Goal: Information Seeking & Learning: Learn about a topic

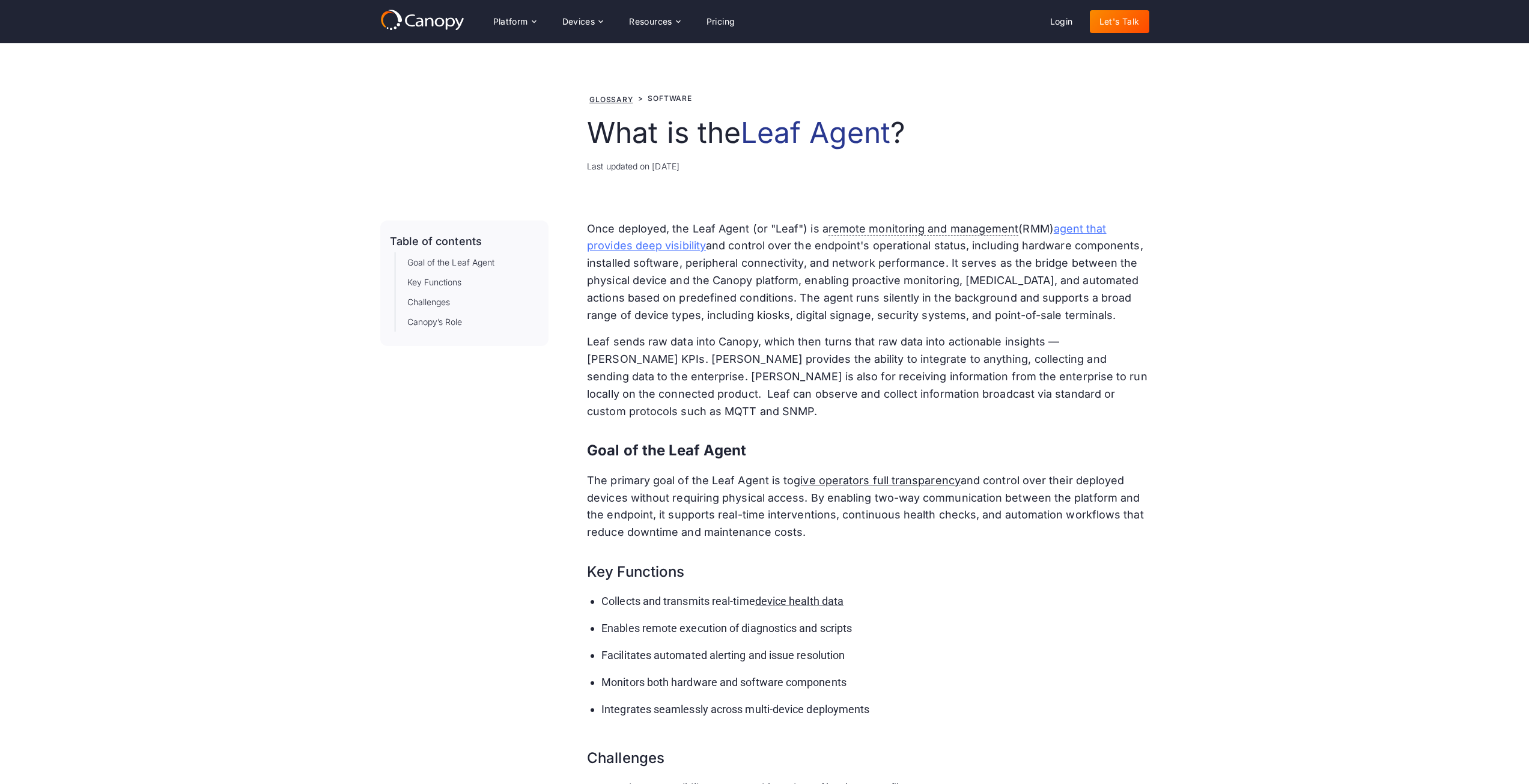
click at [685, 249] on link "agent that provides deep visibility" at bounding box center [847, 238] width 519 height 30
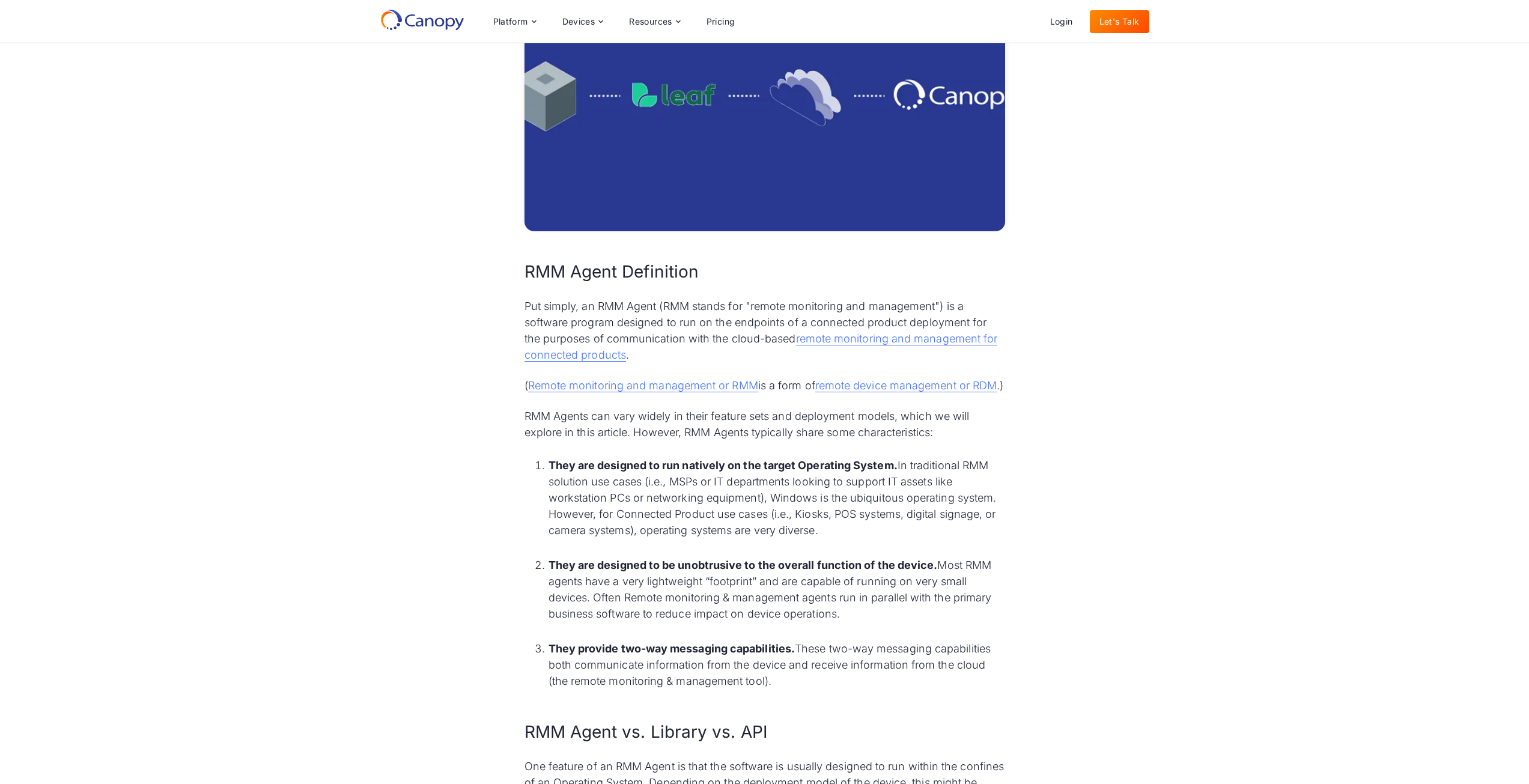
scroll to position [144, 0]
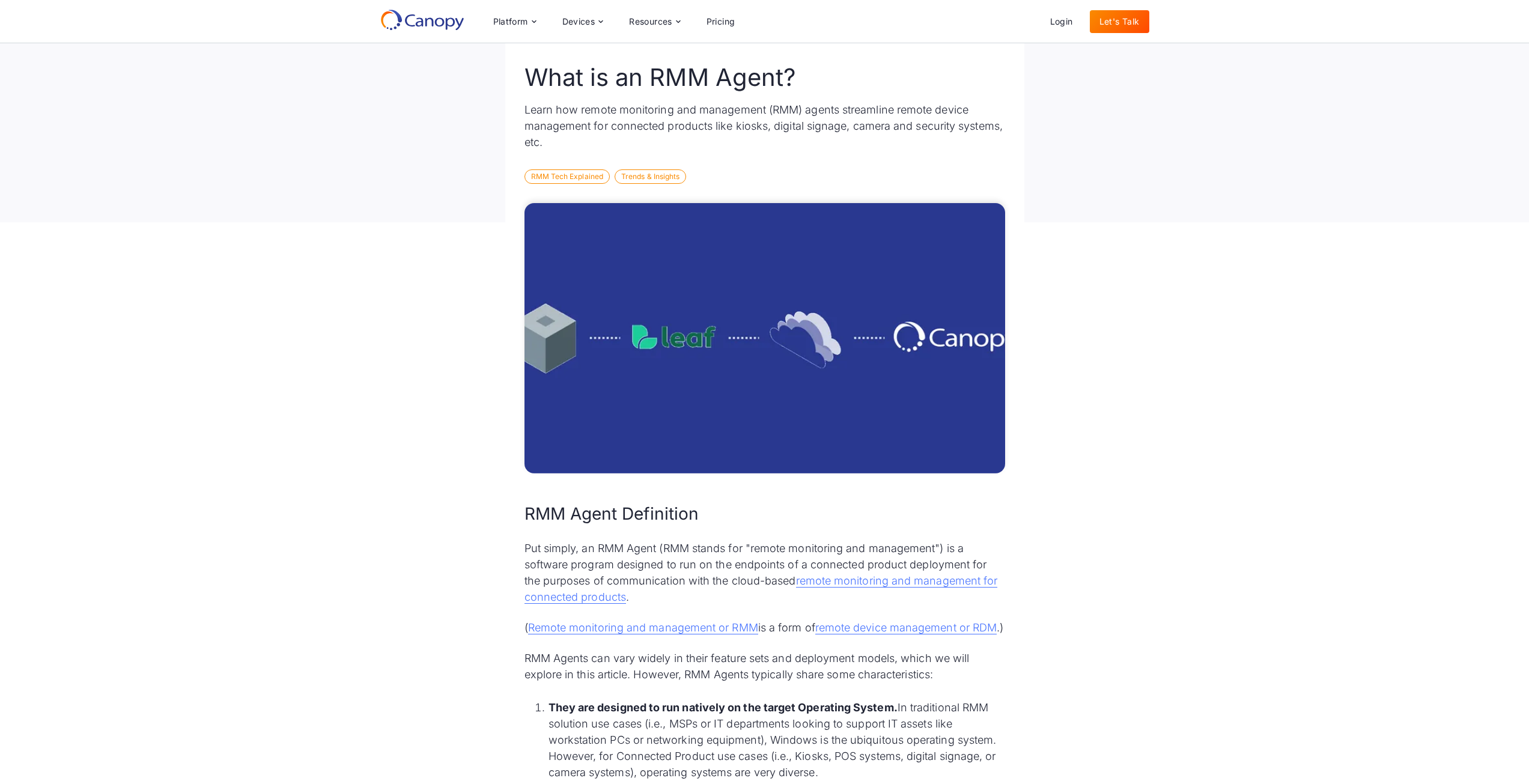
click at [802, 280] on img at bounding box center [765, 338] width 481 height 270
click at [644, 177] on div "Trends & Insights" at bounding box center [650, 176] width 72 height 15
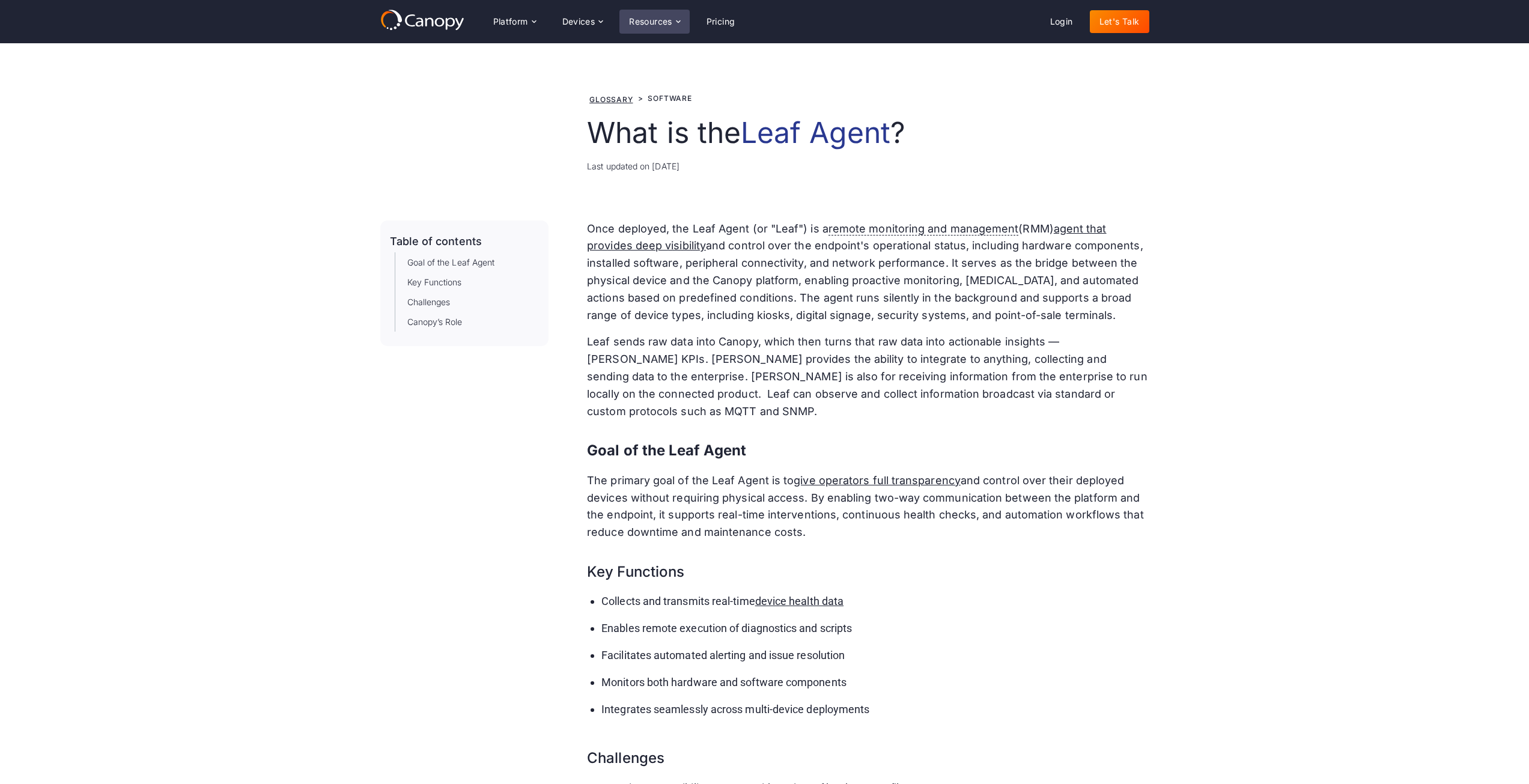
click at [666, 20] on div "Resources" at bounding box center [650, 22] width 43 height 8
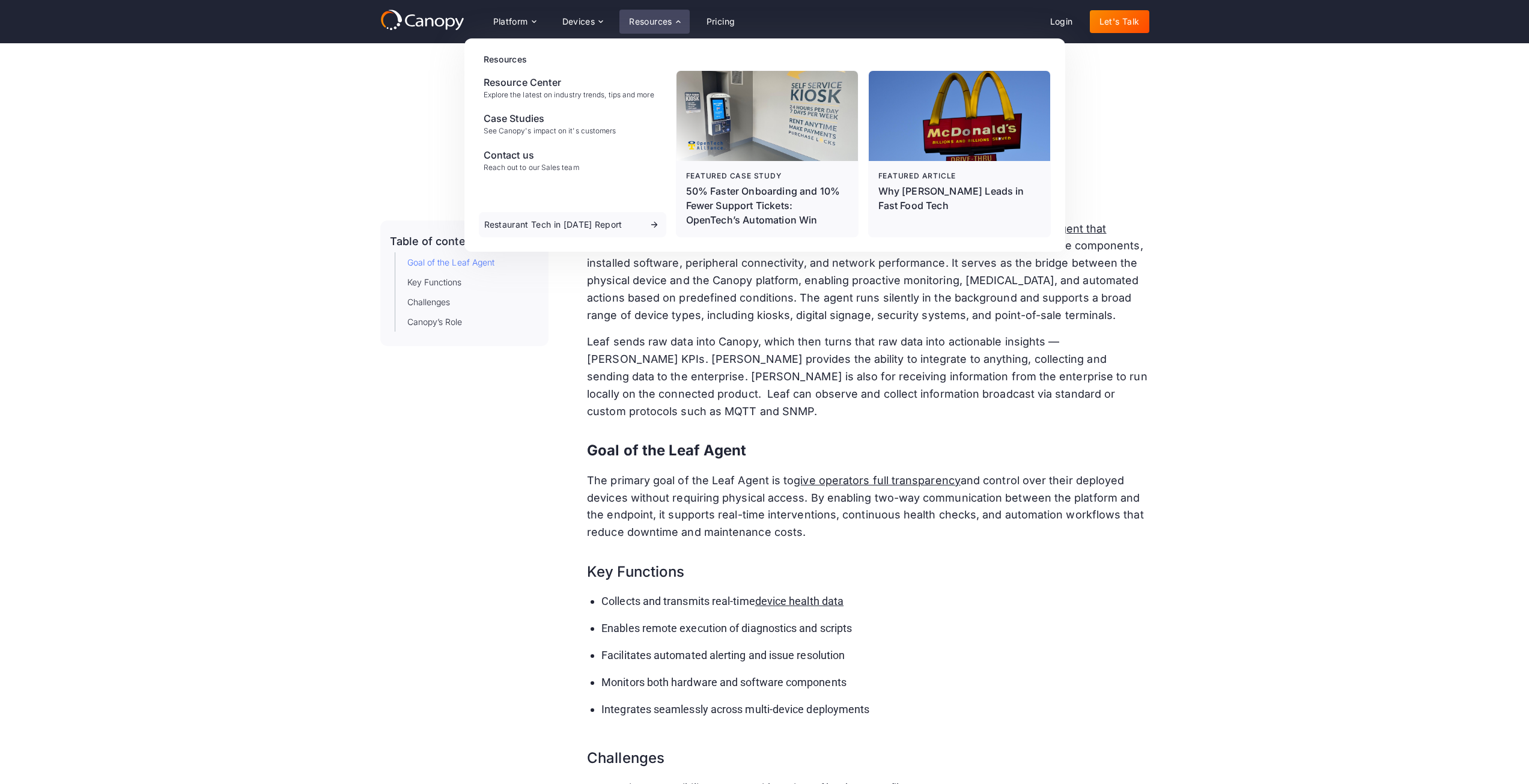
click at [440, 263] on link "Goal of the Leaf Agent" at bounding box center [451, 262] width 88 height 13
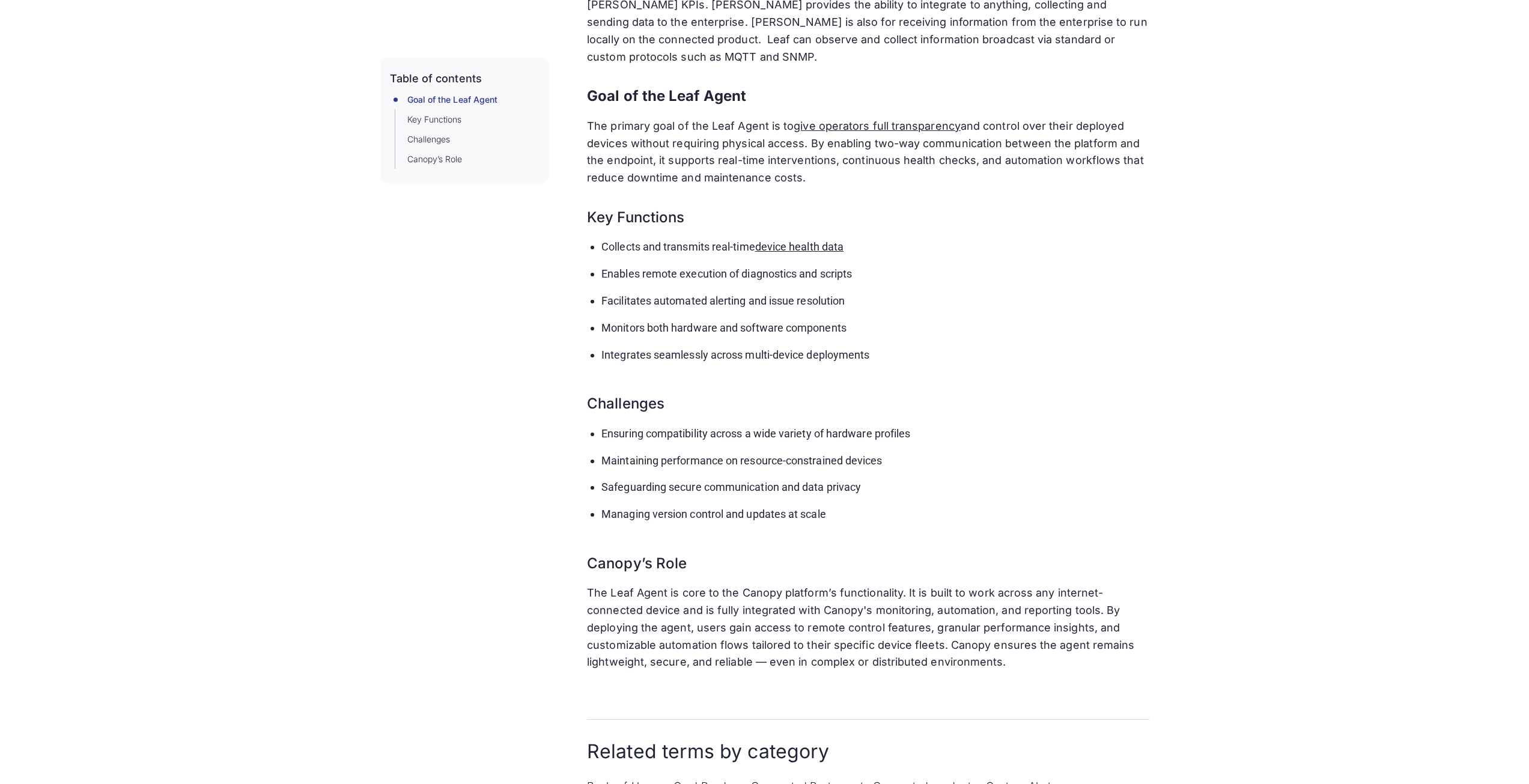
scroll to position [355, 0]
click at [429, 124] on link "Key Functions" at bounding box center [435, 119] width 55 height 13
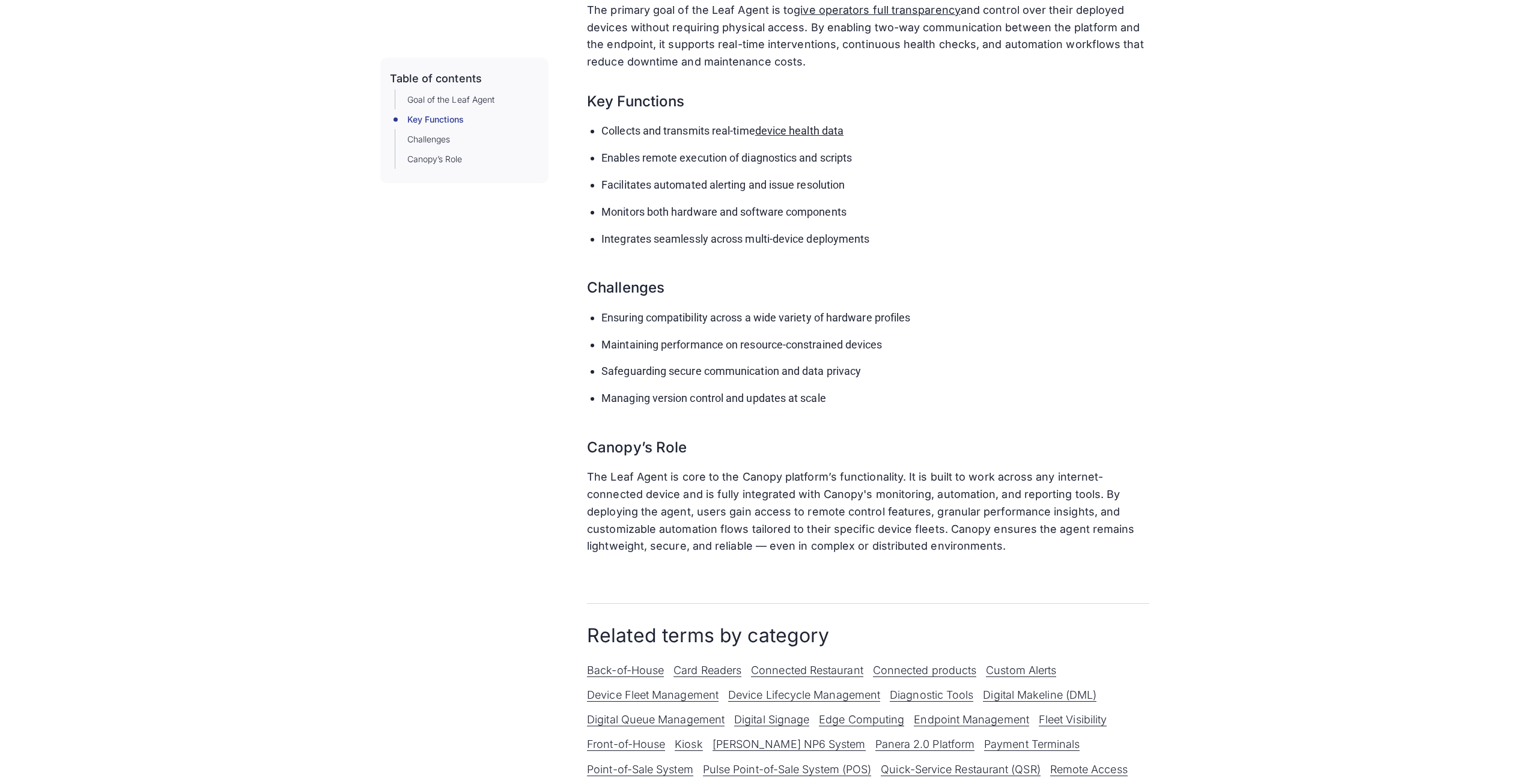
scroll to position [476, 0]
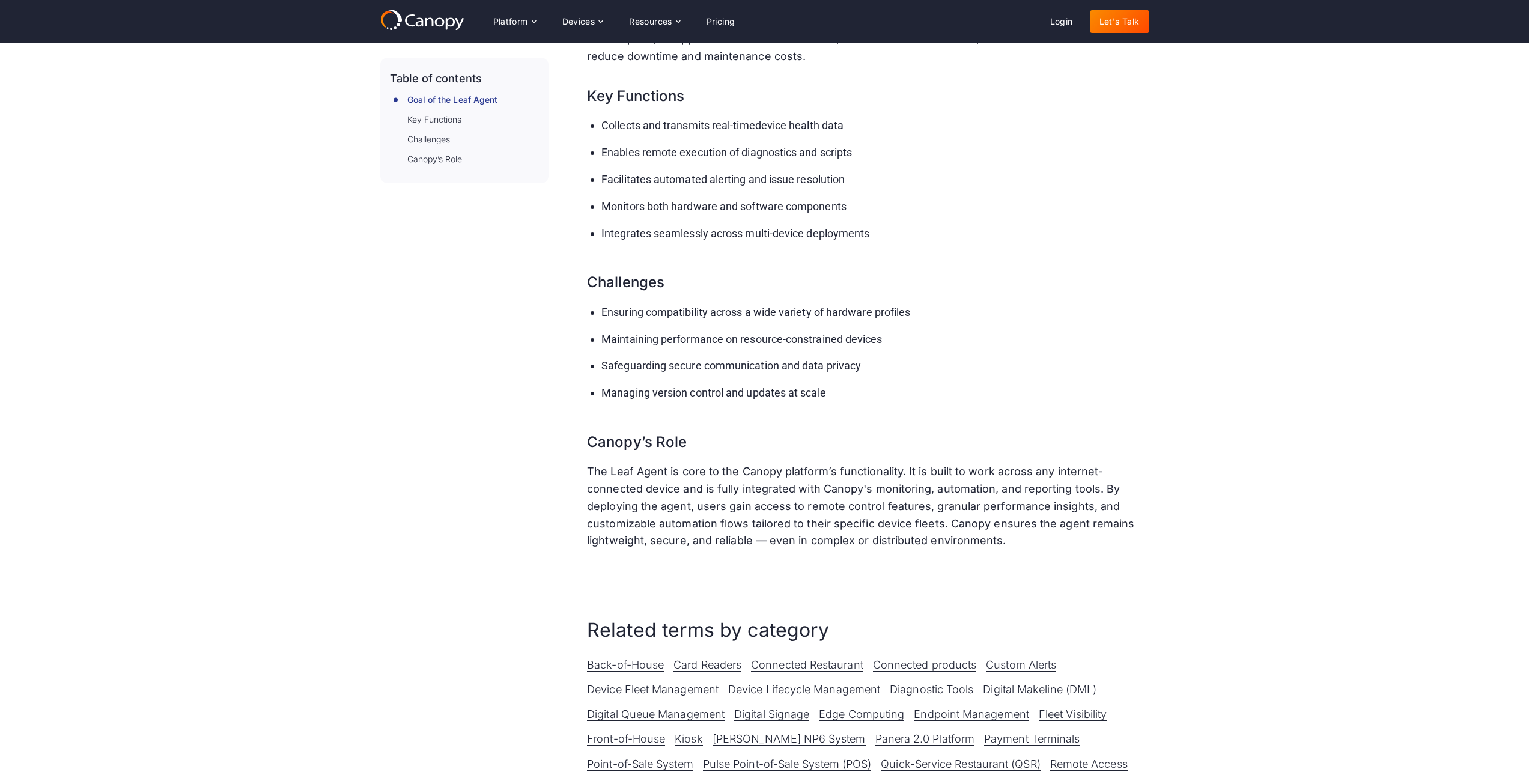
scroll to position [355, 0]
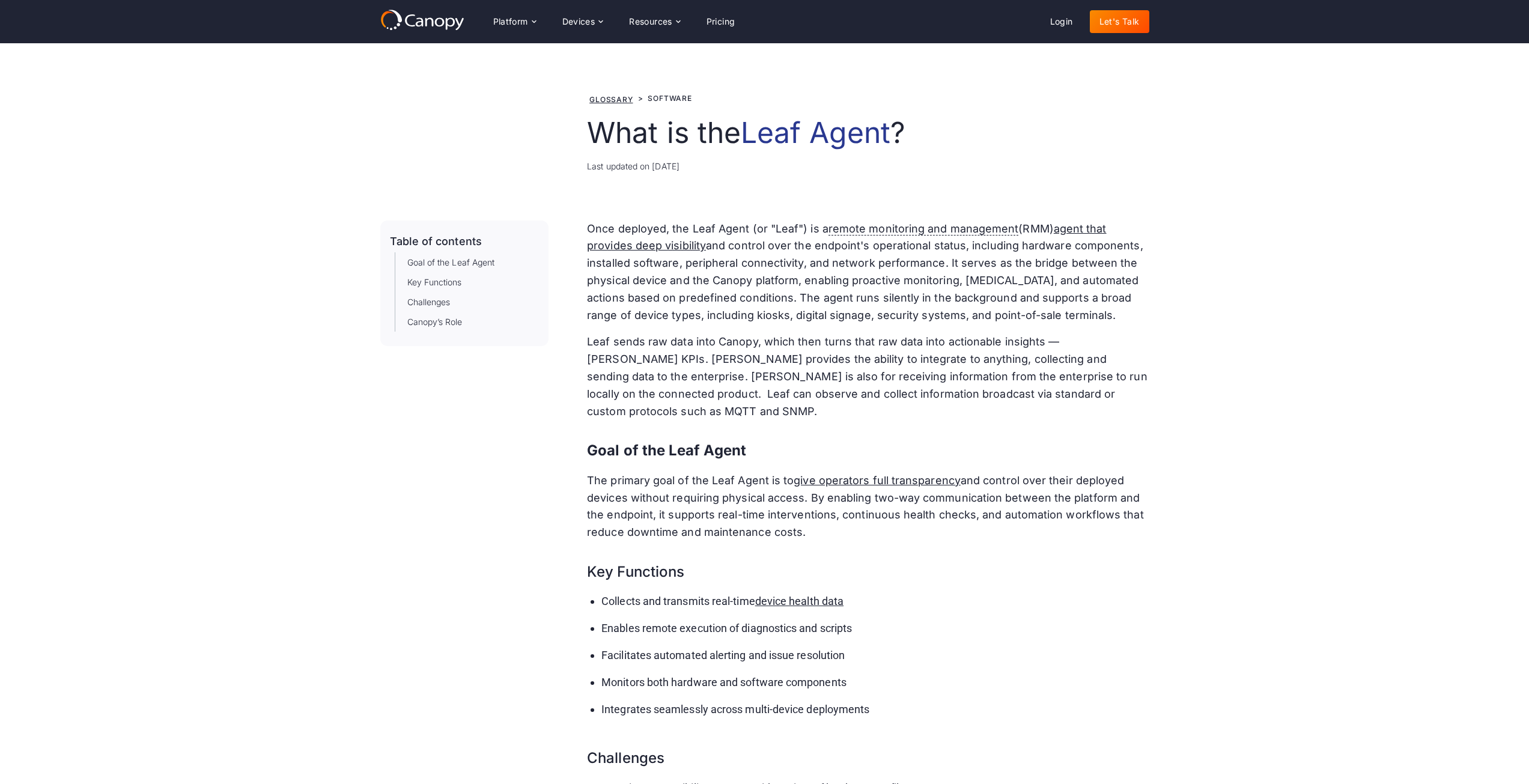
click at [406, 21] on icon at bounding box center [410, 21] width 10 height 12
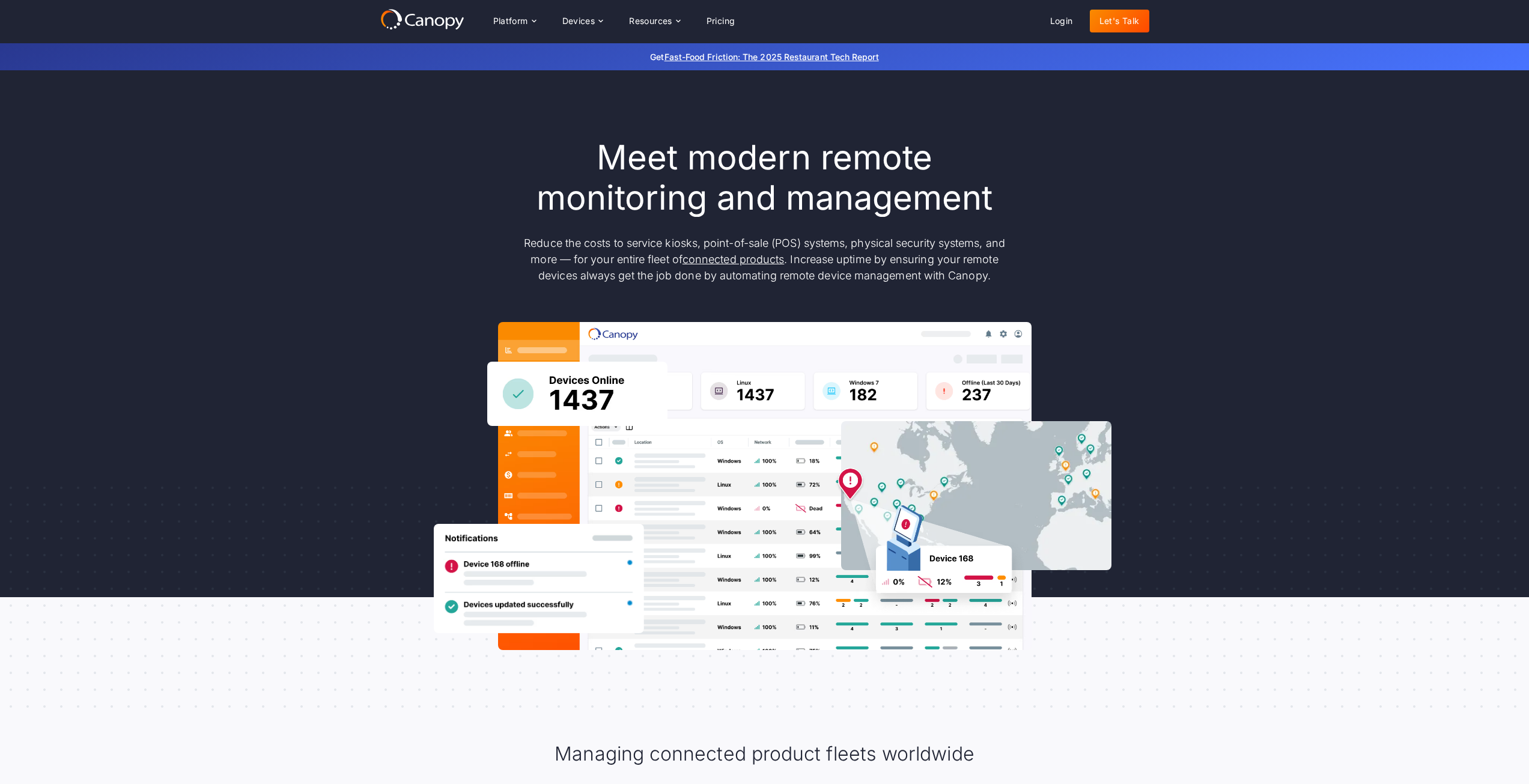
drag, startPoint x: 0, startPoint y: 0, endPoint x: 279, endPoint y: 31, distance: 280.7
click at [279, 31] on div "Platform Platform Monitor A centralized view of your entire fleet Manage Remote…" at bounding box center [764, 21] width 1529 height 43
drag, startPoint x: 435, startPoint y: 13, endPoint x: 414, endPoint y: 13, distance: 21.0
click at [414, 13] on icon at bounding box center [422, 19] width 84 height 22
click at [414, 16] on icon at bounding box center [422, 19] width 84 height 22
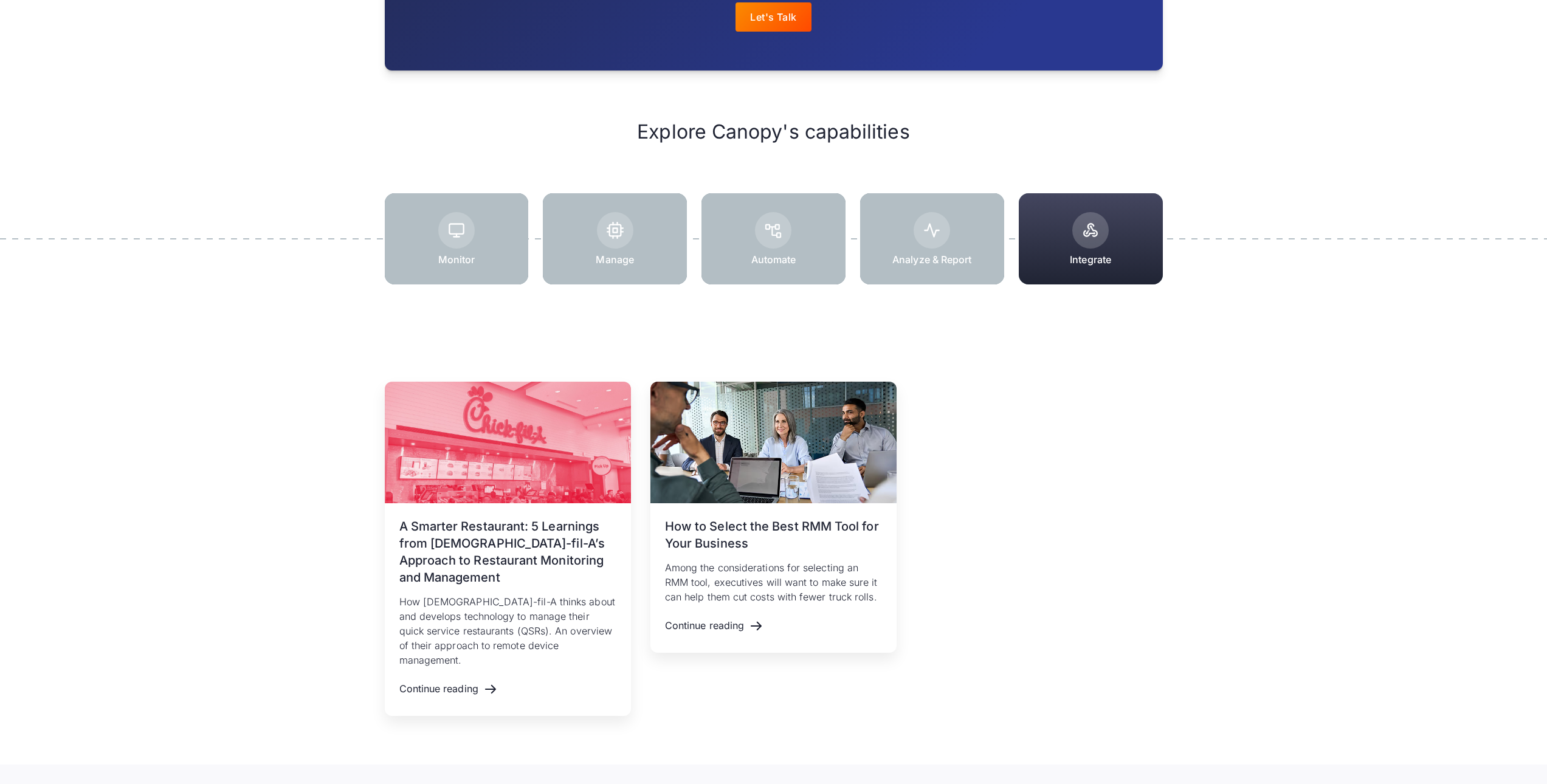
scroll to position [1276, 0]
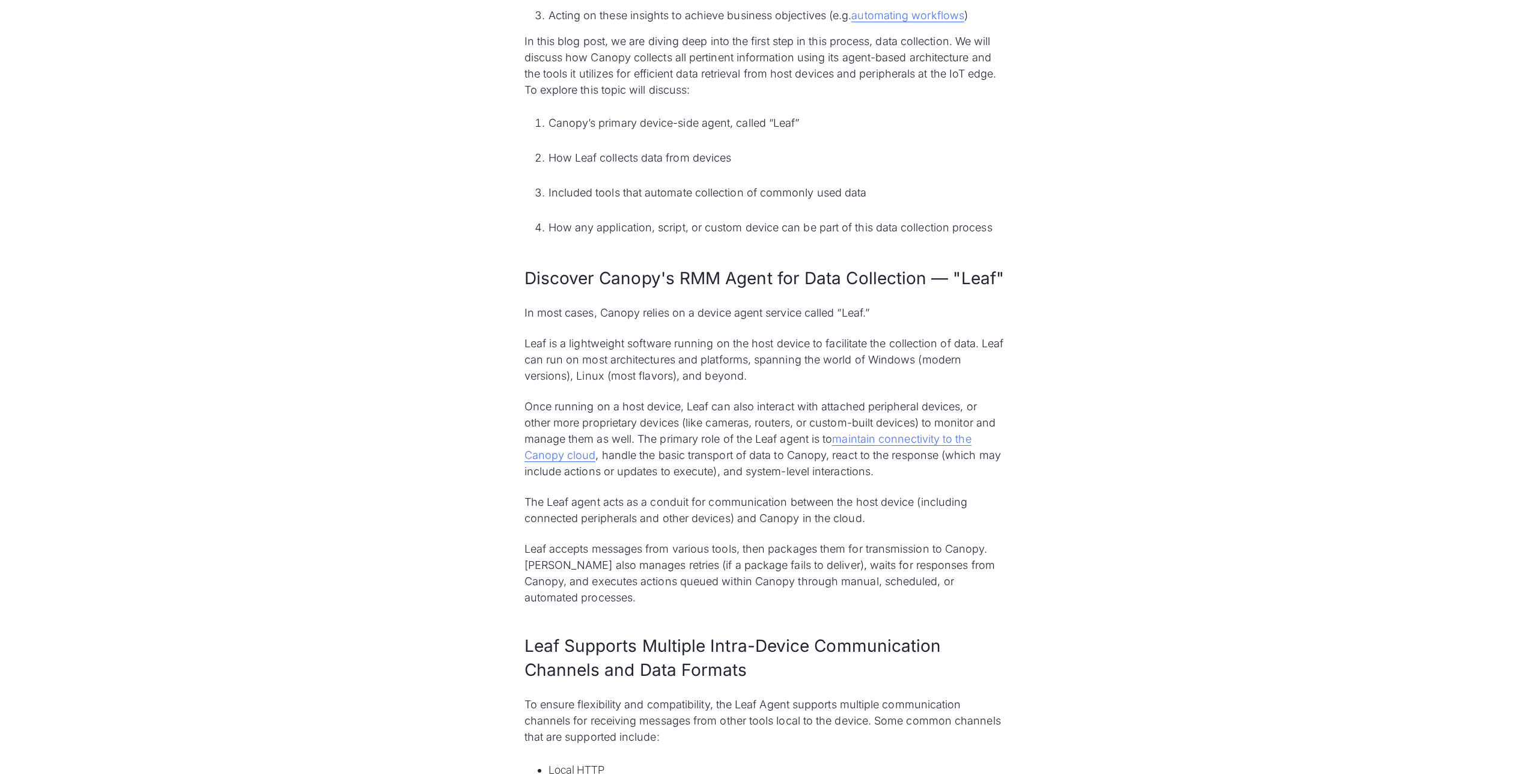
scroll to position [1021, 0]
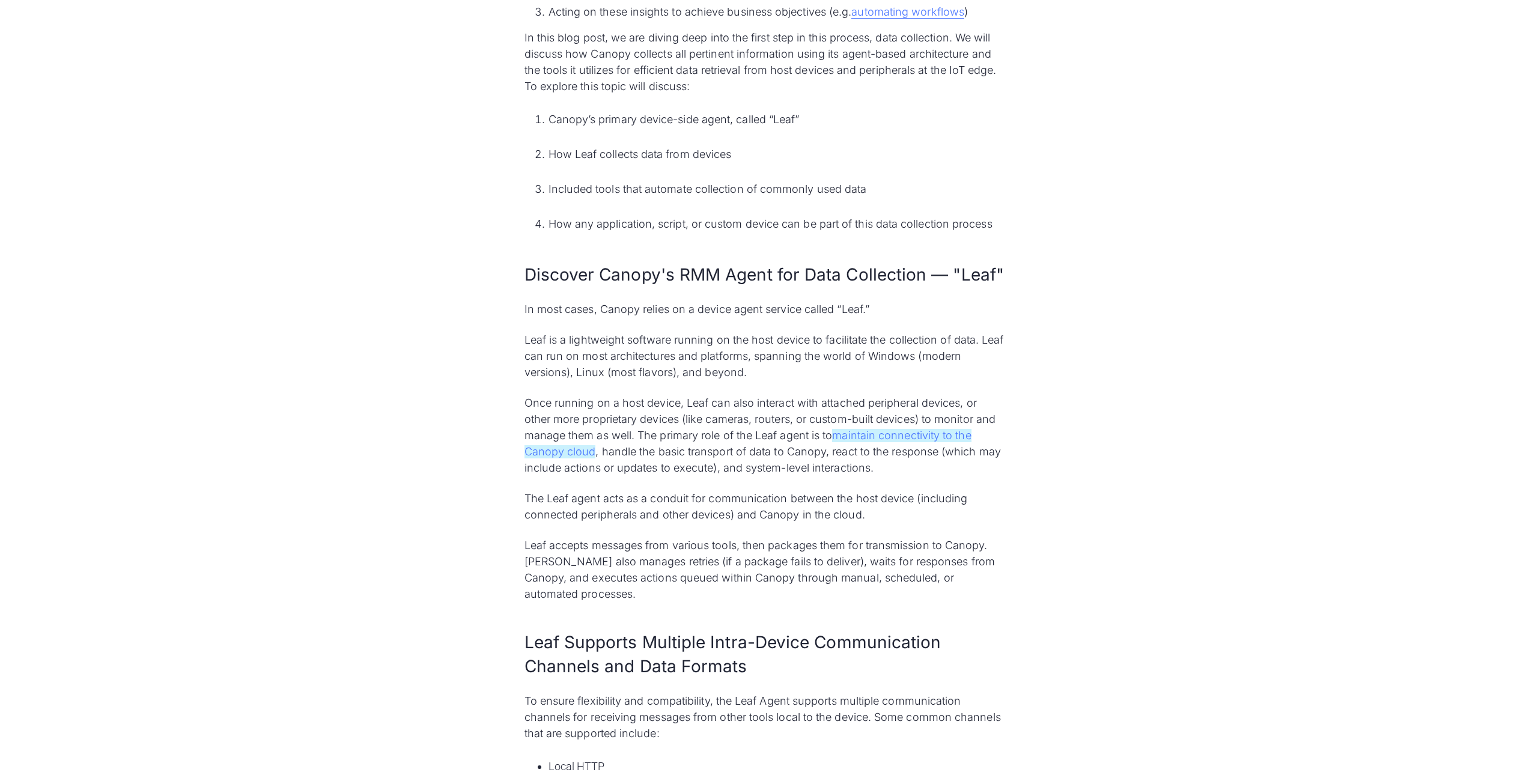
click at [869, 434] on link "maintain connectivity to the Canopy cloud" at bounding box center [748, 443] width 447 height 30
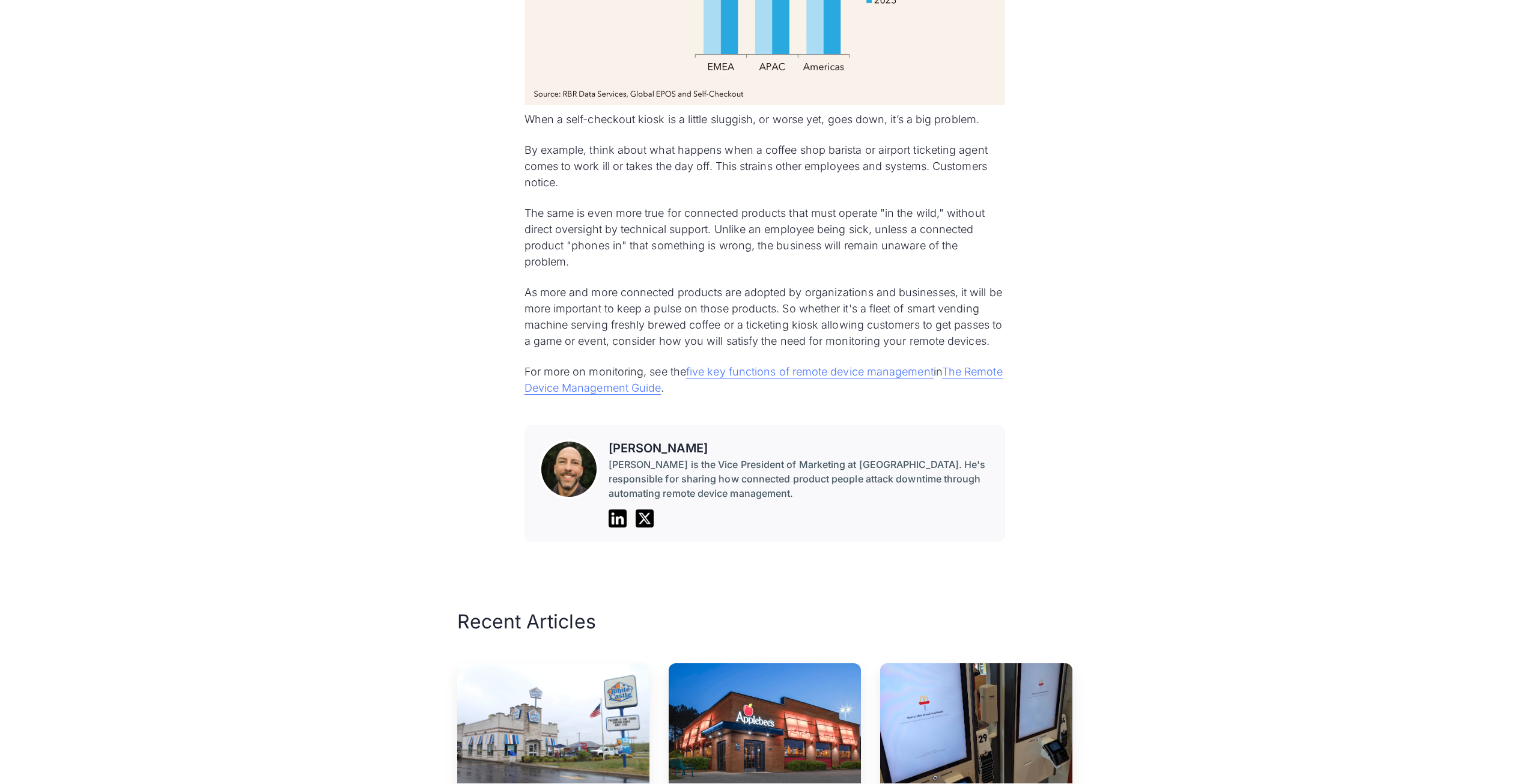
scroll to position [2523, 0]
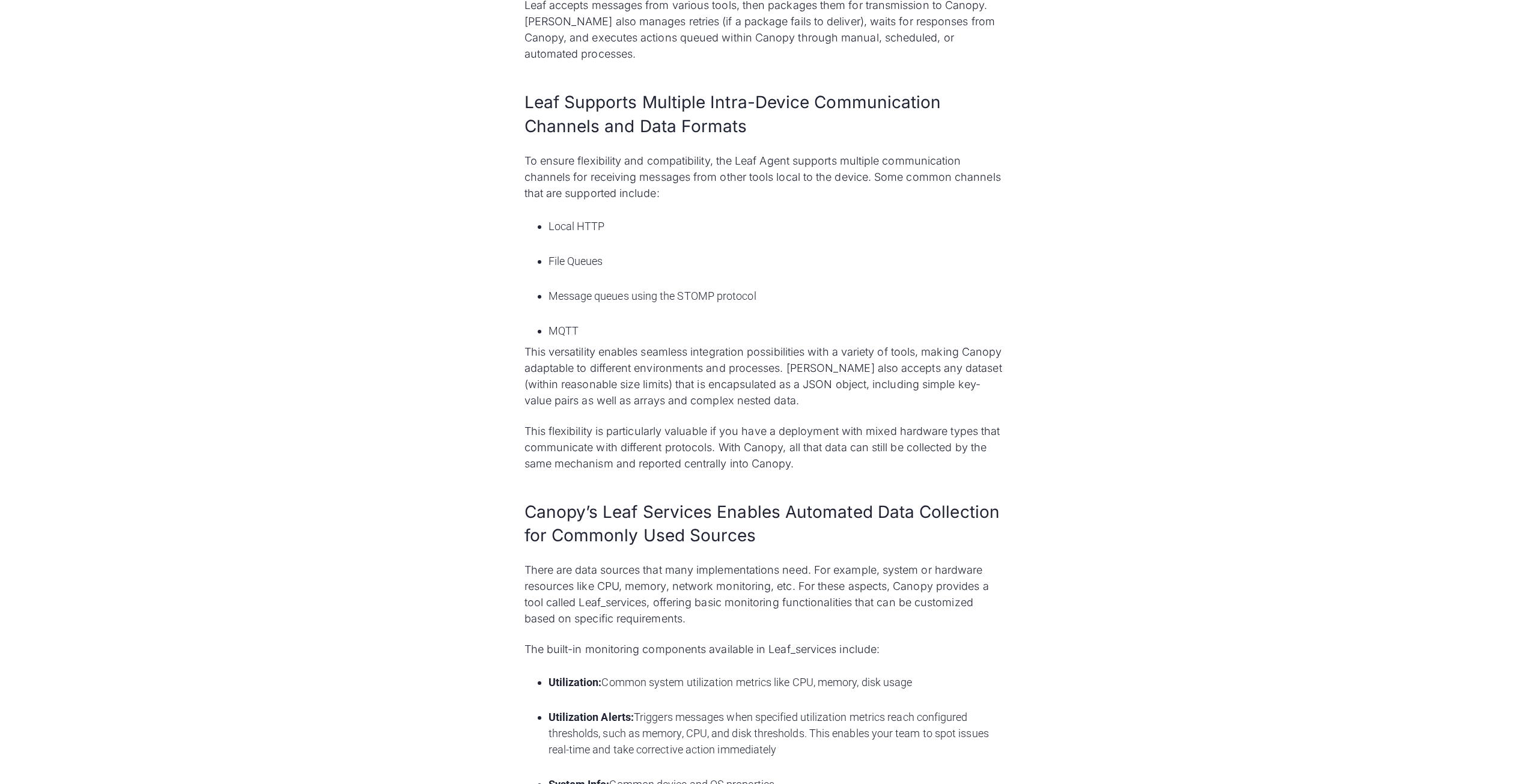
scroll to position [1562, 0]
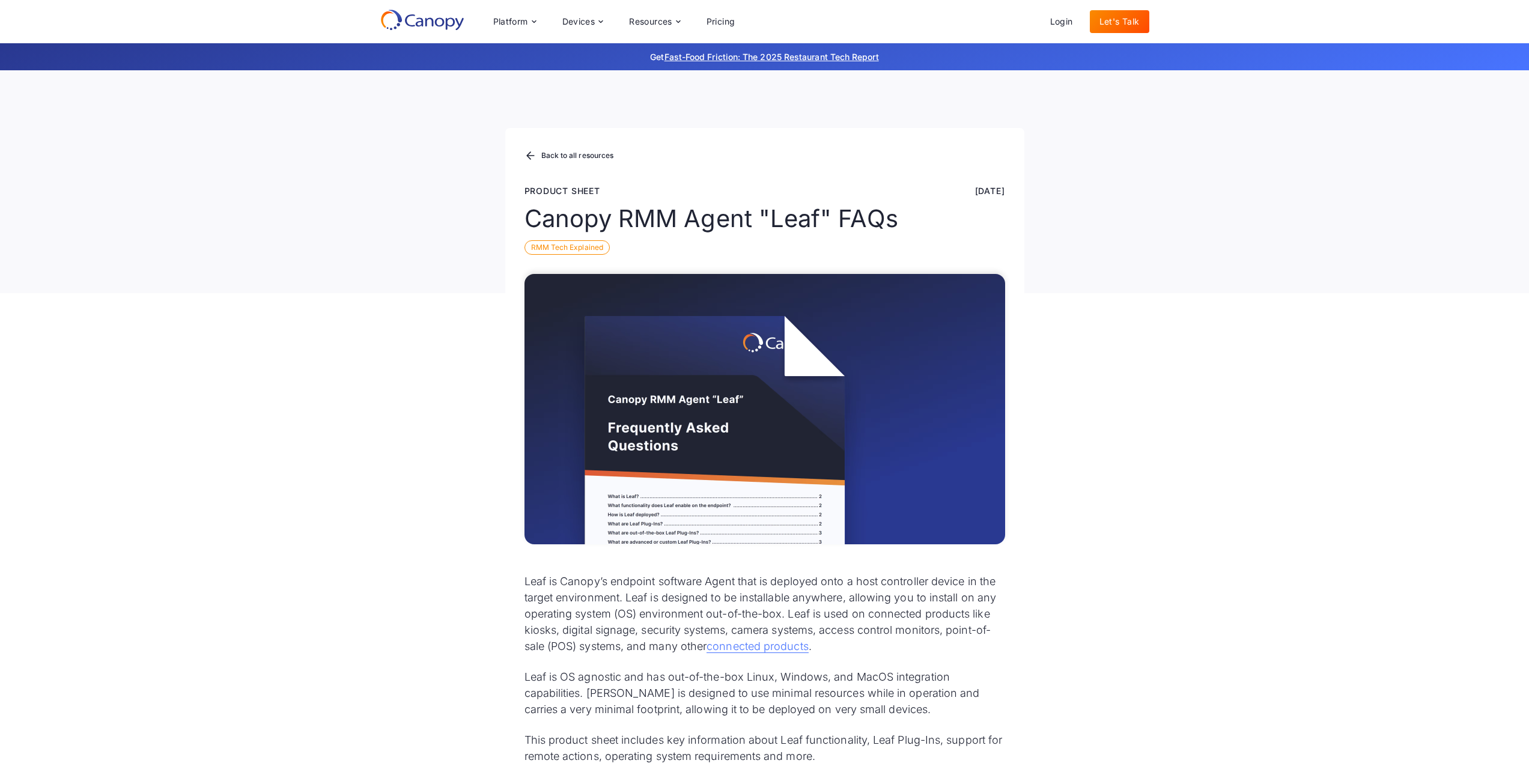
click at [724, 366] on img at bounding box center [765, 409] width 481 height 270
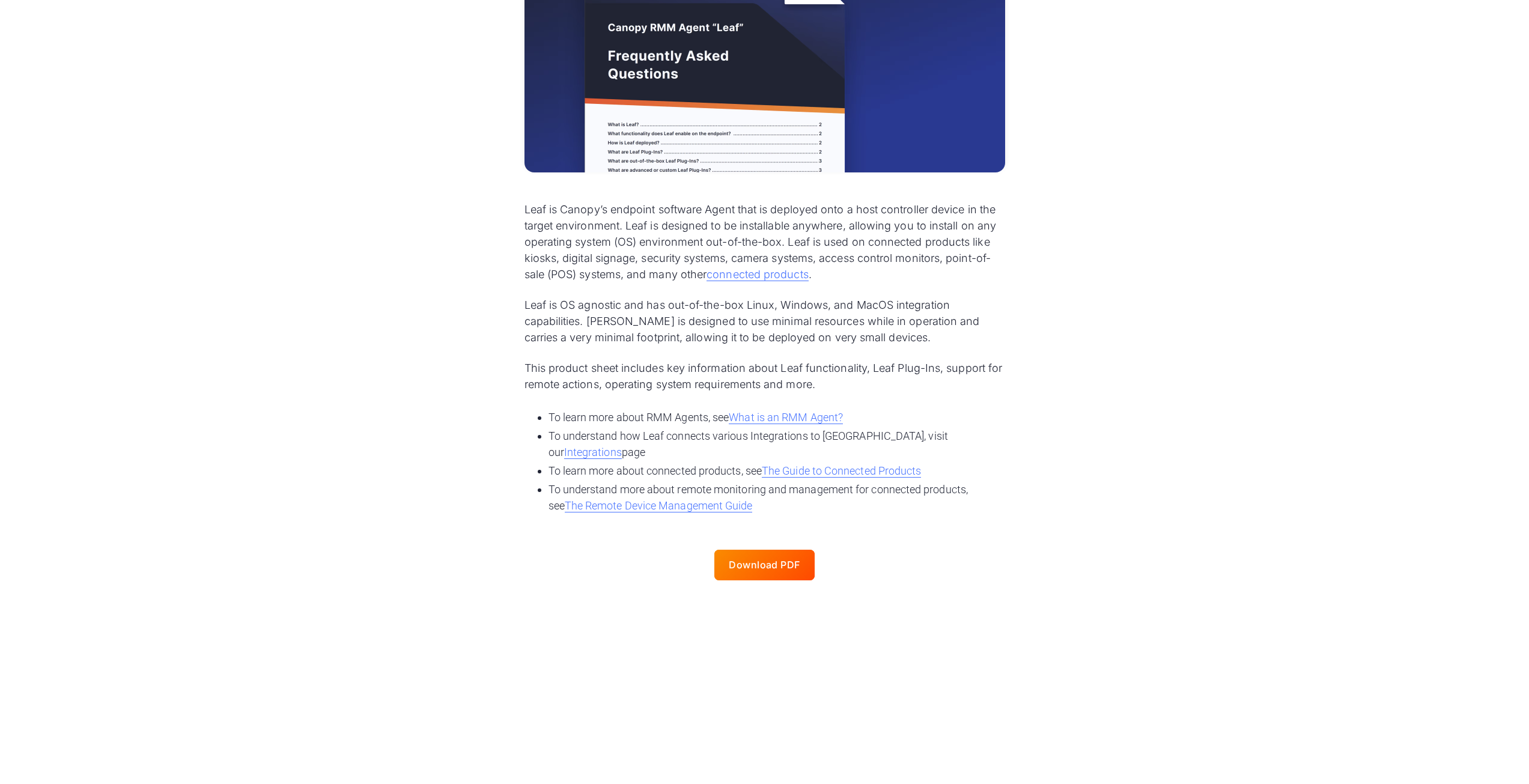
scroll to position [420, 0]
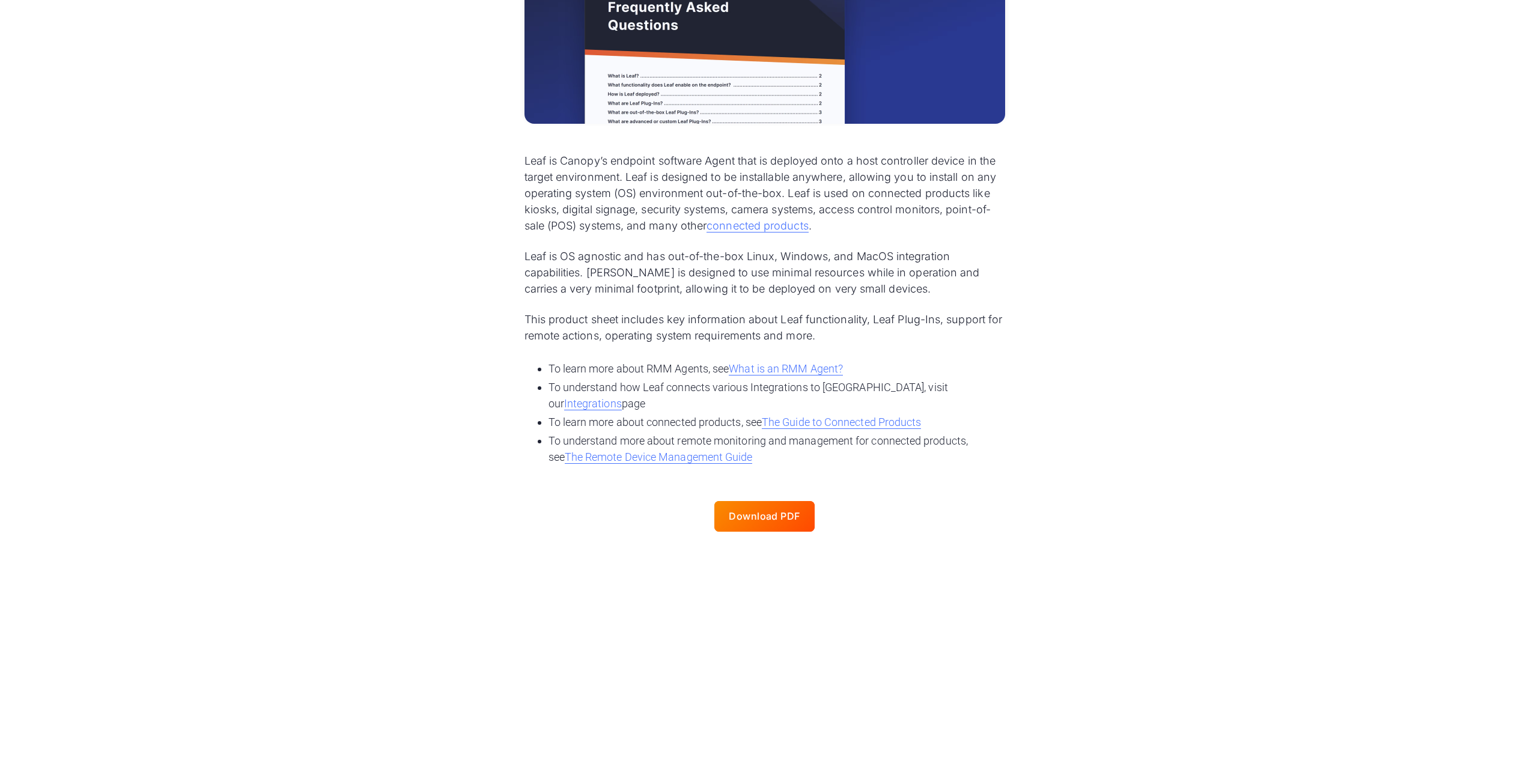
click at [773, 511] on div "Download PDF" at bounding box center [765, 516] width 72 height 12
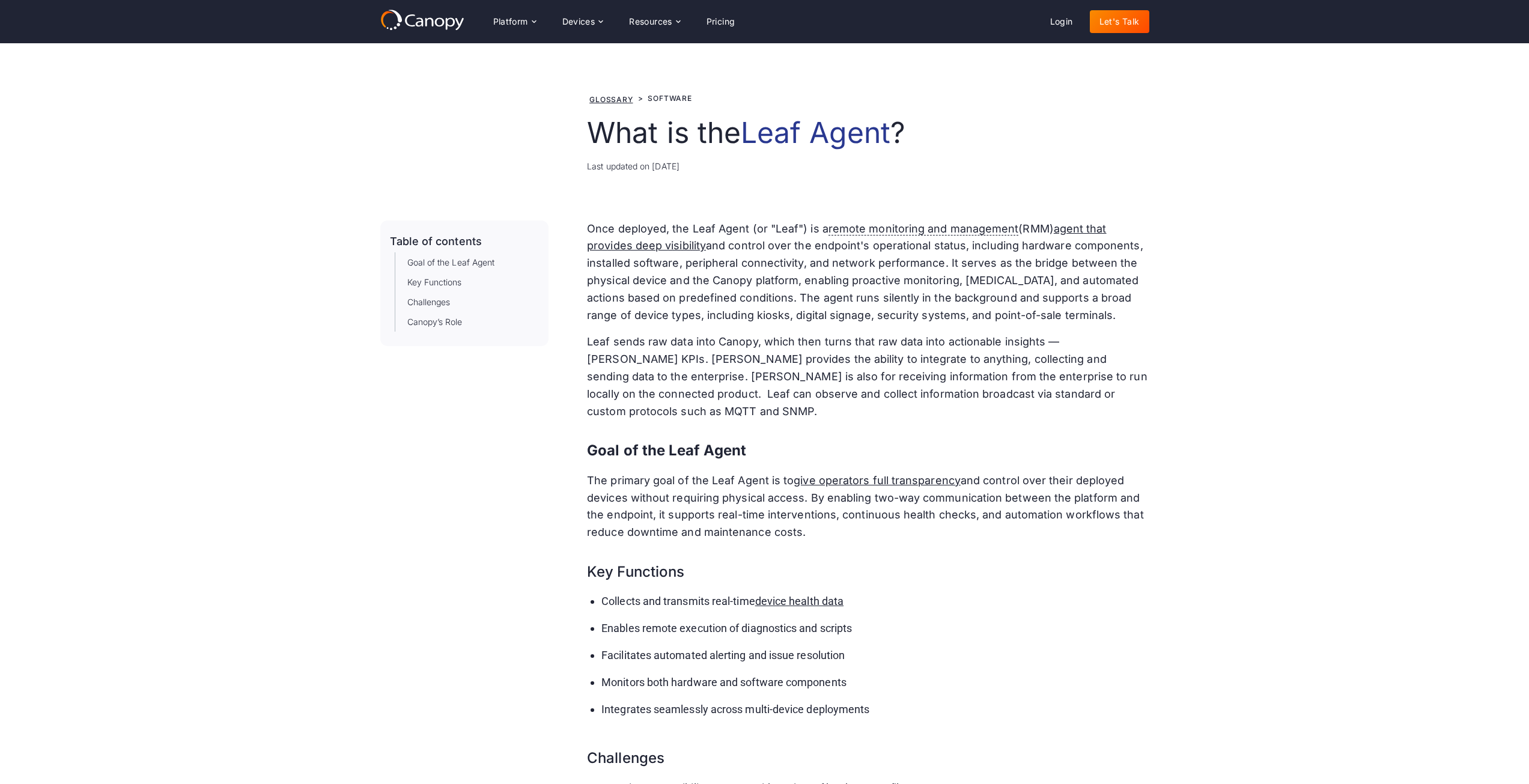
click at [755, 431] on h3 "Goal of the Leaf Agent" at bounding box center [868, 445] width 562 height 32
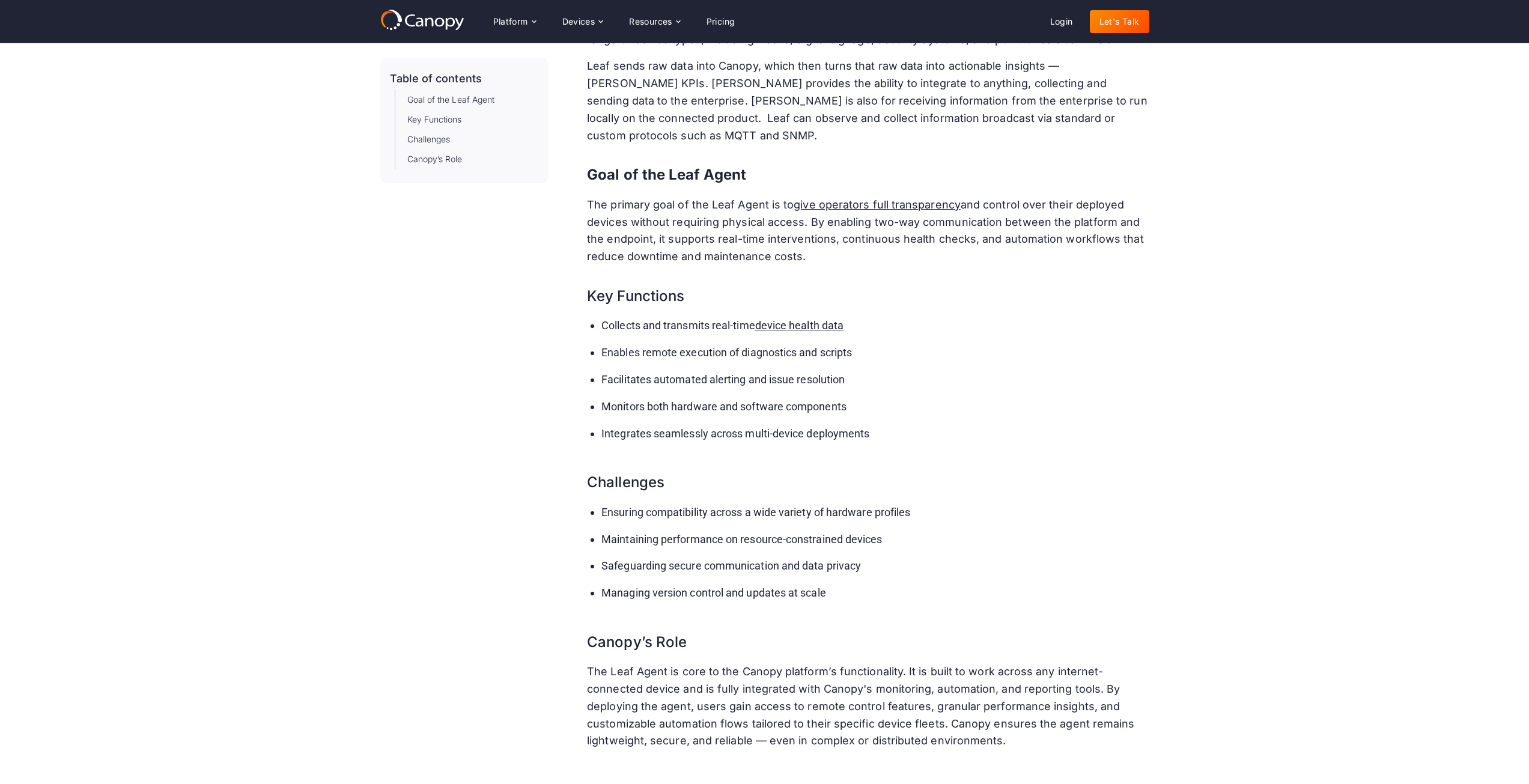
scroll to position [120, 0]
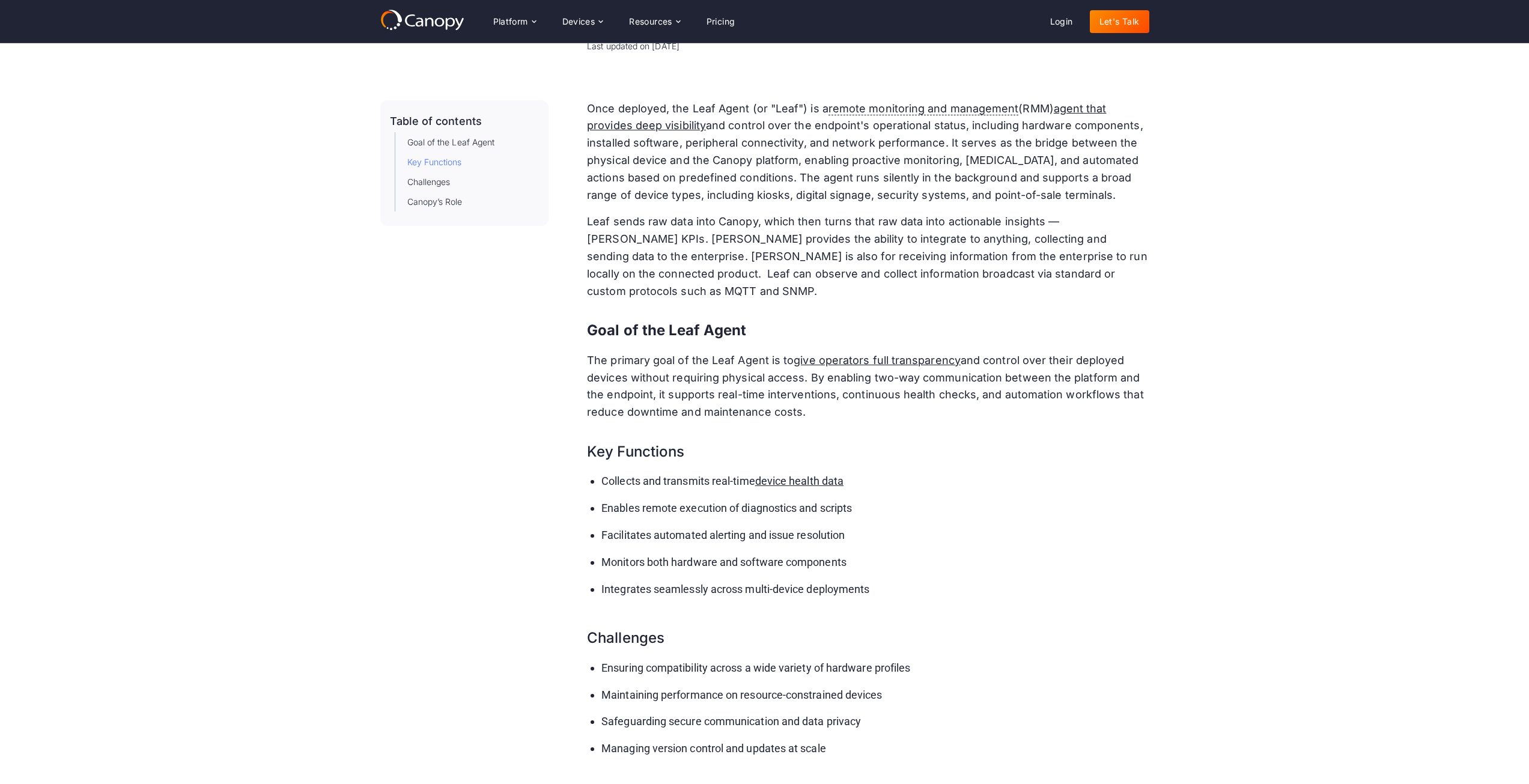
click at [429, 161] on link "Key Functions" at bounding box center [435, 162] width 55 height 13
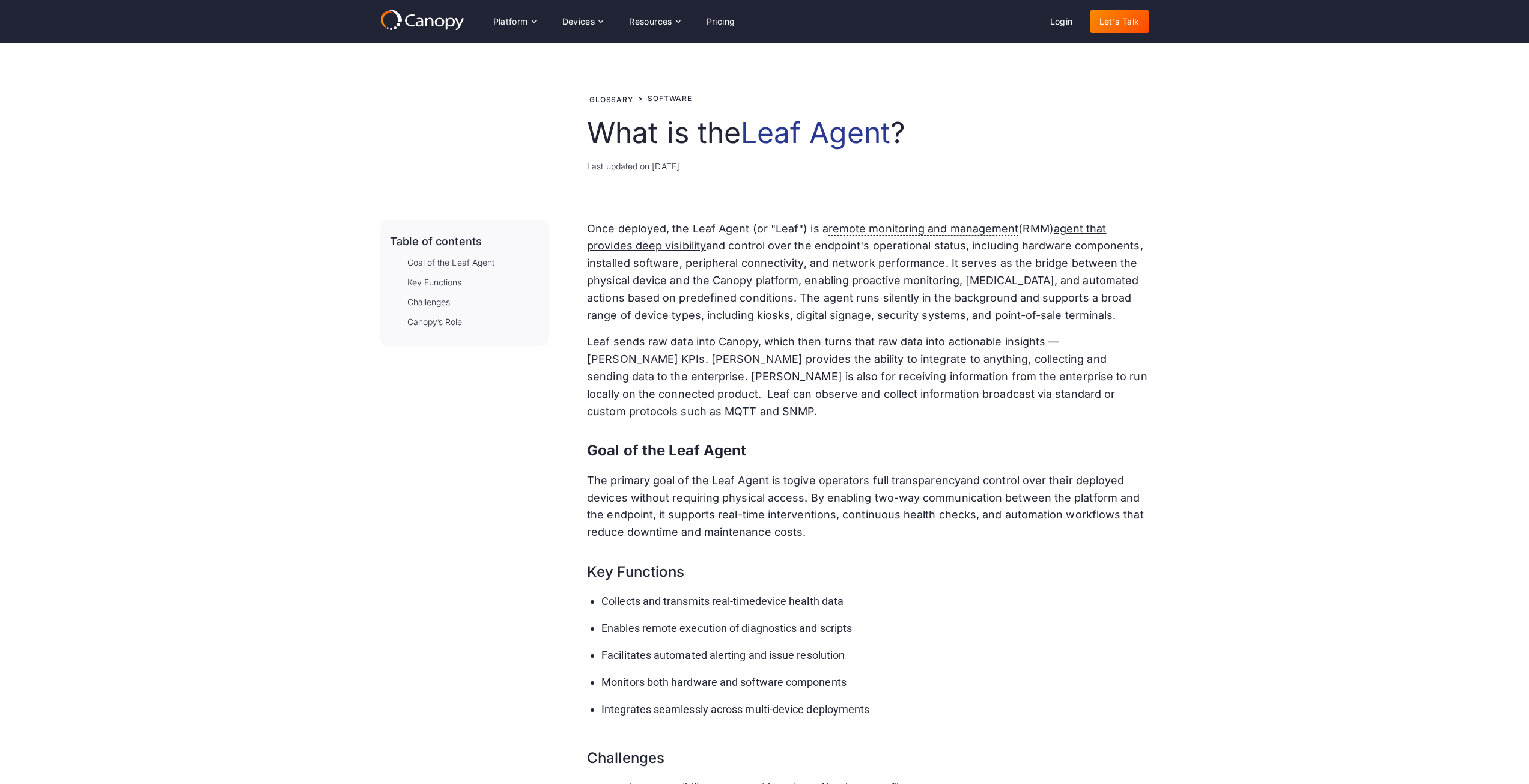
click at [420, 28] on icon at bounding box center [422, 20] width 84 height 22
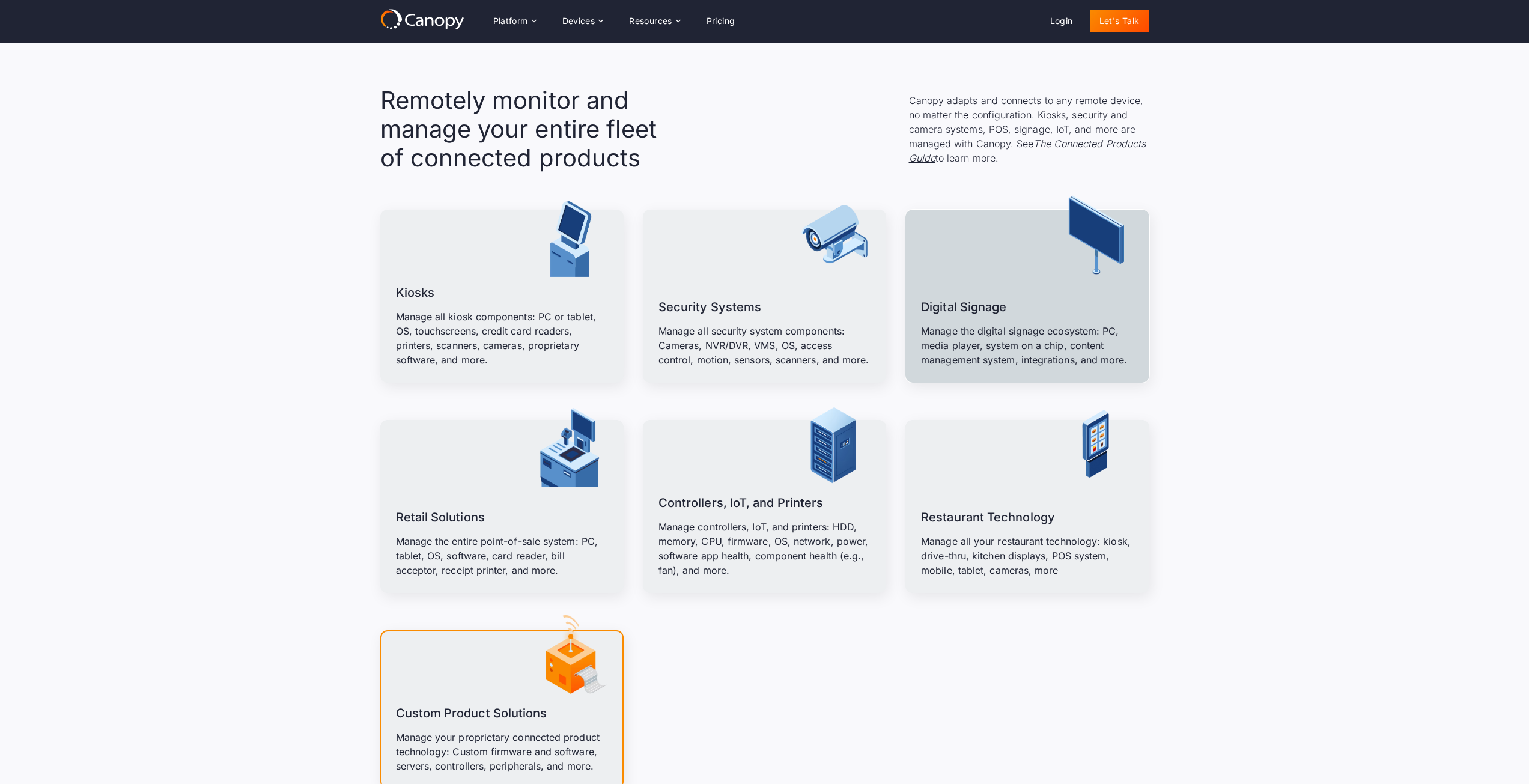
scroll to position [1201, 0]
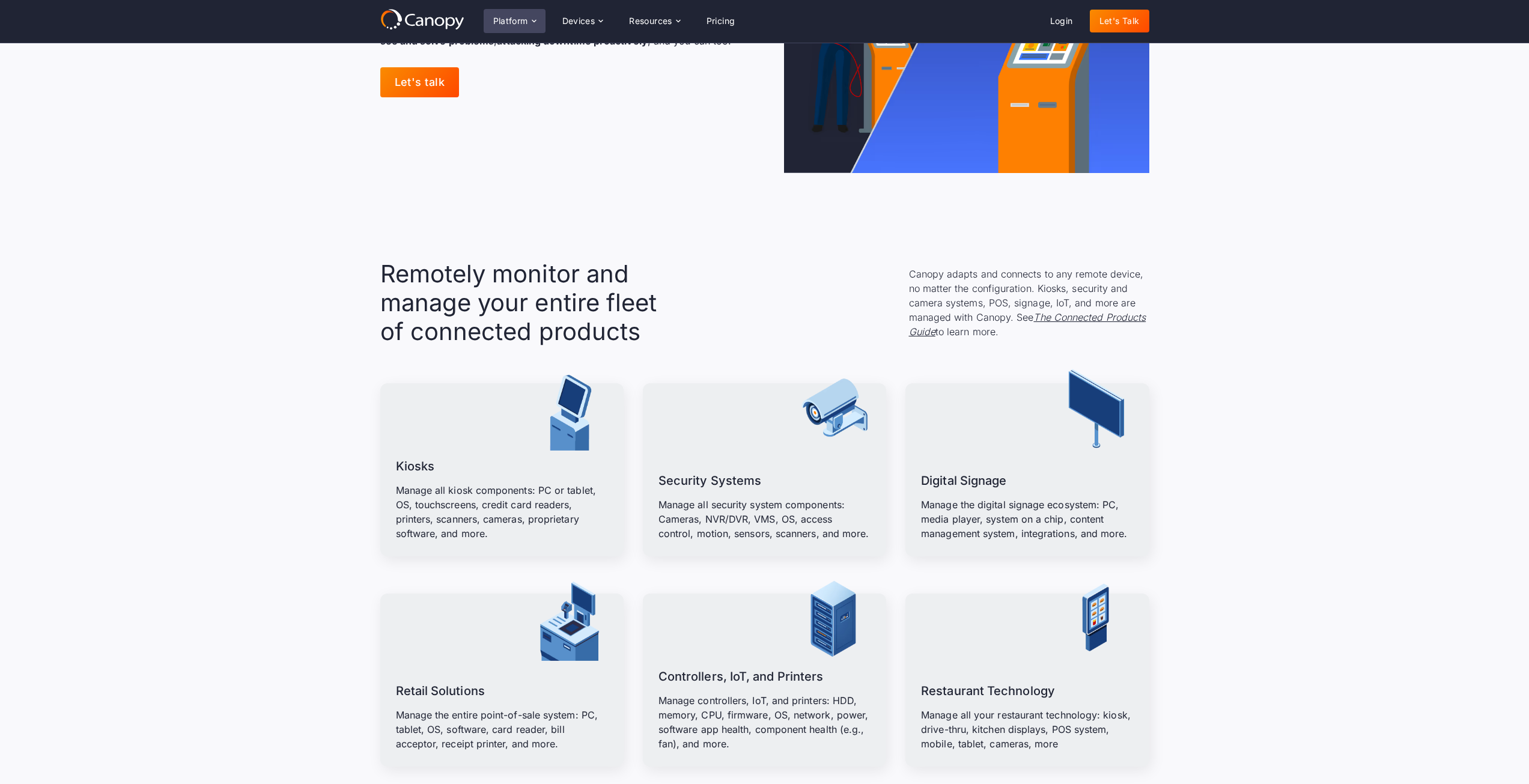
click at [497, 19] on div "Platform" at bounding box center [510, 21] width 35 height 8
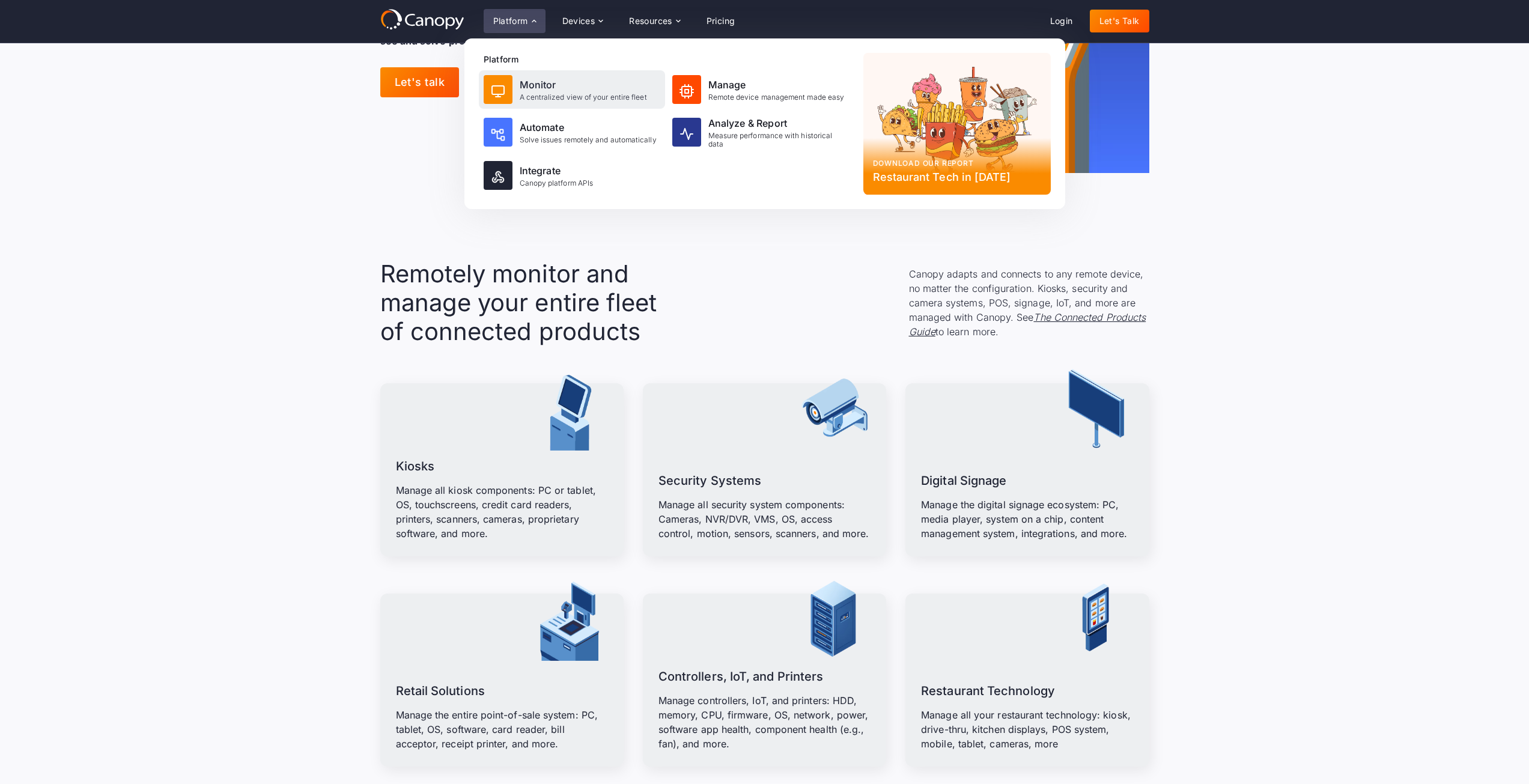
click at [536, 90] on div "Monitor" at bounding box center [583, 85] width 127 height 15
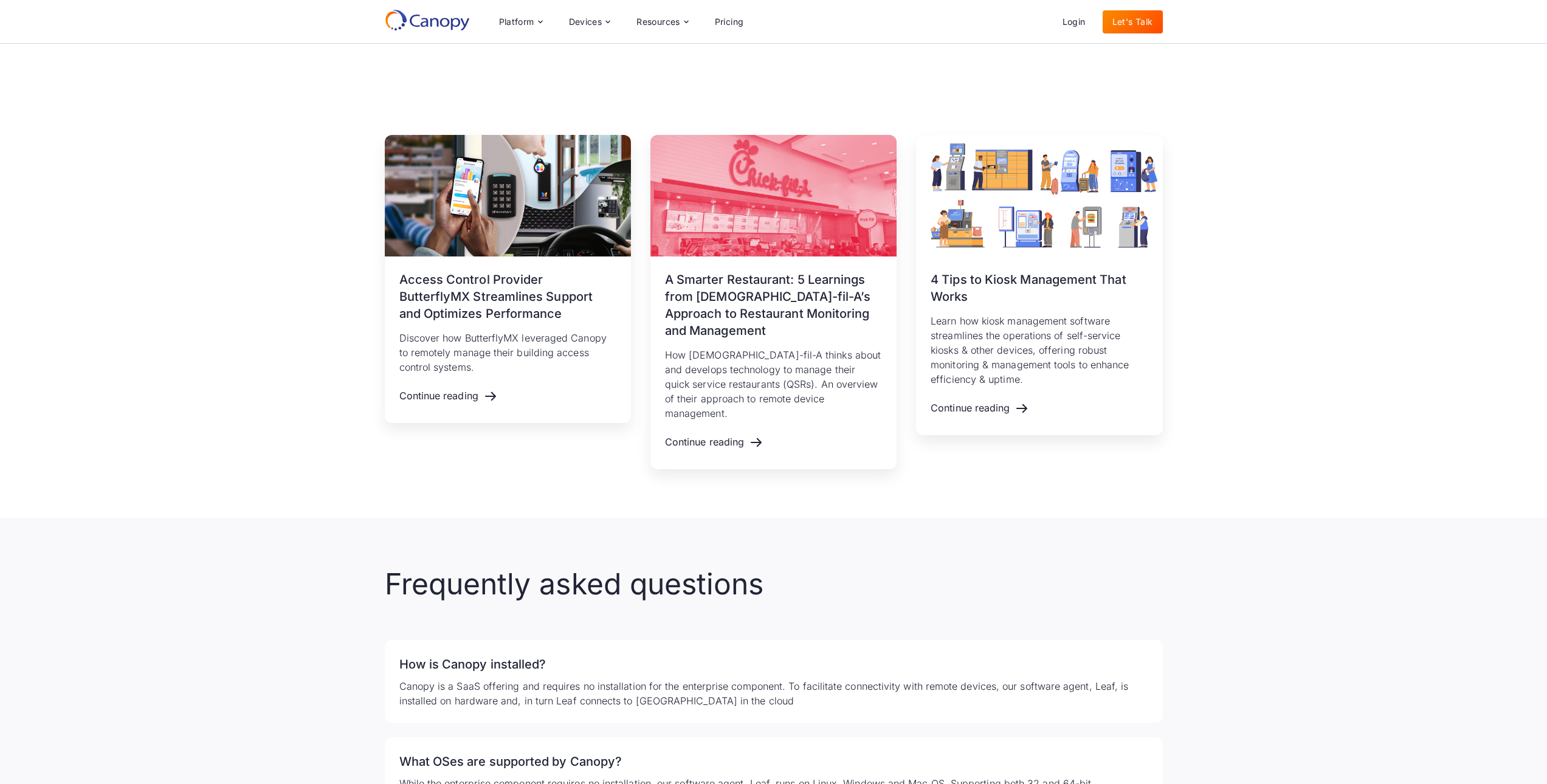
scroll to position [1575, 0]
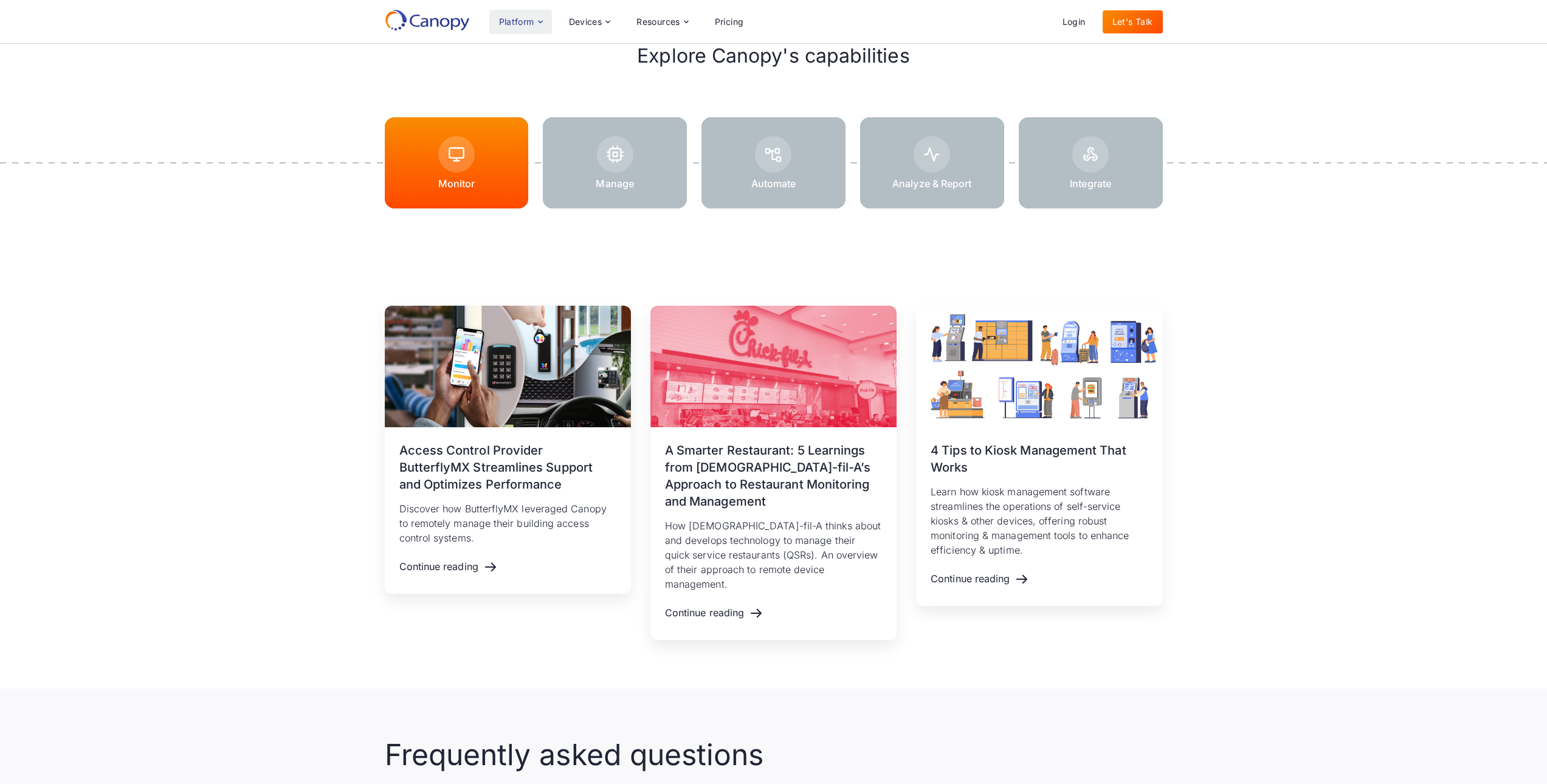
click at [528, 19] on div "Platform" at bounding box center [516, 22] width 35 height 9
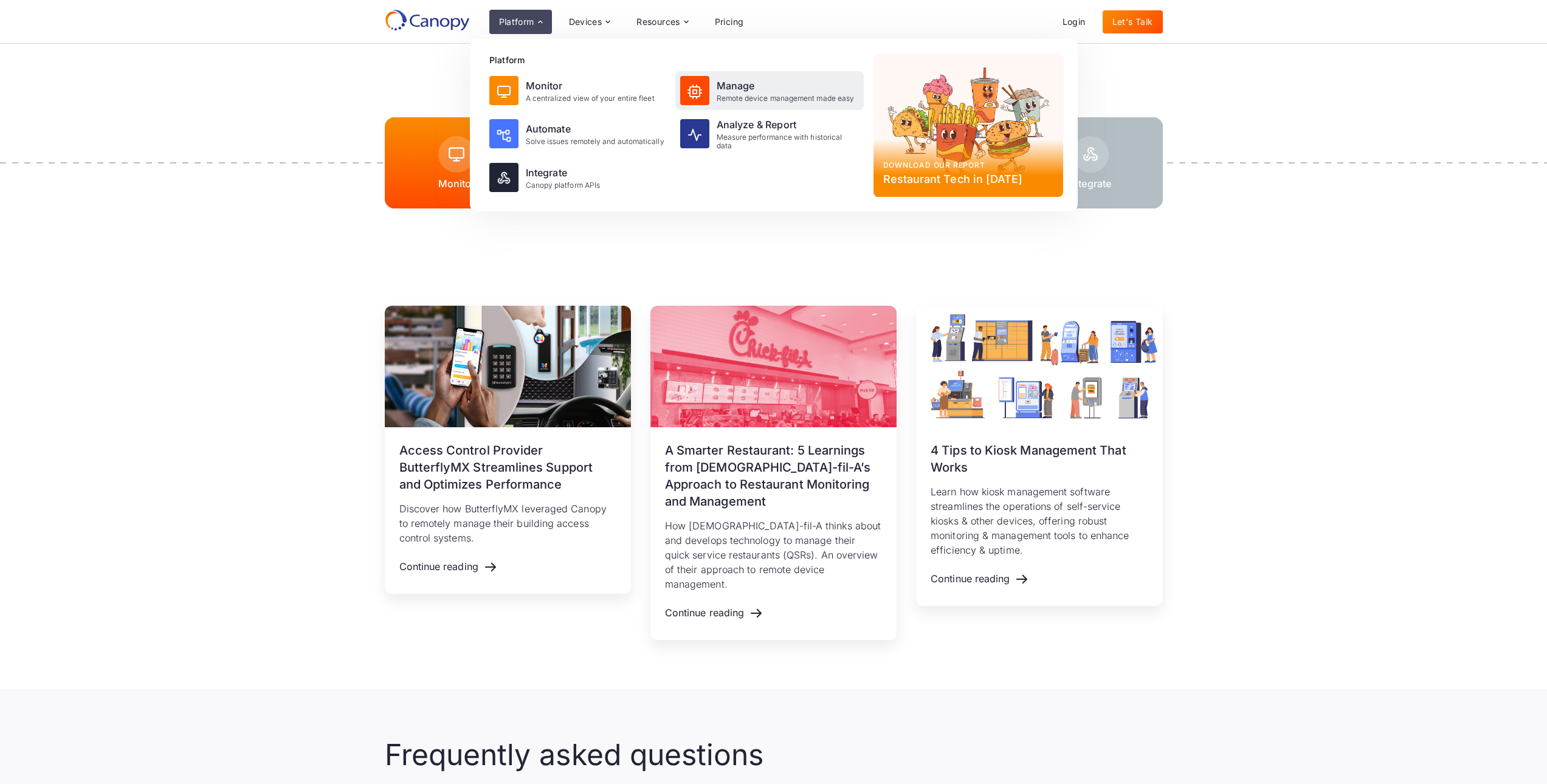
click at [714, 83] on div "Manage Remote device management made easy" at bounding box center [770, 90] width 188 height 39
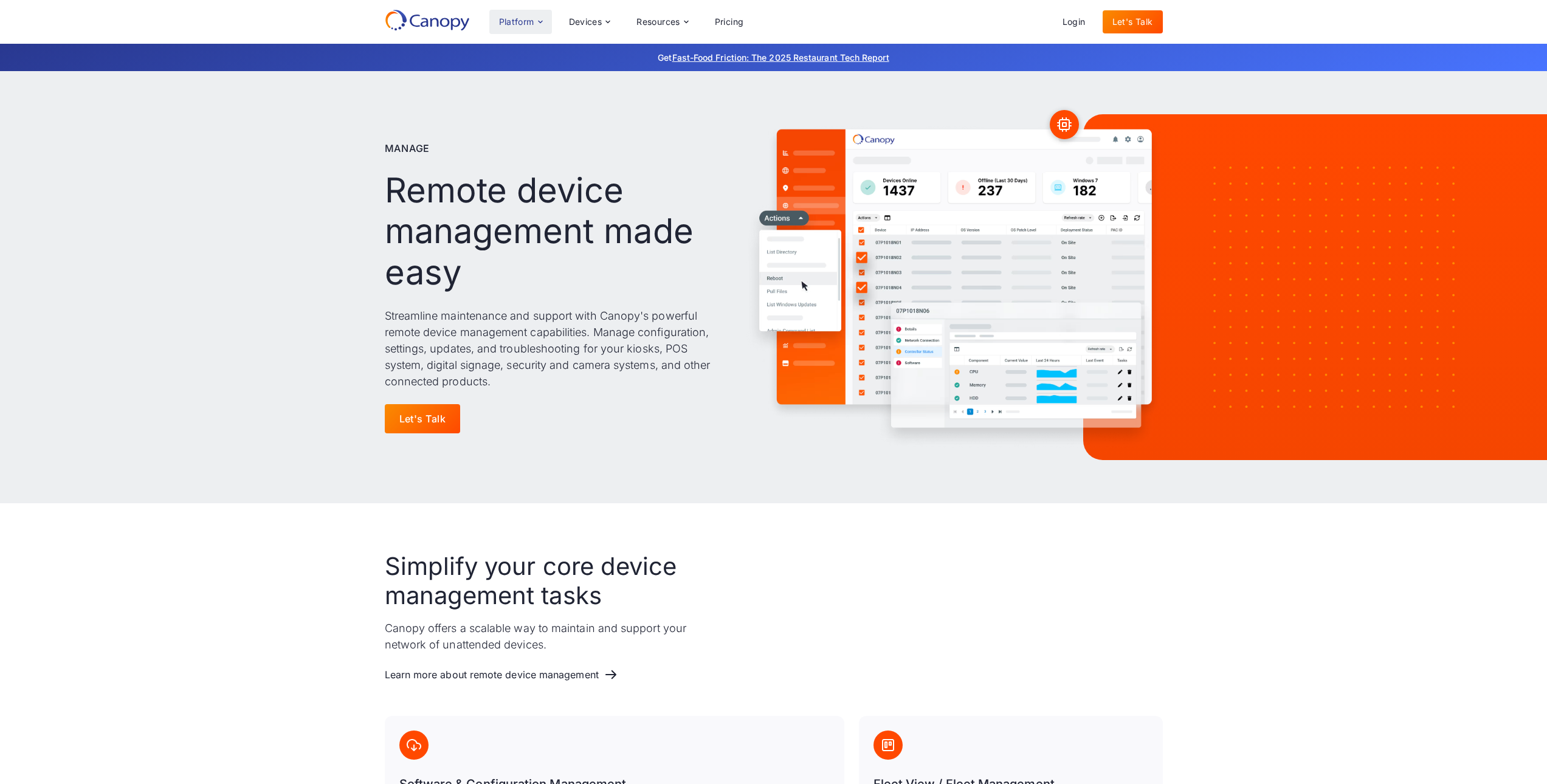
click at [518, 18] on div "Platform" at bounding box center [516, 22] width 35 height 9
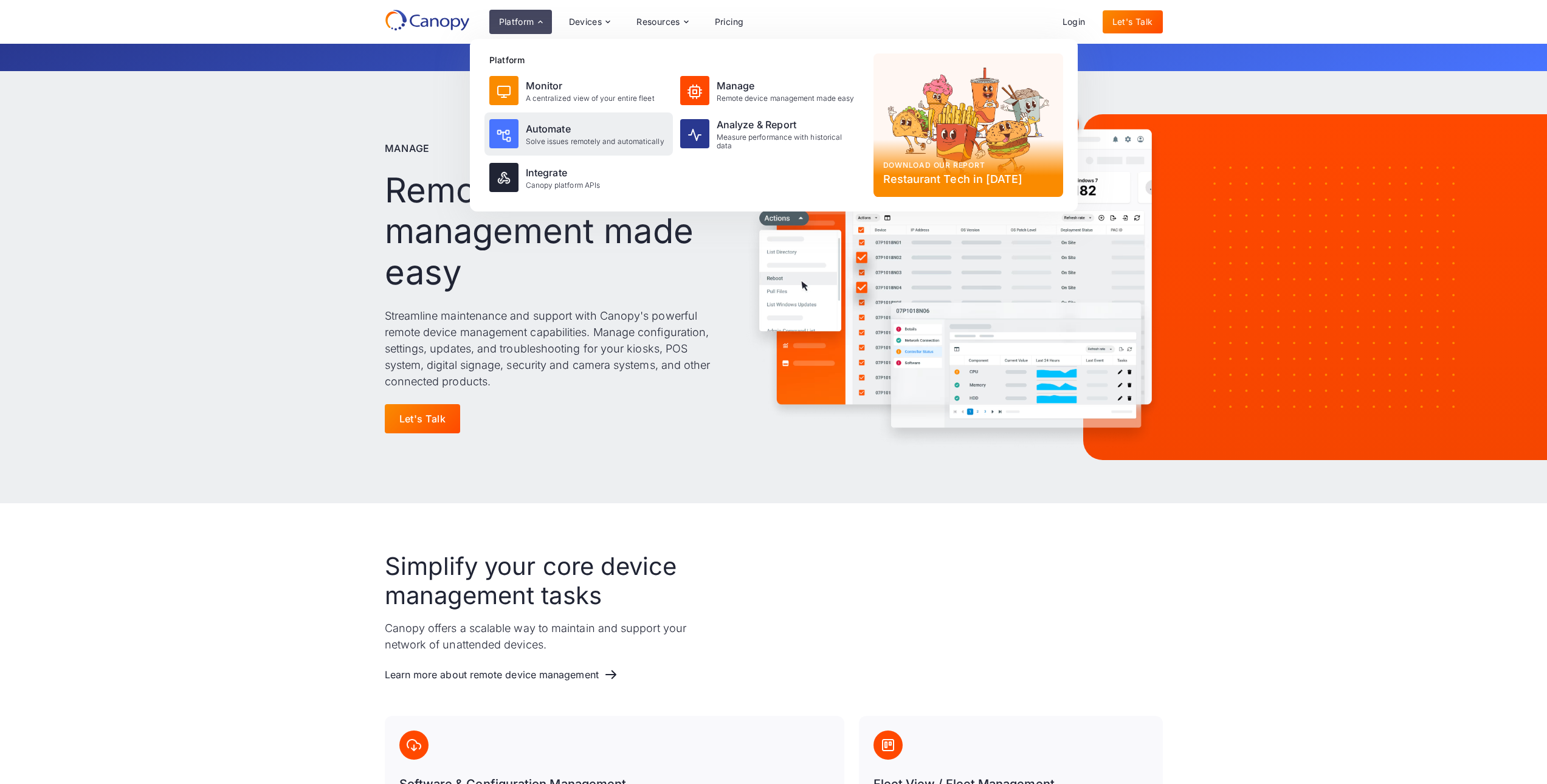
click at [554, 139] on div "Solve issues remotely and automatically" at bounding box center [595, 142] width 139 height 9
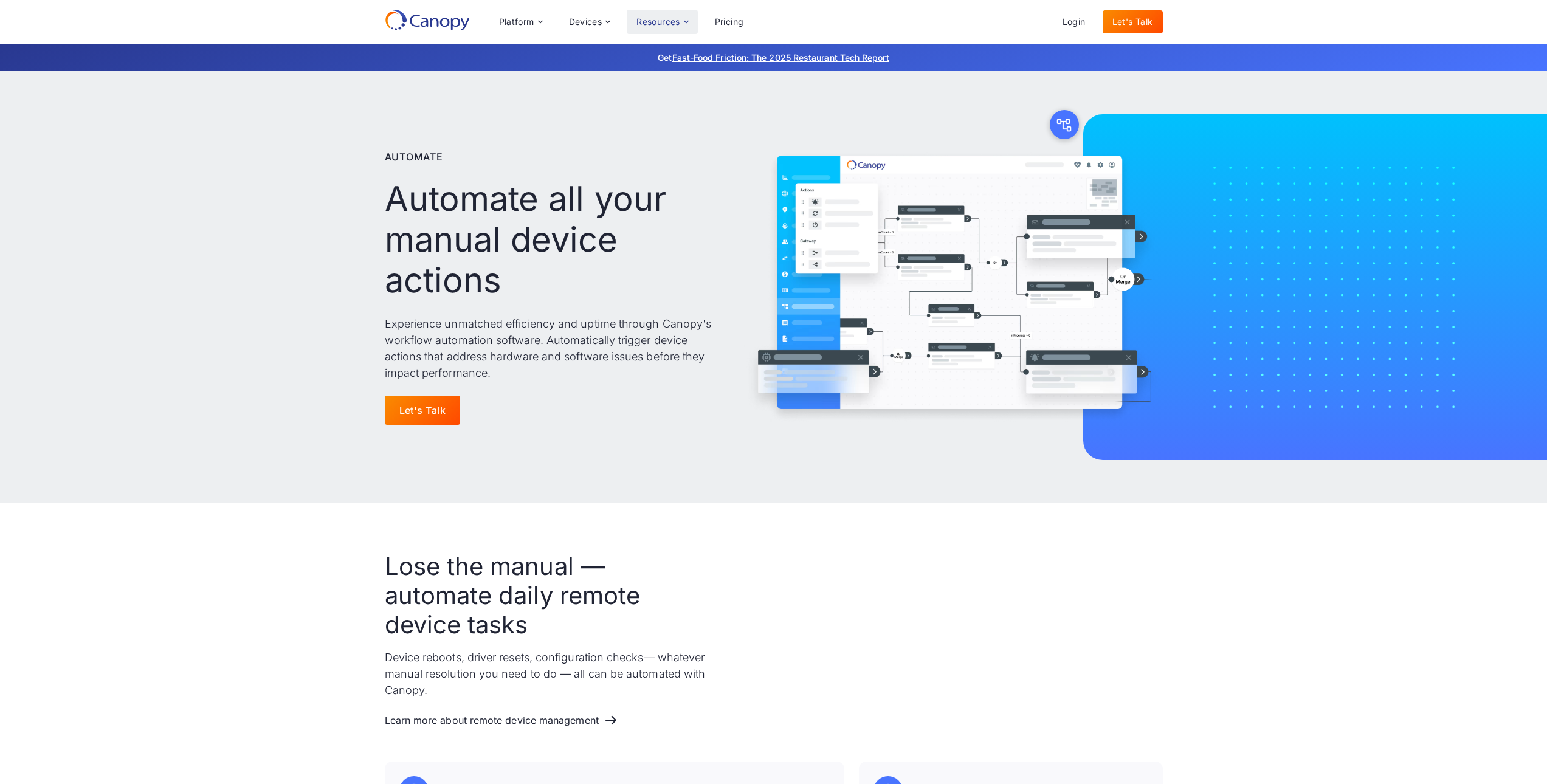
click at [652, 24] on div "Resources" at bounding box center [658, 22] width 44 height 9
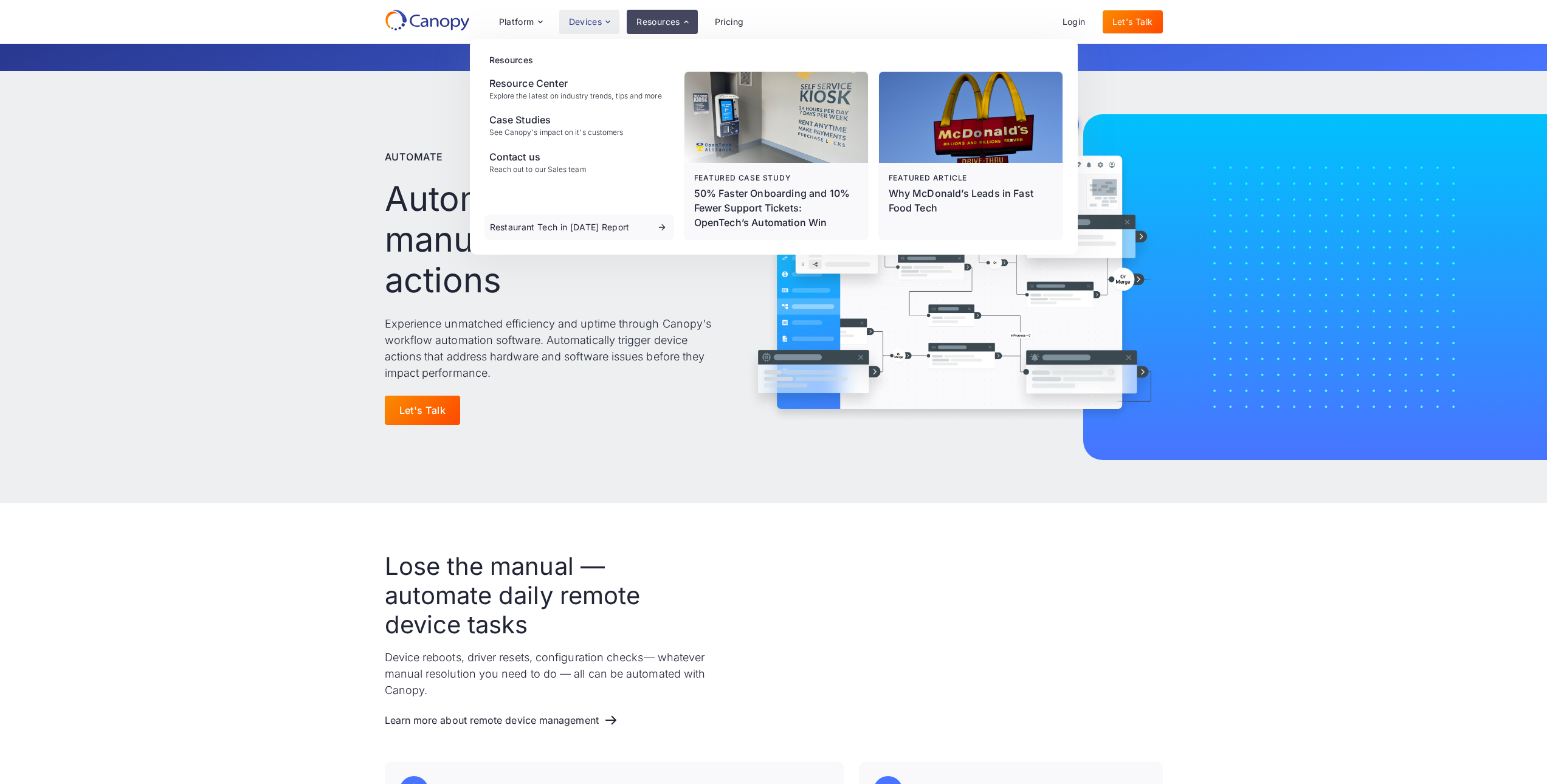
click at [608, 10] on div "Devices" at bounding box center [589, 22] width 61 height 25
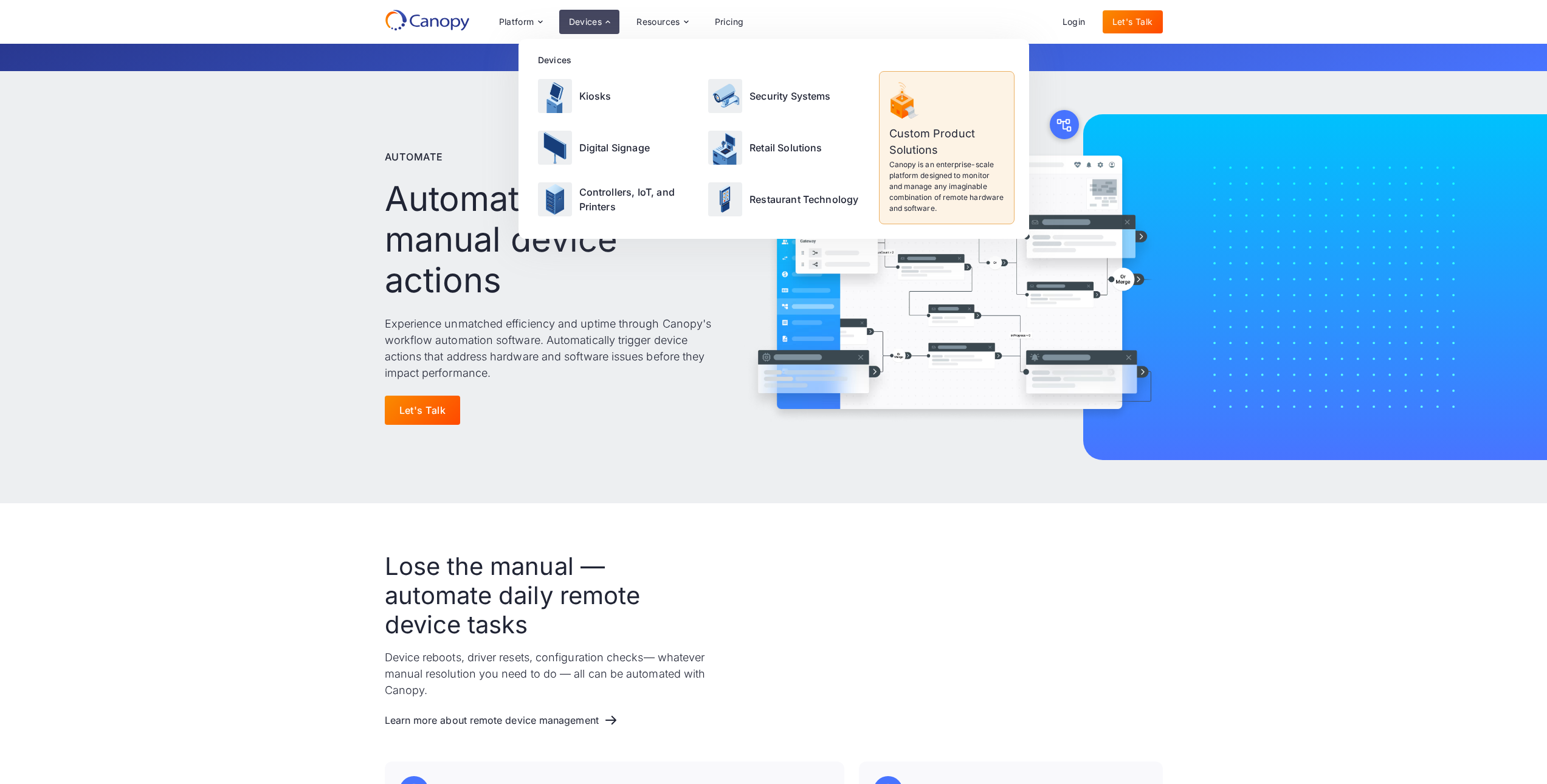
click at [941, 120] on div "Custom Product Solutions Canopy is an enterprise-scale platform designed to mon…" at bounding box center [946, 148] width 134 height 152
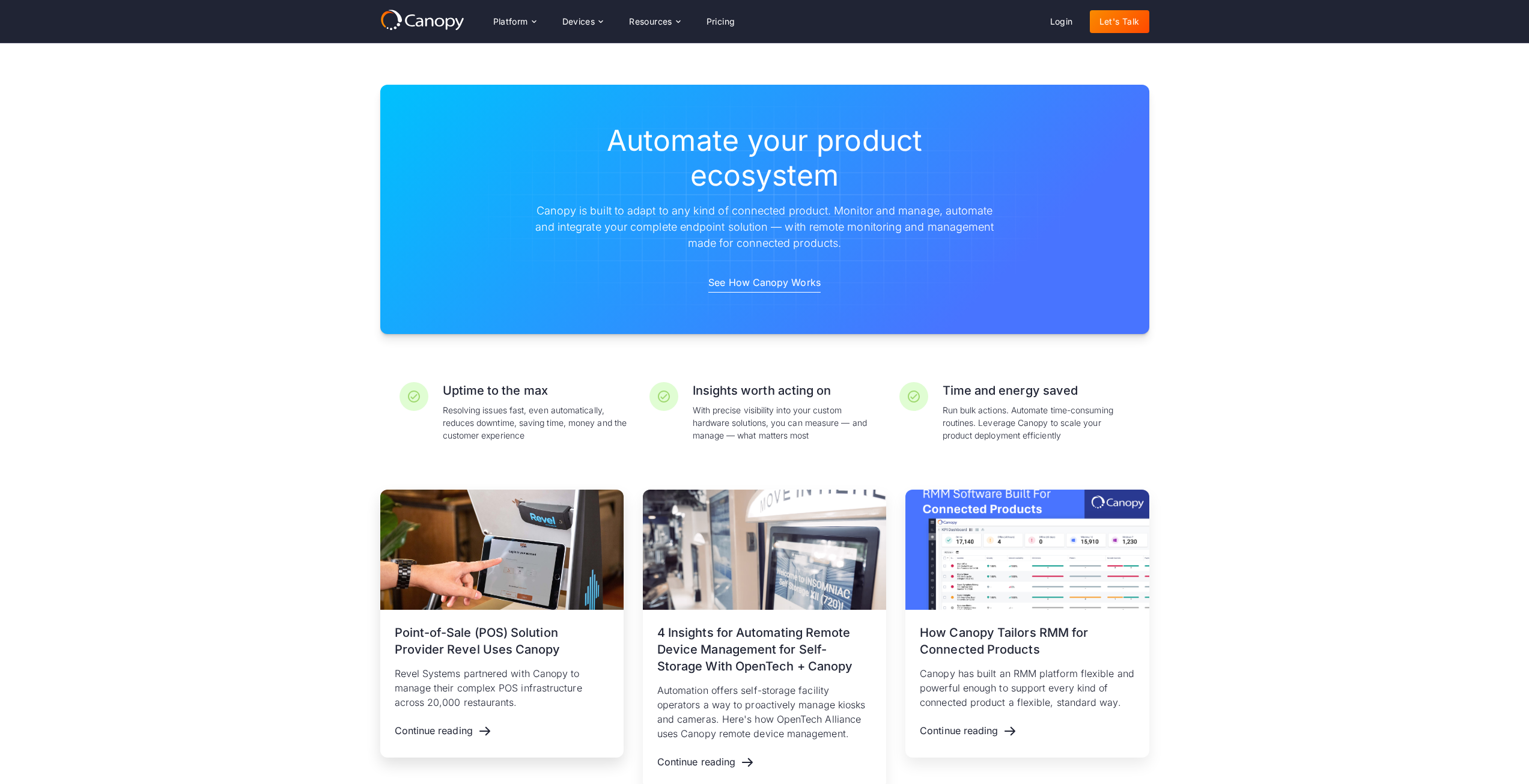
scroll to position [1562, 0]
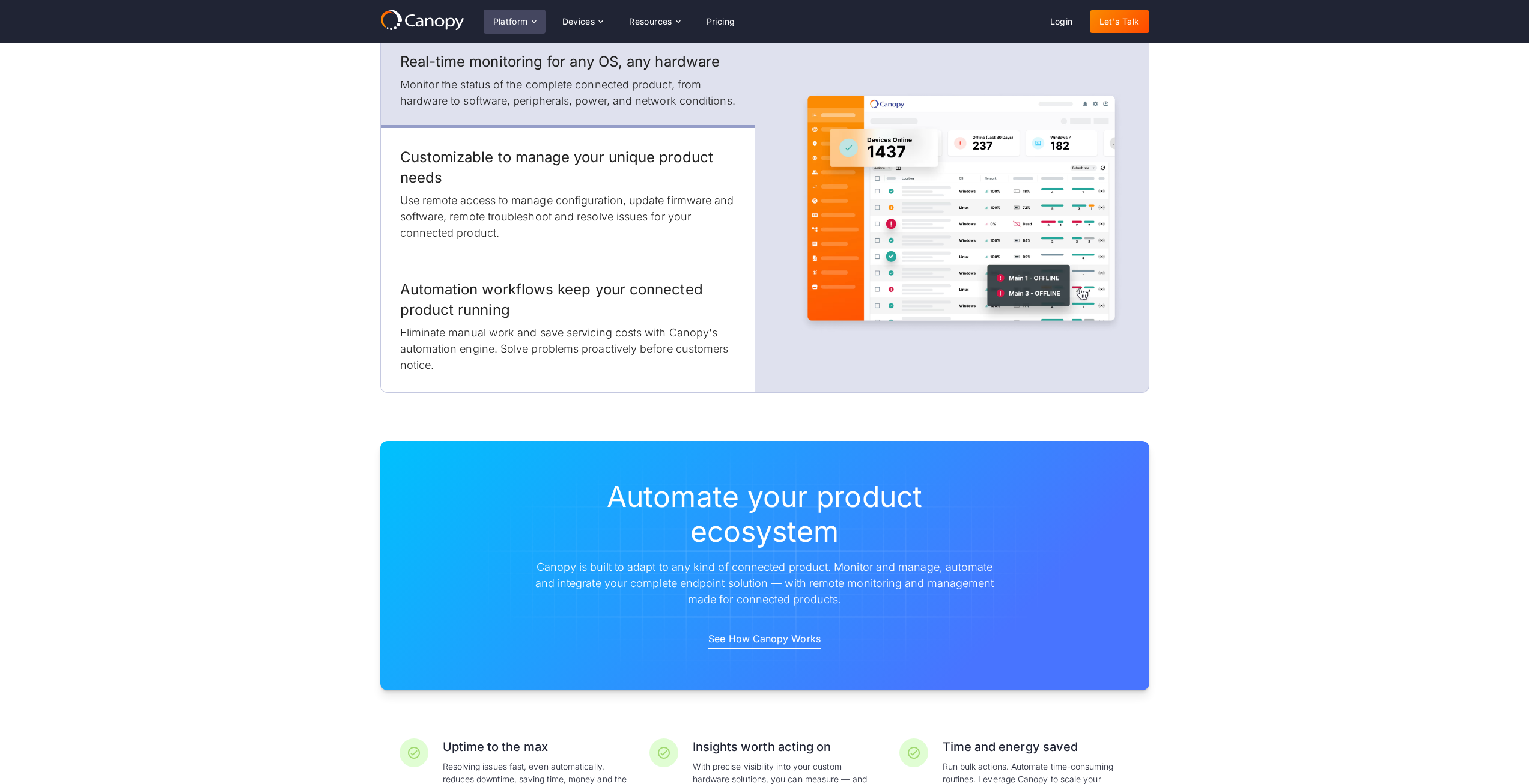
click at [508, 16] on div "Platform" at bounding box center [514, 22] width 62 height 24
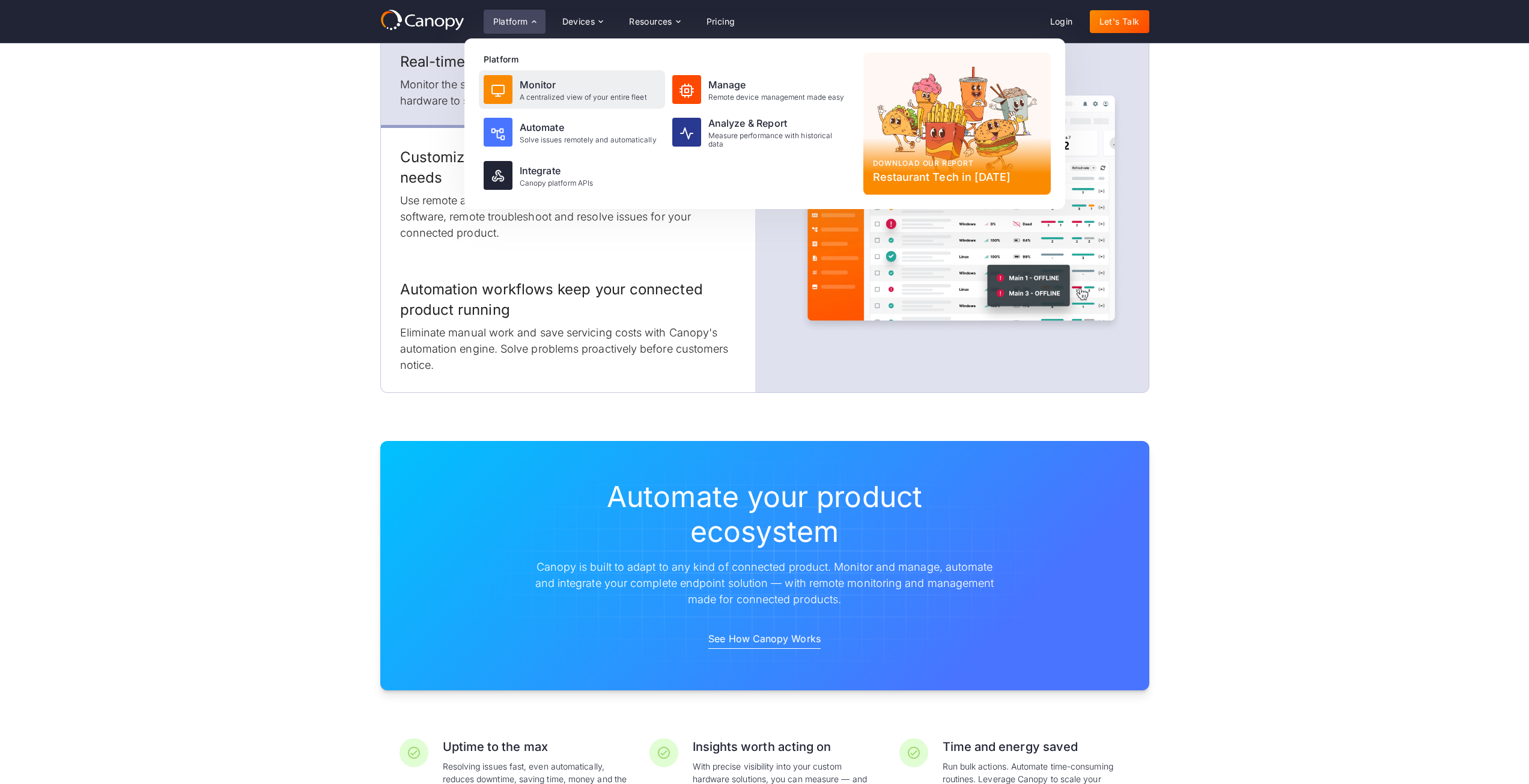
click at [534, 101] on div "A centralized view of your entire fleet" at bounding box center [583, 98] width 127 height 8
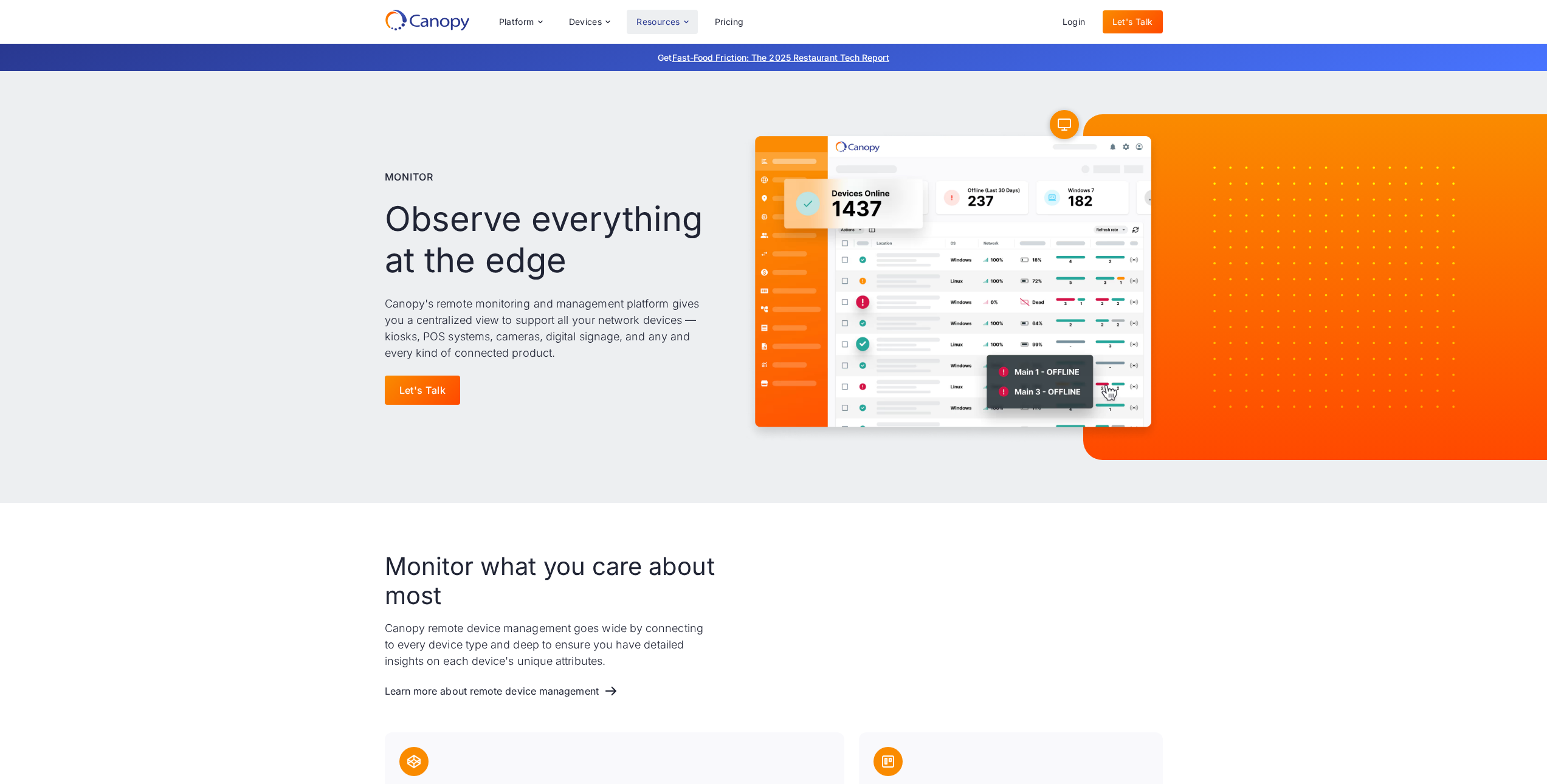
click at [658, 19] on div "Resources" at bounding box center [658, 22] width 44 height 9
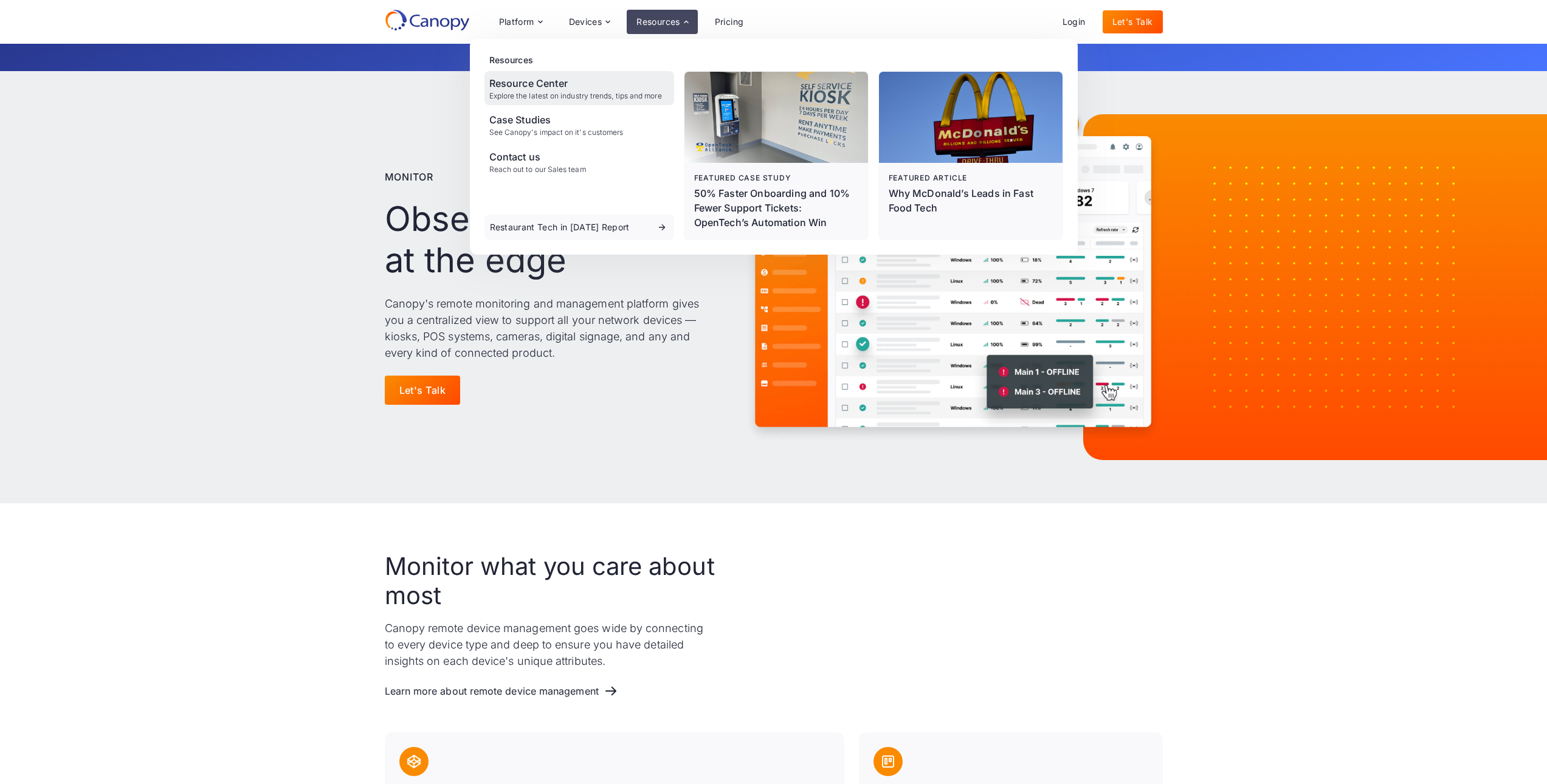
click at [567, 78] on div "Resource Center" at bounding box center [575, 83] width 172 height 15
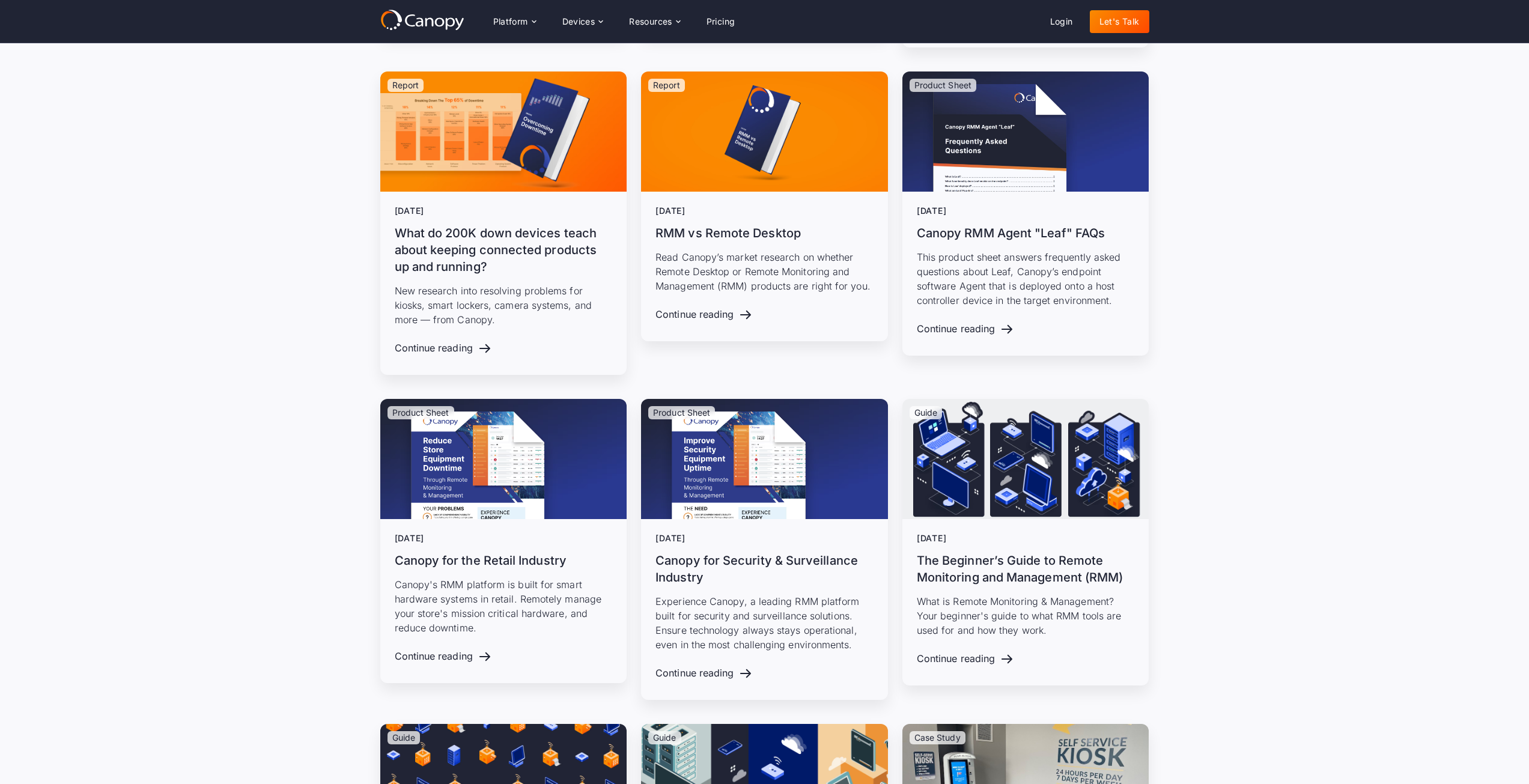
scroll to position [1802, 0]
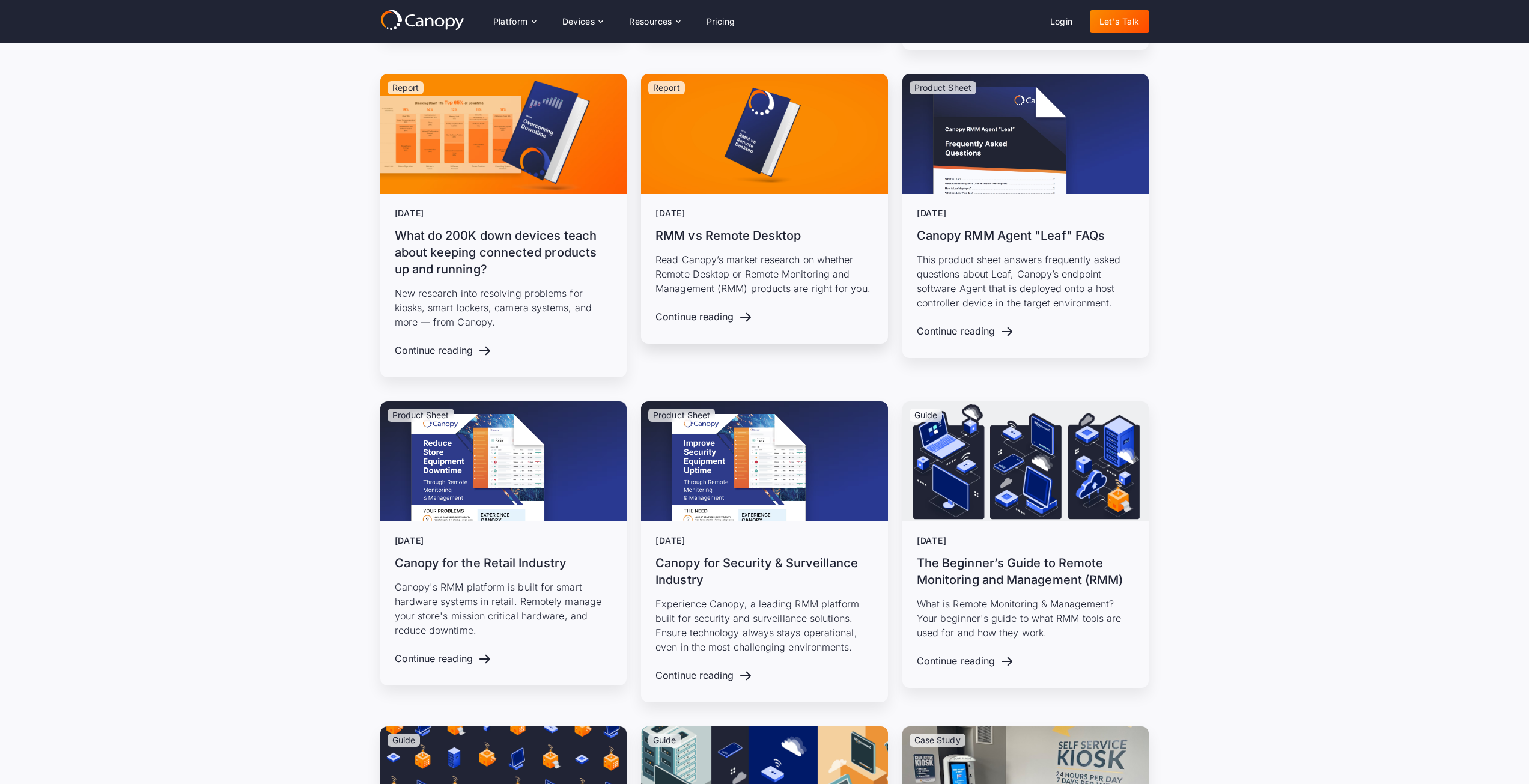
click at [727, 275] on p "Read Canopy’s market research on whether Remote Desktop or Remote Monitoring an…" at bounding box center [765, 273] width 218 height 43
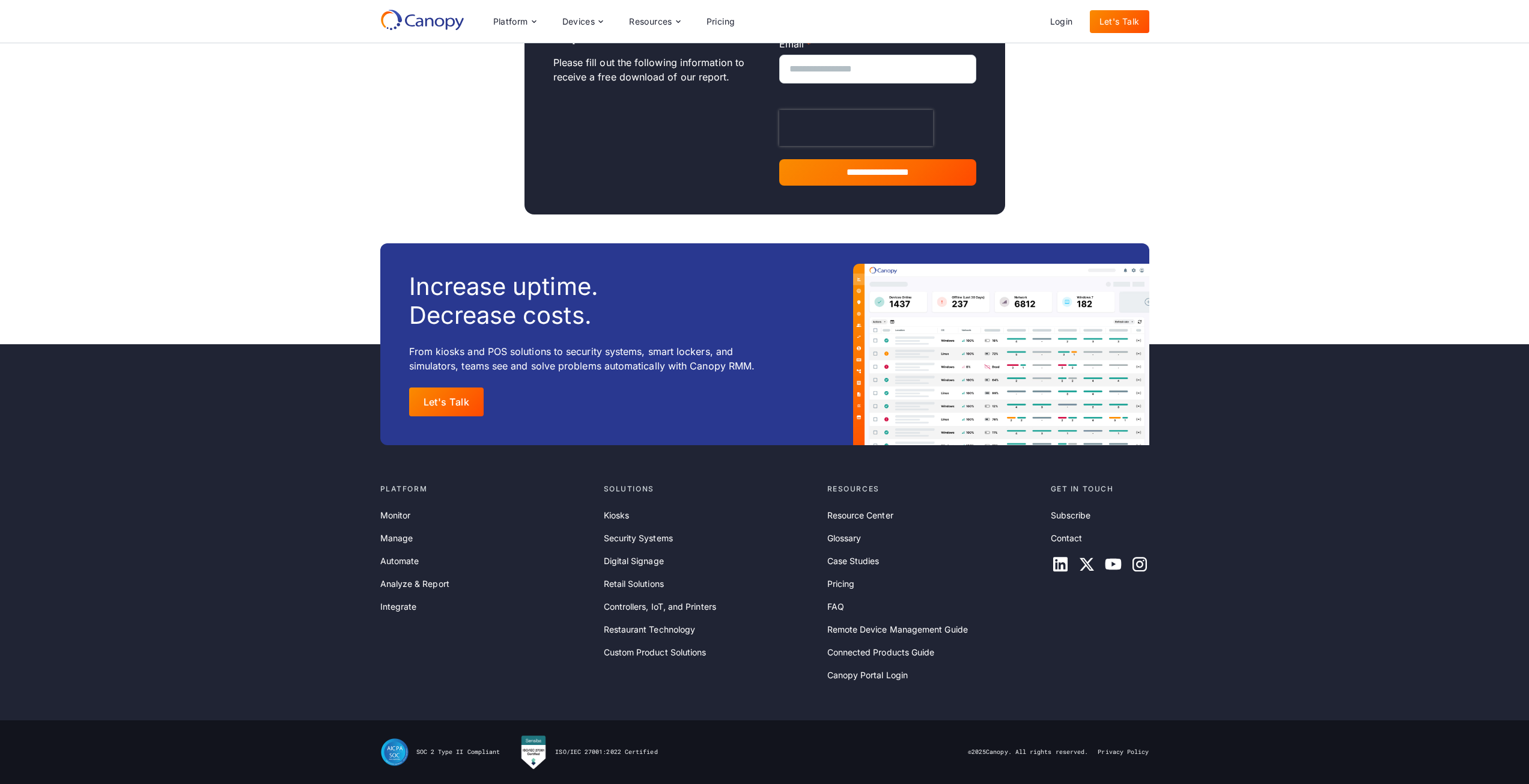
scroll to position [945, 0]
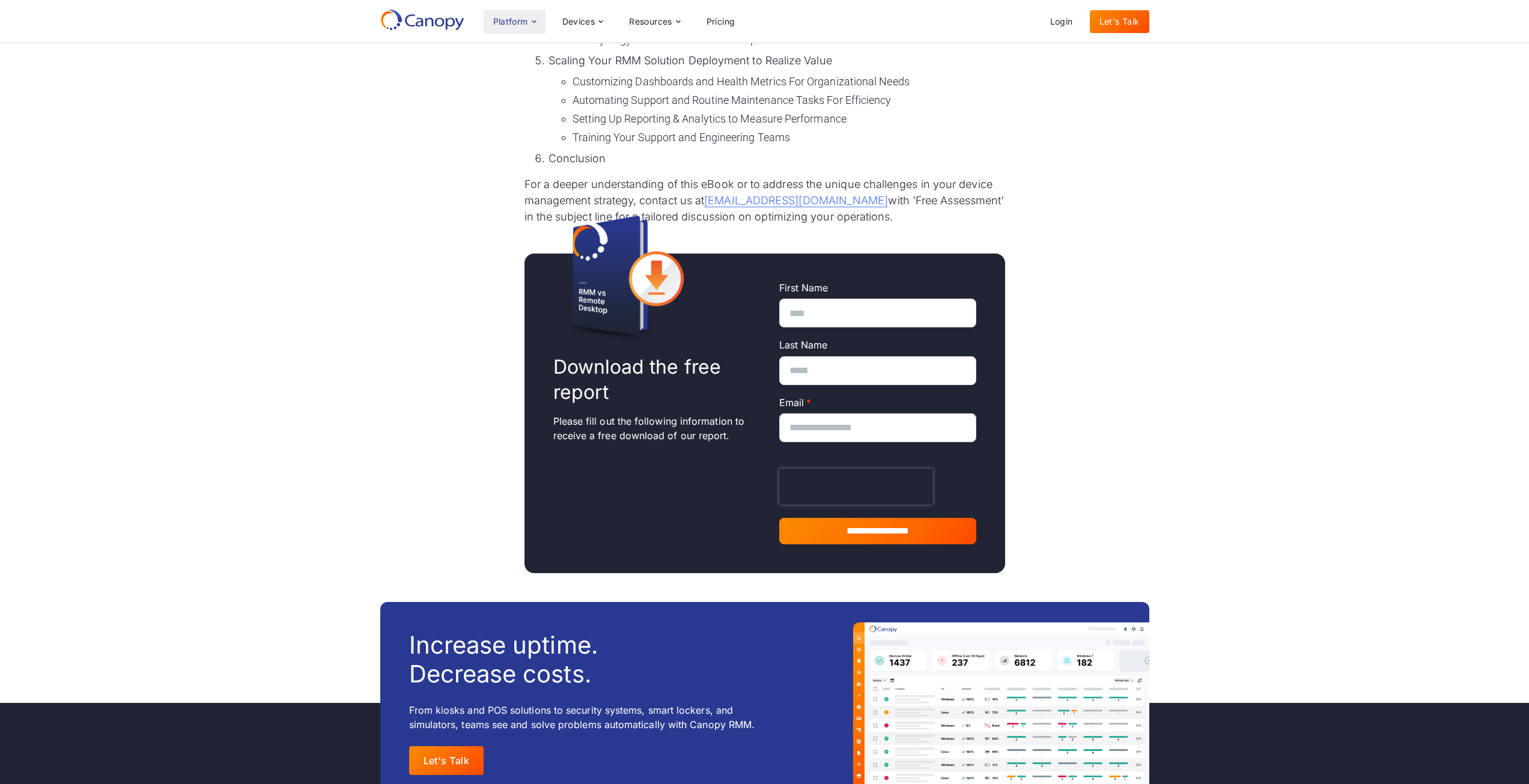
click at [523, 18] on div "Platform" at bounding box center [510, 22] width 35 height 8
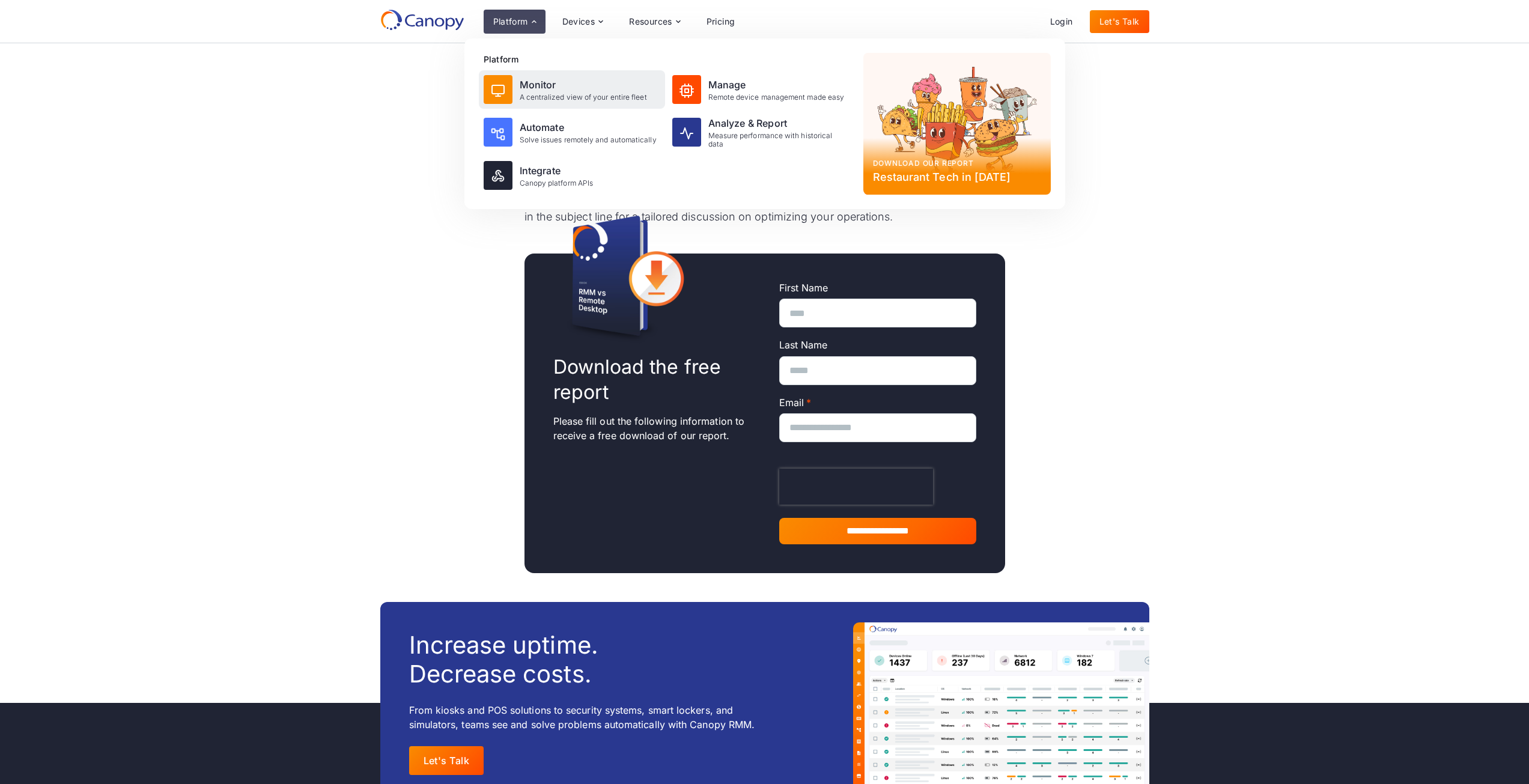
click at [534, 72] on div "Monitor A centralized view of your entire fleet" at bounding box center [572, 89] width 186 height 38
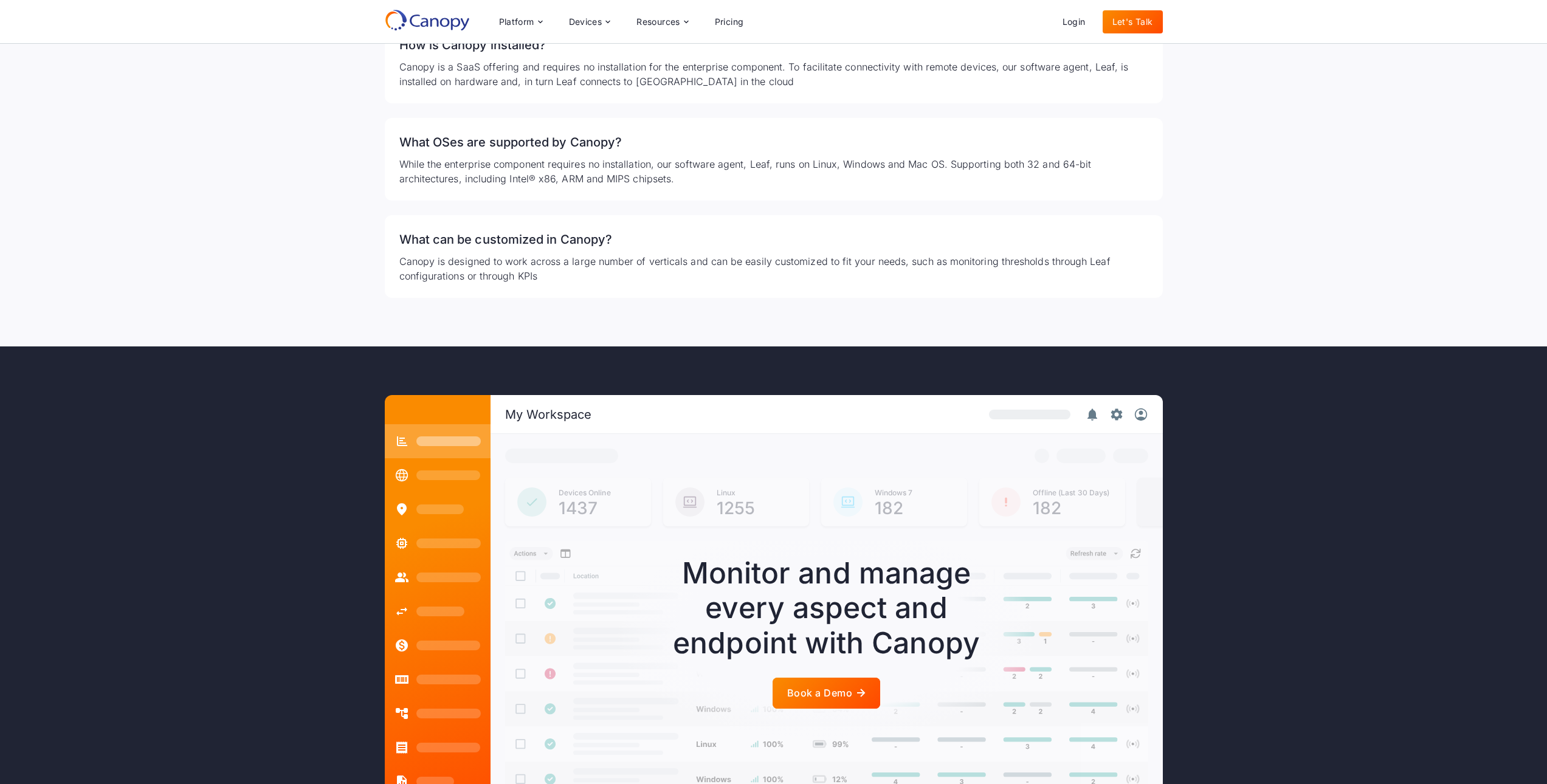
scroll to position [2061, 0]
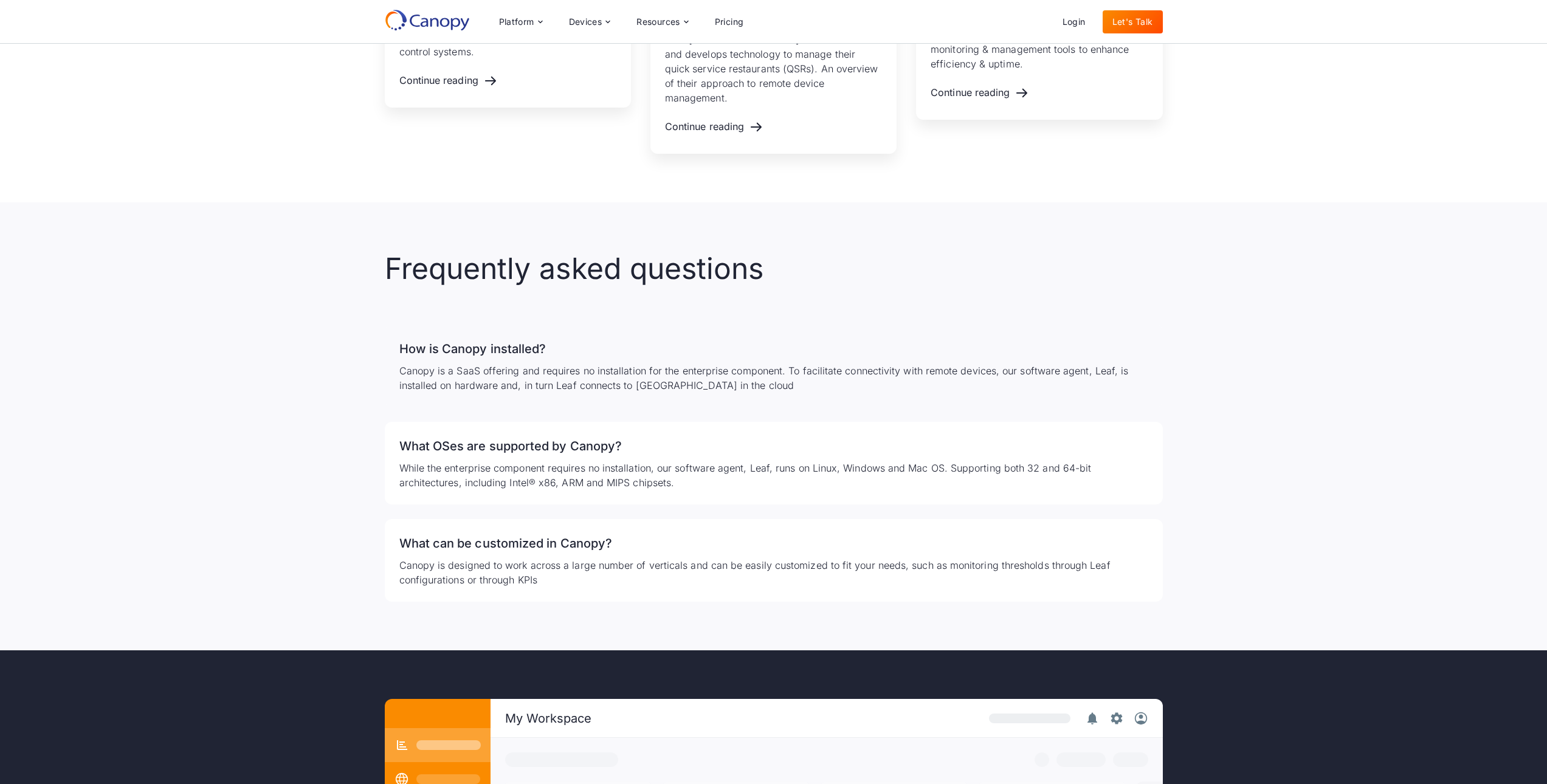
click at [524, 339] on h3 "How is Canopy installed?" at bounding box center [774, 349] width 749 height 20
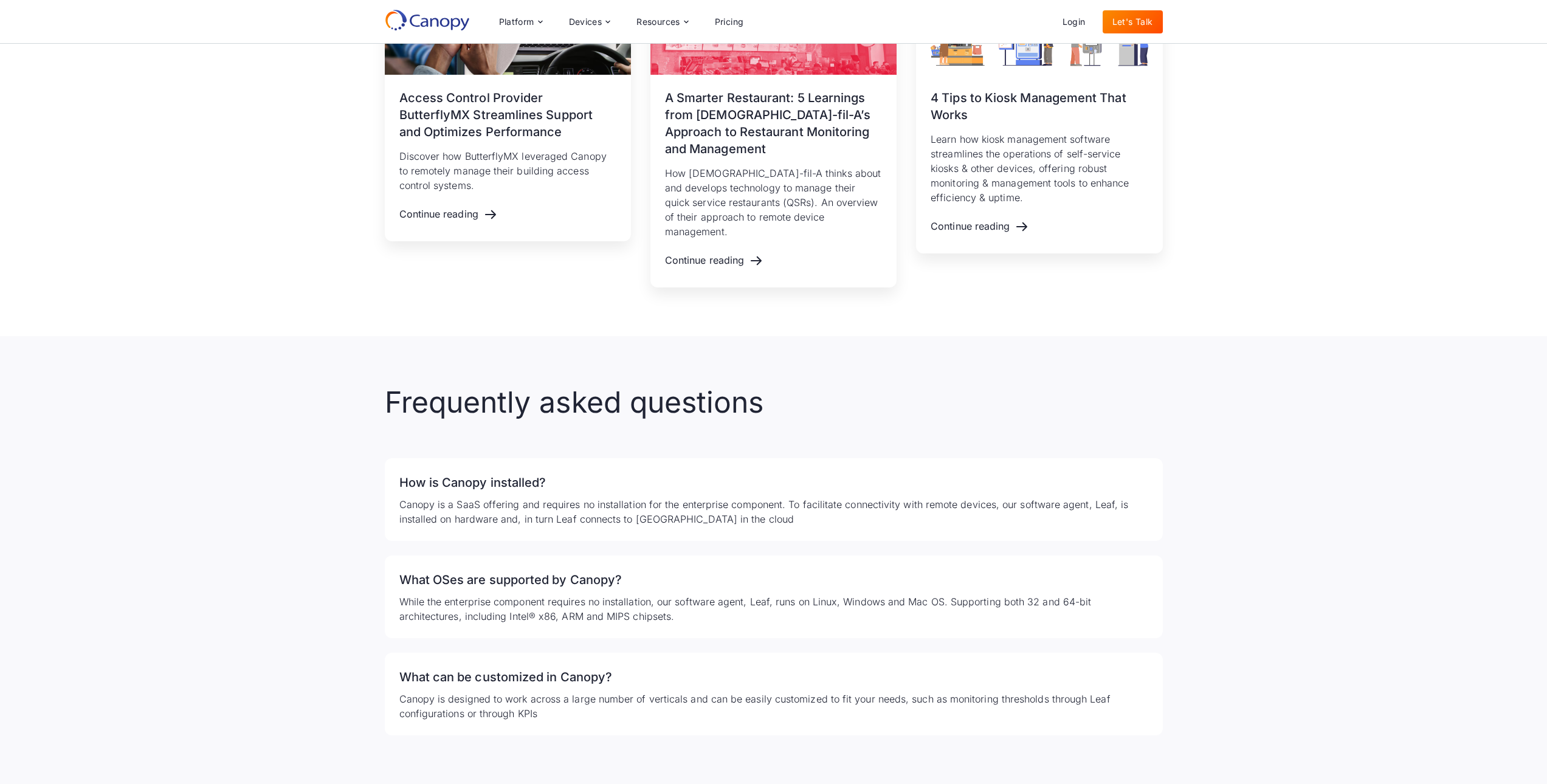
scroll to position [1697, 0]
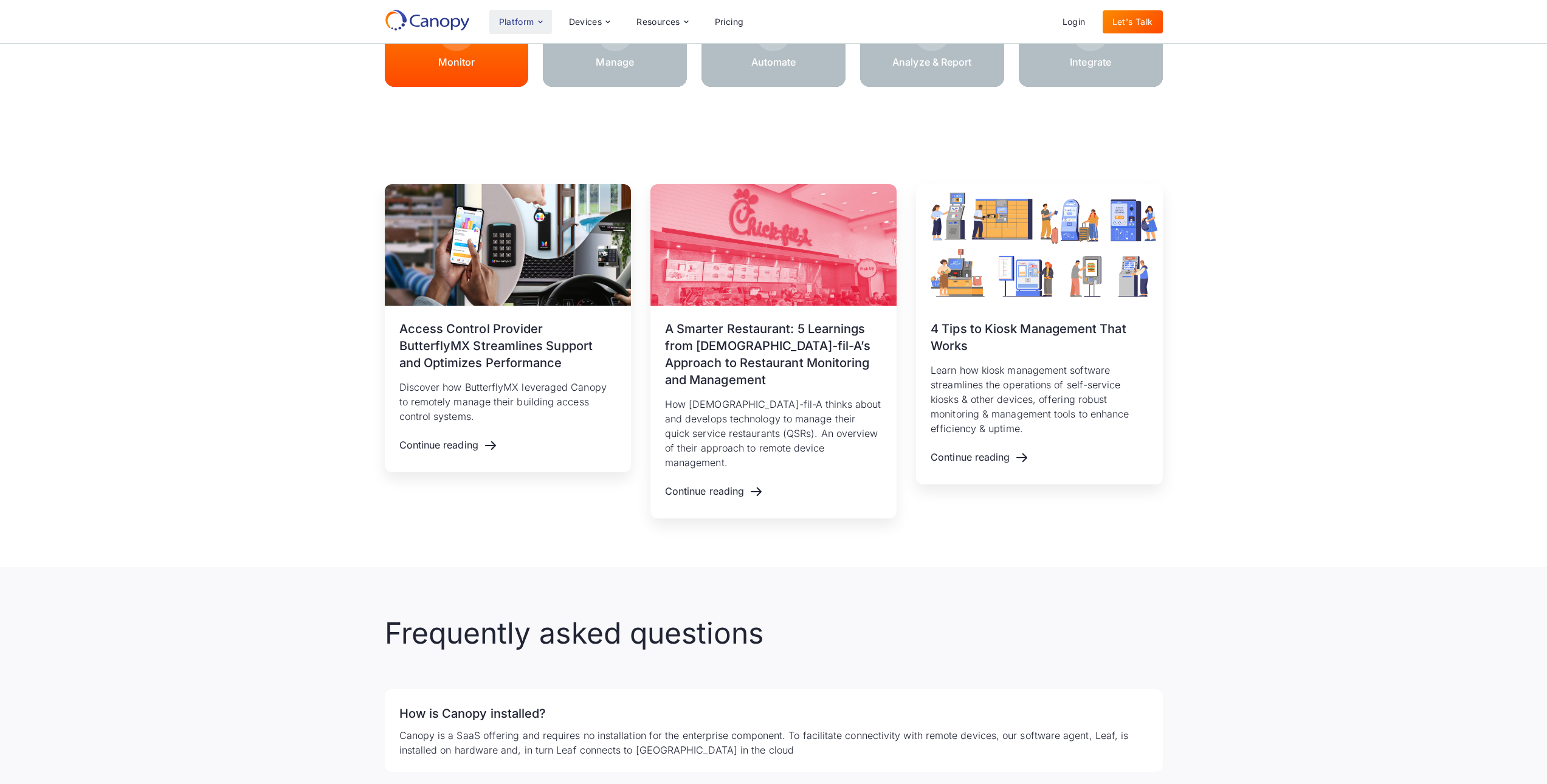
click at [519, 31] on div "Platform" at bounding box center [520, 22] width 63 height 25
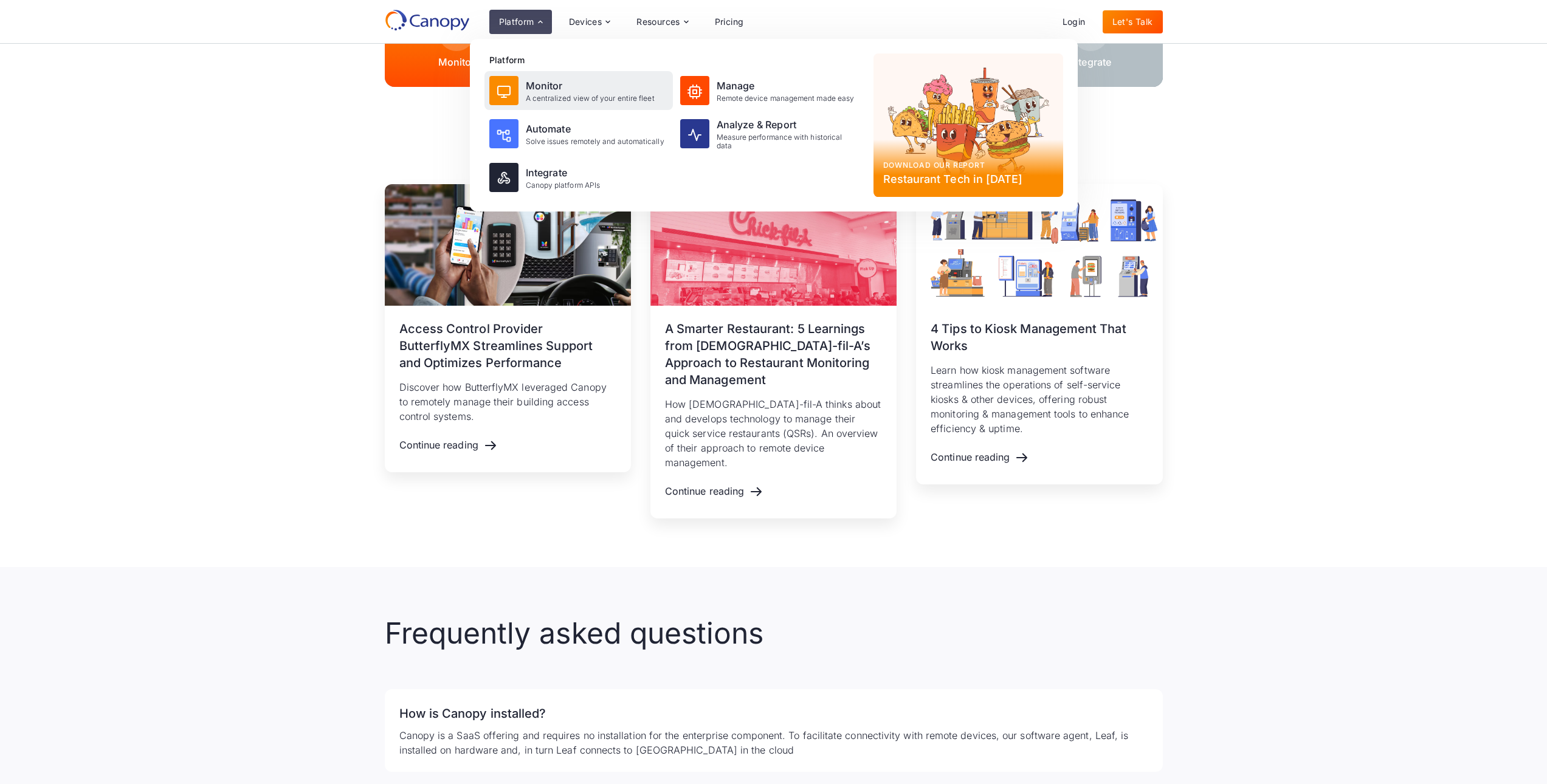
click at [555, 96] on div "A centralized view of your entire fleet" at bounding box center [590, 99] width 129 height 9
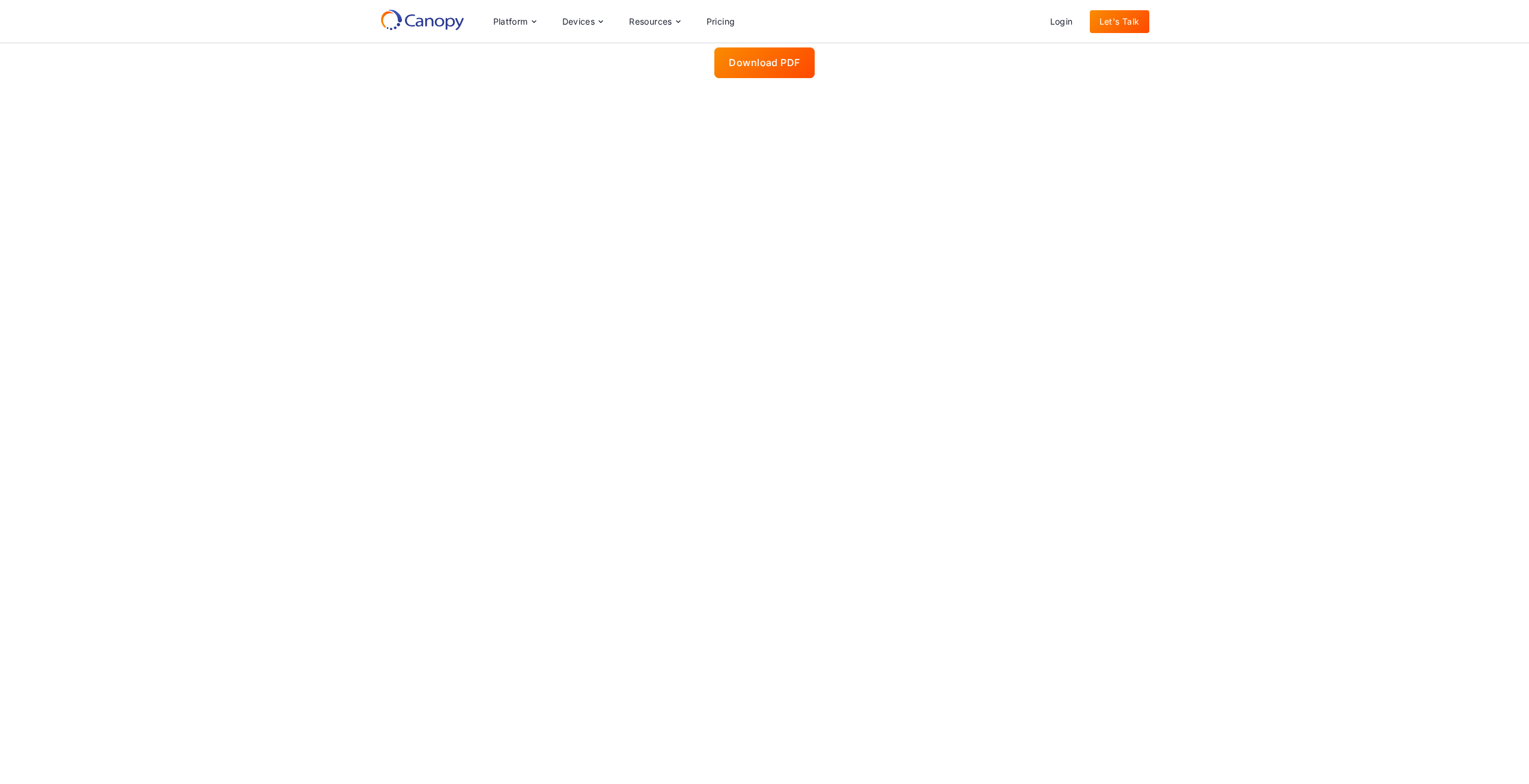
scroll to position [518, 0]
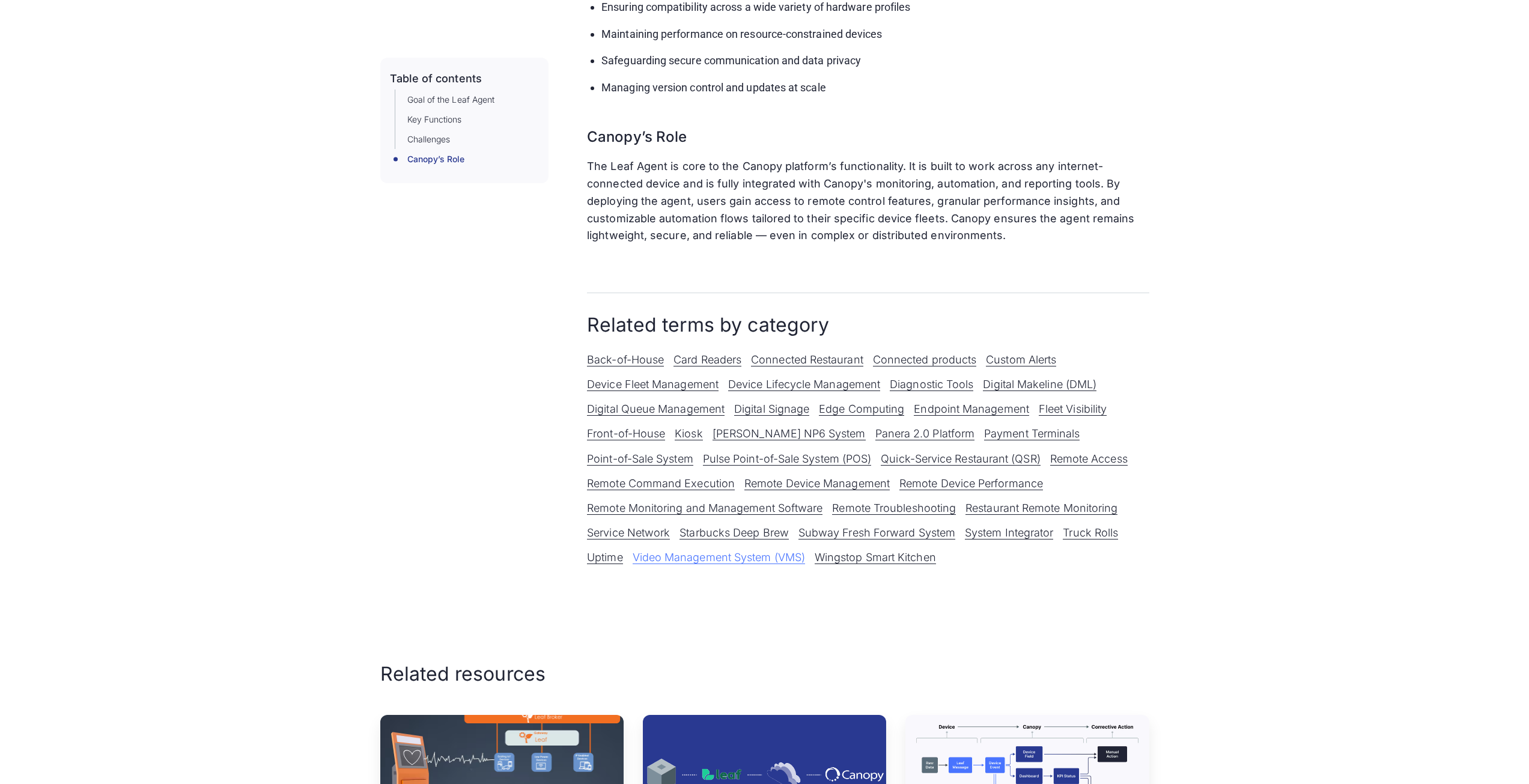
scroll to position [1021, 0]
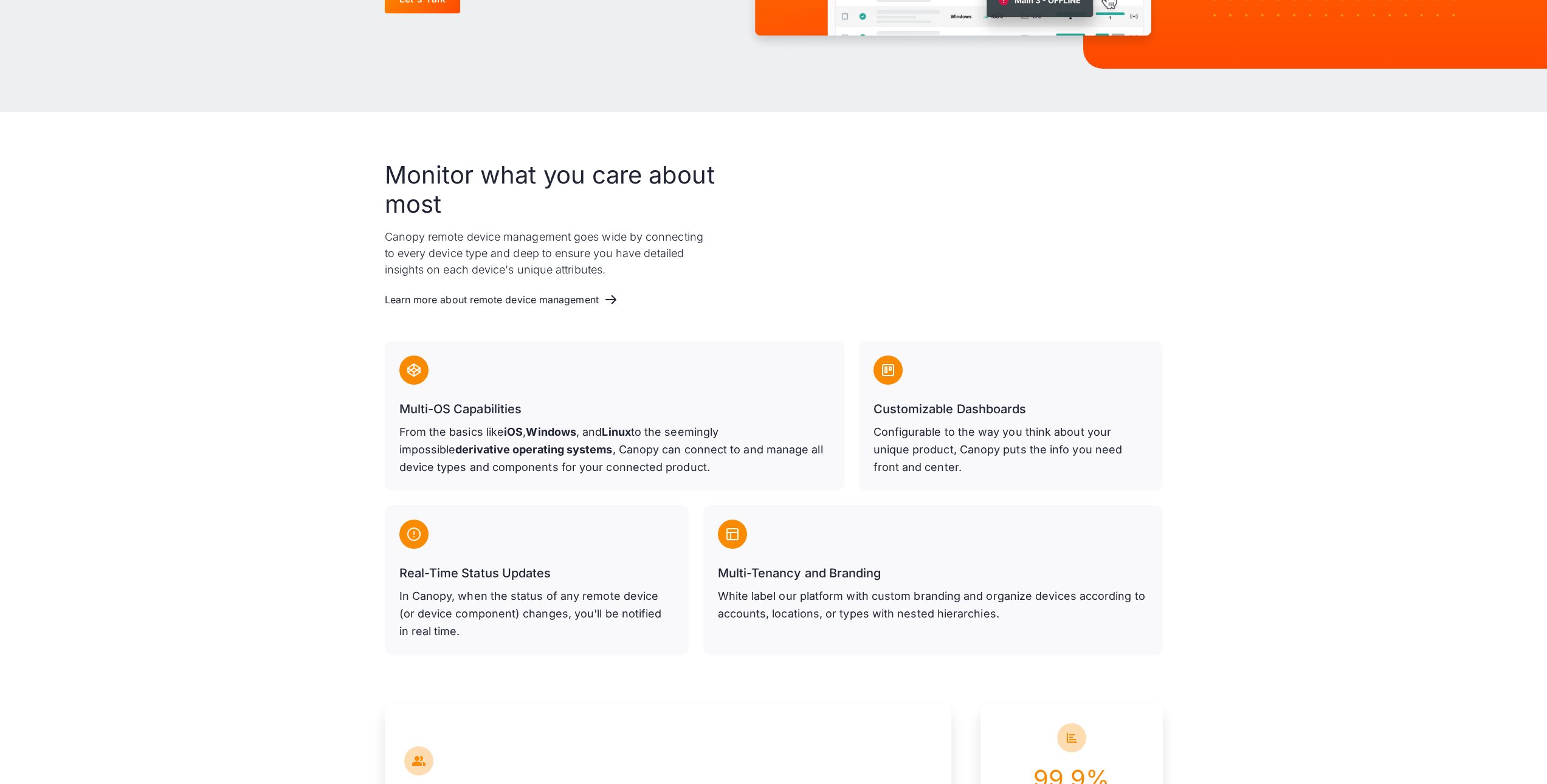
scroll to position [425, 0]
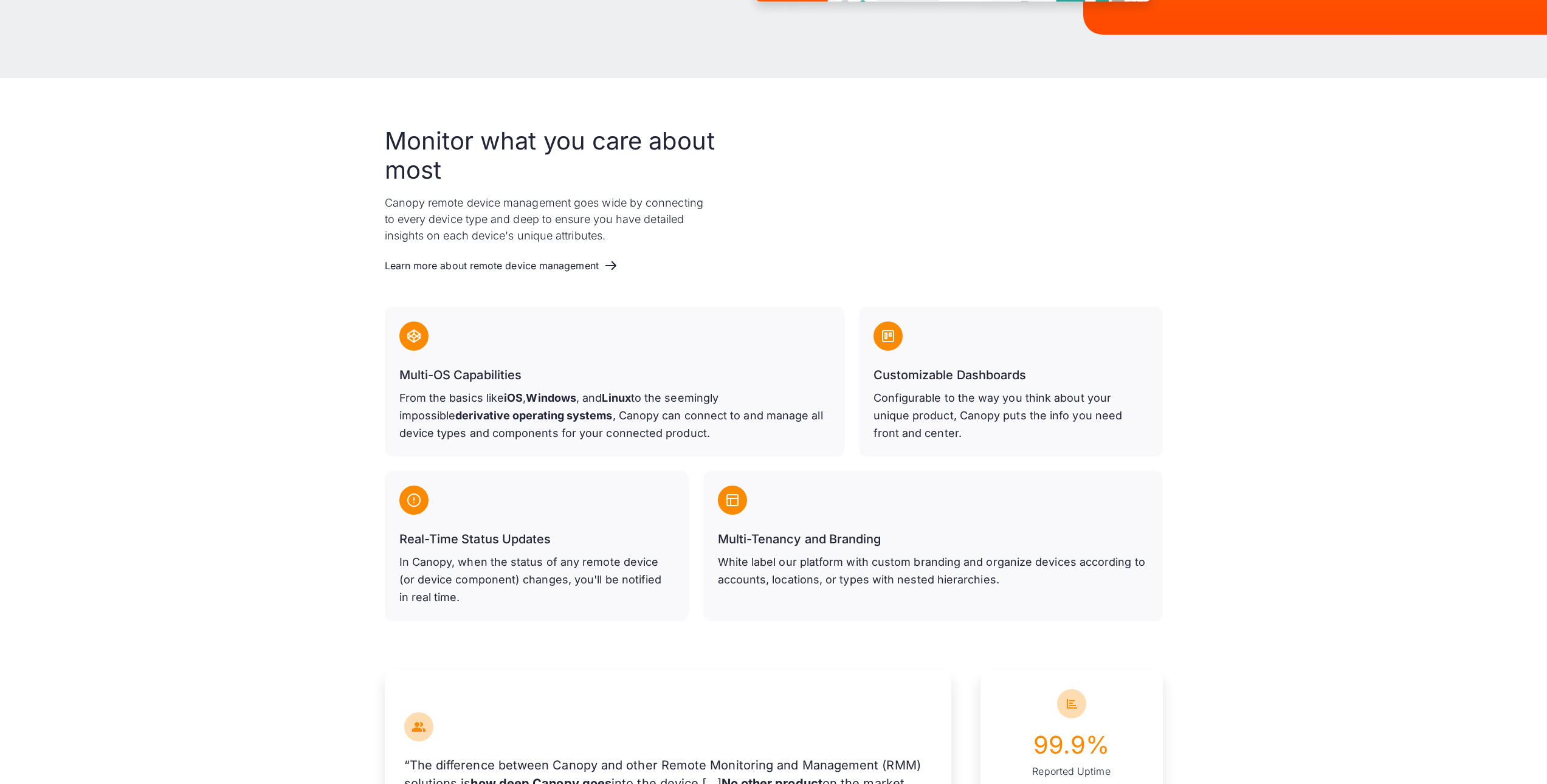
click at [1014, 383] on h3 "Customizable Dashboards" at bounding box center [1011, 375] width 275 height 20
click at [409, 391] on p "From the basics like iOS , Windows , and Linux to the seemingly impossible deri…" at bounding box center [614, 415] width 430 height 52
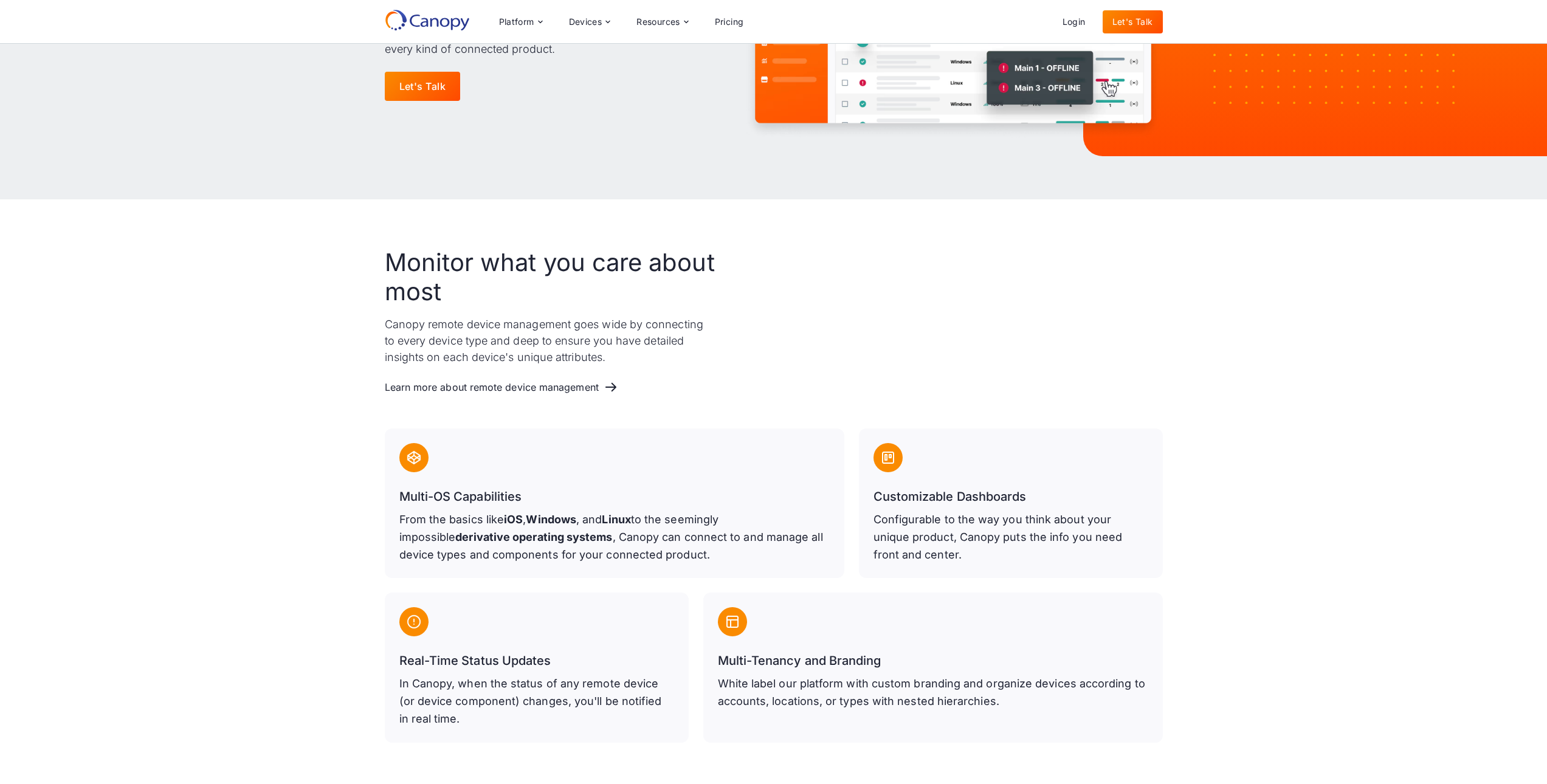
scroll to position [0, 0]
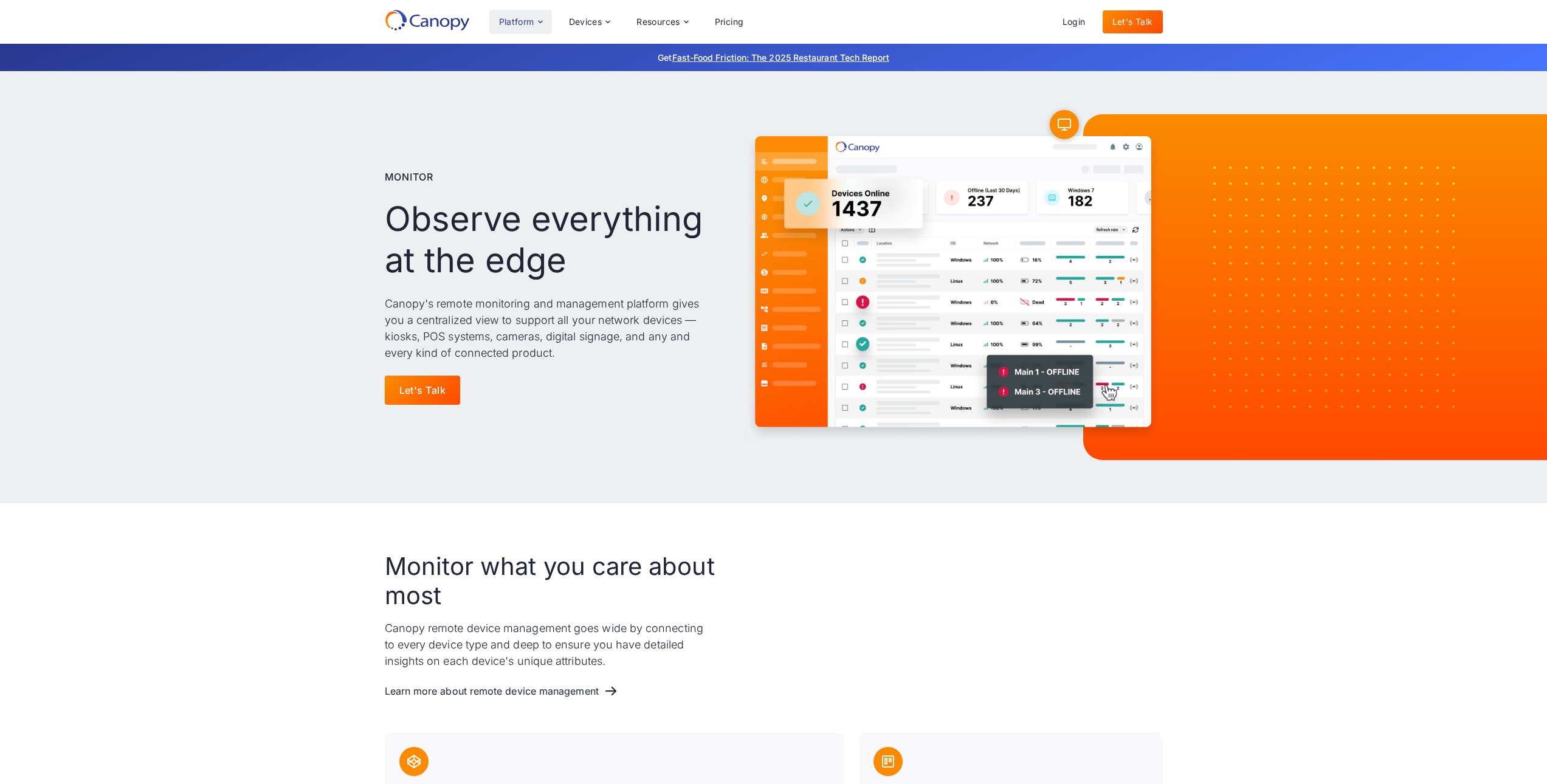
click at [527, 20] on div "Platform" at bounding box center [516, 22] width 35 height 9
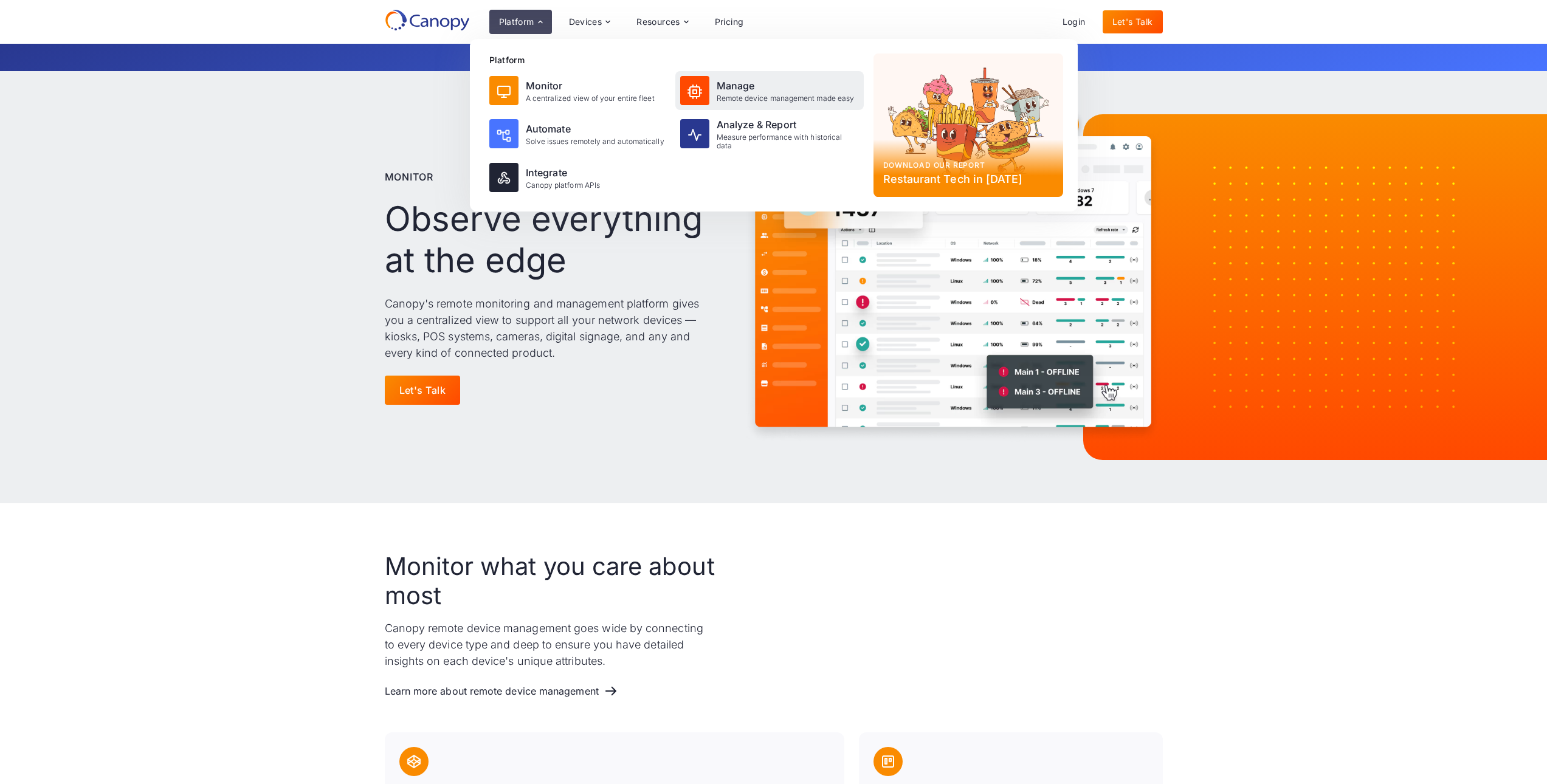
click at [731, 94] on div "Remote device management made easy" at bounding box center [785, 99] width 138 height 9
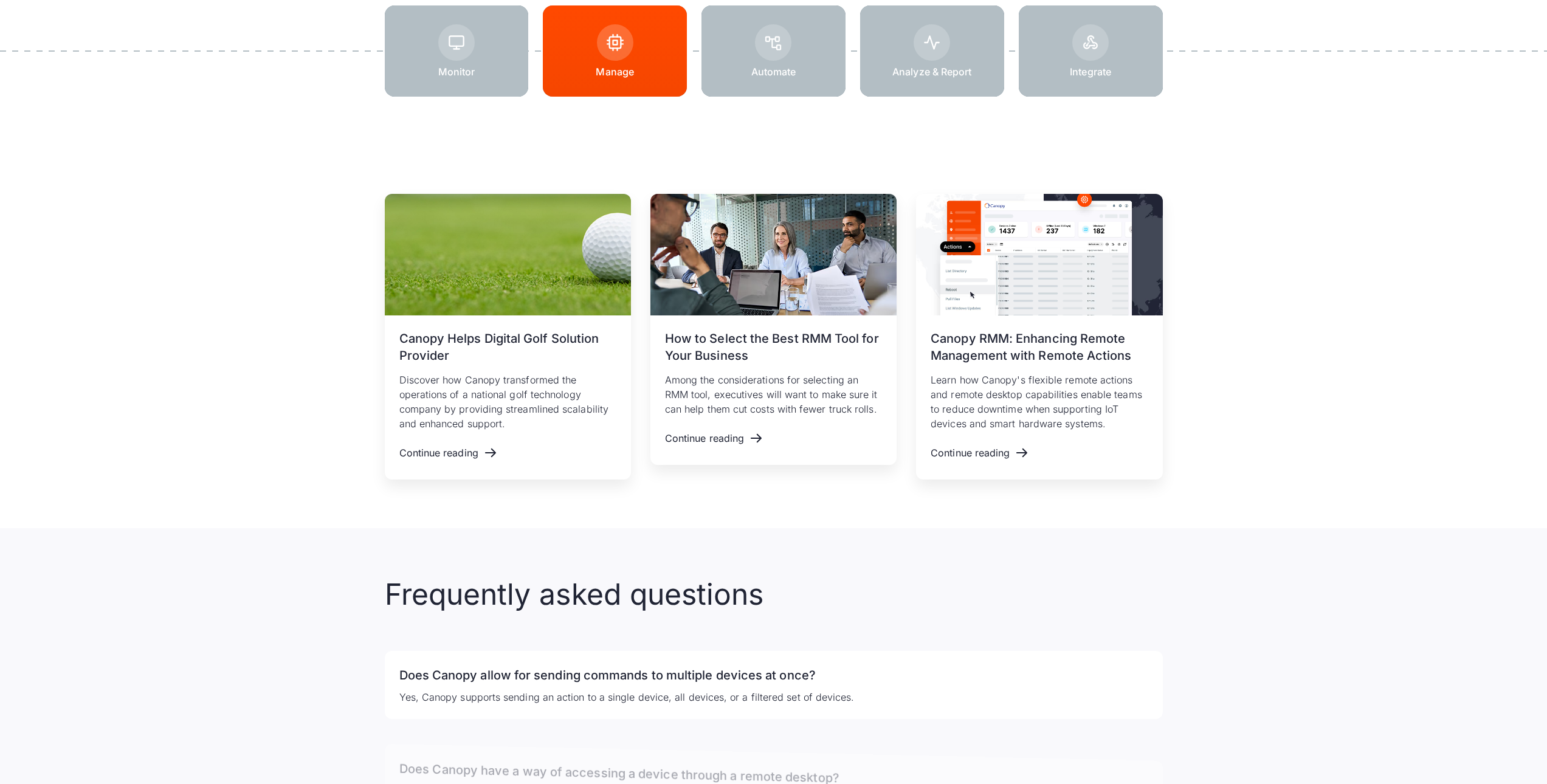
scroll to position [2005, 0]
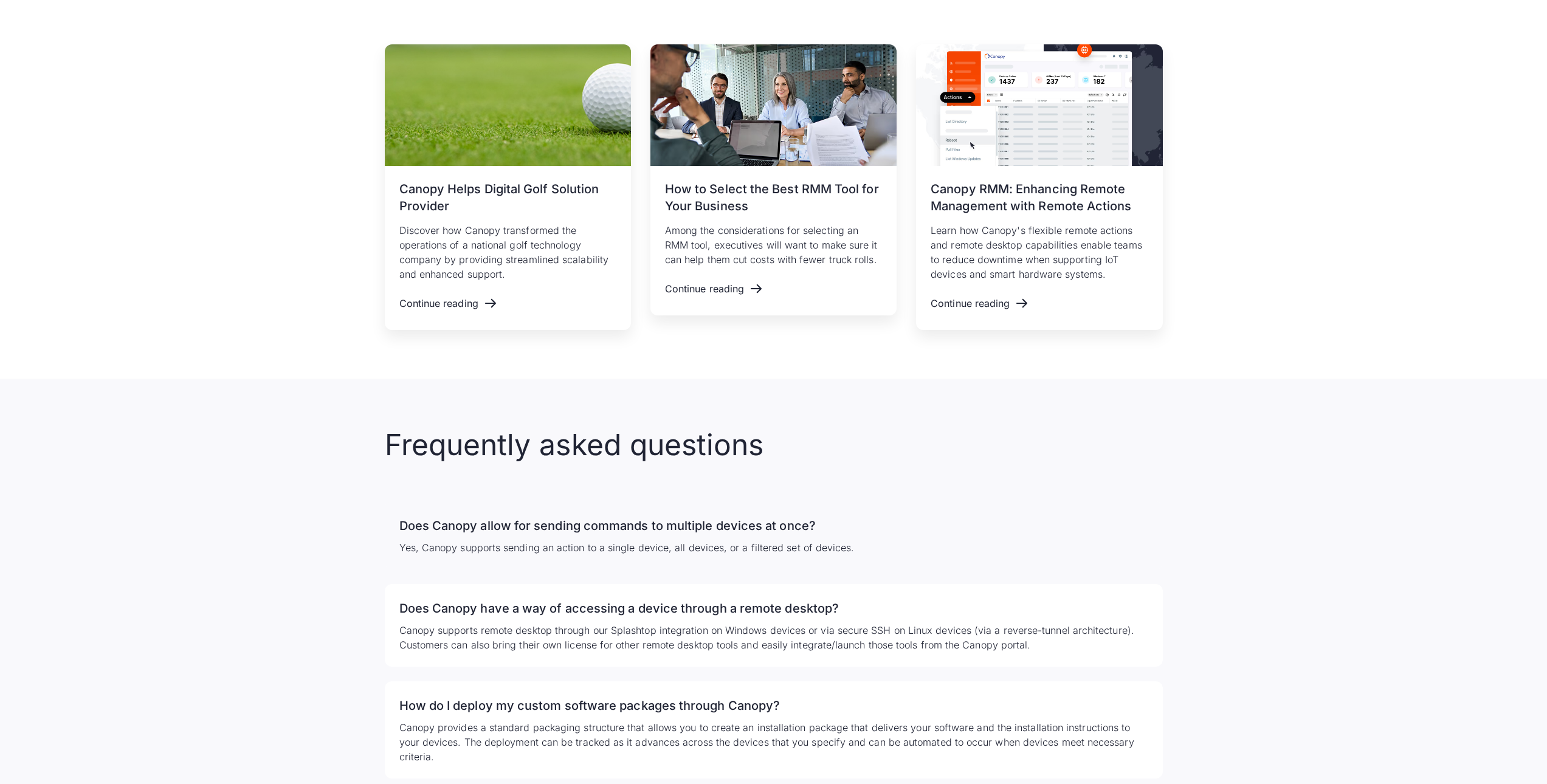
click at [580, 516] on h3 "Does Canopy allow for sending commands to multiple devices at once?" at bounding box center [774, 526] width 749 height 20
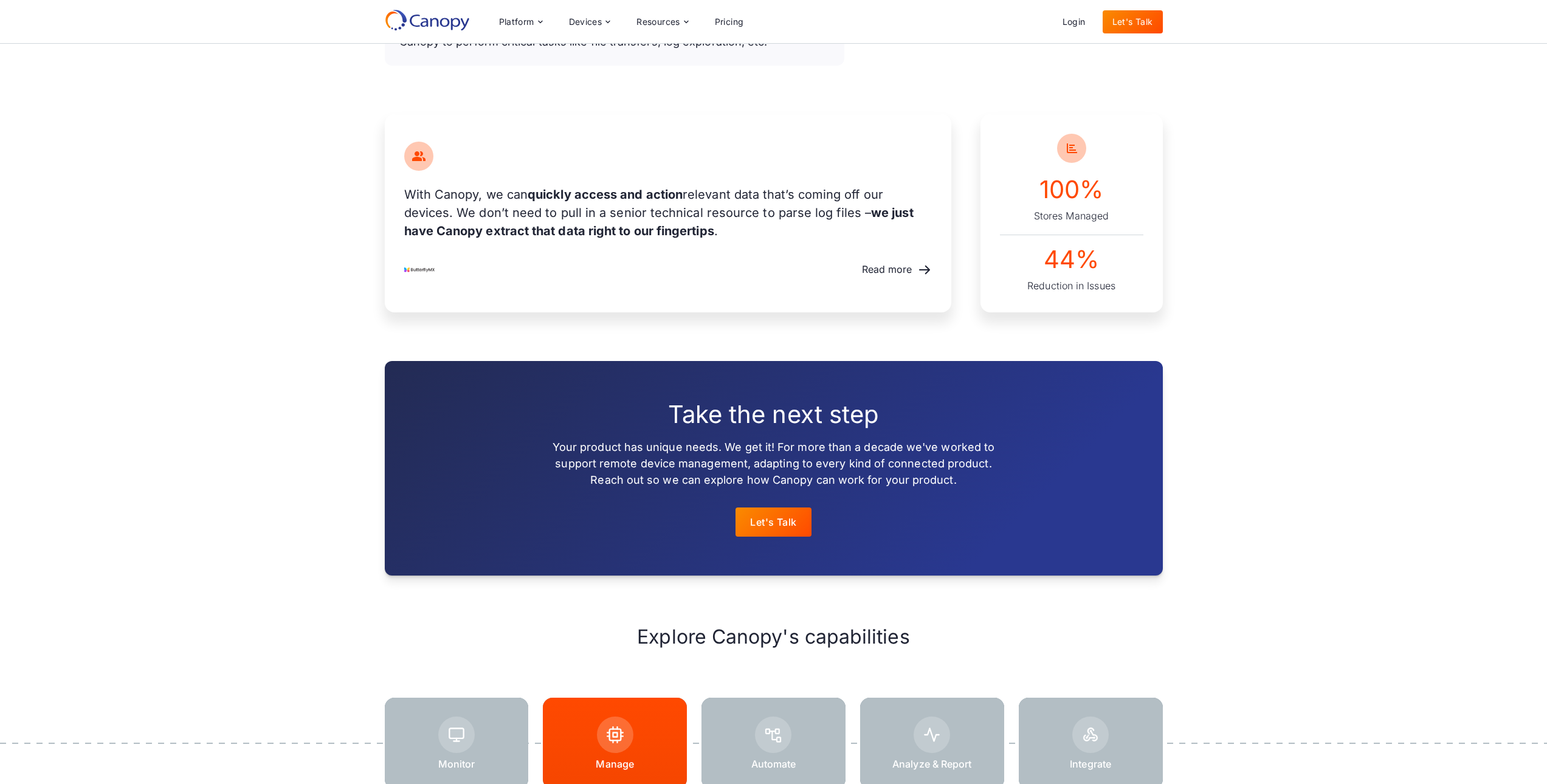
scroll to position [972, 0]
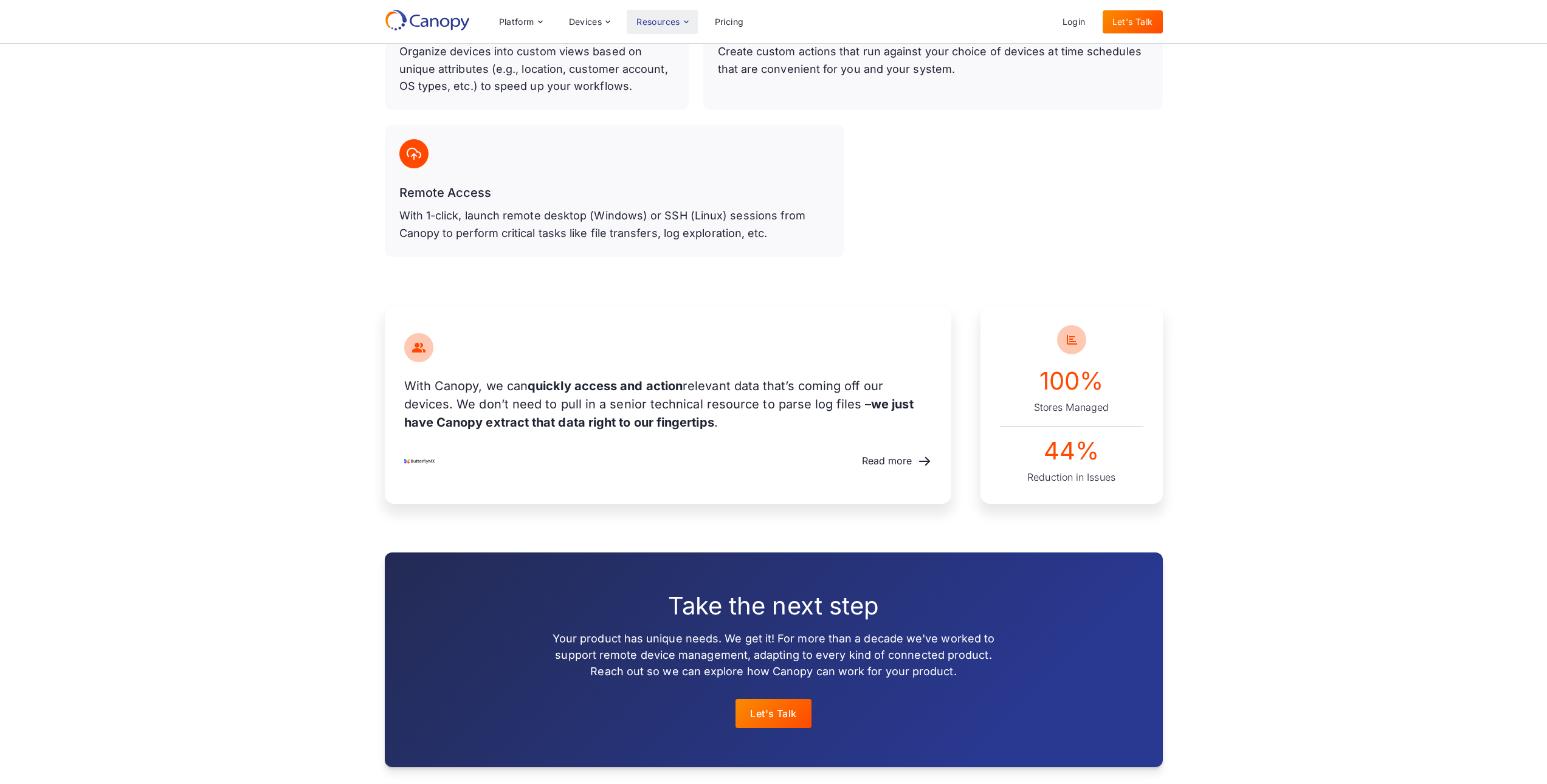
click at [661, 20] on div "Resources" at bounding box center [658, 22] width 44 height 9
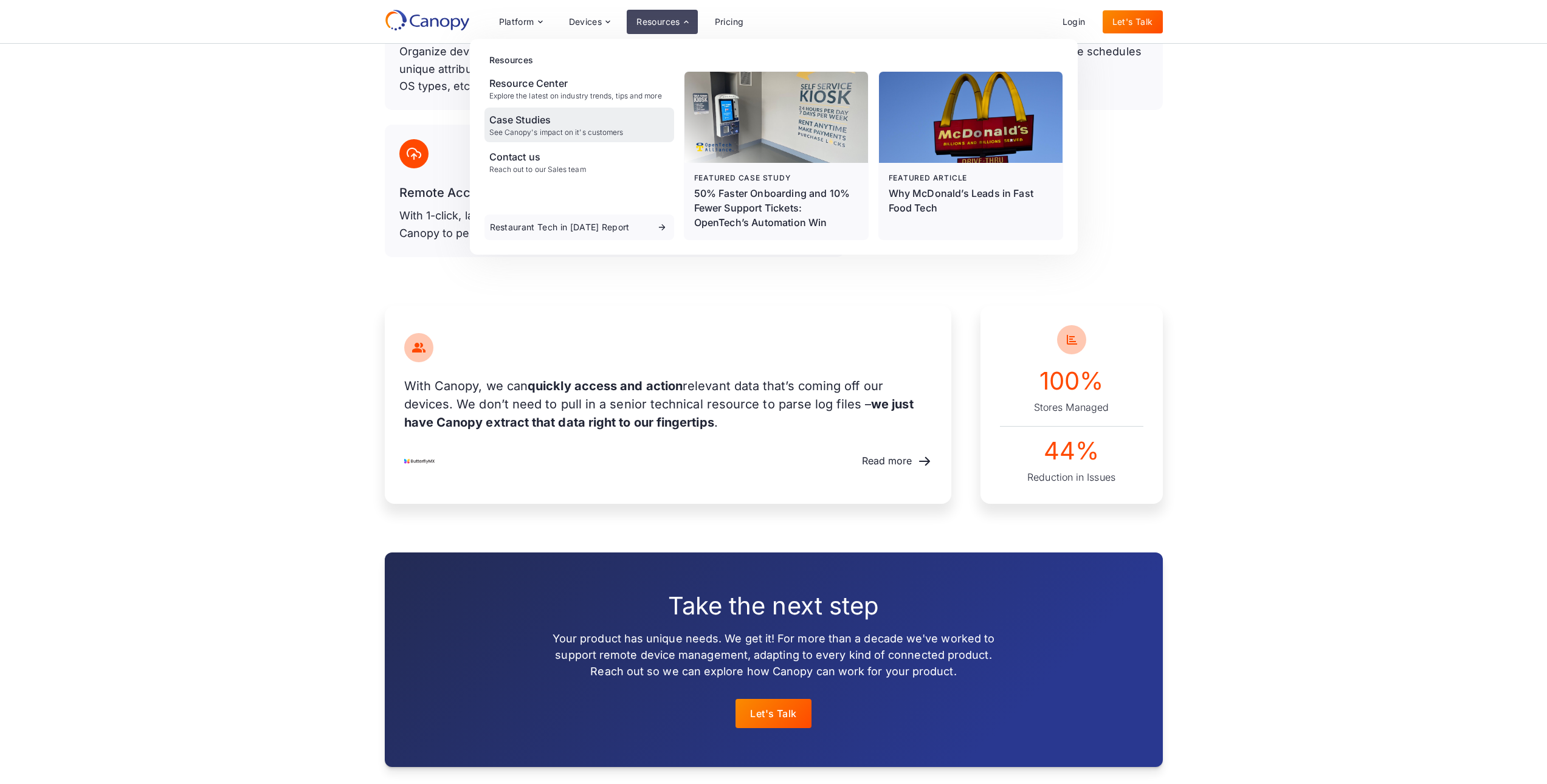
click at [527, 127] on div "Case Studies" at bounding box center [556, 120] width 134 height 15
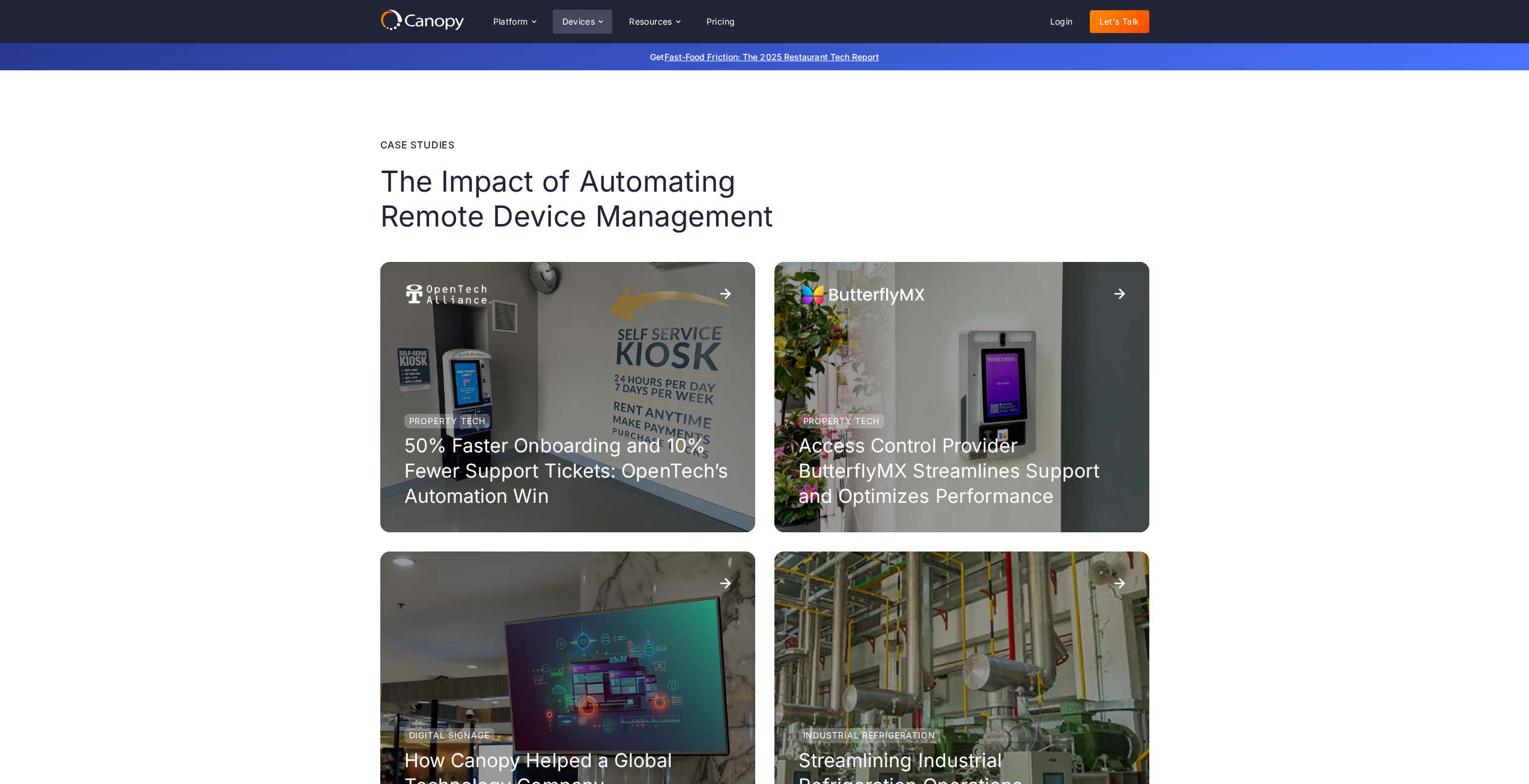
click at [563, 19] on div "Devices" at bounding box center [579, 22] width 33 height 8
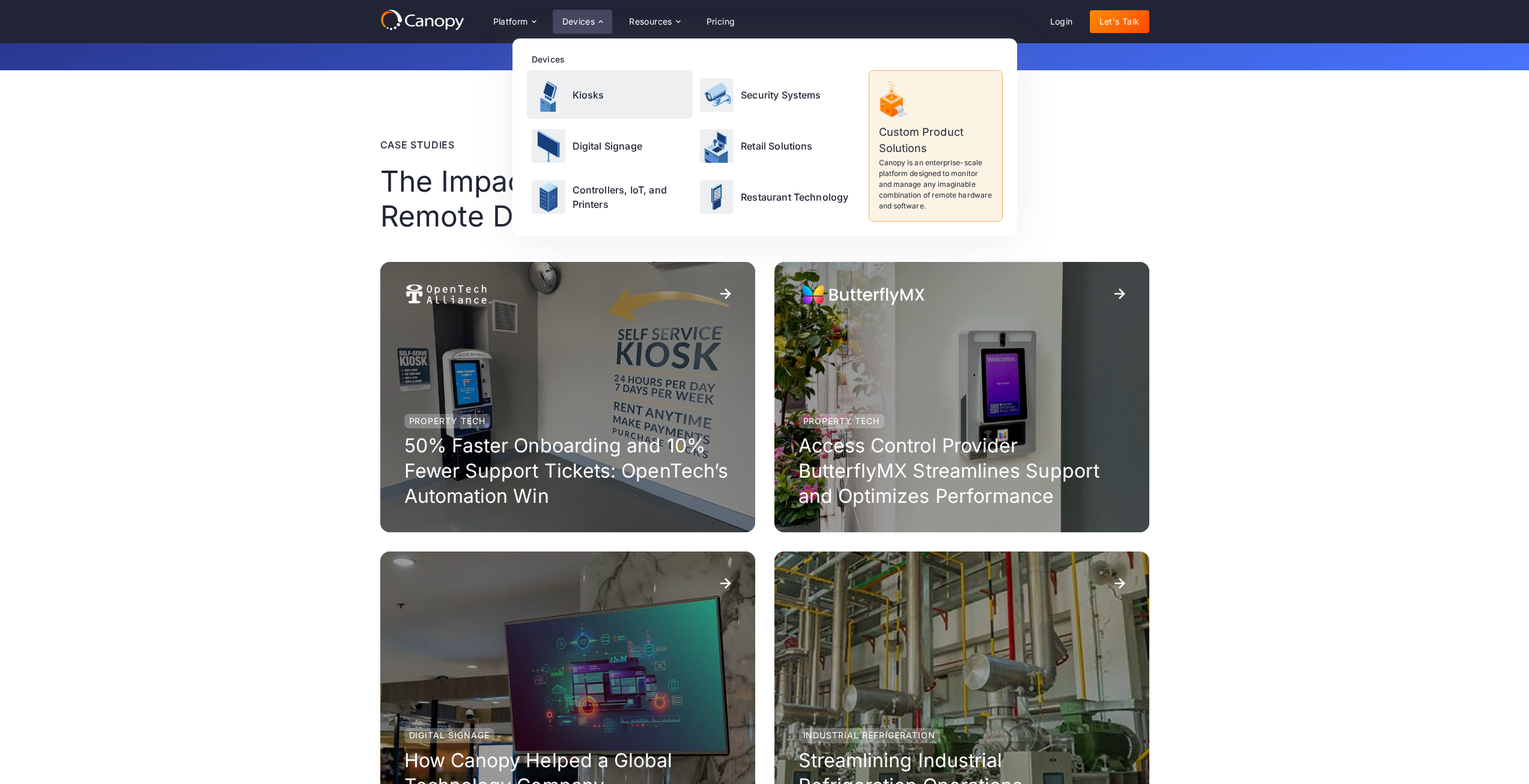
click at [568, 79] on div "Kiosks" at bounding box center [610, 95] width 166 height 49
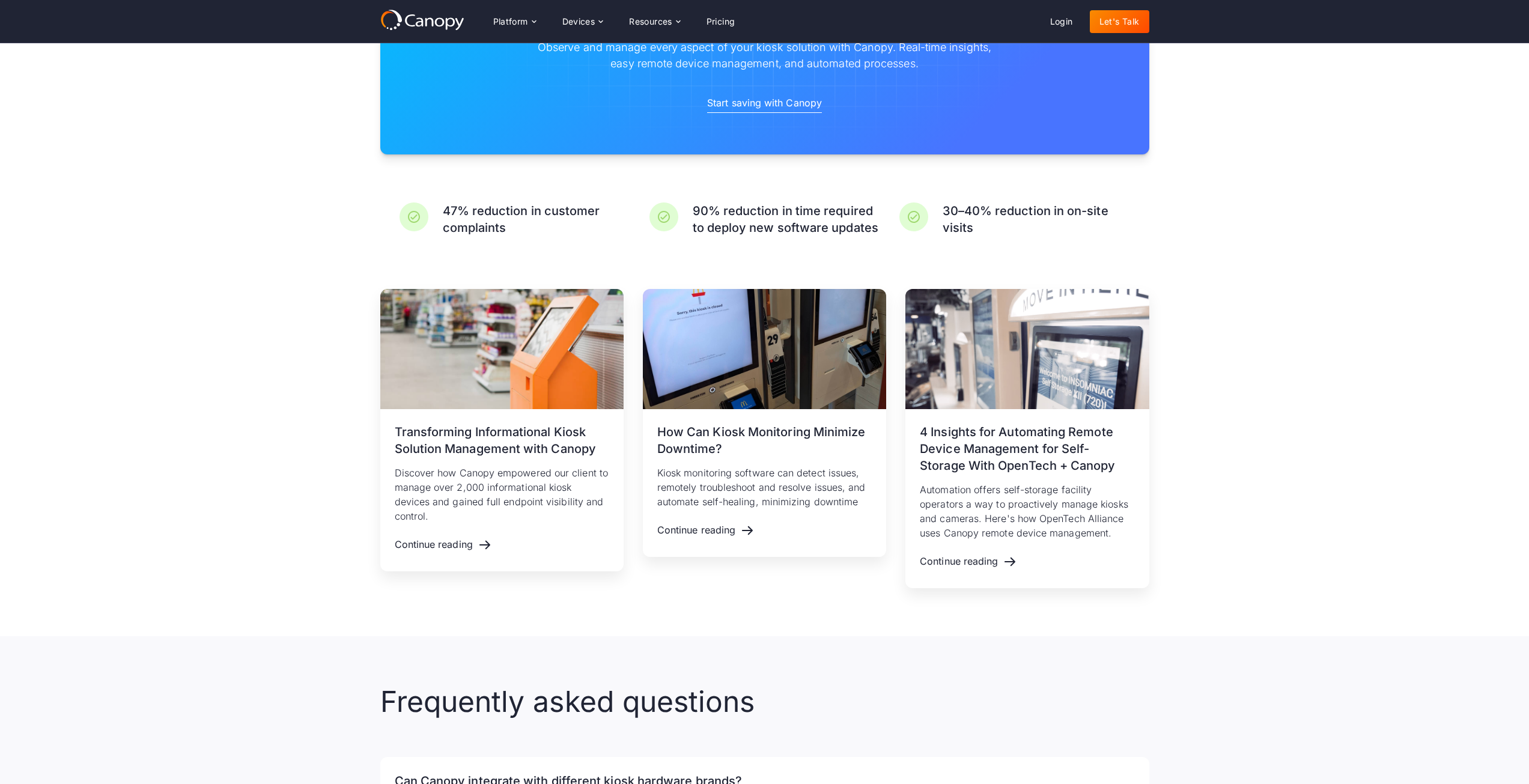
scroll to position [2092, 0]
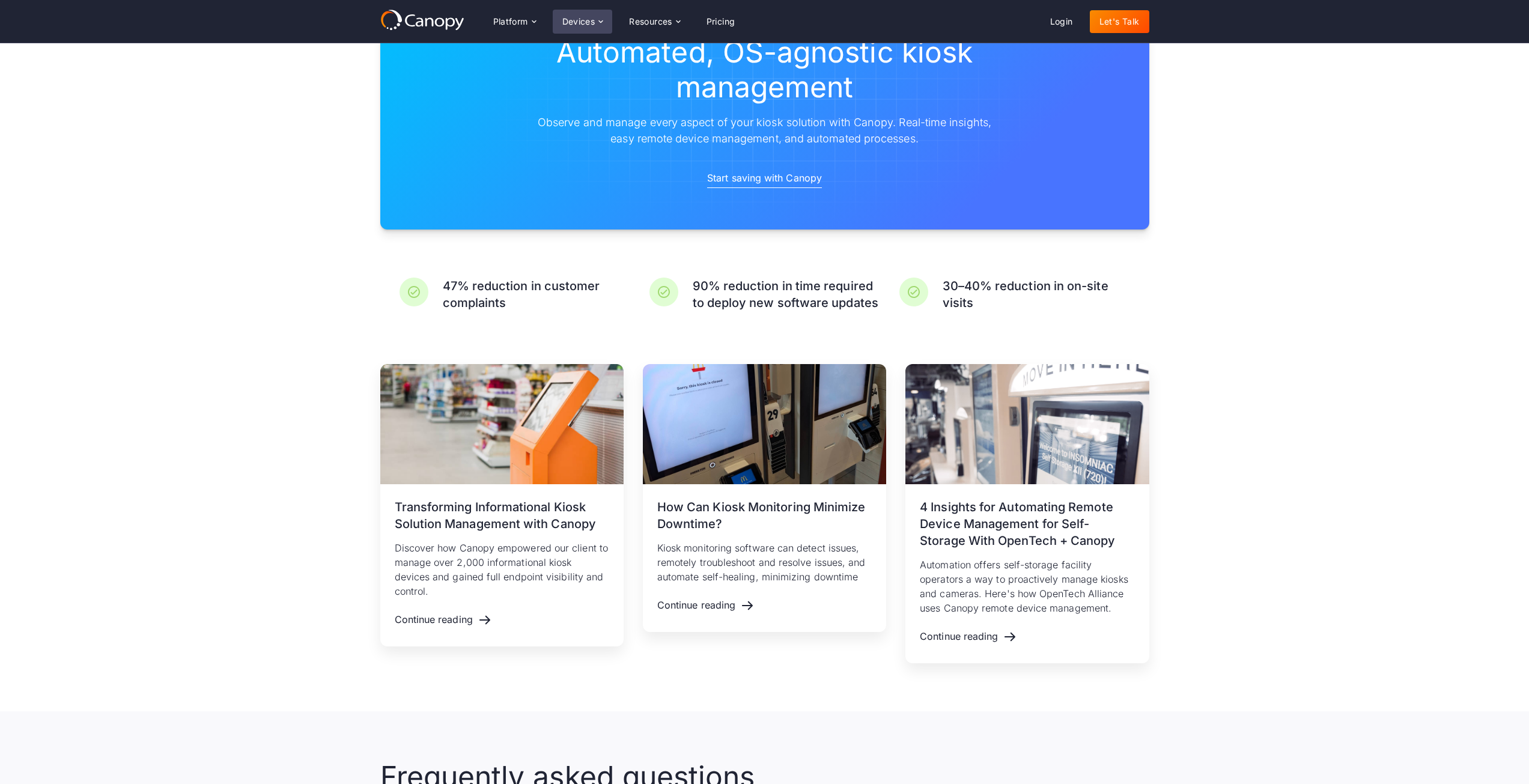
click at [566, 18] on div "Devices" at bounding box center [579, 22] width 33 height 8
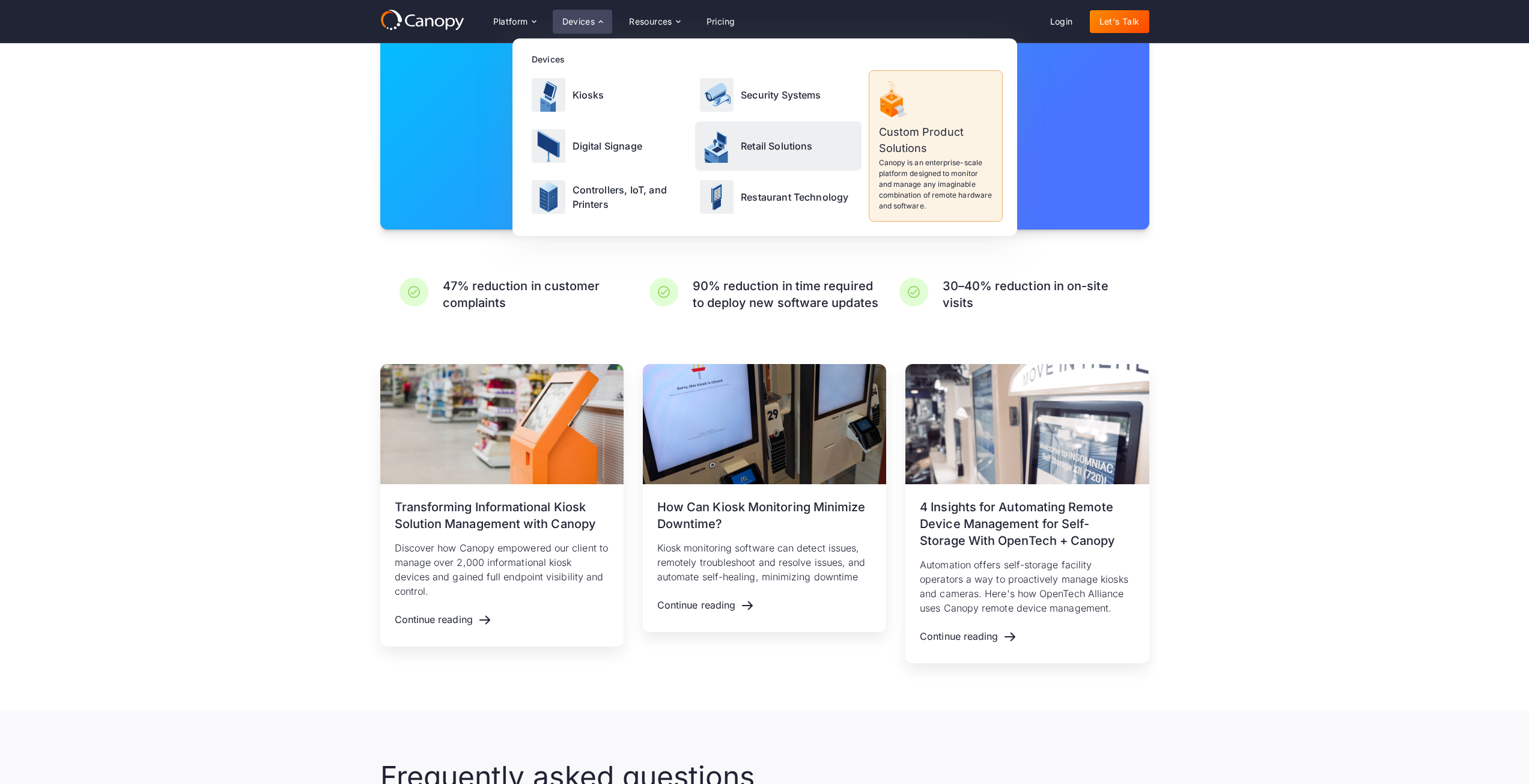
click at [722, 162] on div "Retail Solutions" at bounding box center [778, 146] width 166 height 49
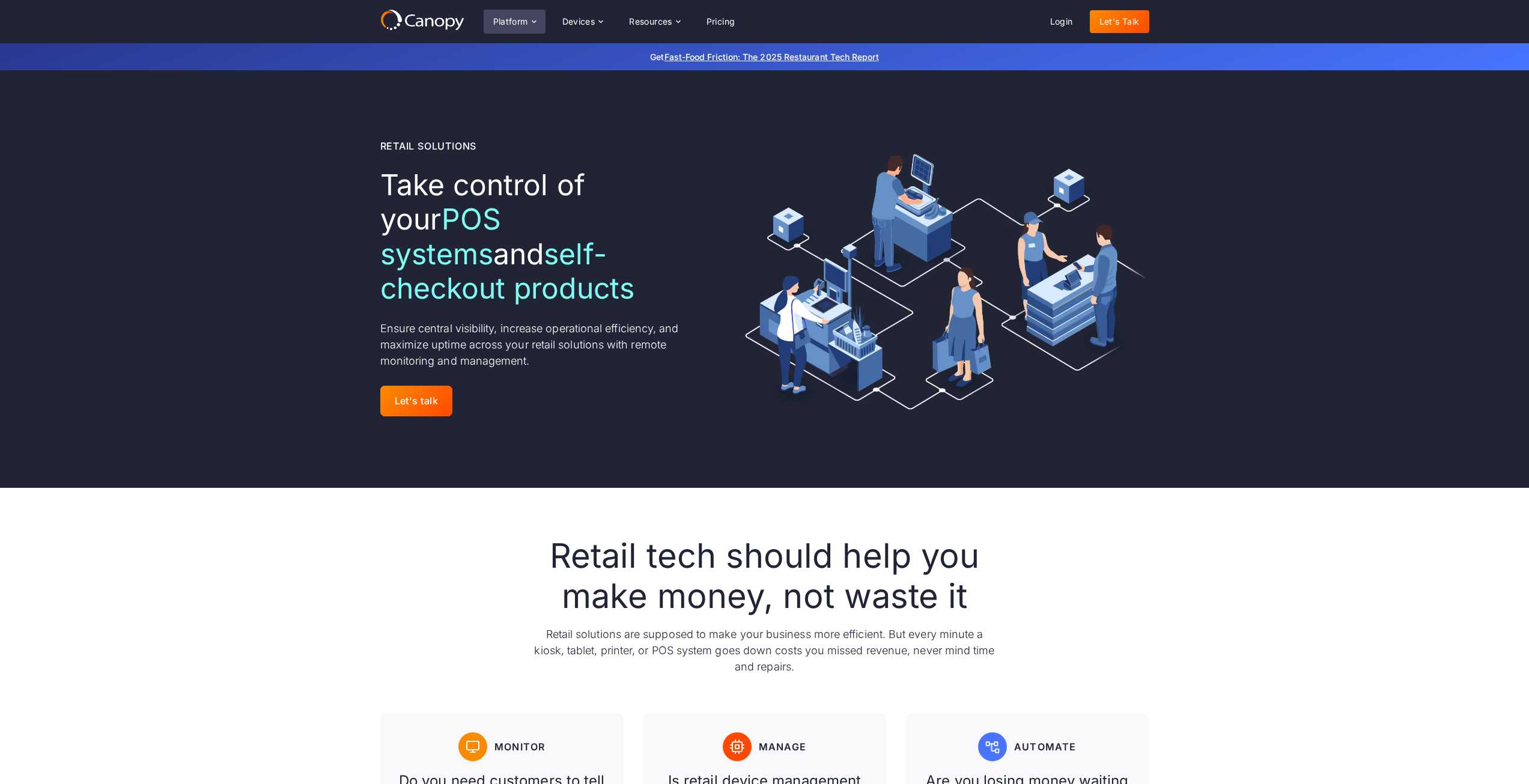
click at [515, 15] on div "Platform" at bounding box center [514, 22] width 62 height 24
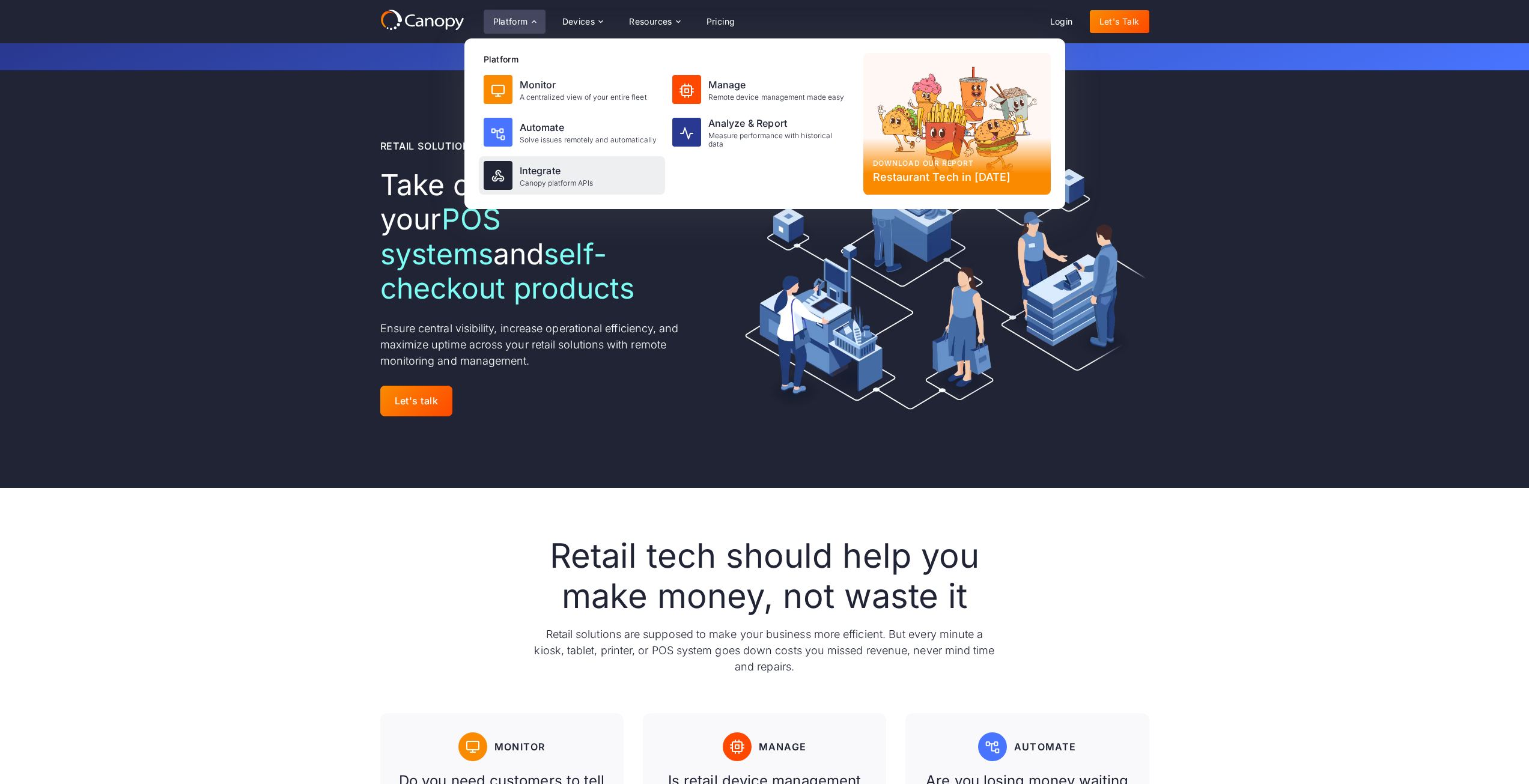
click at [553, 170] on div "Integrate" at bounding box center [557, 170] width 74 height 15
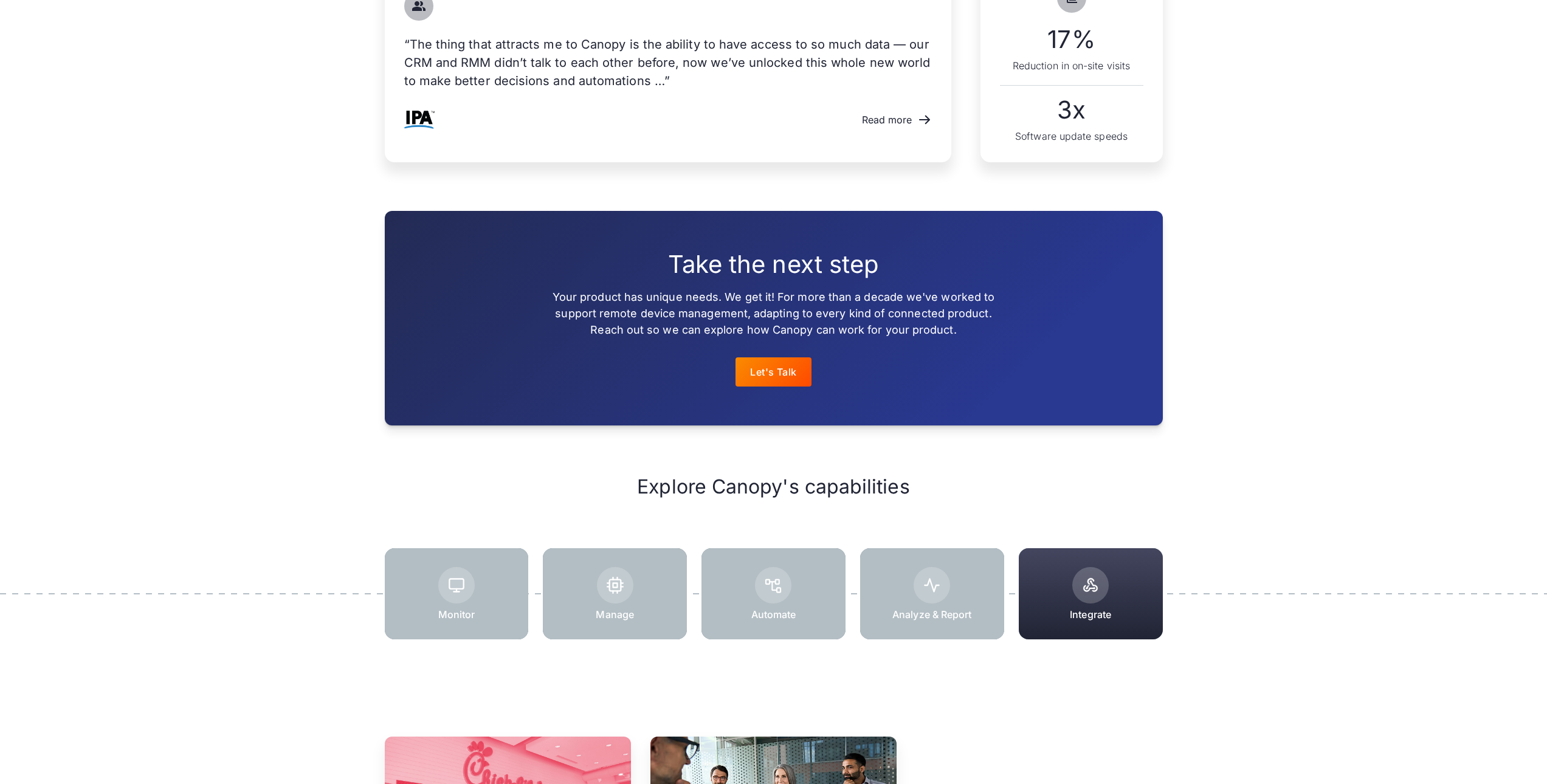
scroll to position [1215, 0]
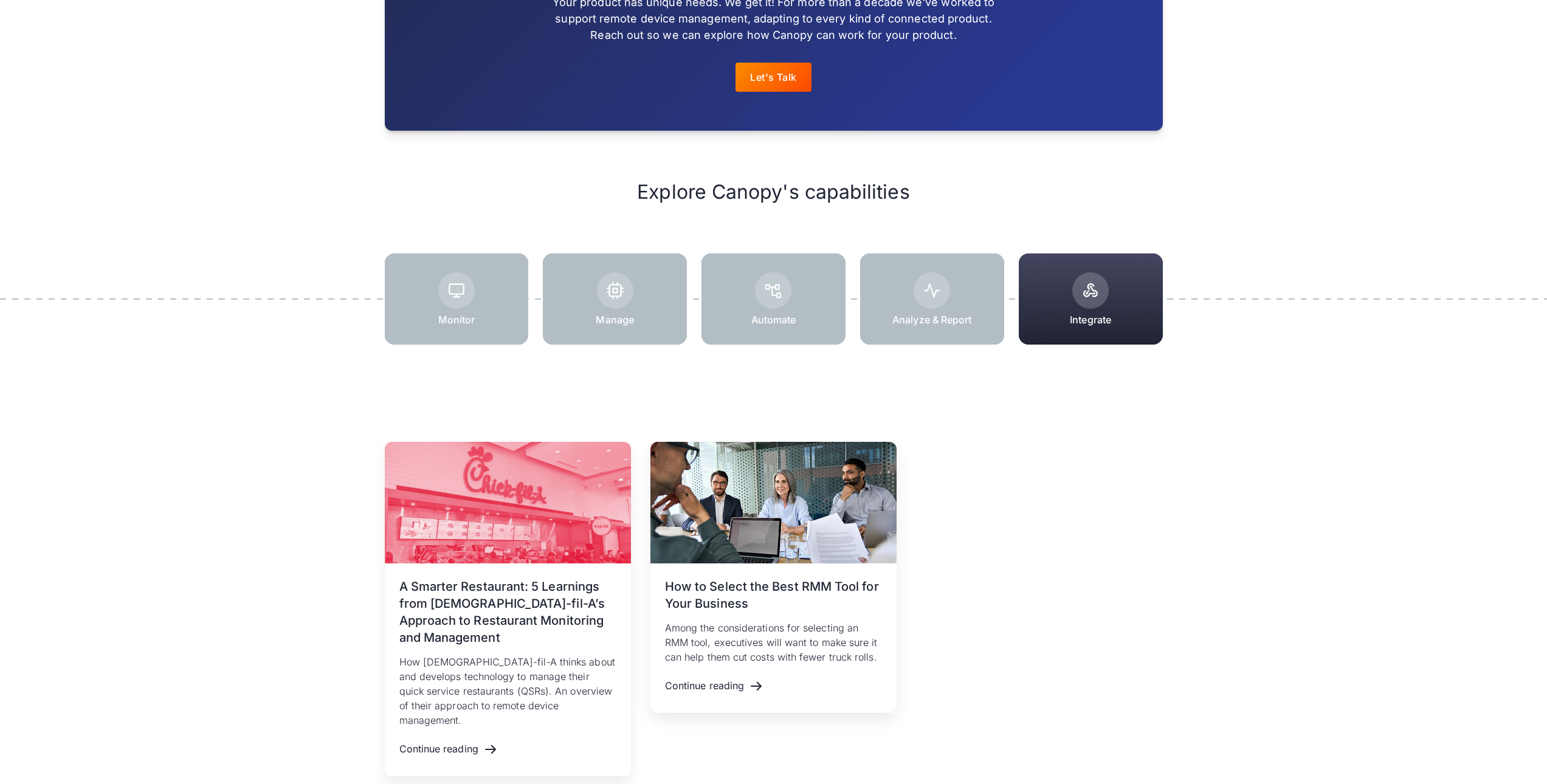
click at [928, 270] on div at bounding box center [932, 299] width 144 height 91
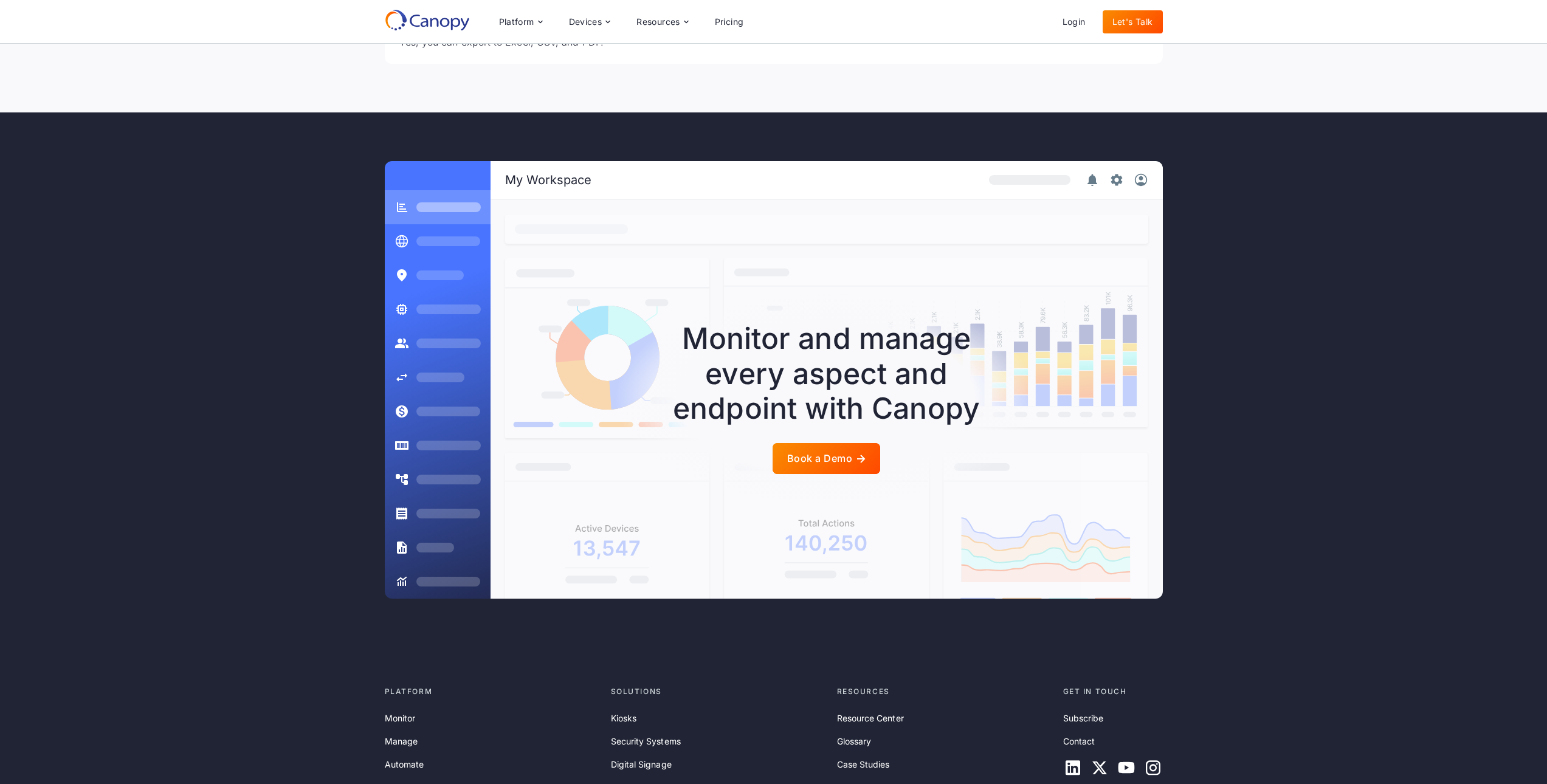
scroll to position [2248, 0]
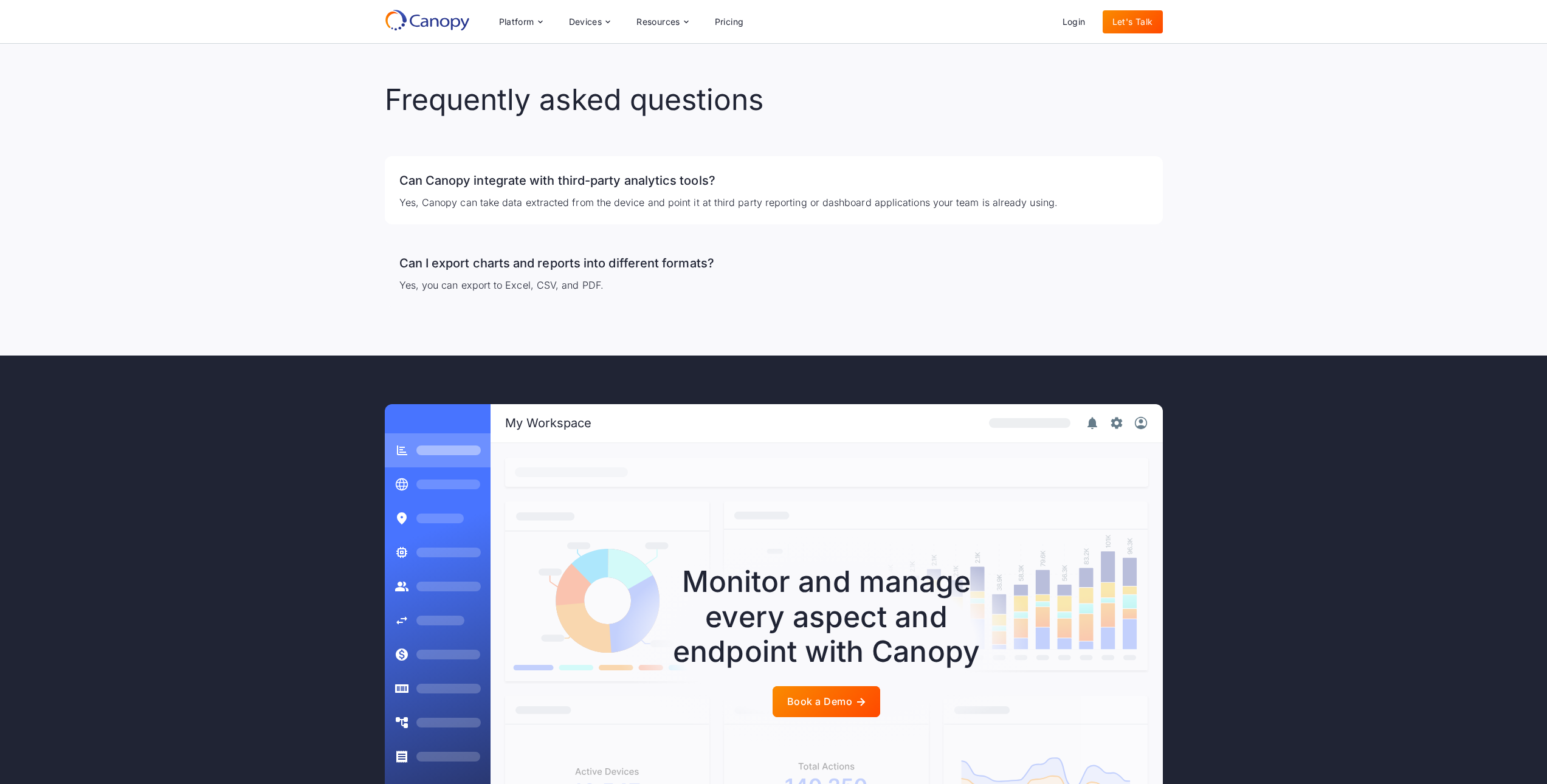
click at [574, 239] on div "Can I export charts and reports into different formats? Yes, you can export to …" at bounding box center [774, 272] width 778 height 68
click at [572, 253] on h3 "Can I export charts and reports into different formats?" at bounding box center [774, 263] width 749 height 20
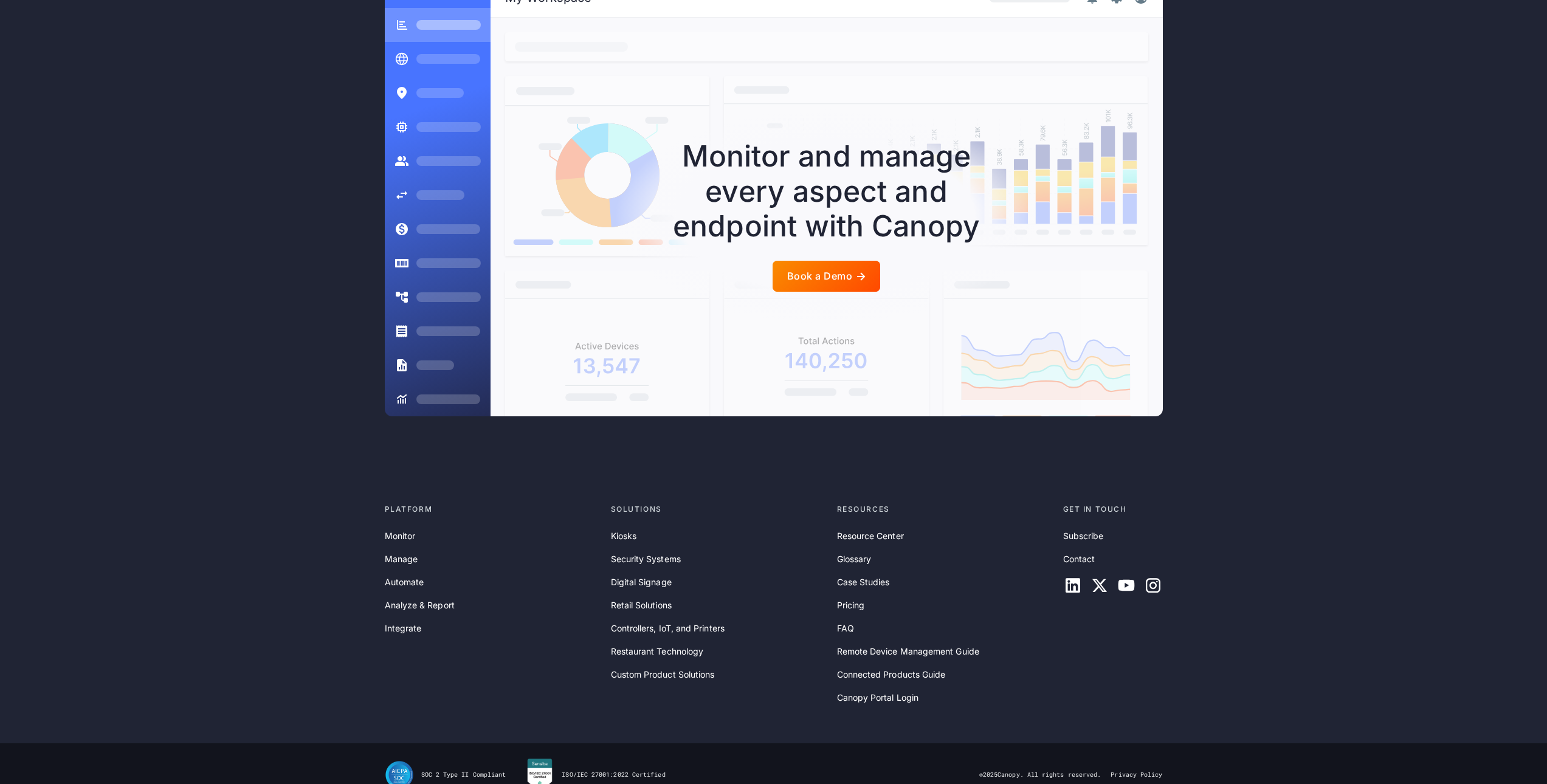
scroll to position [2683, 0]
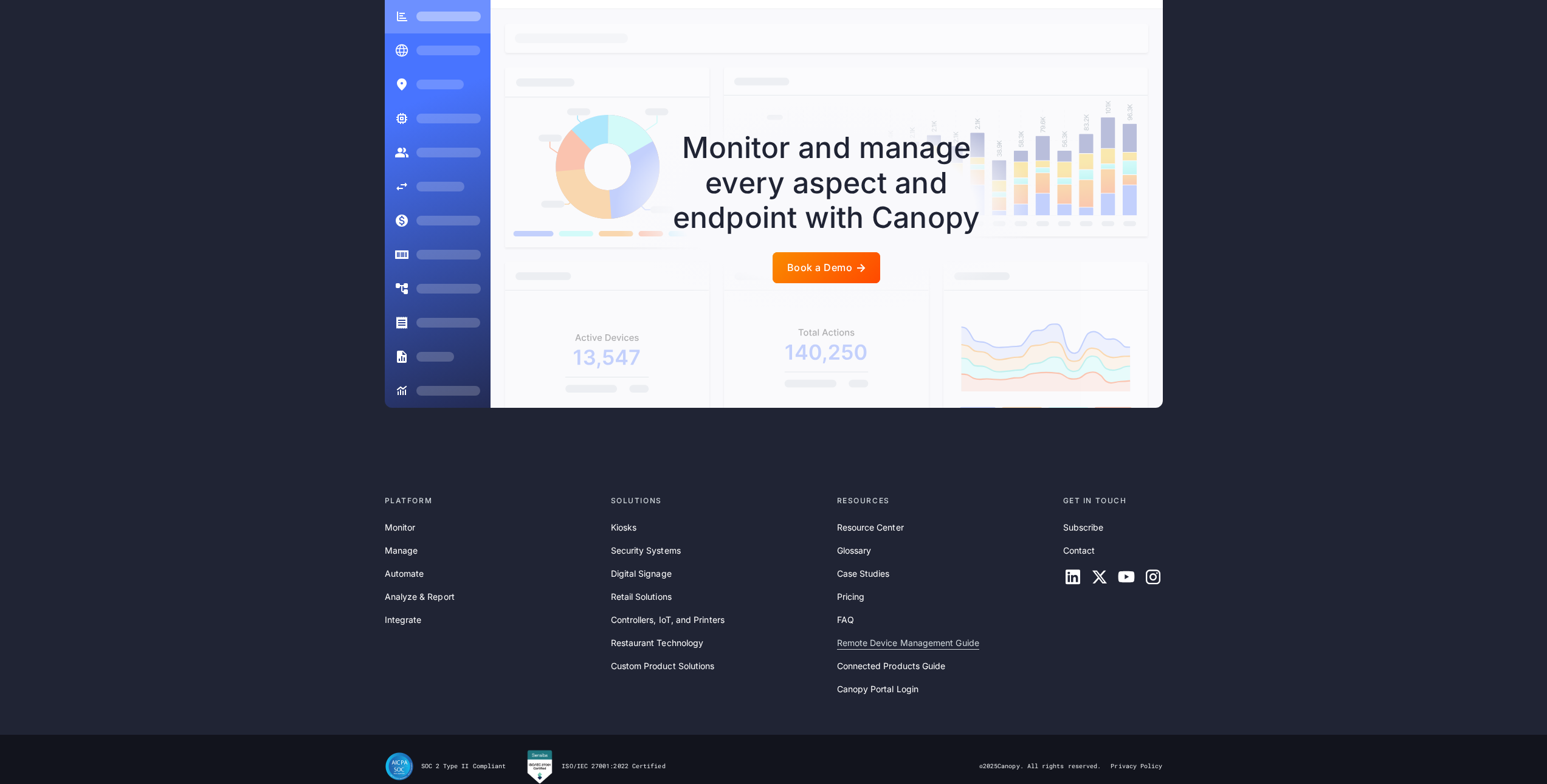
click at [897, 636] on link "Remote Device Management Guide" at bounding box center [908, 643] width 142 height 13
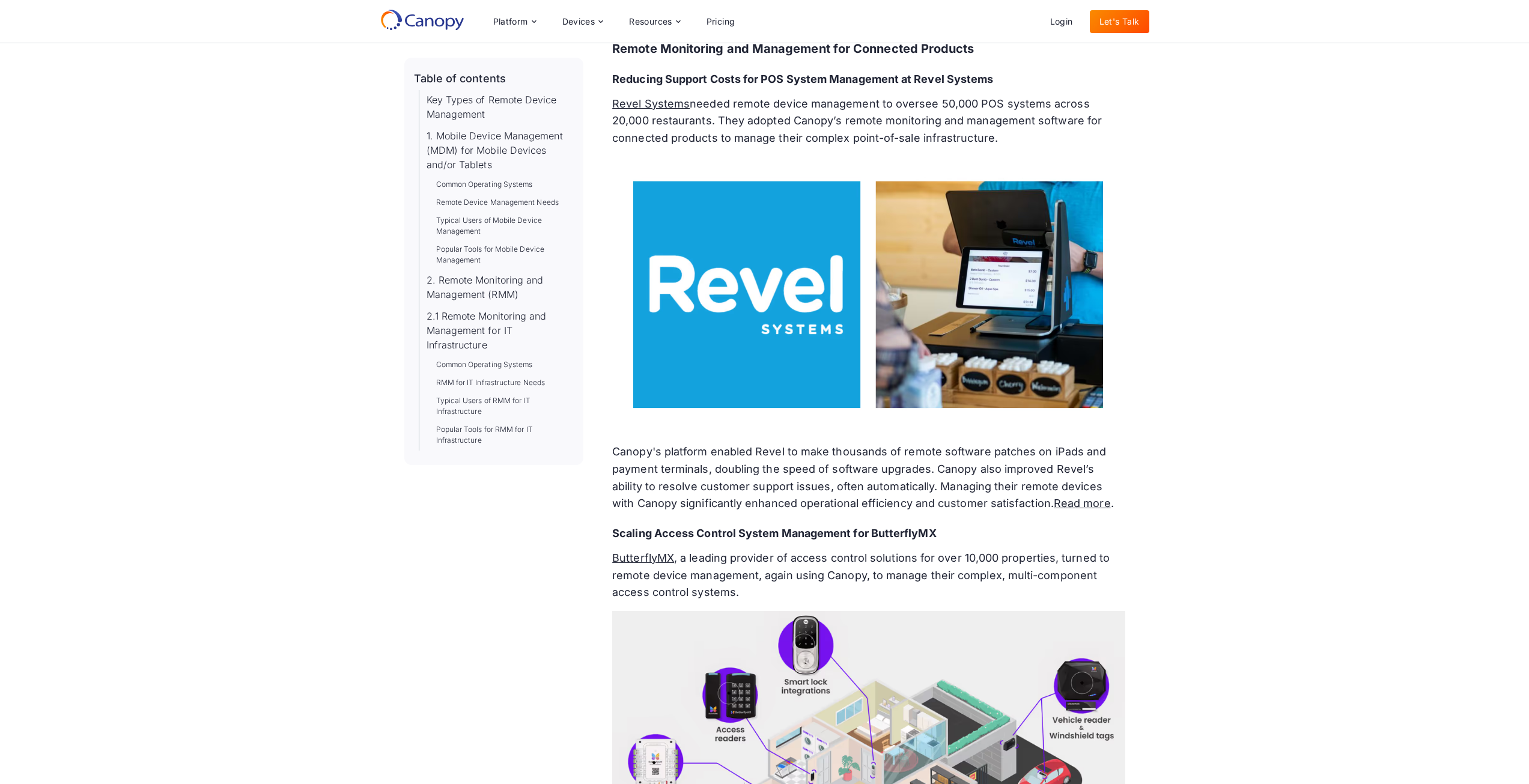
scroll to position [12914, 0]
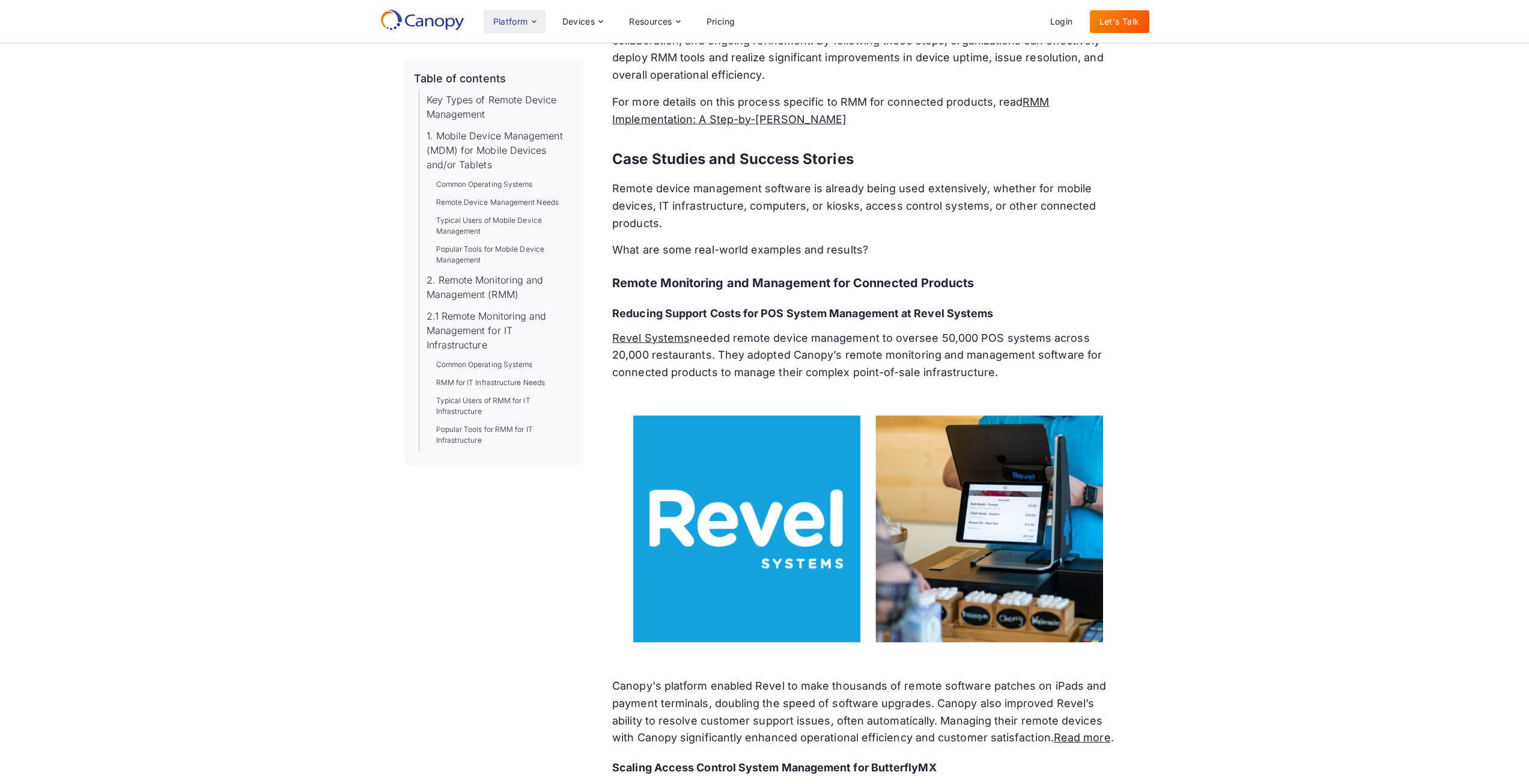
click at [514, 15] on div "Platform" at bounding box center [514, 22] width 62 height 24
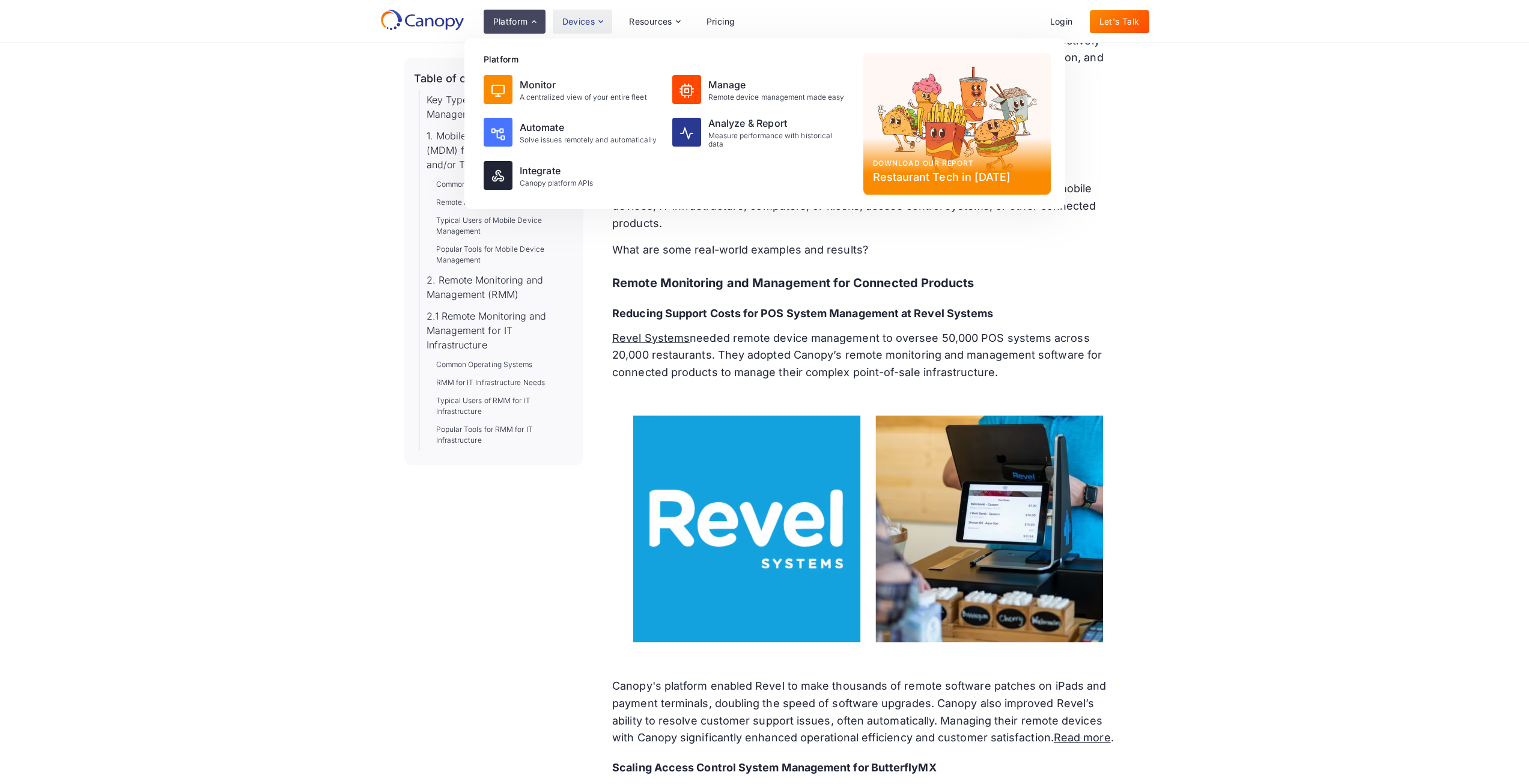
click at [579, 24] on div "Devices" at bounding box center [579, 22] width 33 height 8
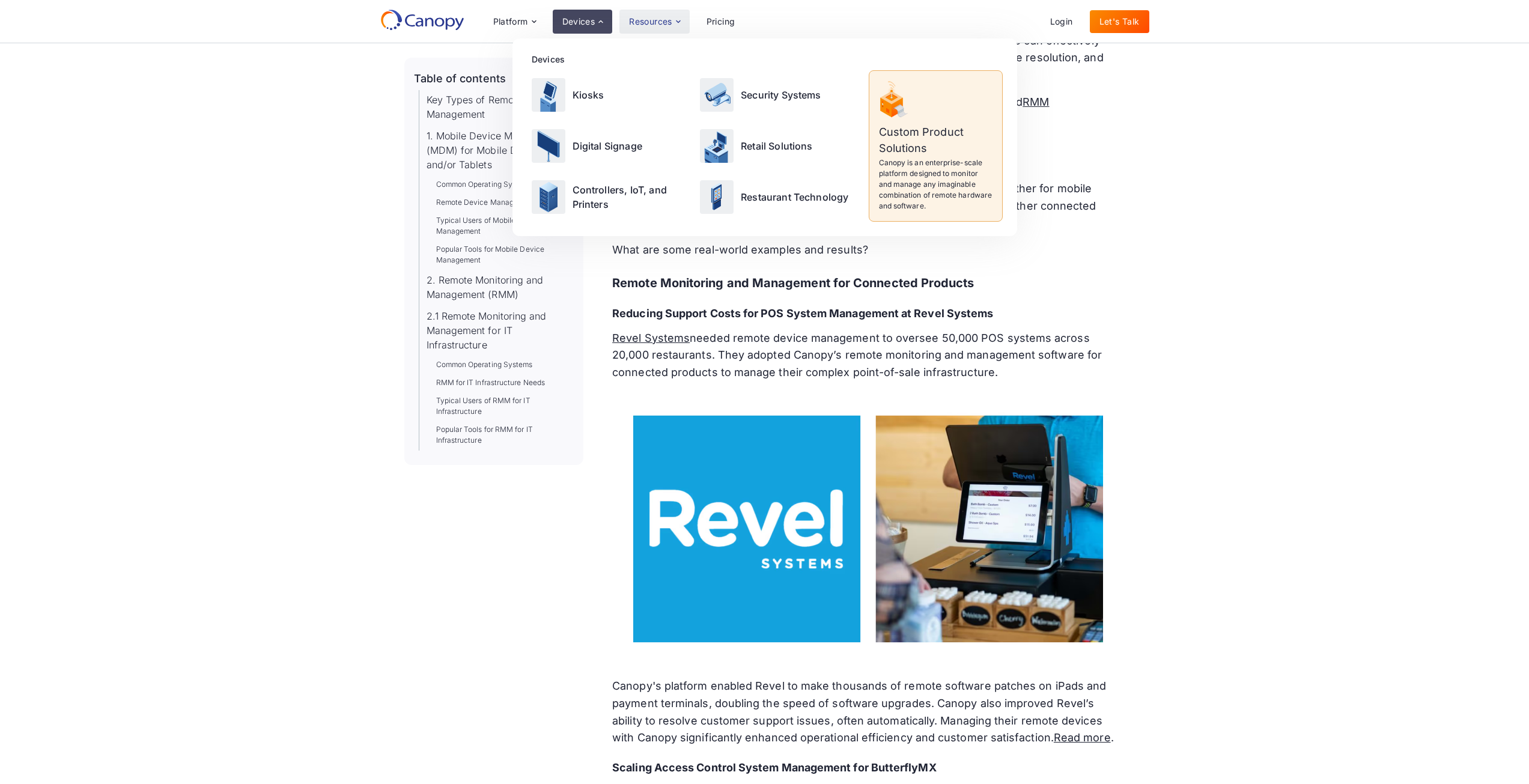
click at [653, 14] on div "Resources" at bounding box center [654, 22] width 70 height 24
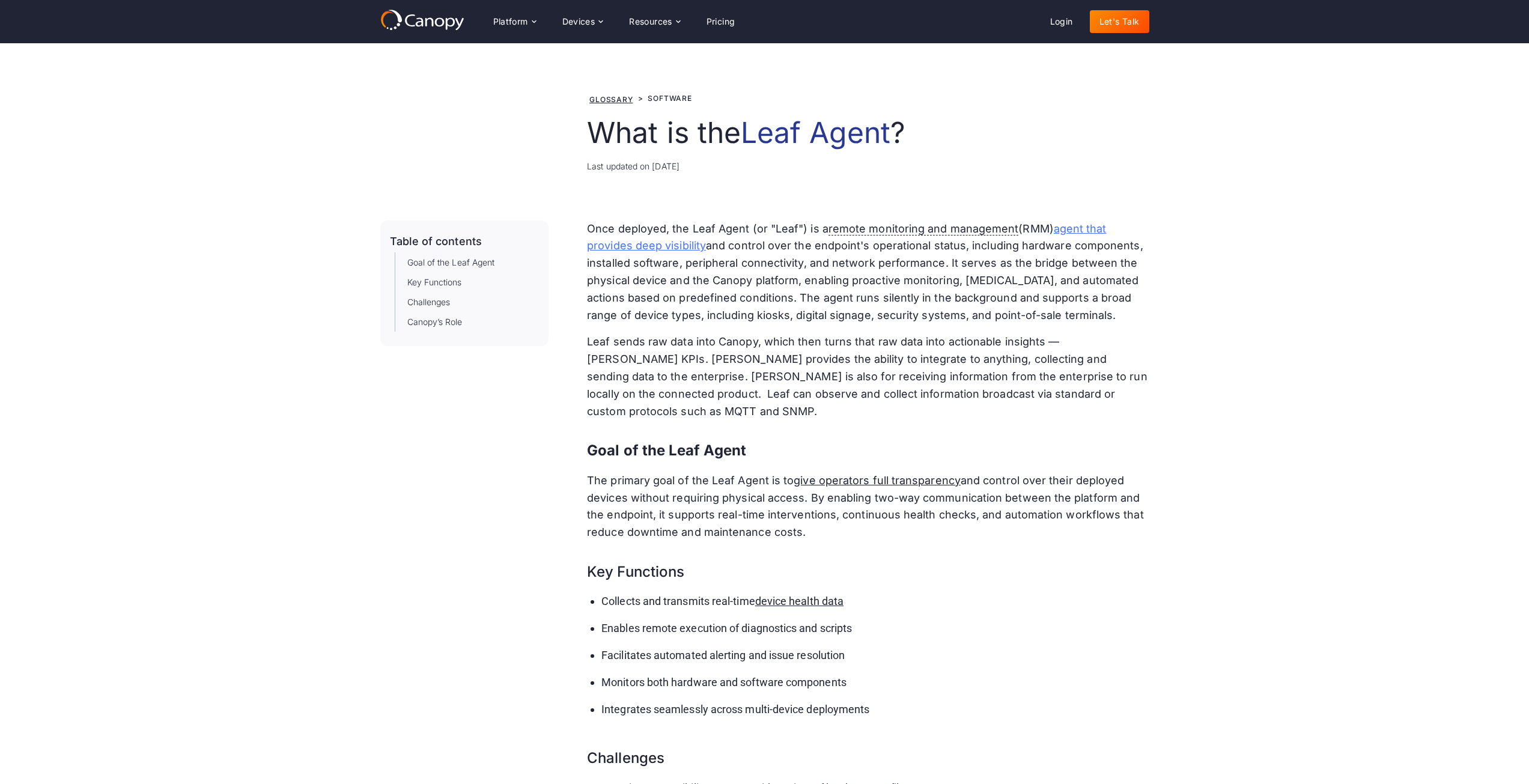
click at [1077, 226] on link "agent that provides deep visibility" at bounding box center [847, 238] width 519 height 30
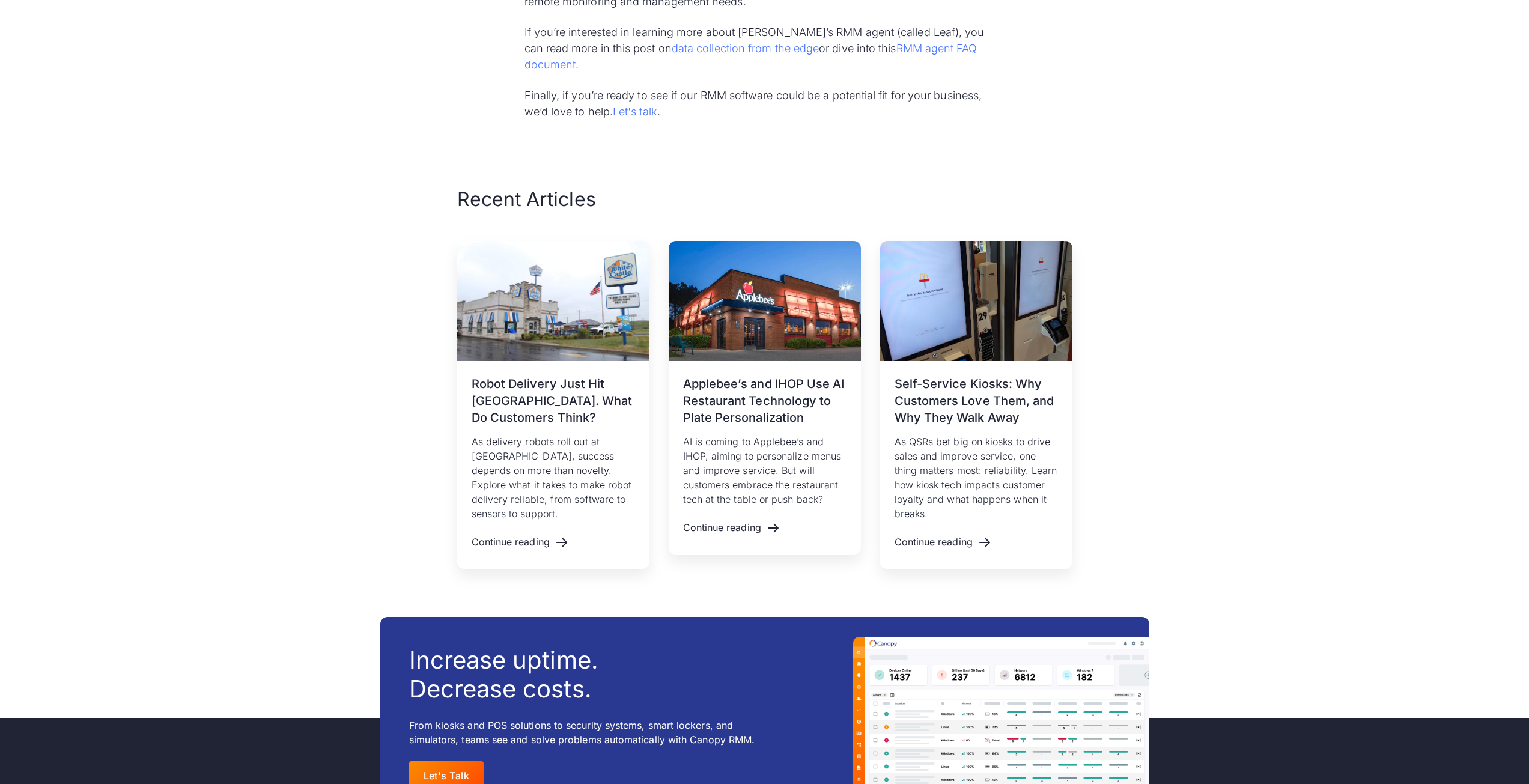
scroll to position [3424, 0]
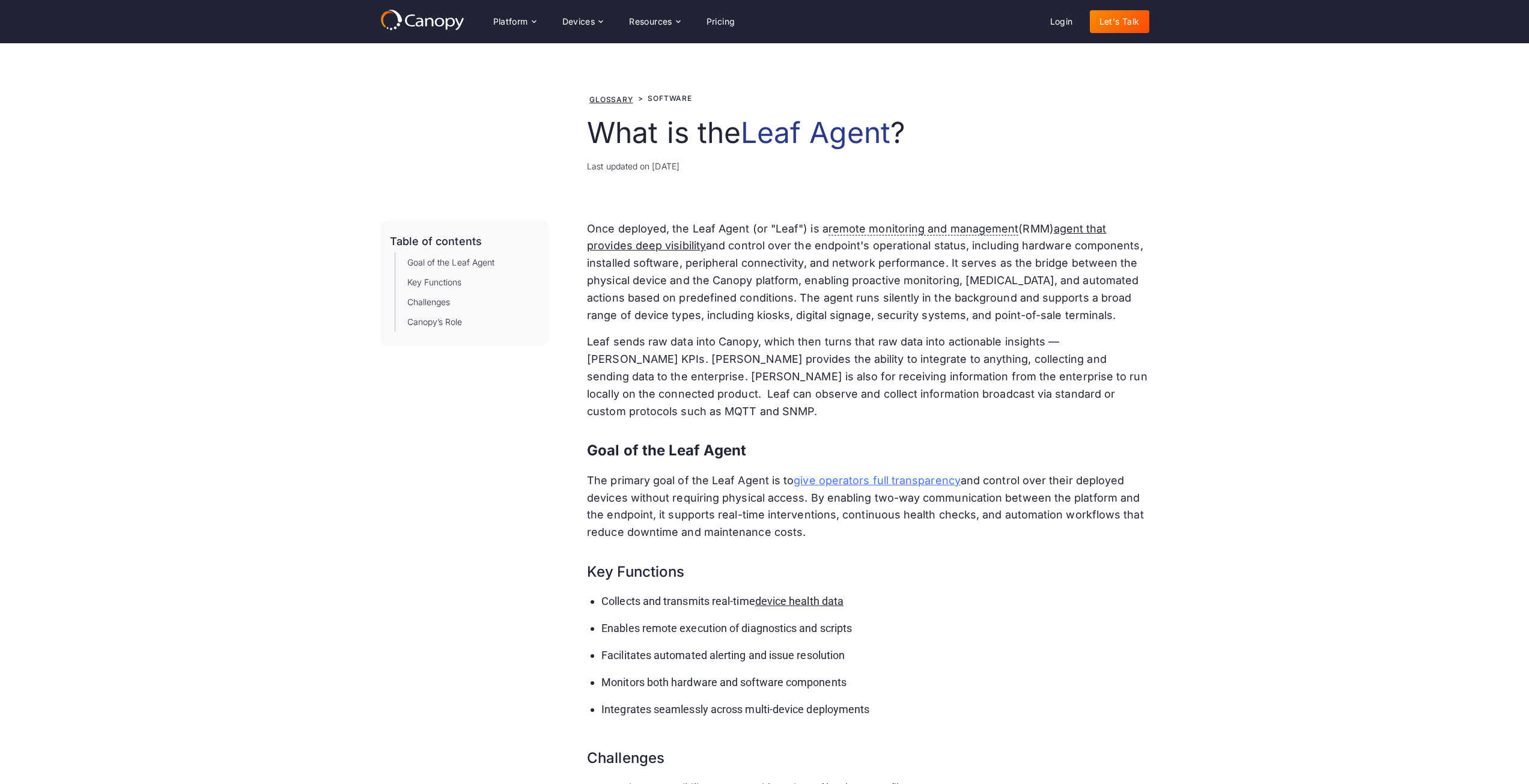
click at [868, 474] on link "give operators full transparency" at bounding box center [877, 480] width 167 height 13
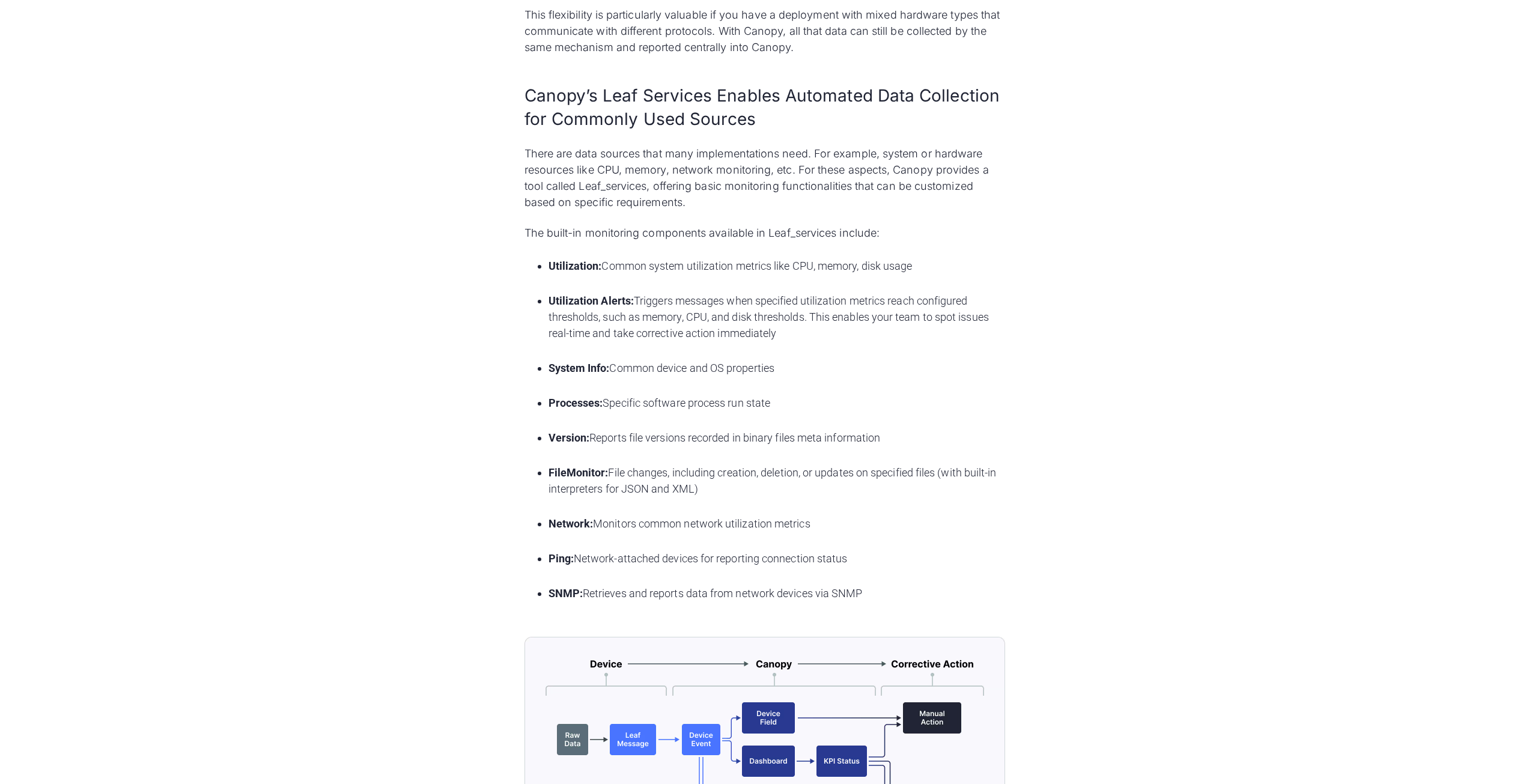
scroll to position [1982, 0]
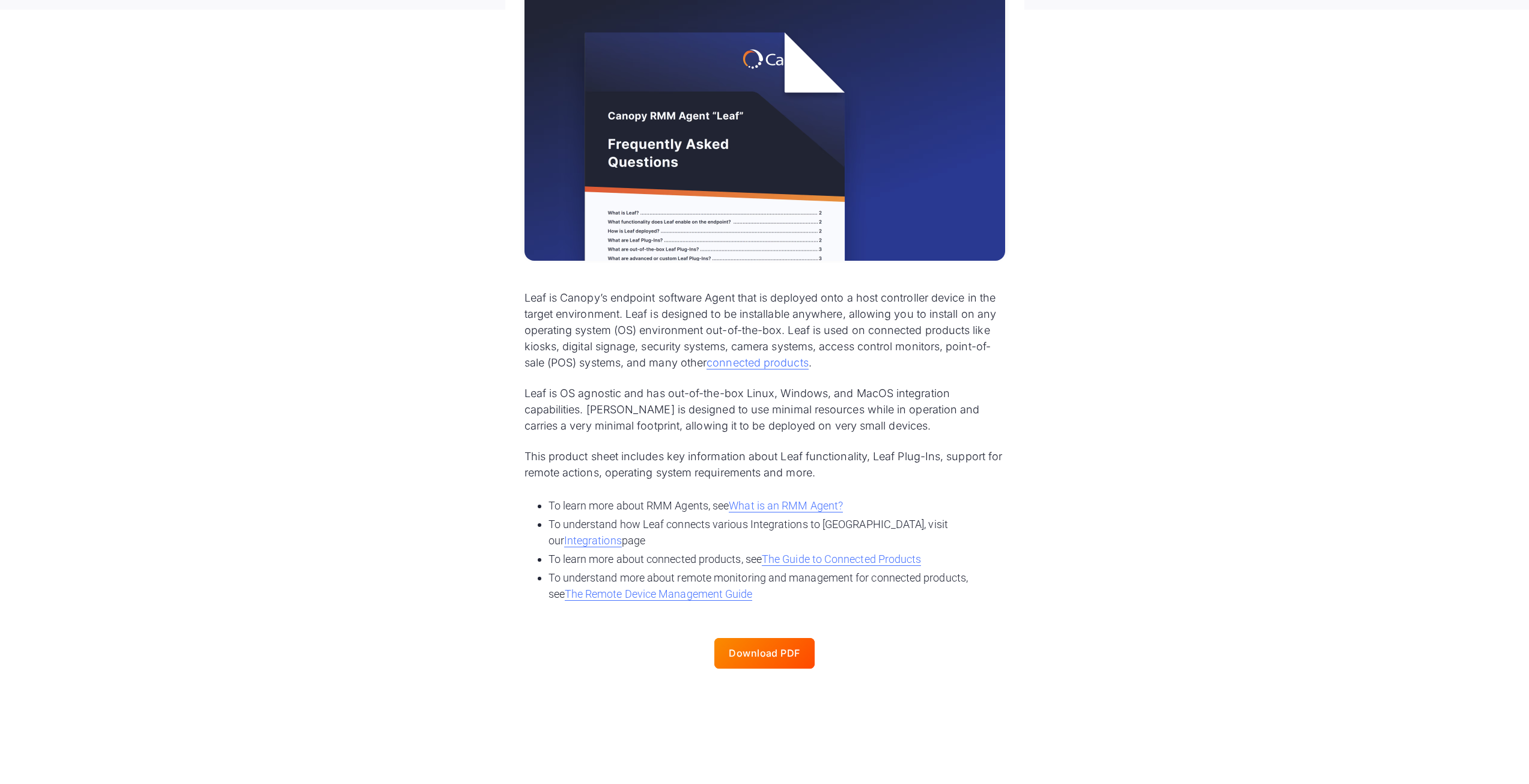
scroll to position [300, 0]
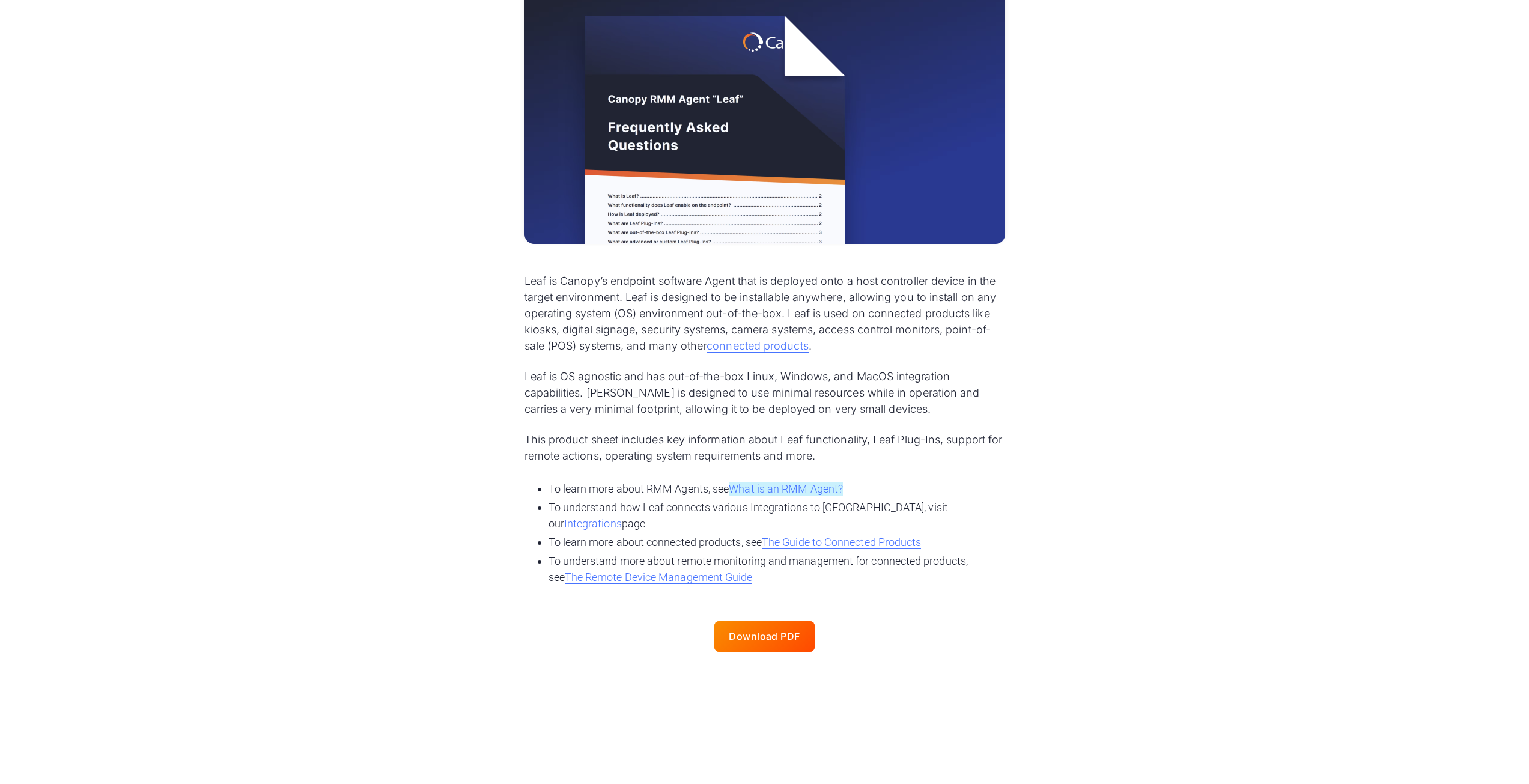
click at [822, 489] on link "What is an RMM Agent?" at bounding box center [786, 489] width 114 height 13
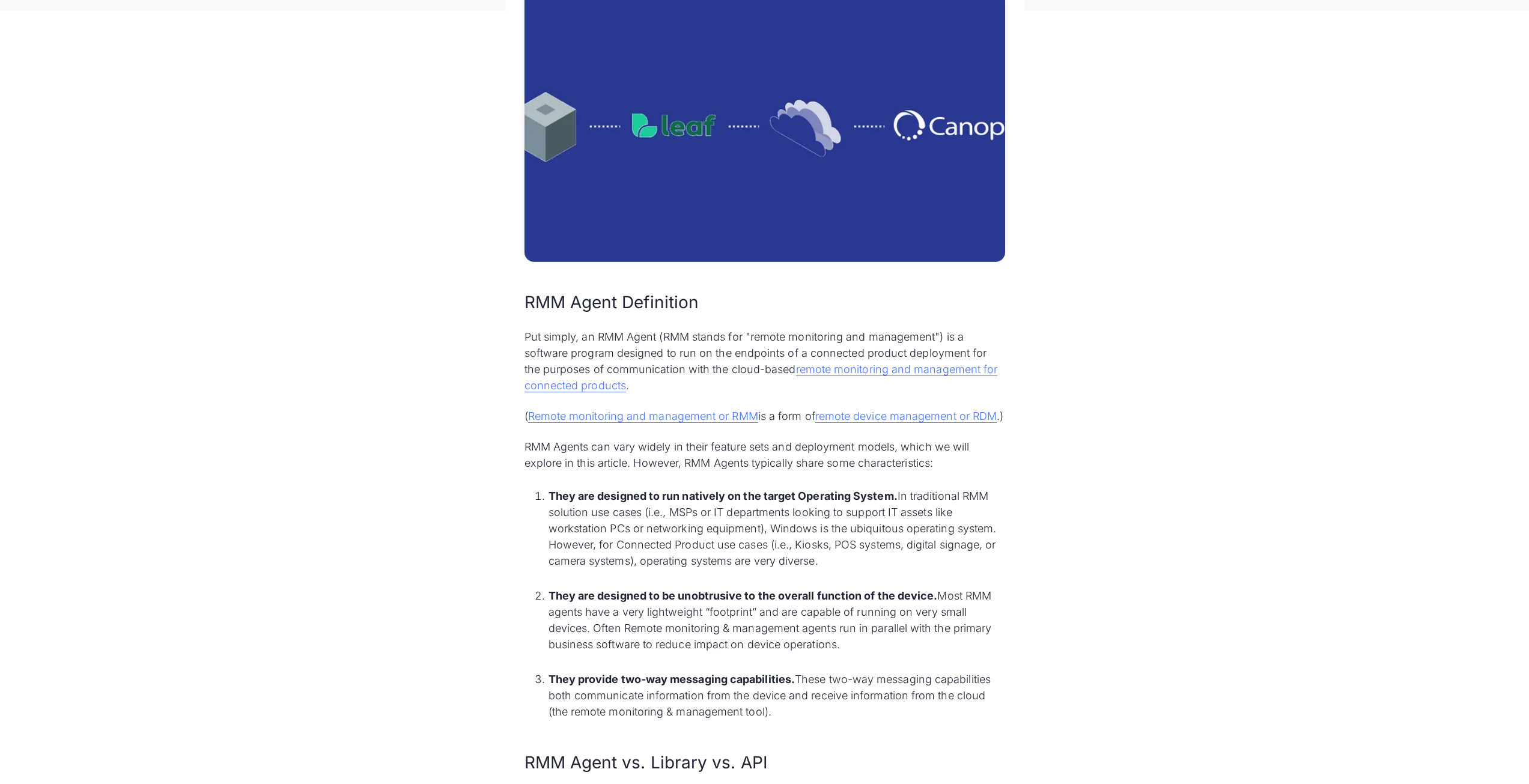
scroll to position [360, 0]
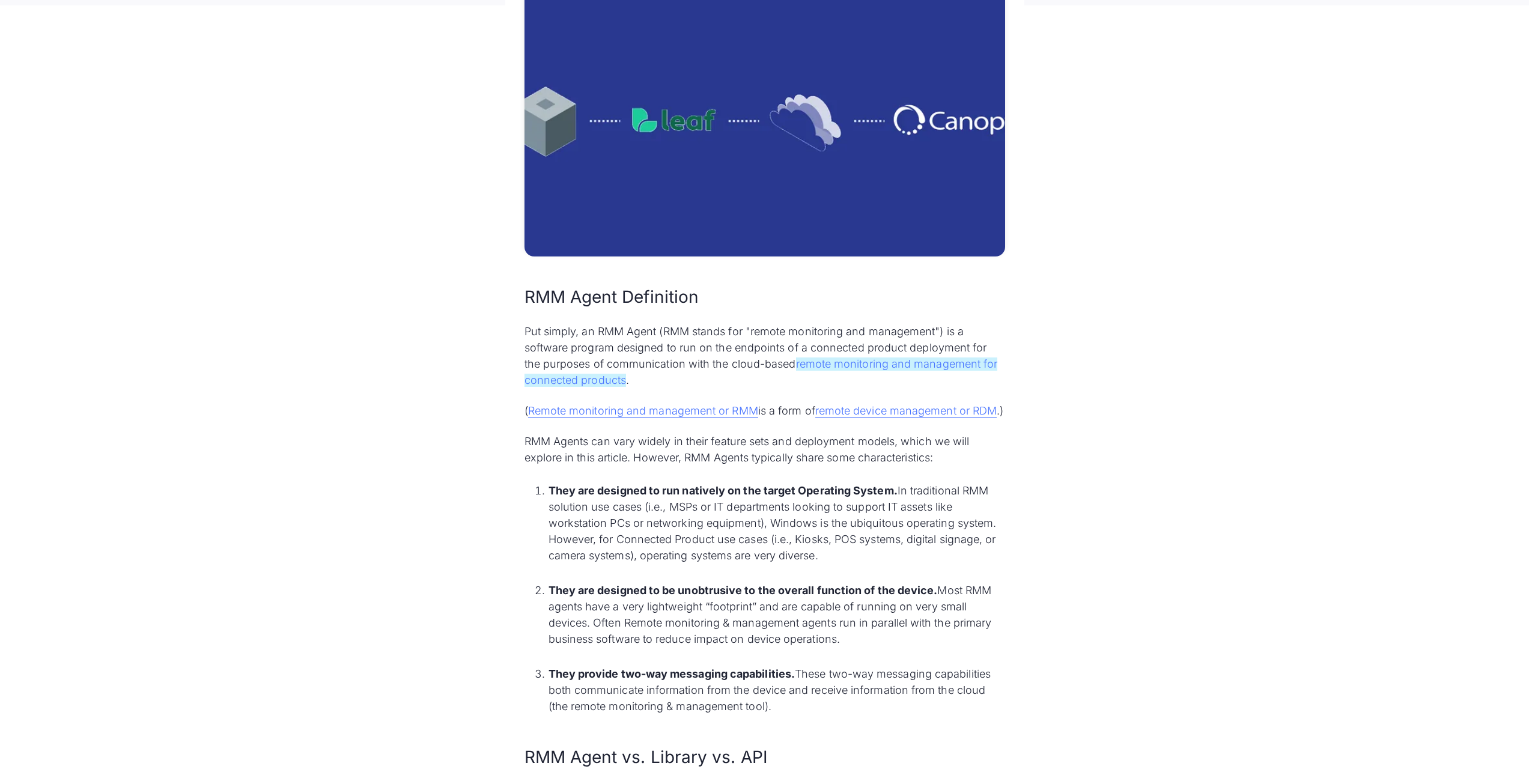
click at [935, 367] on link "remote monitoring and management for connected products" at bounding box center [761, 372] width 474 height 30
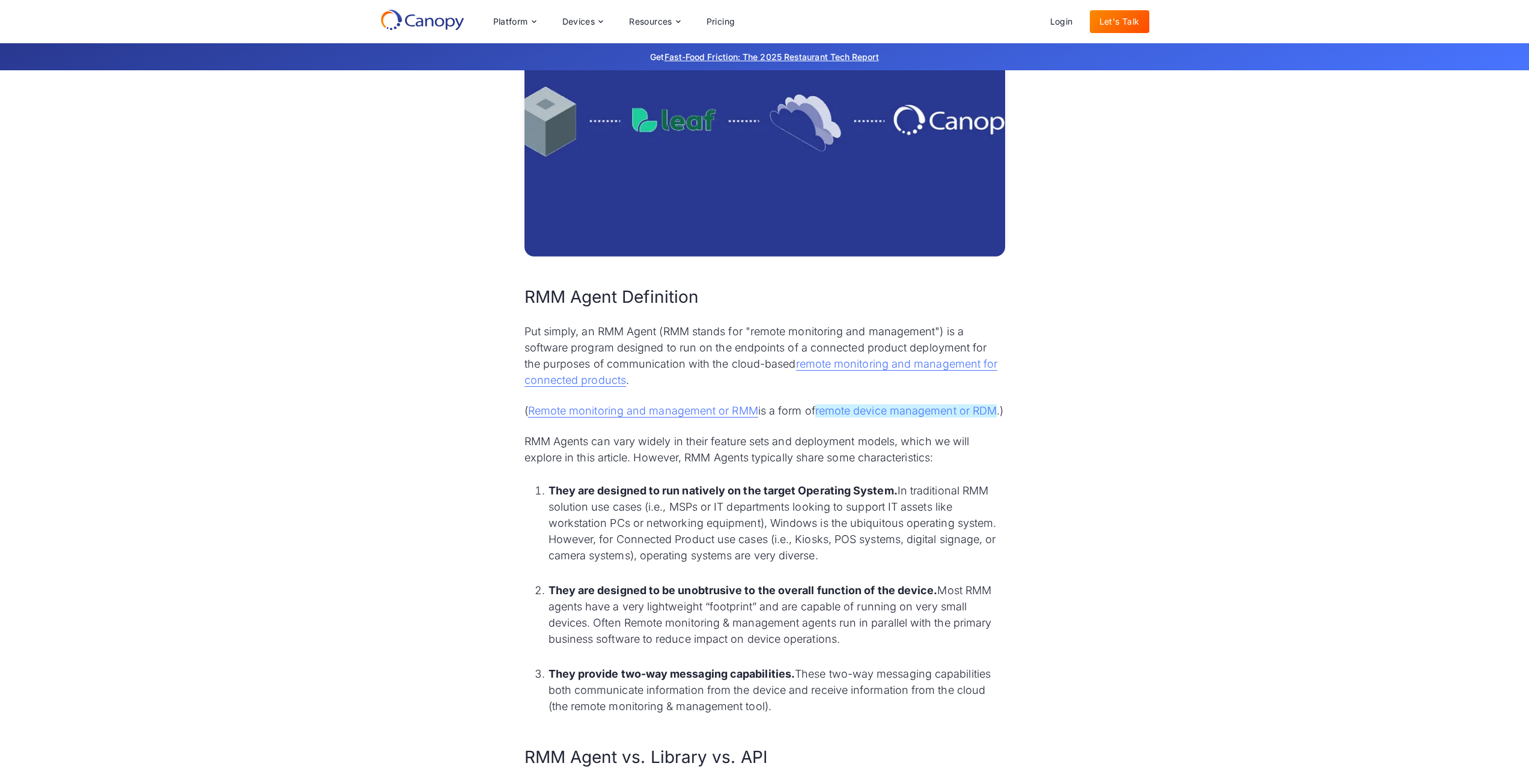
click at [884, 406] on link "remote device management or RDM" at bounding box center [906, 411] width 181 height 13
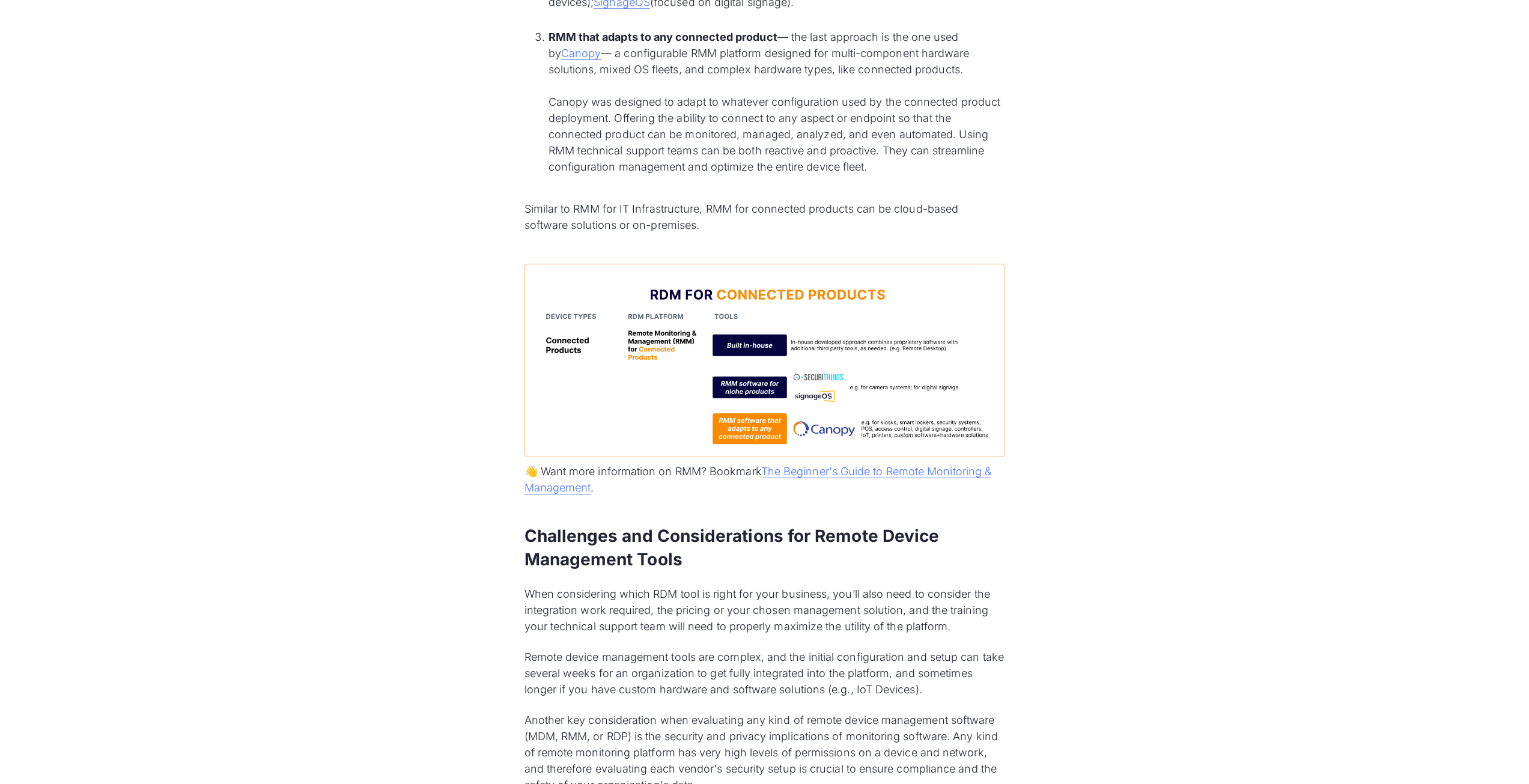
scroll to position [5646, 0]
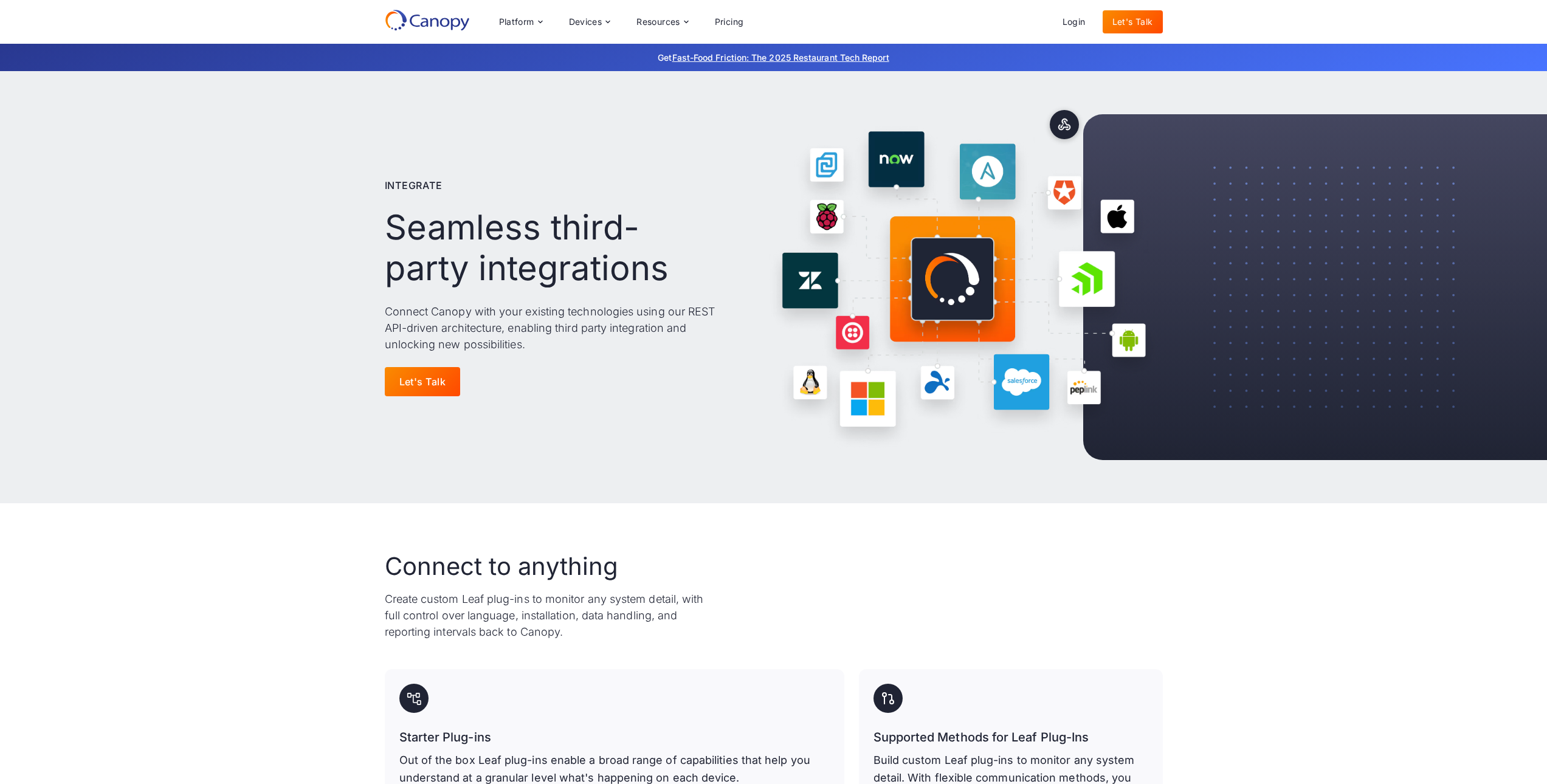
click at [426, 16] on icon at bounding box center [427, 20] width 85 height 22
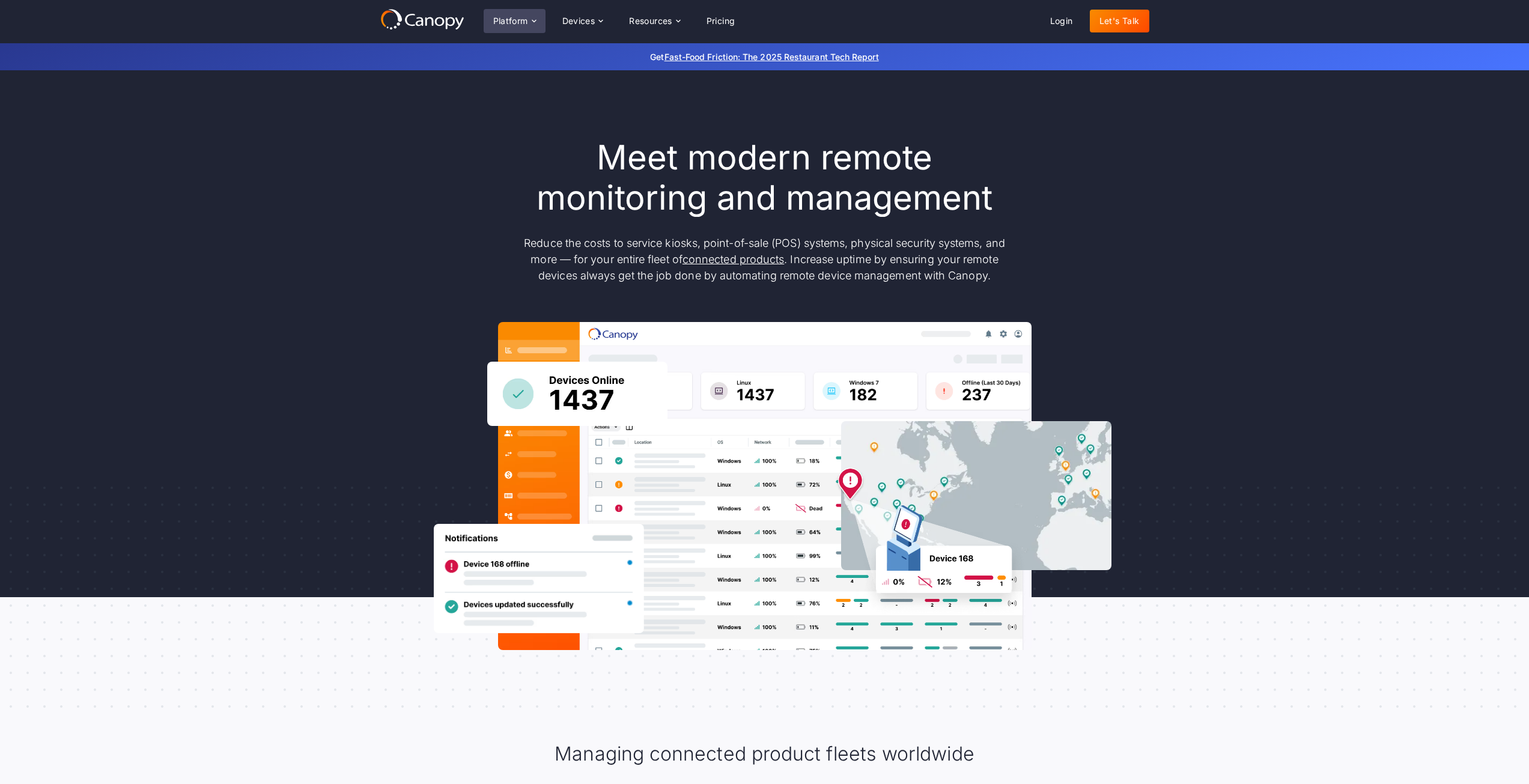
click at [489, 23] on div "Platform" at bounding box center [514, 21] width 62 height 24
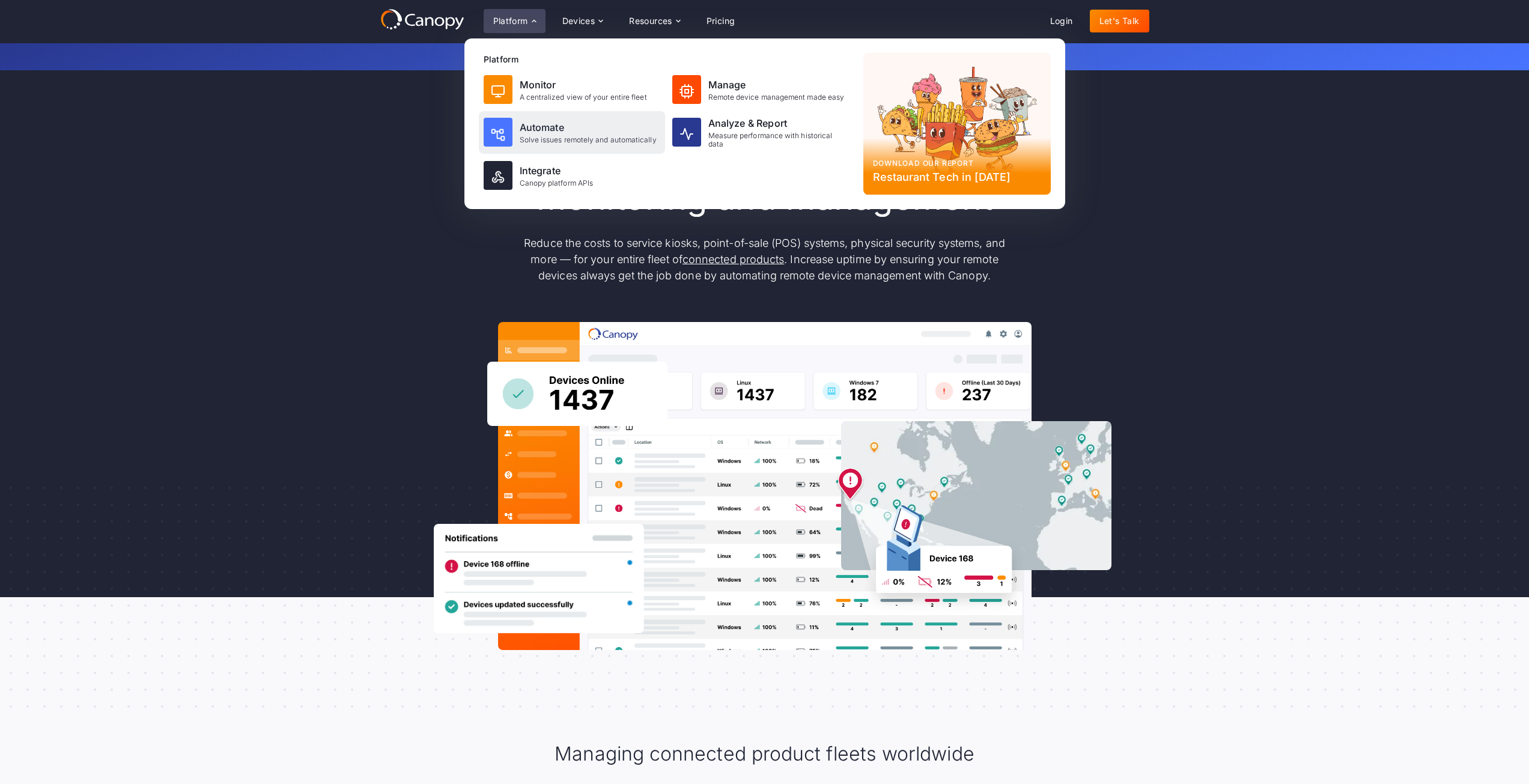
click at [516, 133] on div "Automate Solve issues remotely and automatically" at bounding box center [572, 132] width 186 height 42
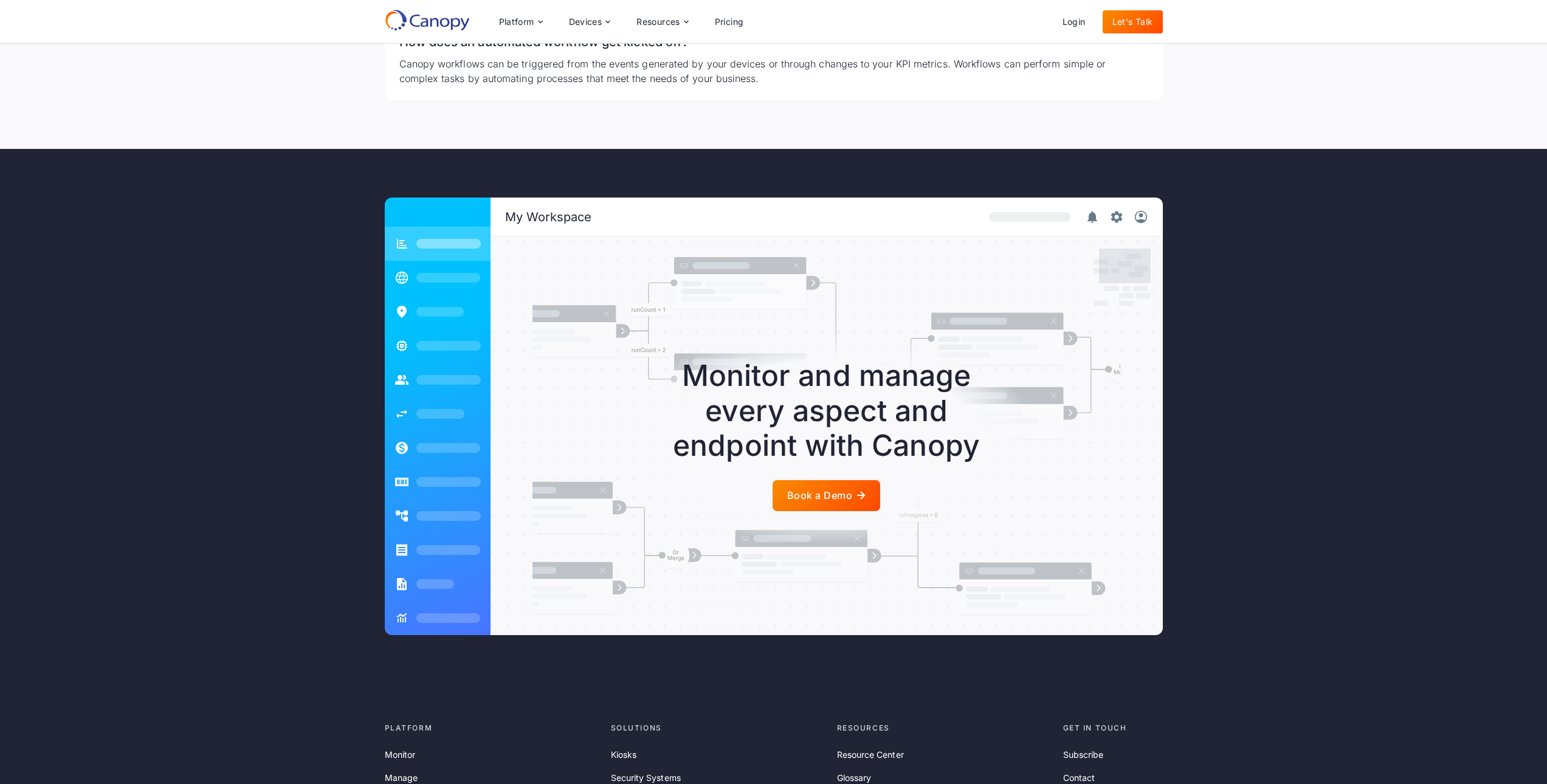
scroll to position [2515, 0]
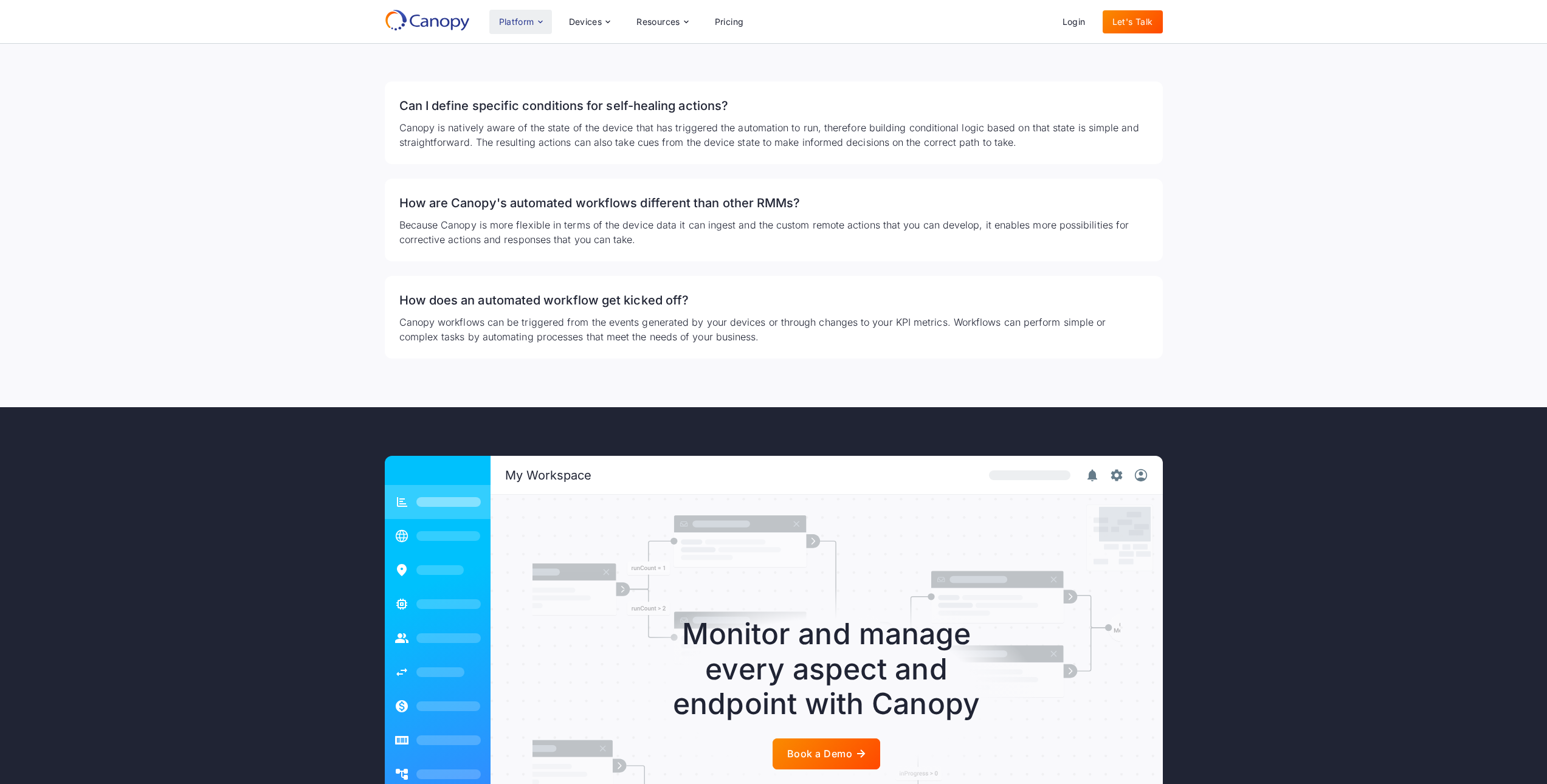
click at [501, 22] on div "Platform" at bounding box center [516, 22] width 35 height 9
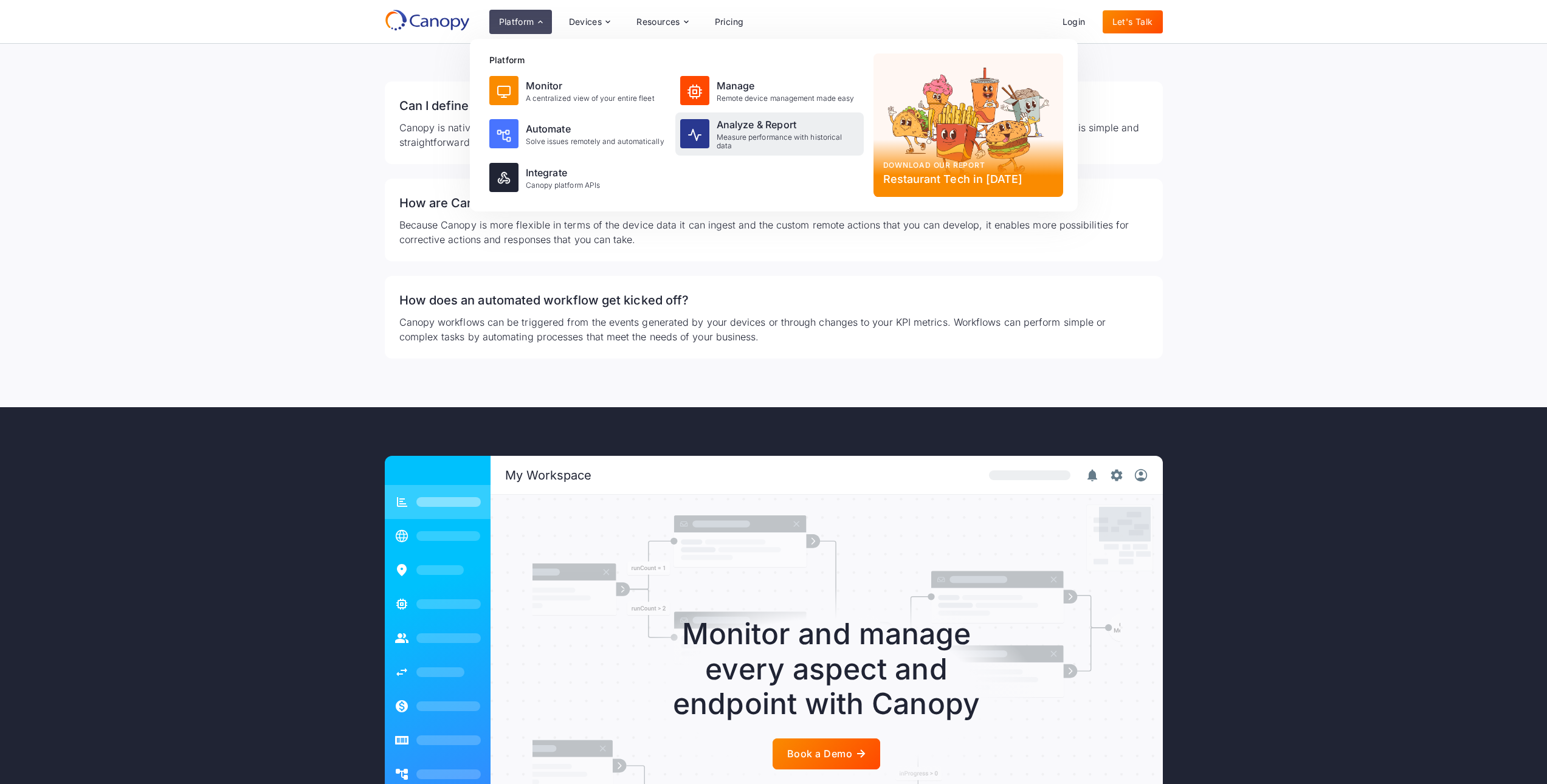
click at [743, 132] on div "Analyze & Report Measure performance with historical data" at bounding box center [788, 134] width 142 height 33
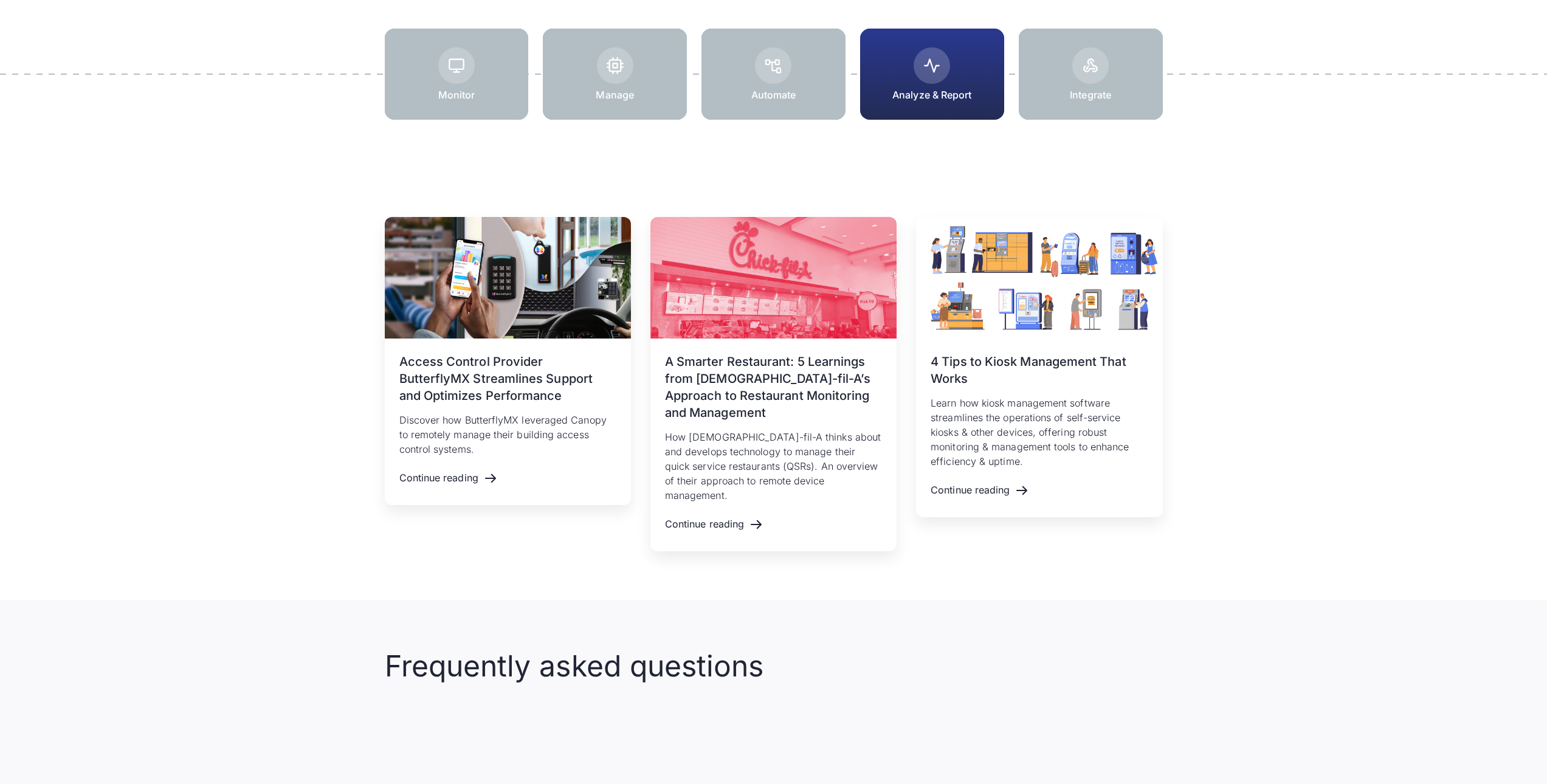
scroll to position [1702, 0]
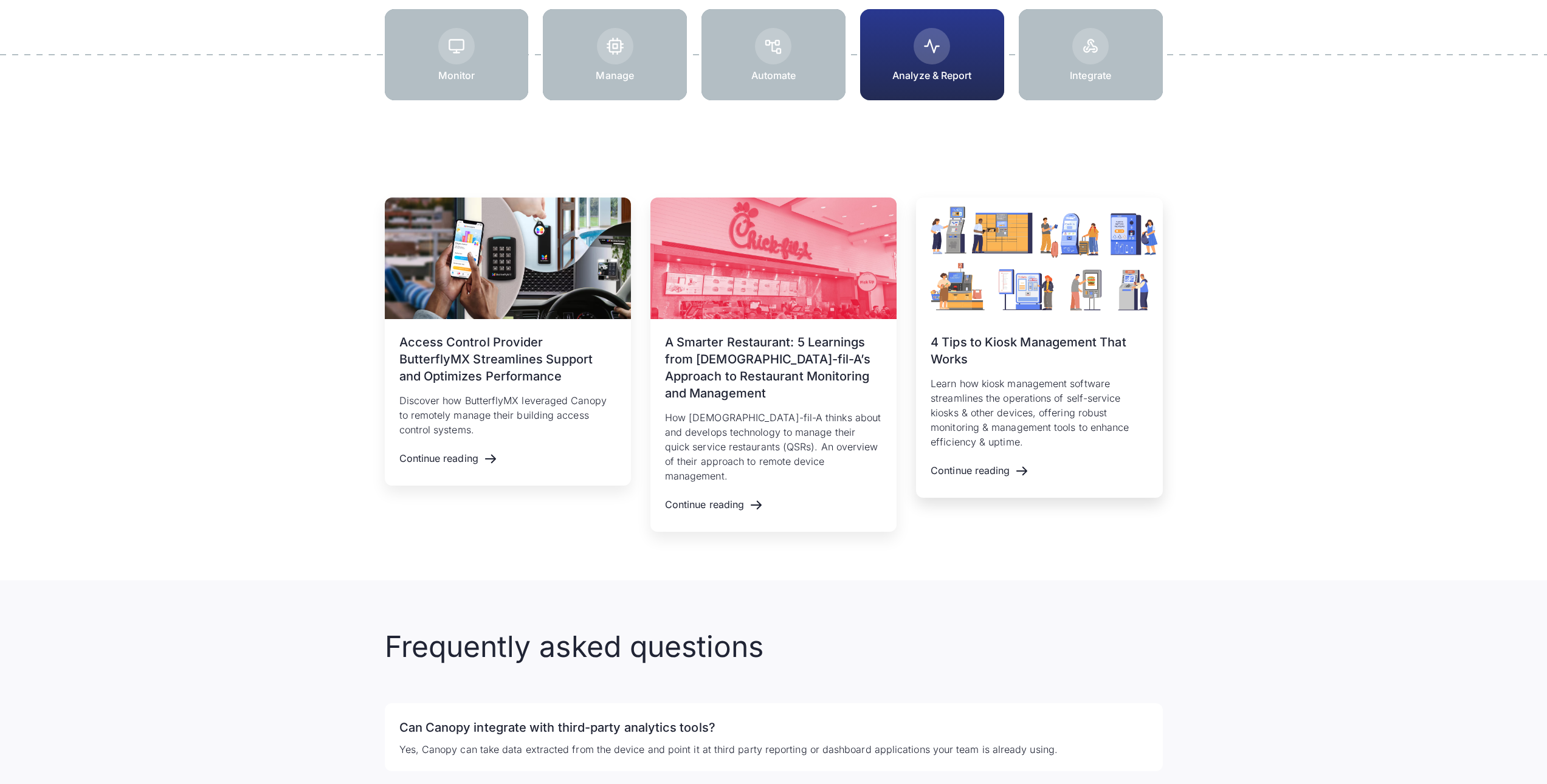
drag, startPoint x: 1081, startPoint y: 250, endPoint x: 1018, endPoint y: 260, distance: 63.8
click at [1080, 250] on img at bounding box center [1039, 258] width 246 height 121
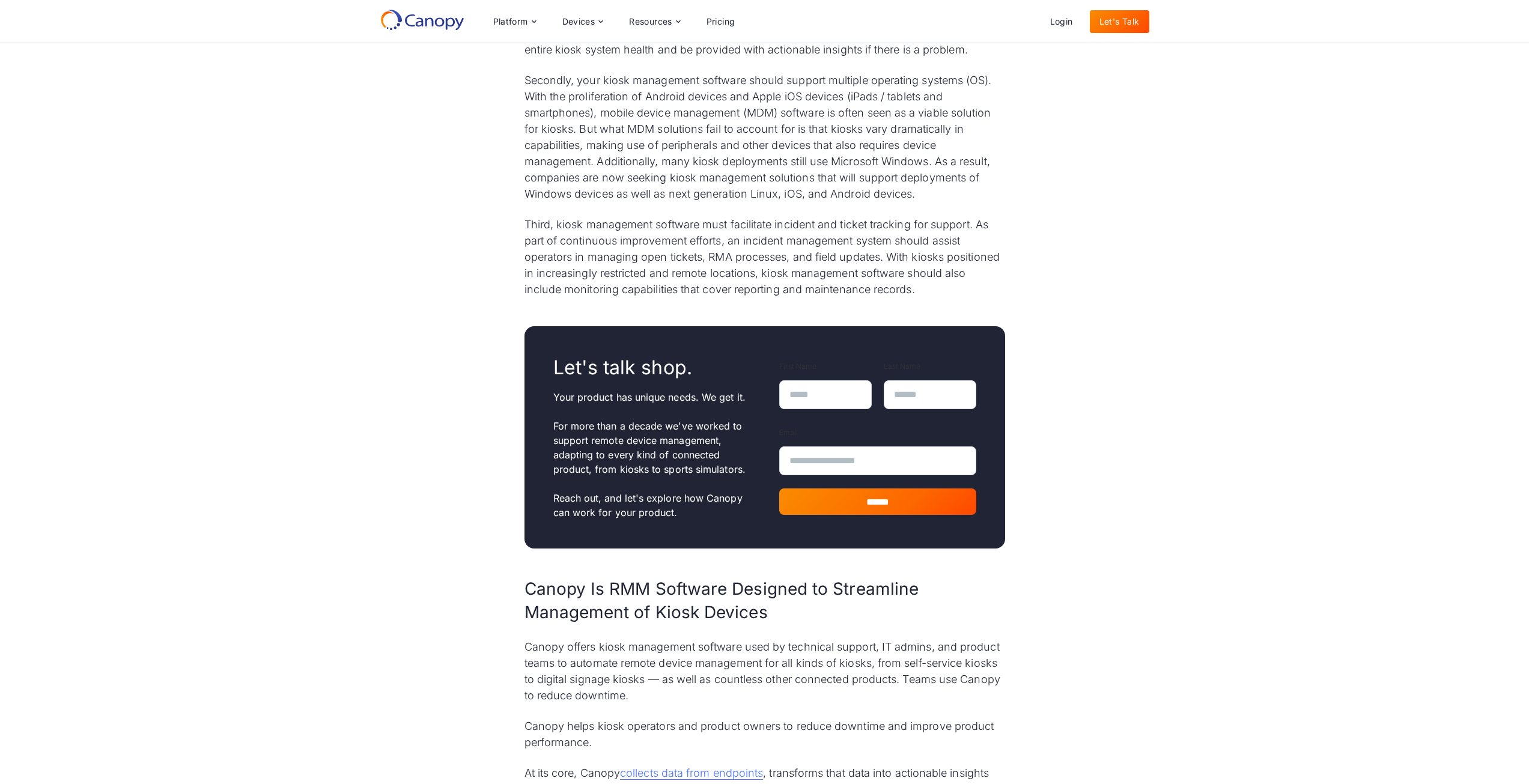
scroll to position [2643, 0]
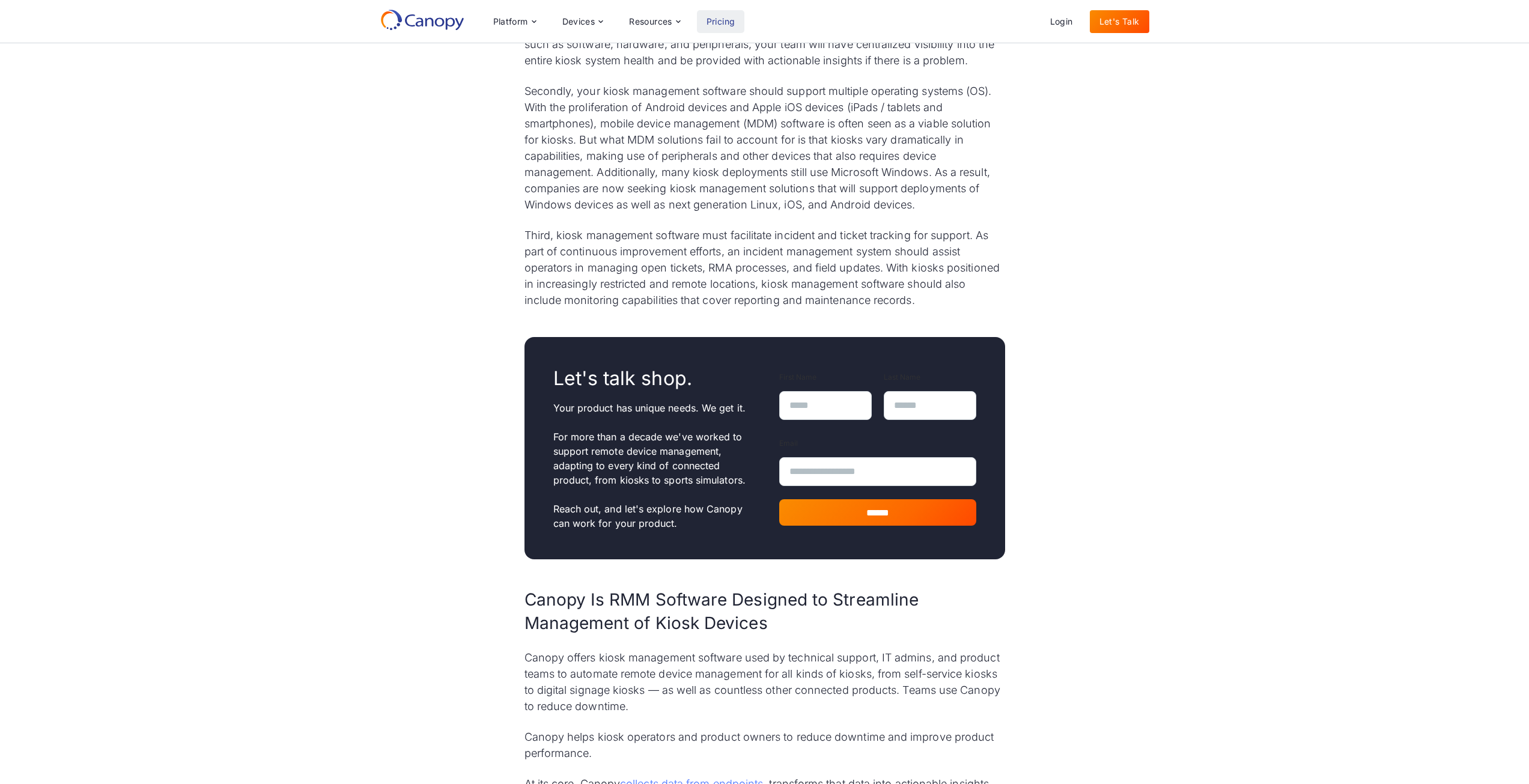
click at [718, 18] on link "Pricing" at bounding box center [721, 22] width 48 height 23
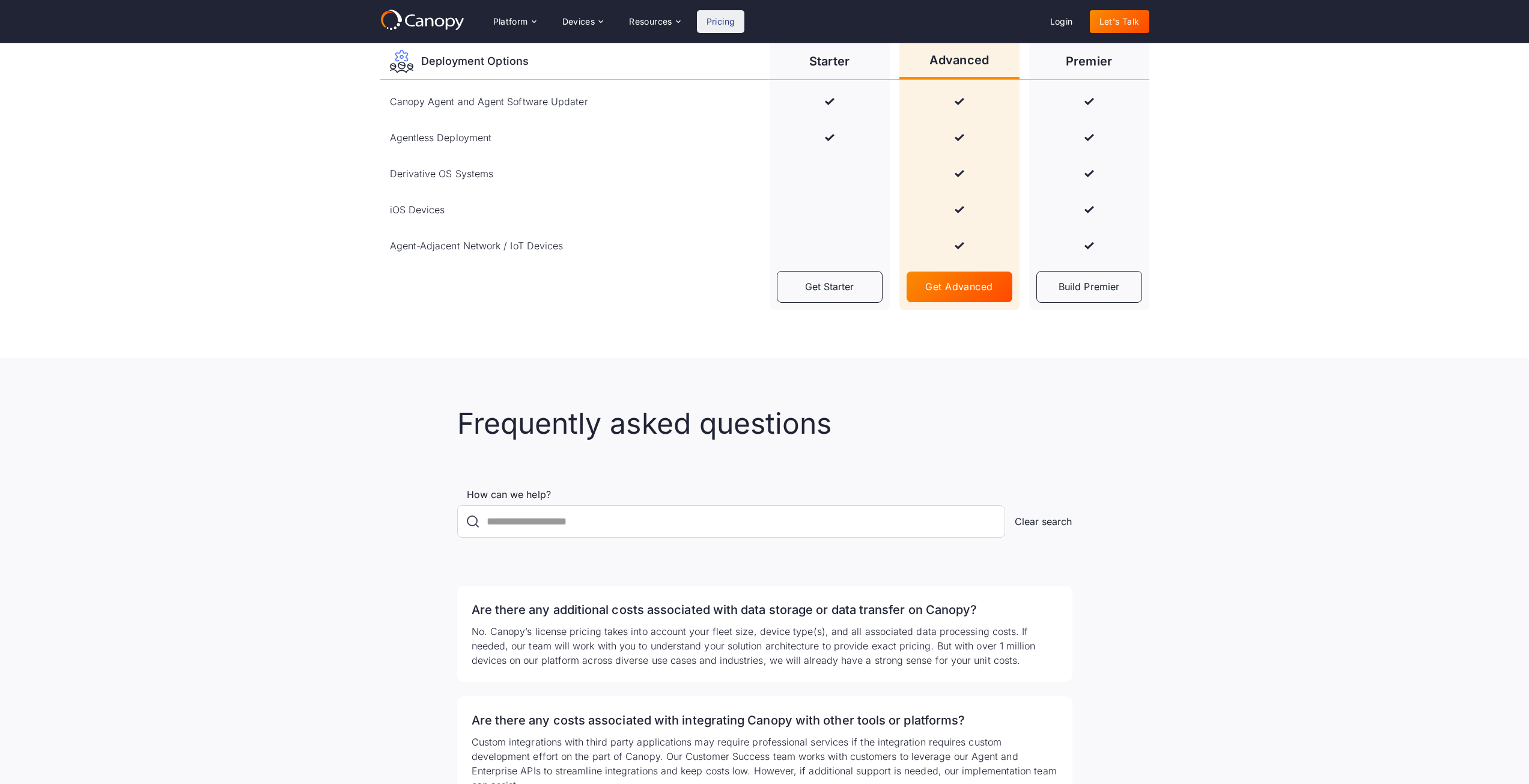
scroll to position [1562, 0]
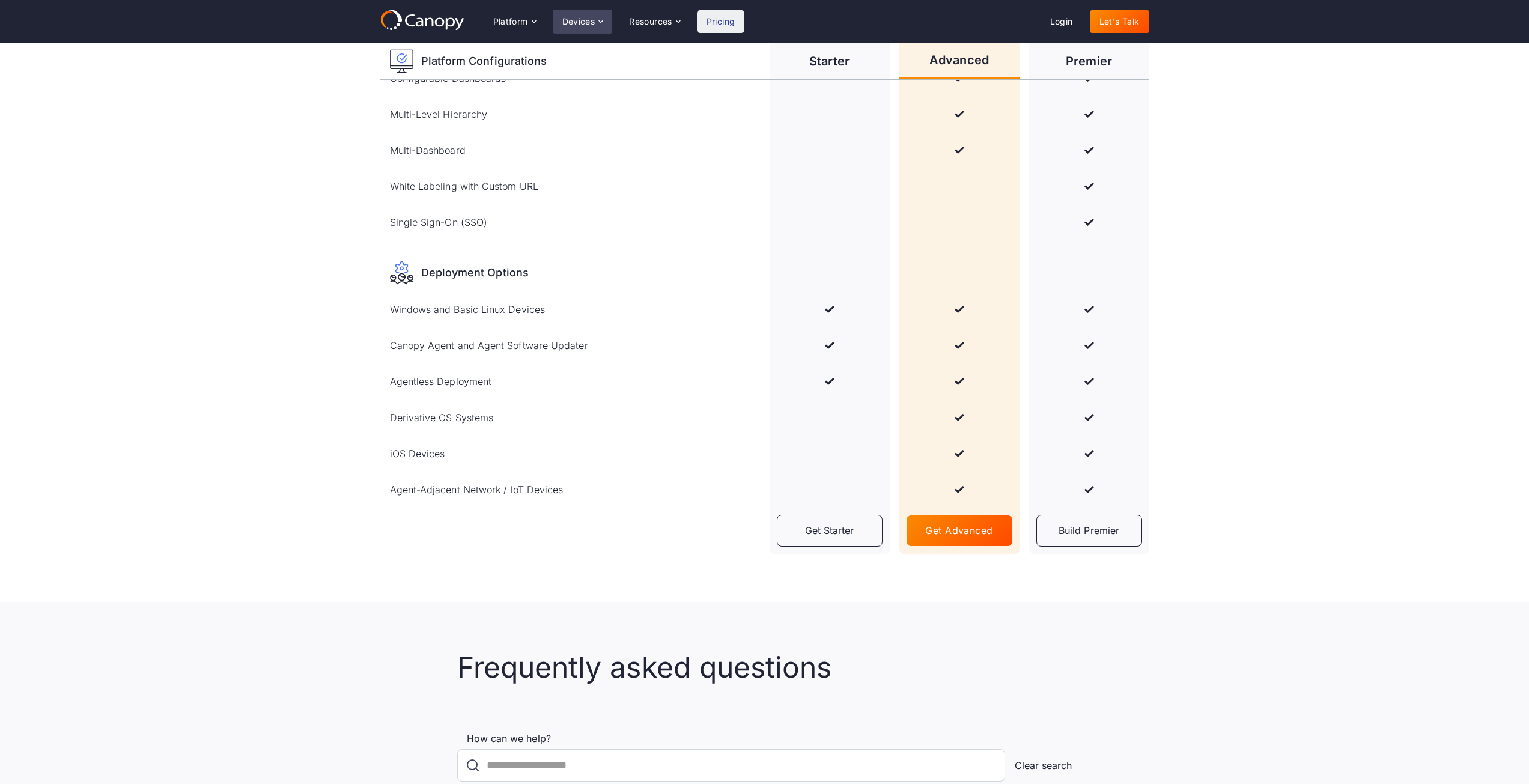
click at [585, 27] on div "Devices" at bounding box center [582, 22] width 60 height 24
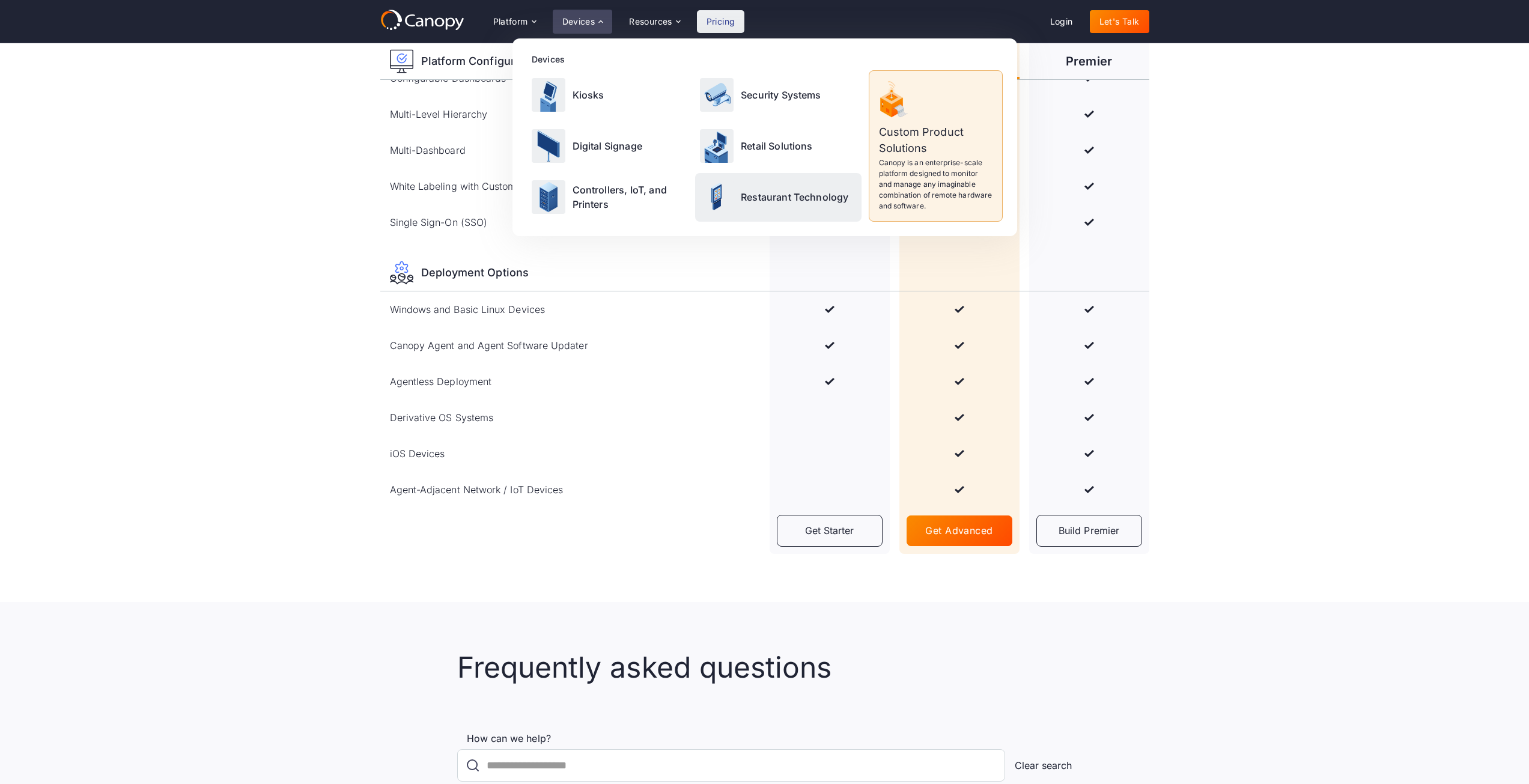
click at [761, 196] on p "Restaurant Technology" at bounding box center [794, 197] width 107 height 15
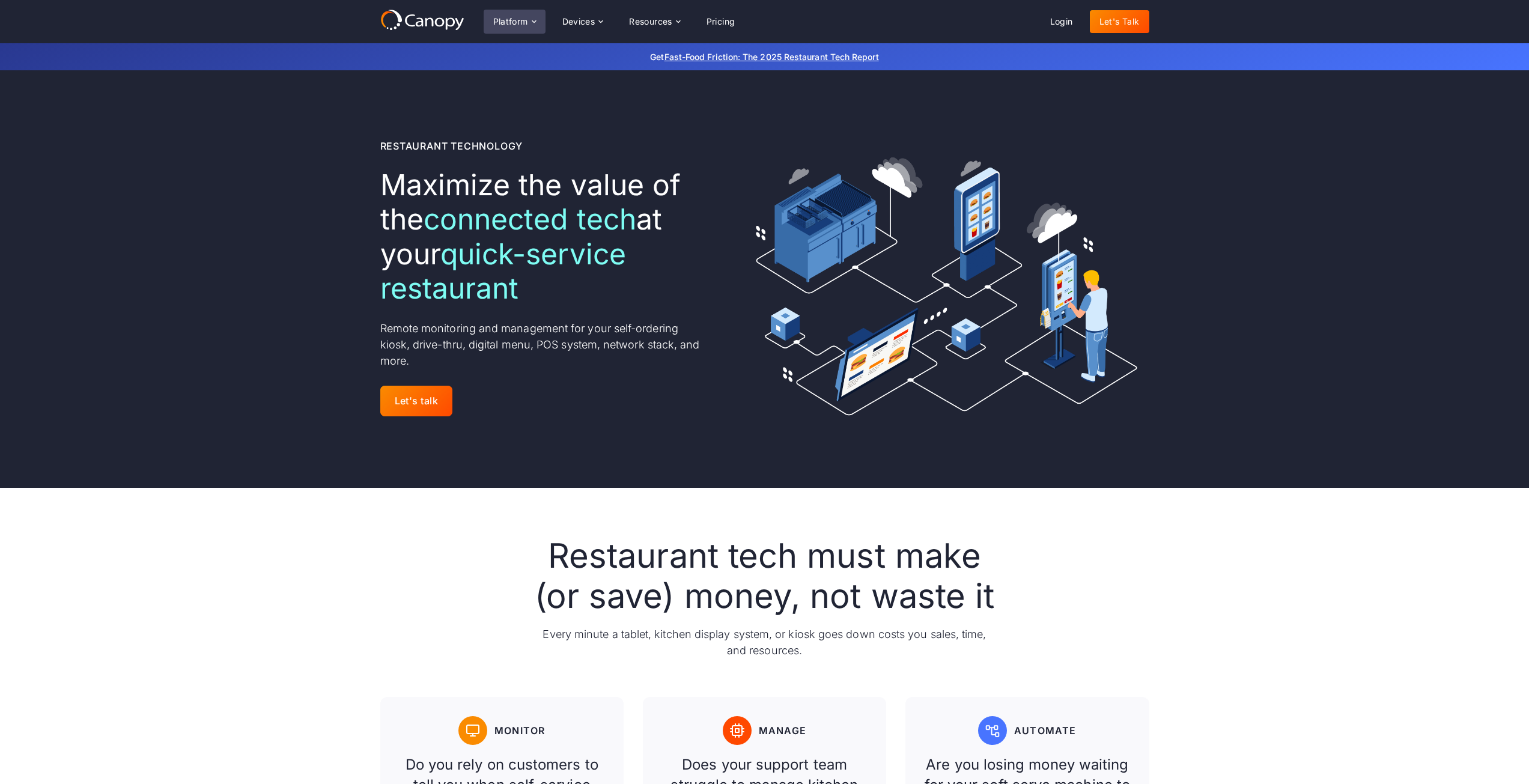
click at [510, 23] on div "Platform" at bounding box center [510, 22] width 35 height 8
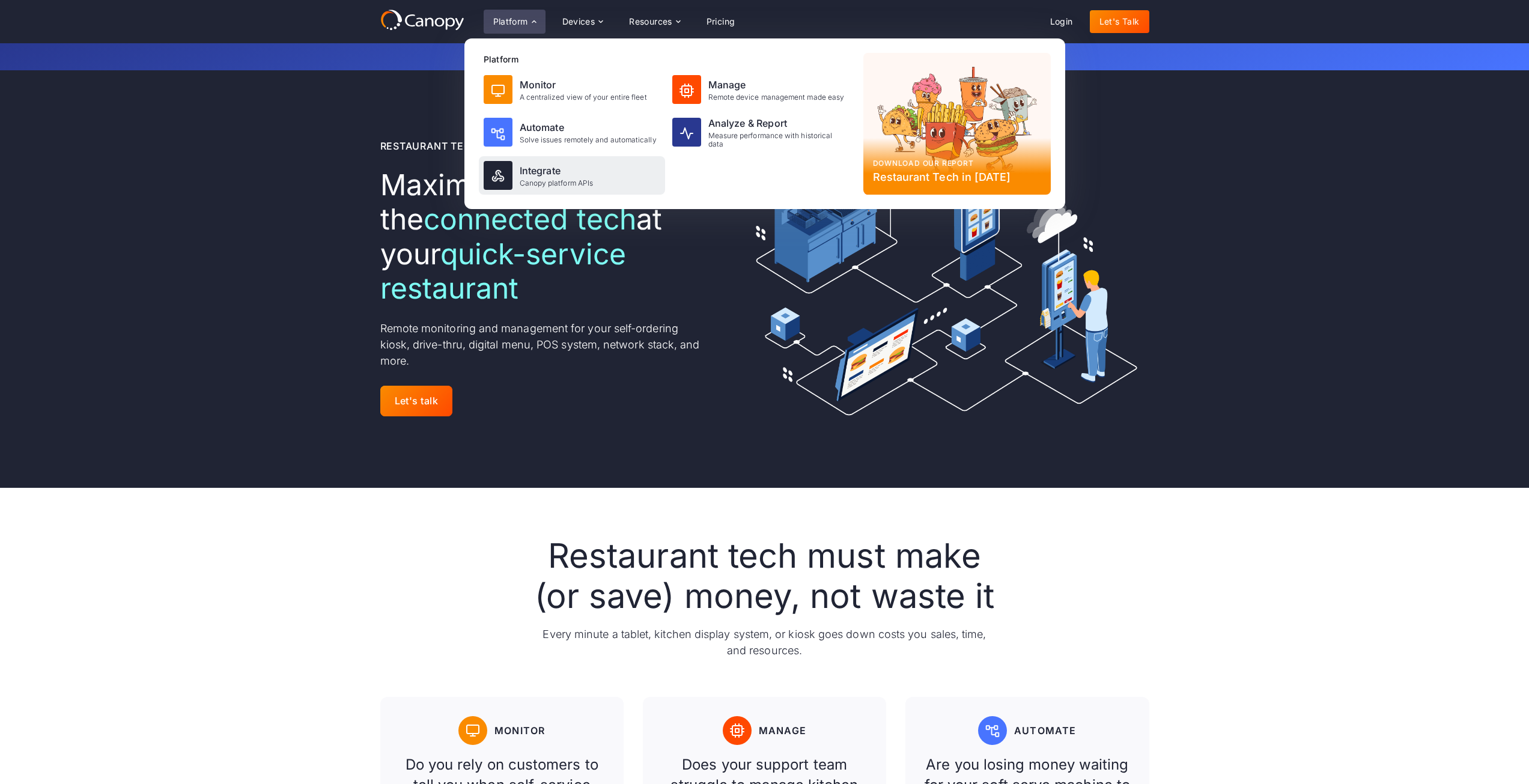
click at [537, 172] on div "Integrate" at bounding box center [557, 170] width 74 height 15
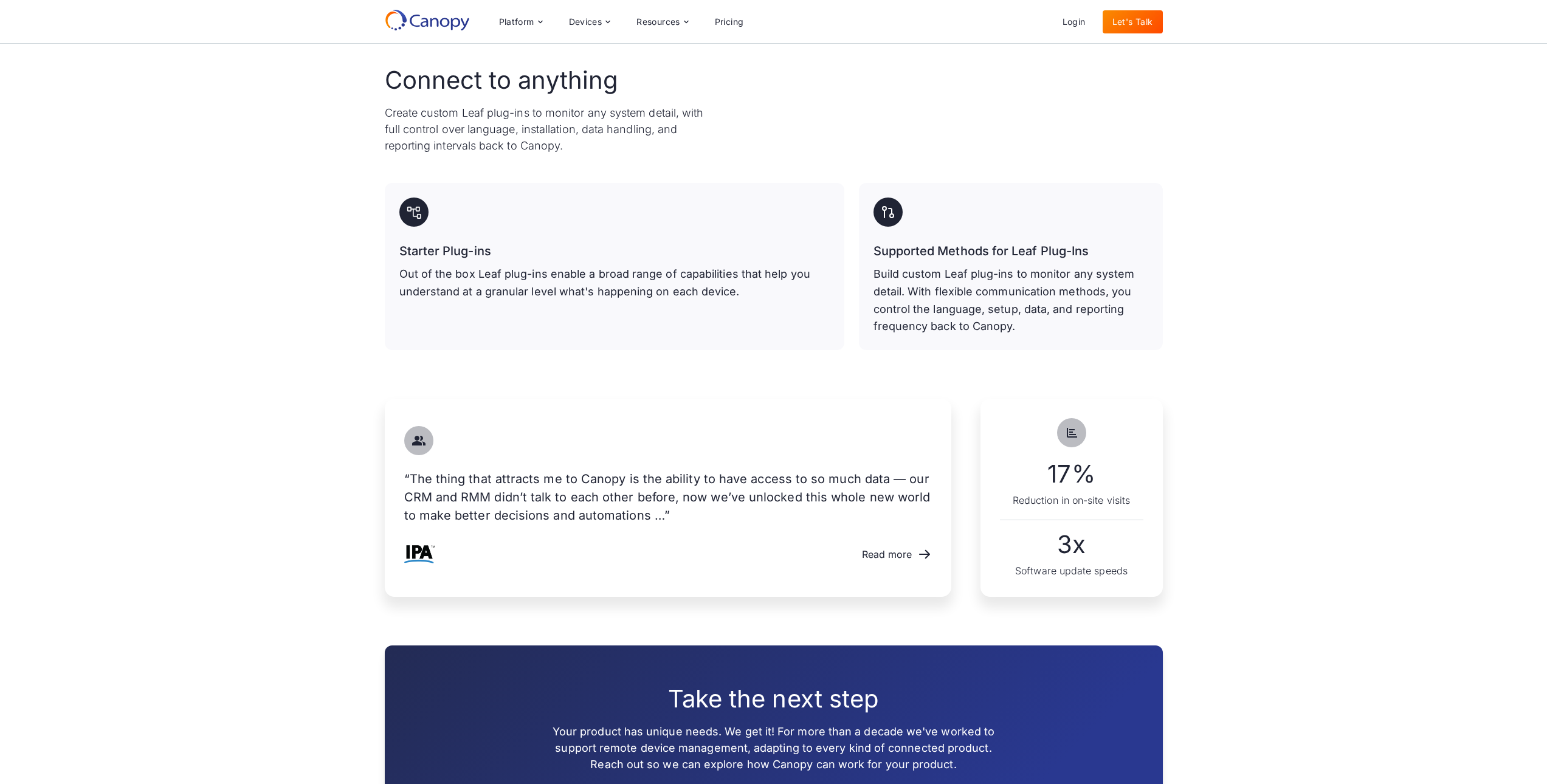
scroll to position [182, 0]
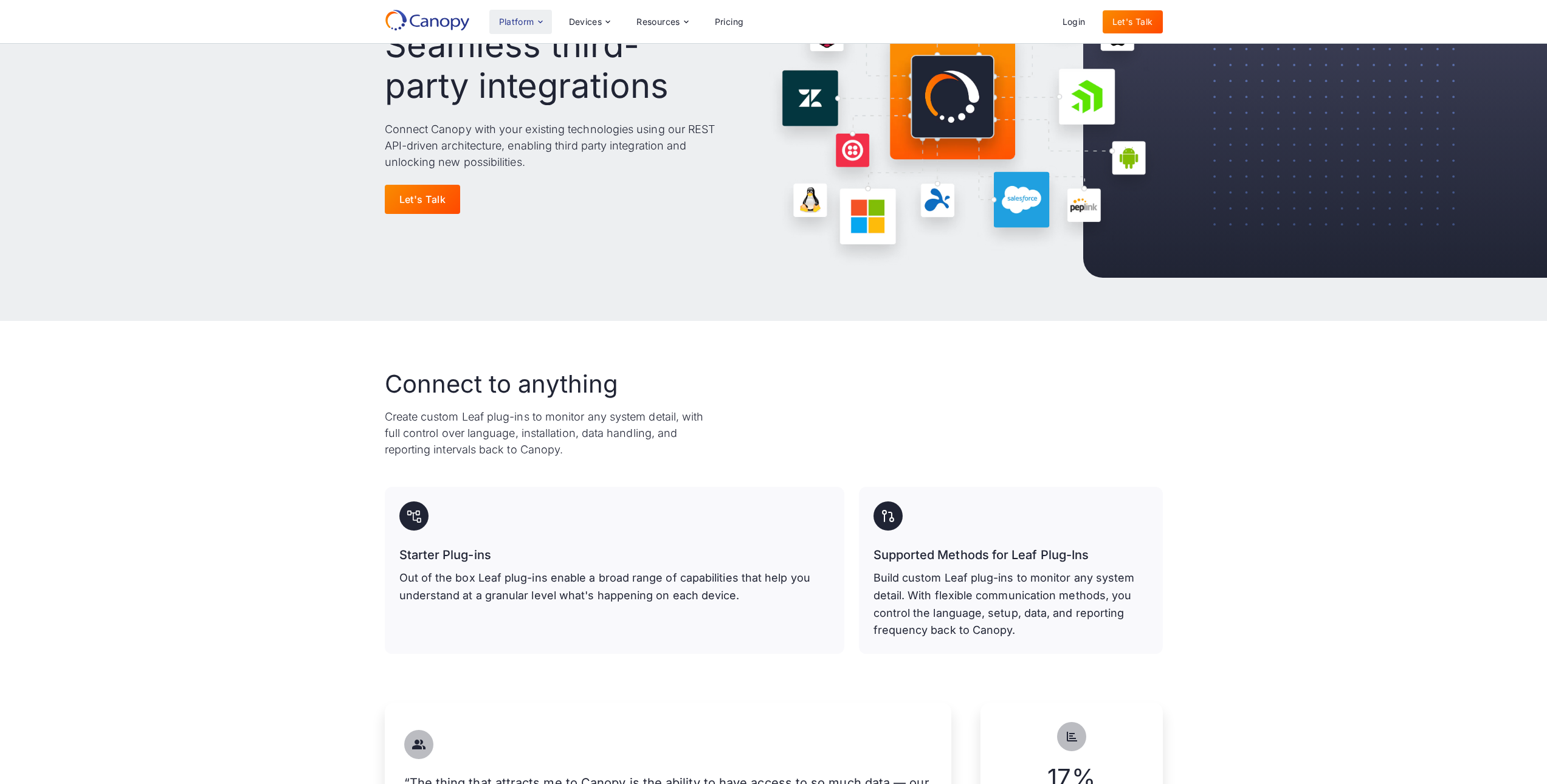
click at [514, 21] on div "Platform" at bounding box center [516, 22] width 35 height 9
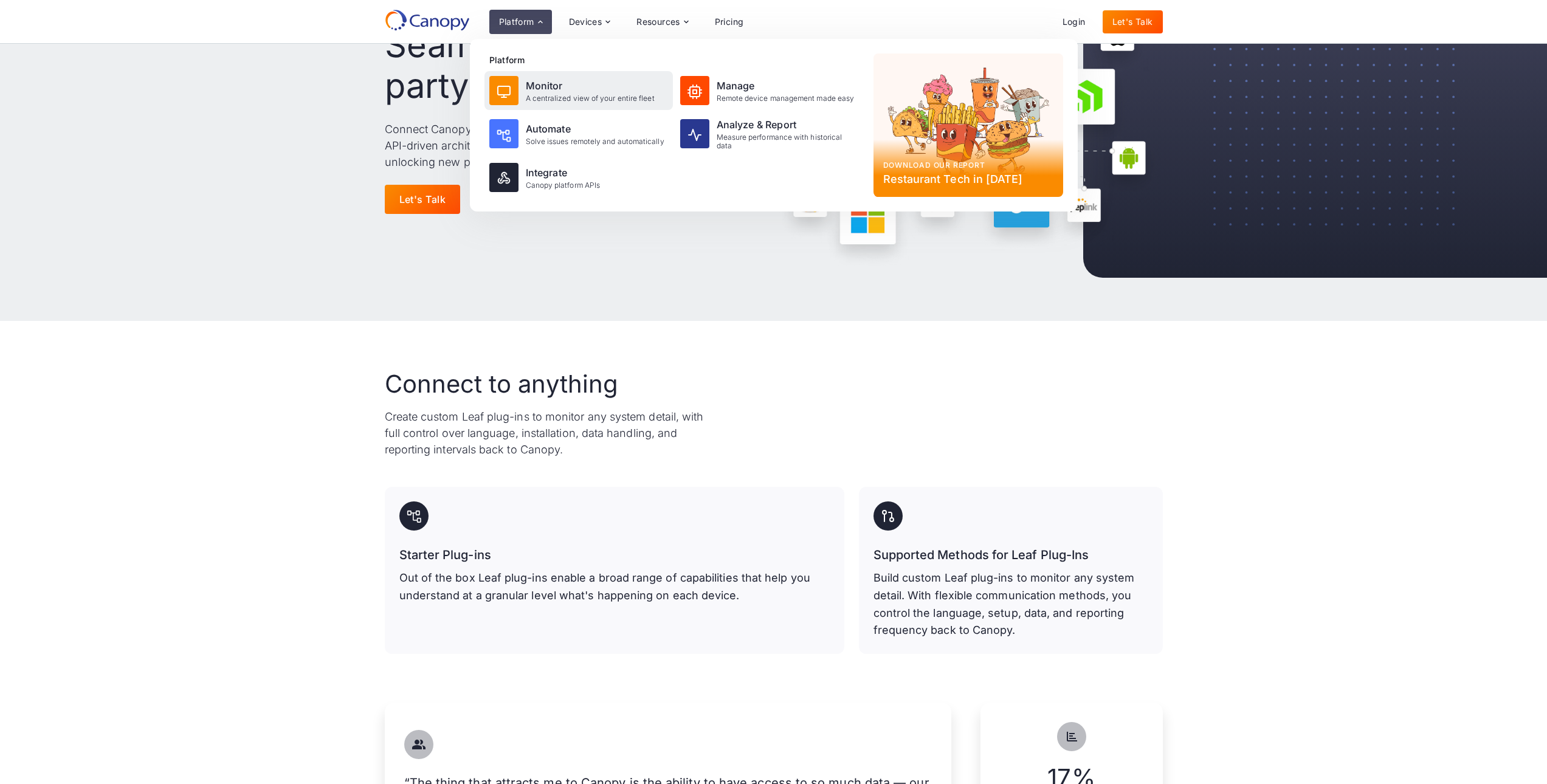
click at [524, 87] on div "Monitor A centralized view of your entire fleet" at bounding box center [579, 90] width 188 height 39
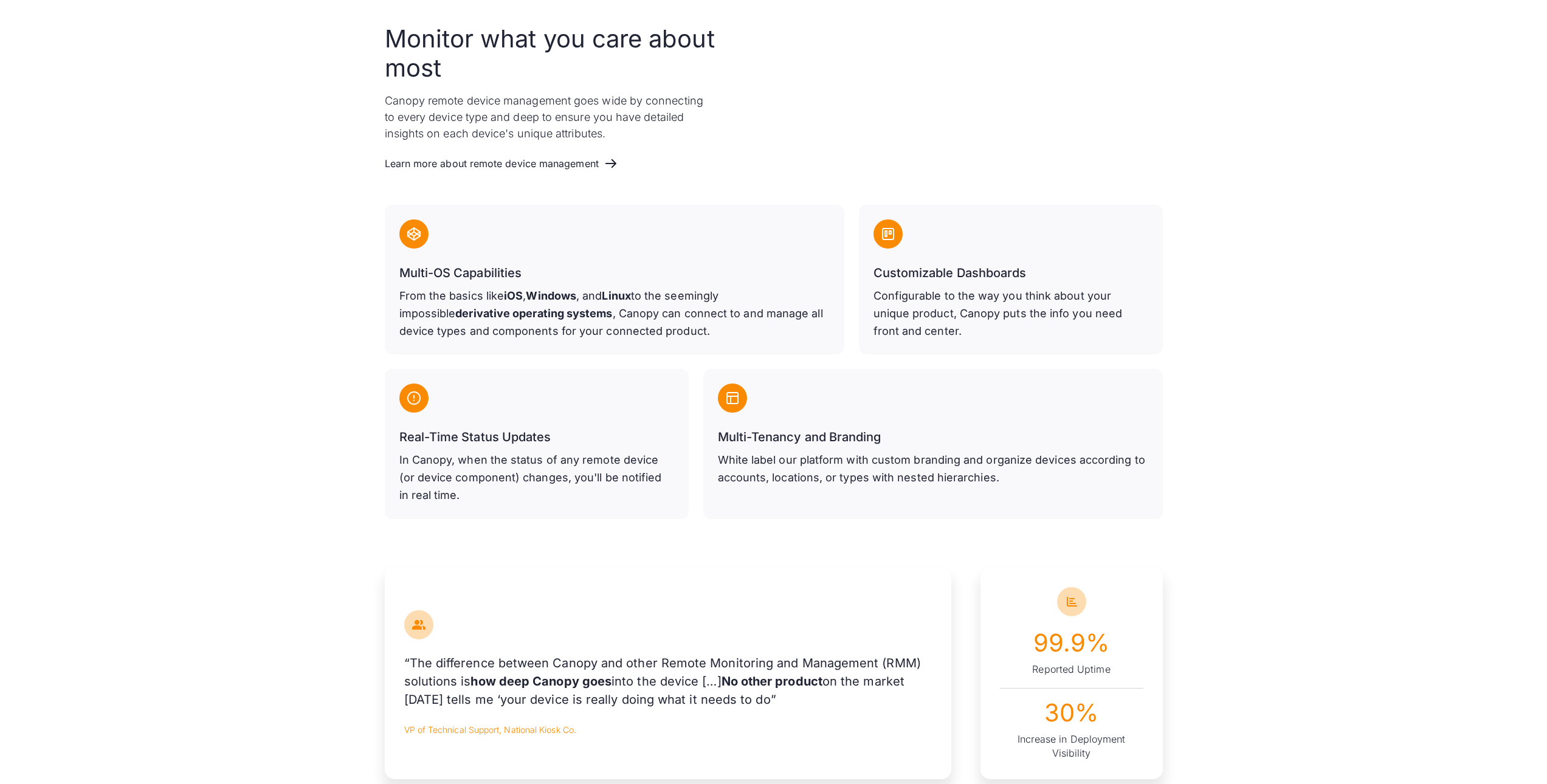
scroll to position [547, 0]
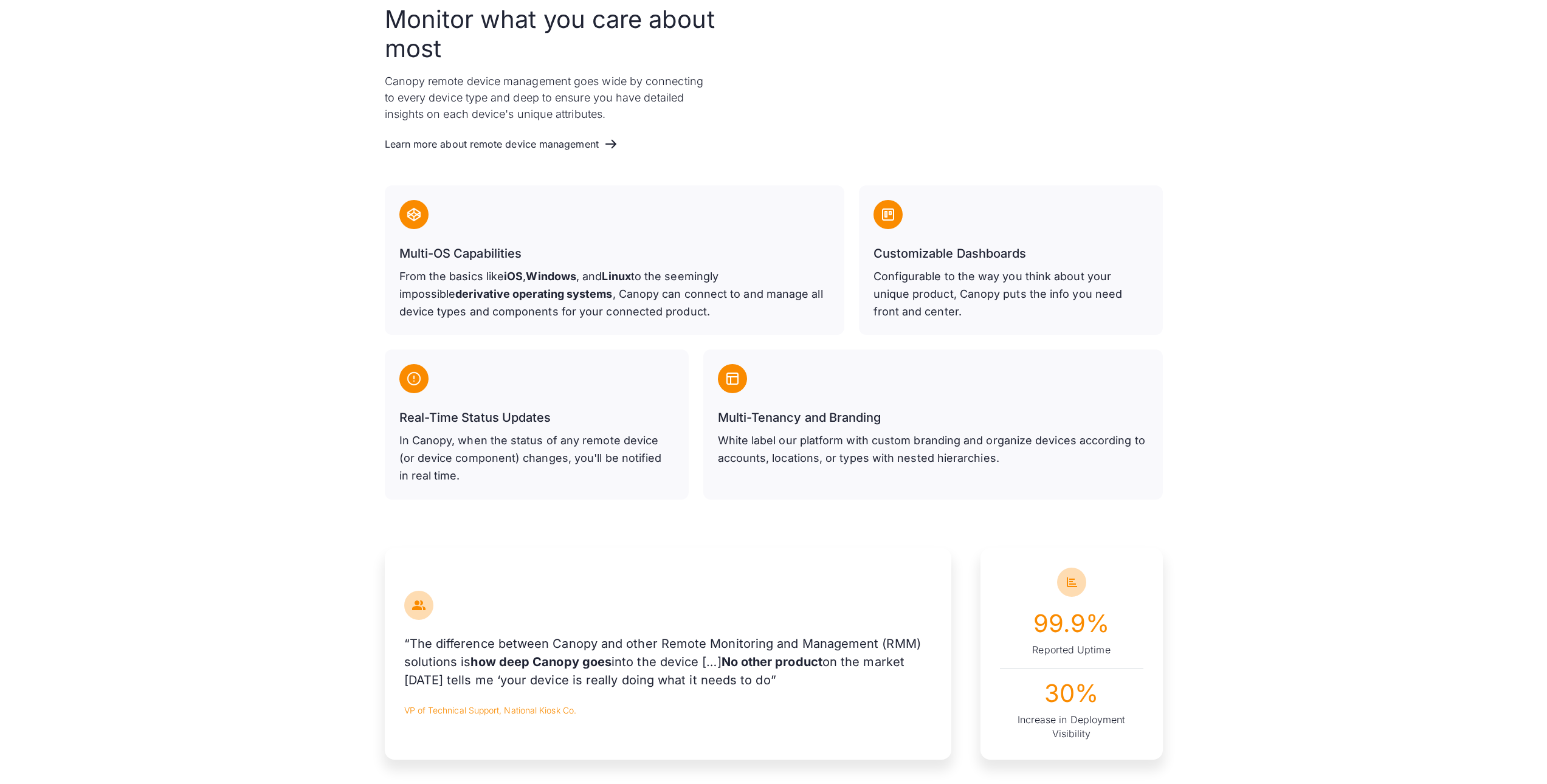
click at [522, 355] on div "Real-Time Status Updates In Canopy, when the status of any remote device (or de…" at bounding box center [536, 425] width 304 height 150
click at [511, 289] on strong "derivative operating systems" at bounding box center [534, 294] width 157 height 13
click at [409, 213] on img at bounding box center [414, 215] width 15 height 15
click at [448, 150] on div "Learn more about remote device management" at bounding box center [501, 144] width 214 height 12
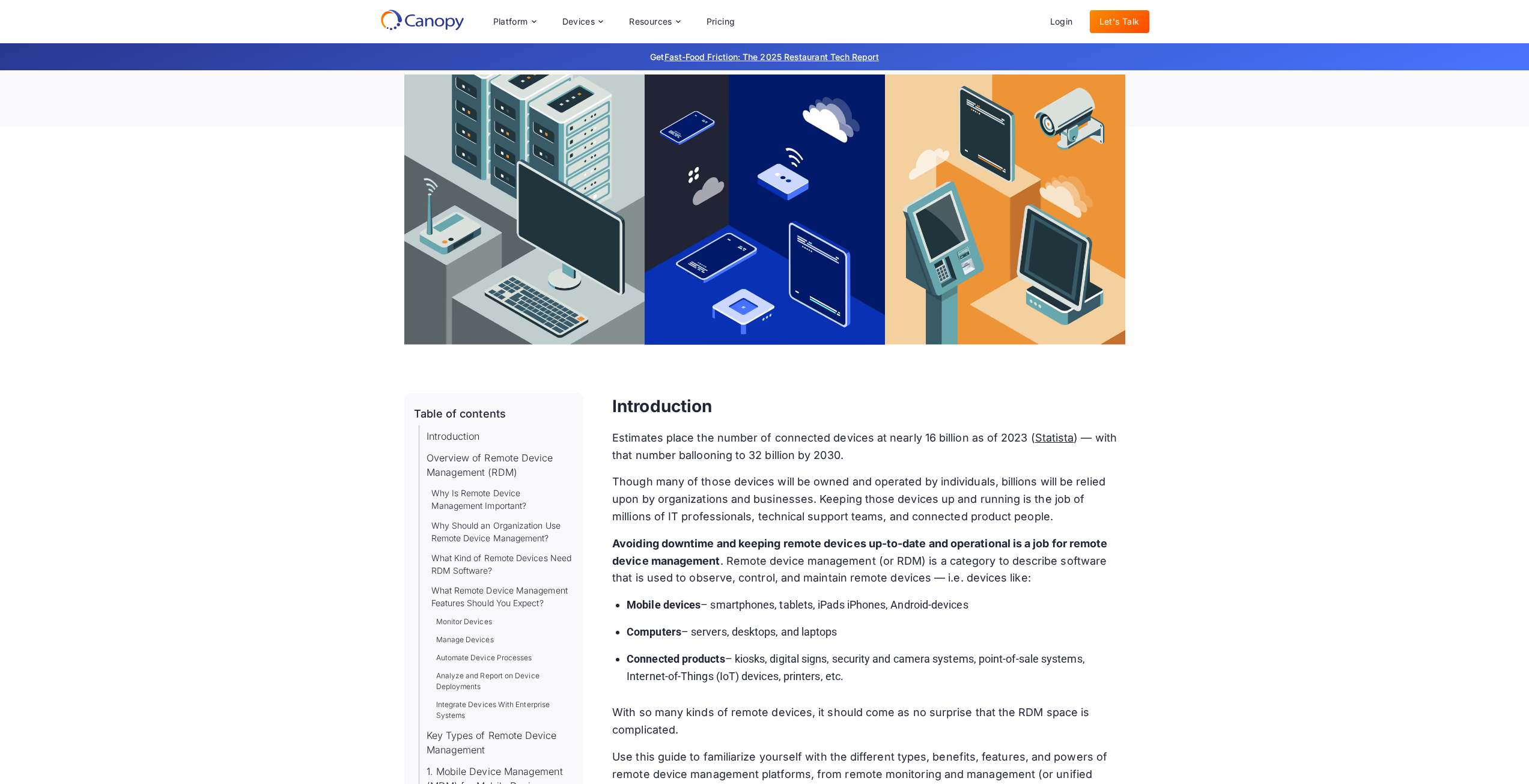
scroll to position [240, 0]
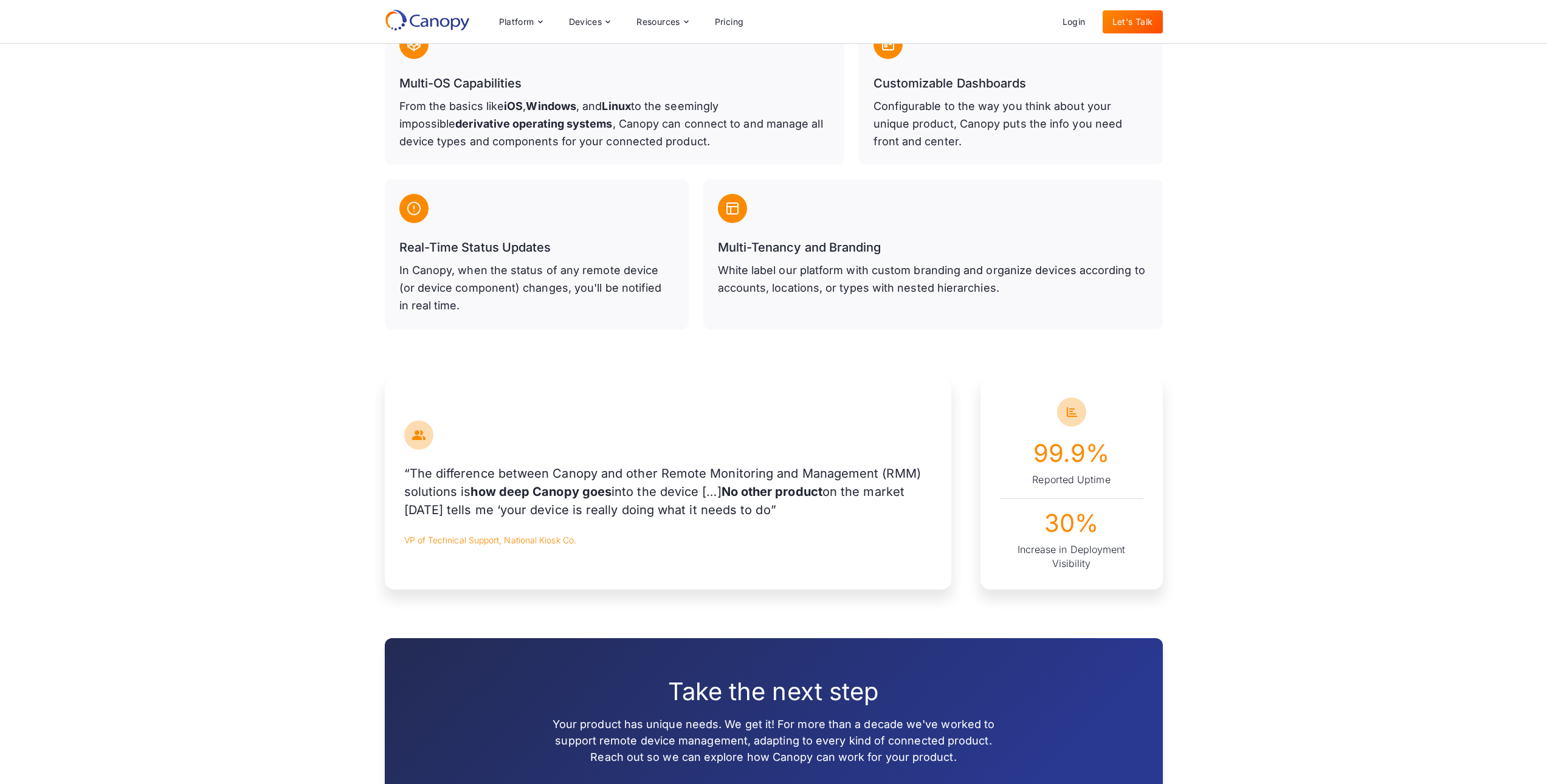
scroll to position [486, 0]
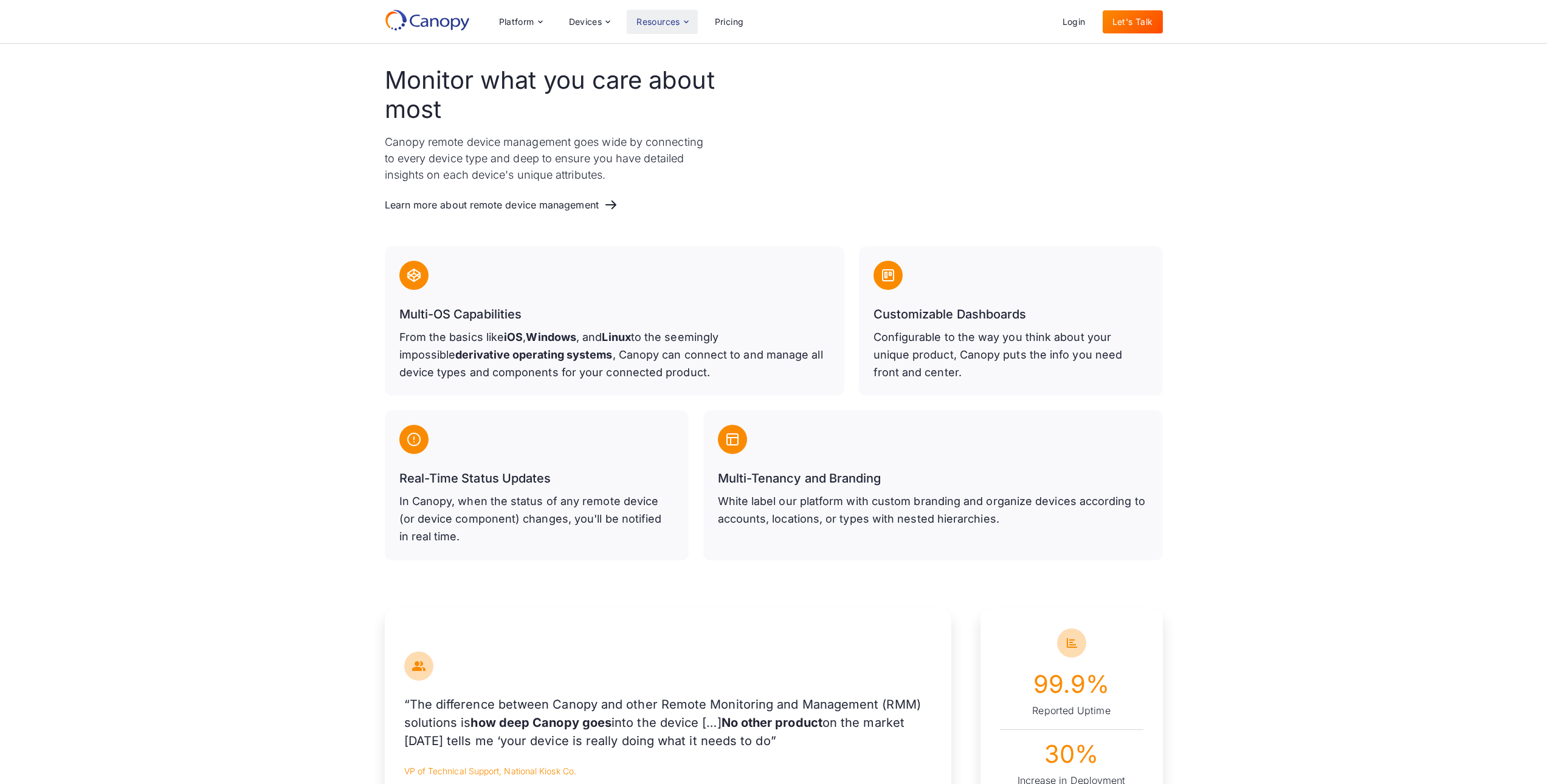
click at [646, 15] on div "Resources" at bounding box center [662, 22] width 71 height 25
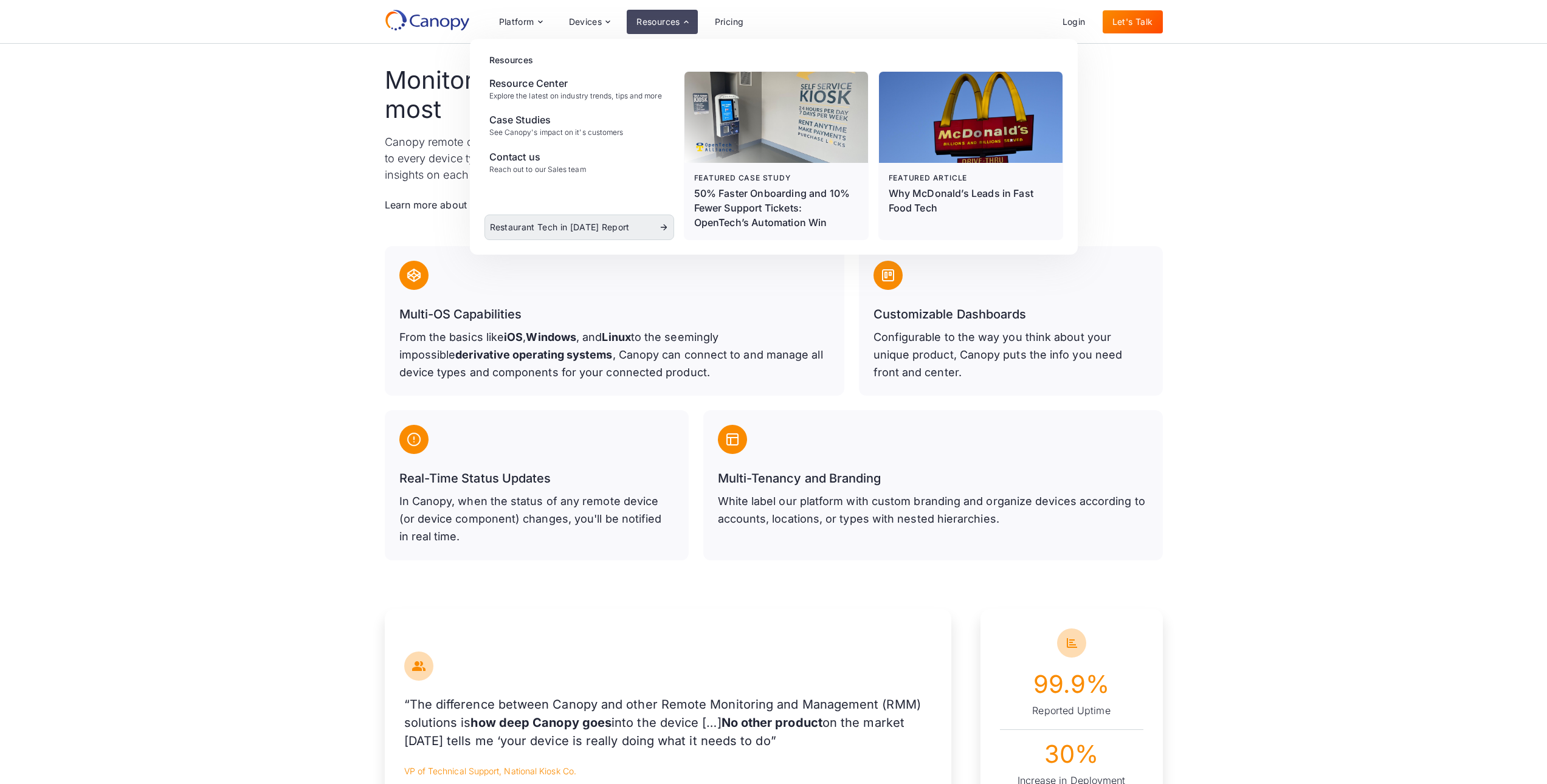
click at [574, 231] on div "Restaurant Tech in [DATE] Report" at bounding box center [560, 228] width 140 height 9
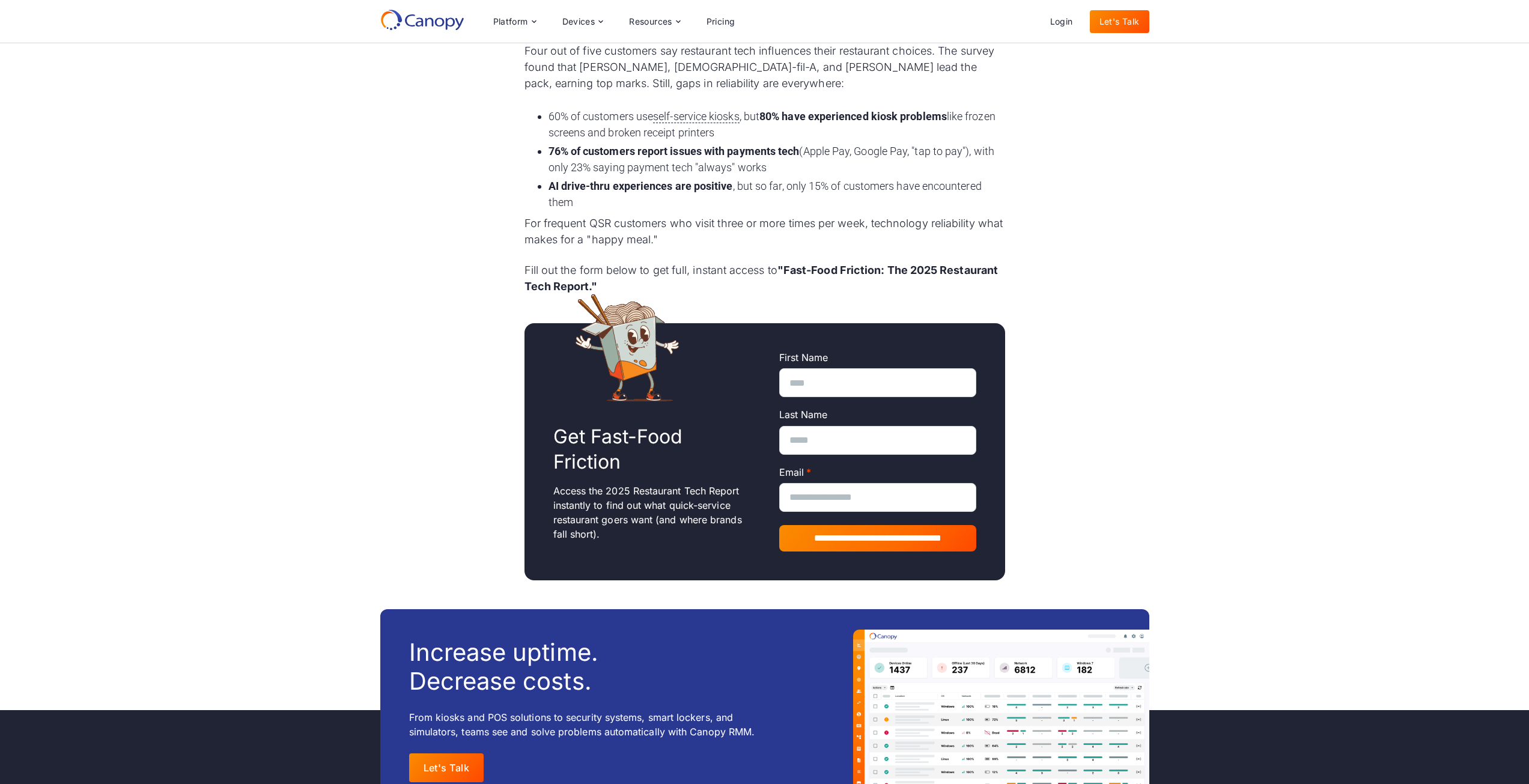
scroll to position [601, 0]
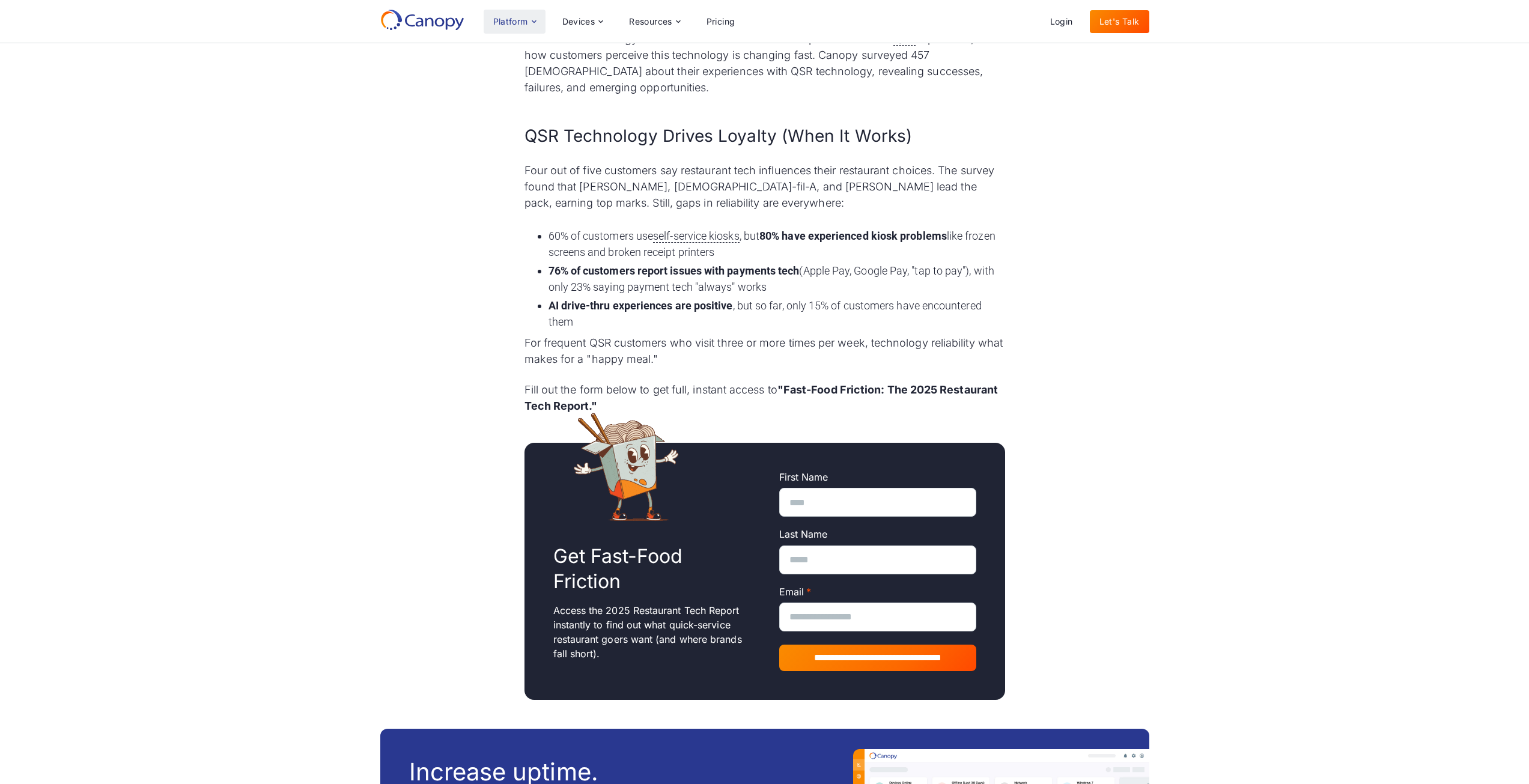
click at [497, 27] on div "Platform" at bounding box center [514, 22] width 62 height 24
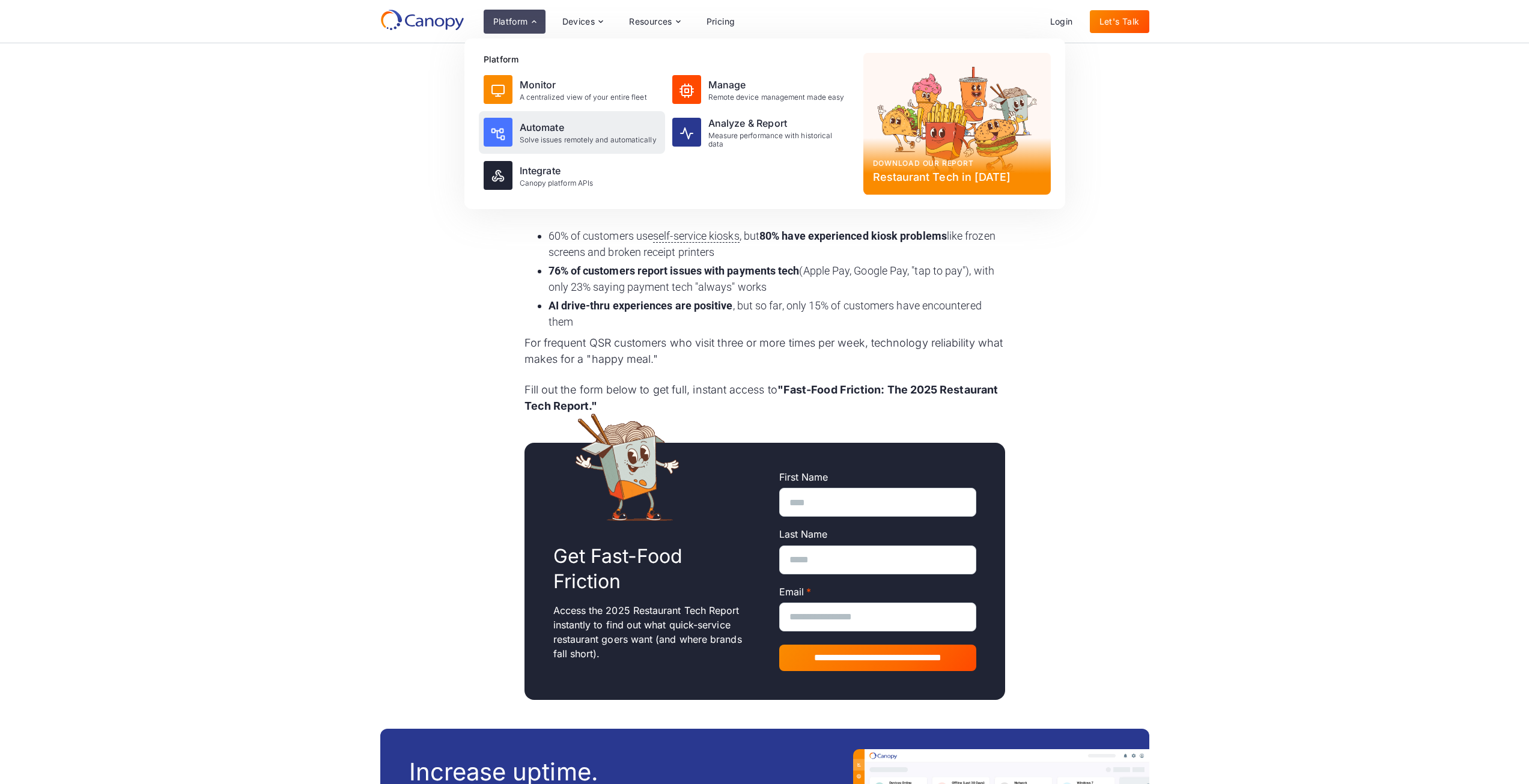
click at [557, 133] on div "Automate" at bounding box center [588, 127] width 137 height 15
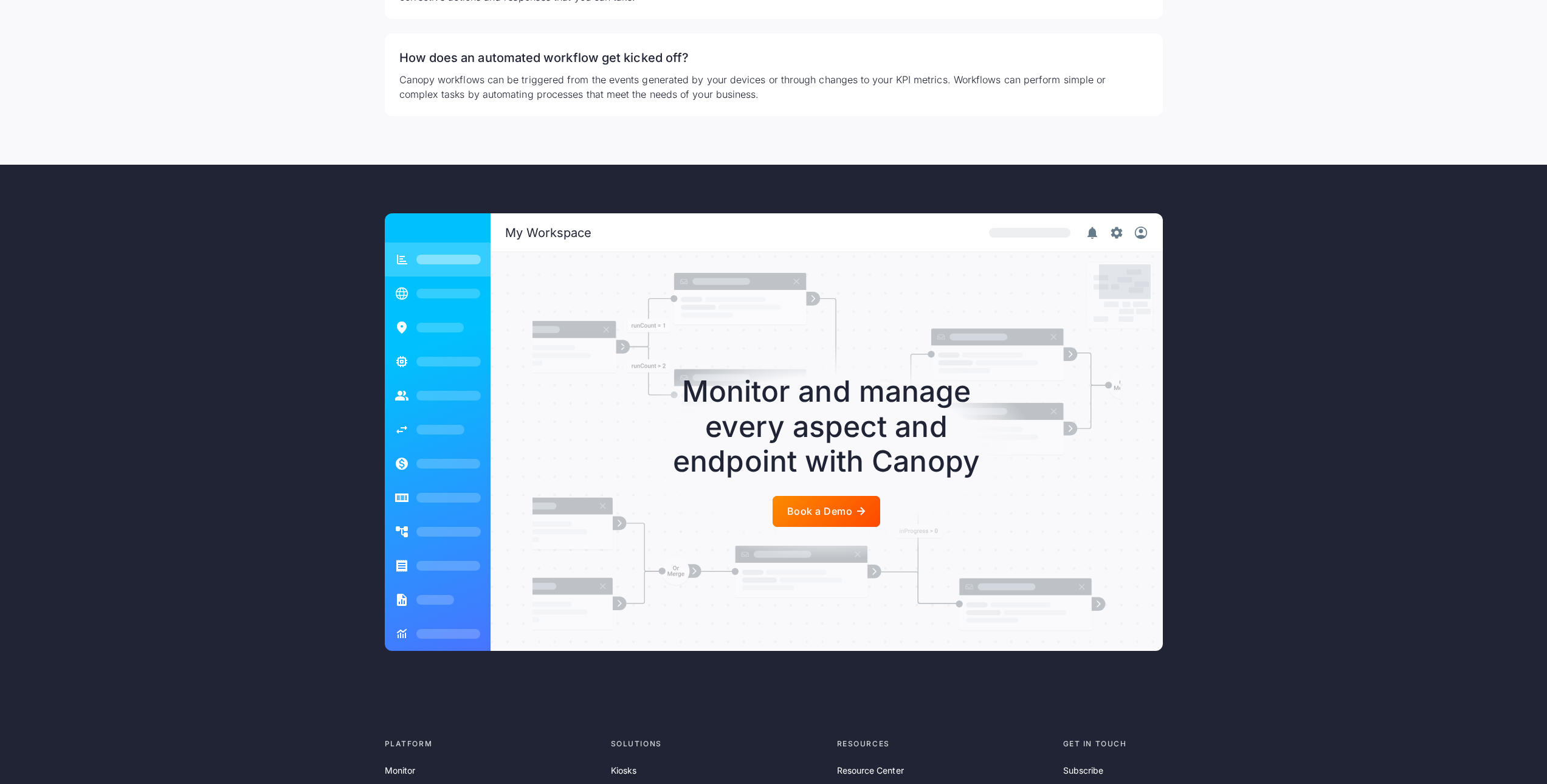
scroll to position [2978, 0]
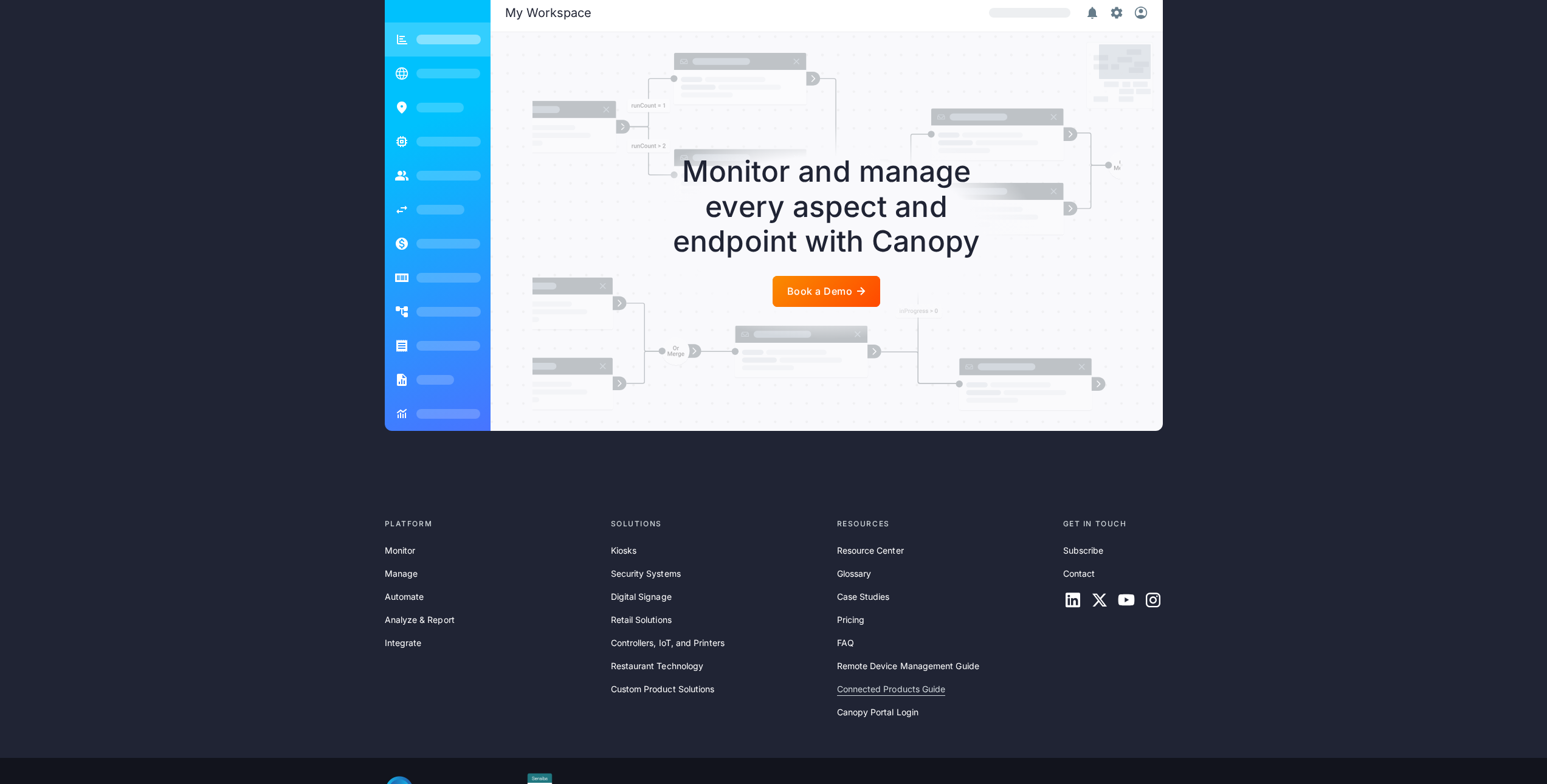
click at [871, 682] on link "Connected Products Guide" at bounding box center [891, 689] width 109 height 13
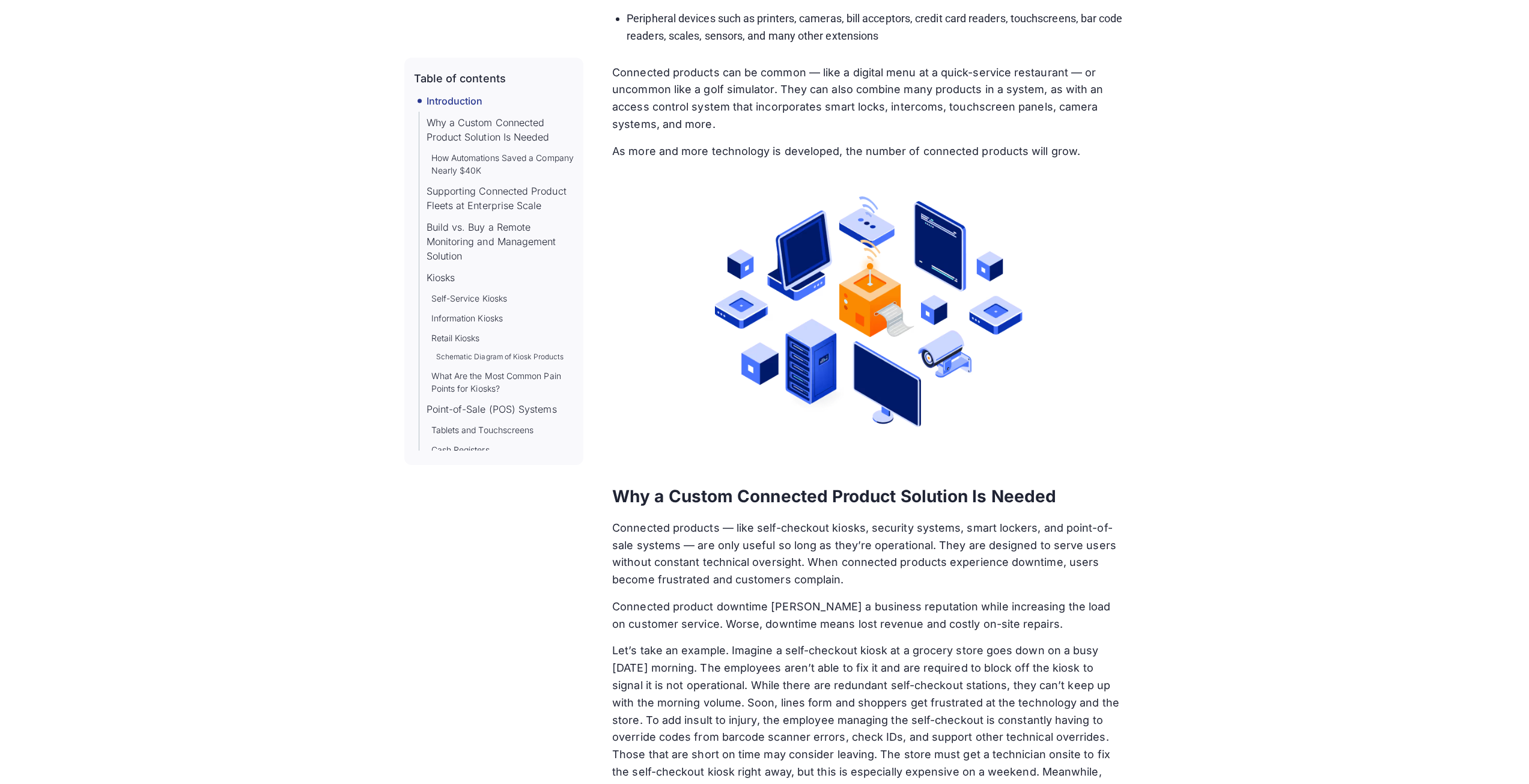
scroll to position [961, 0]
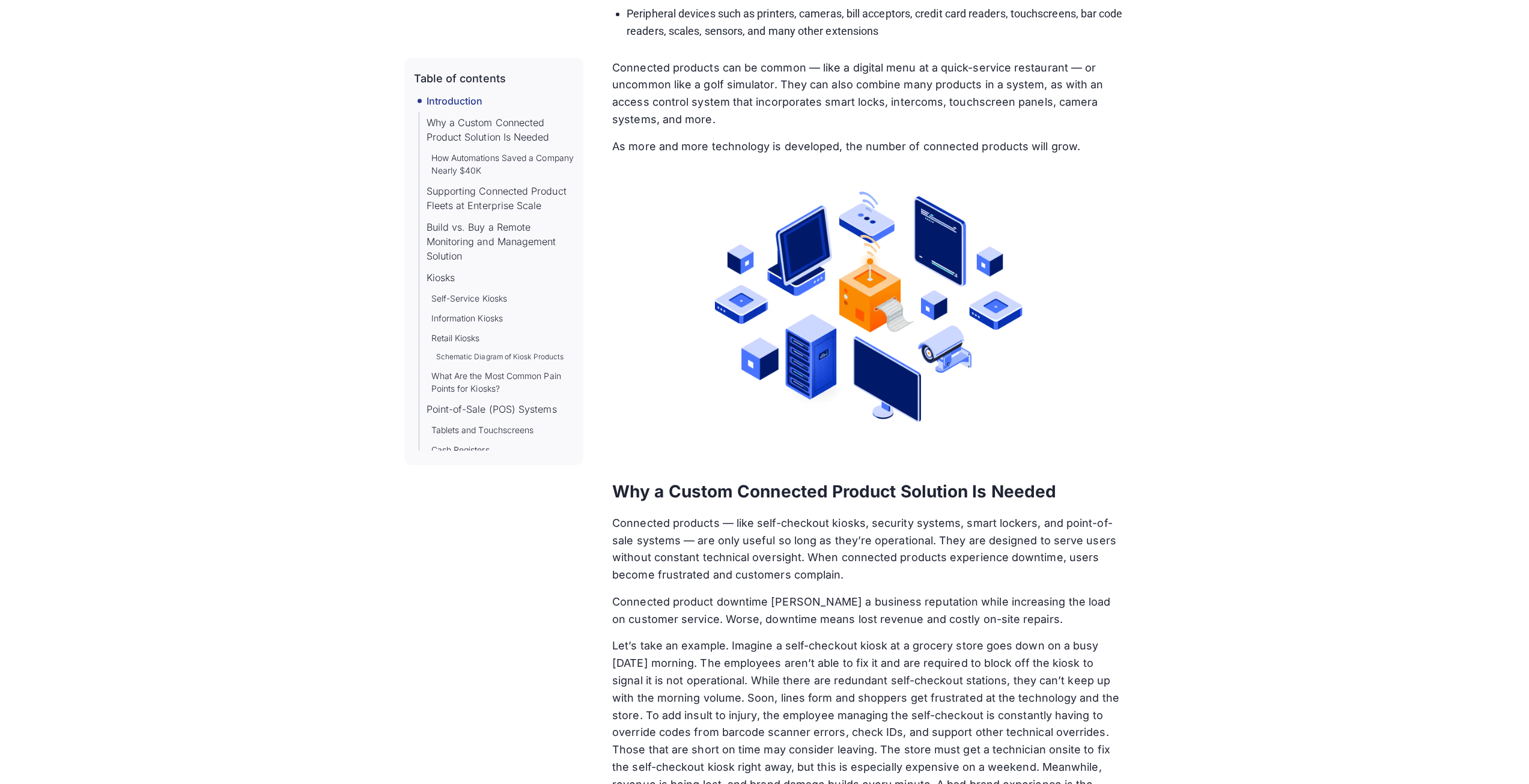
click at [922, 270] on img at bounding box center [869, 307] width 307 height 230
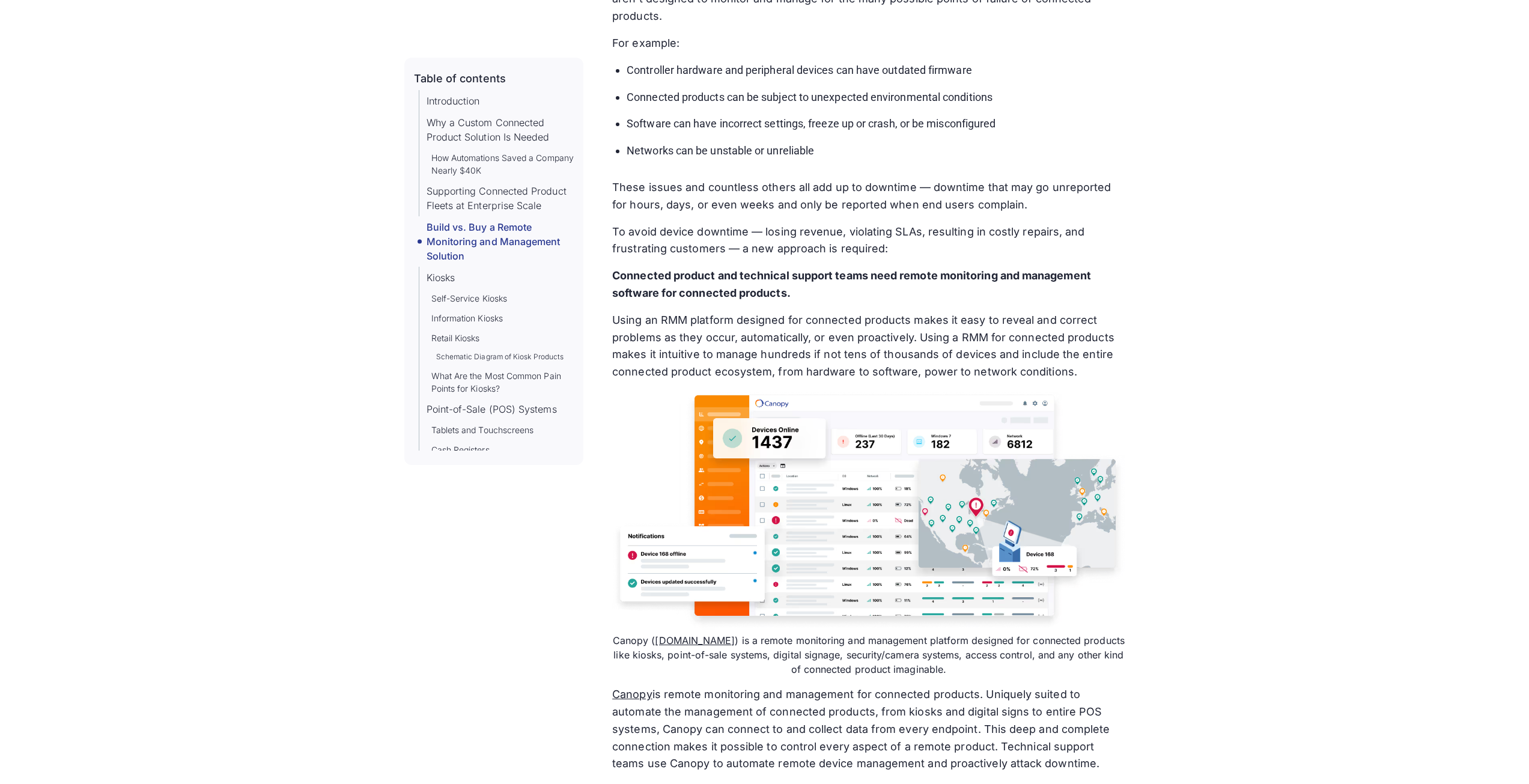
scroll to position [3304, 0]
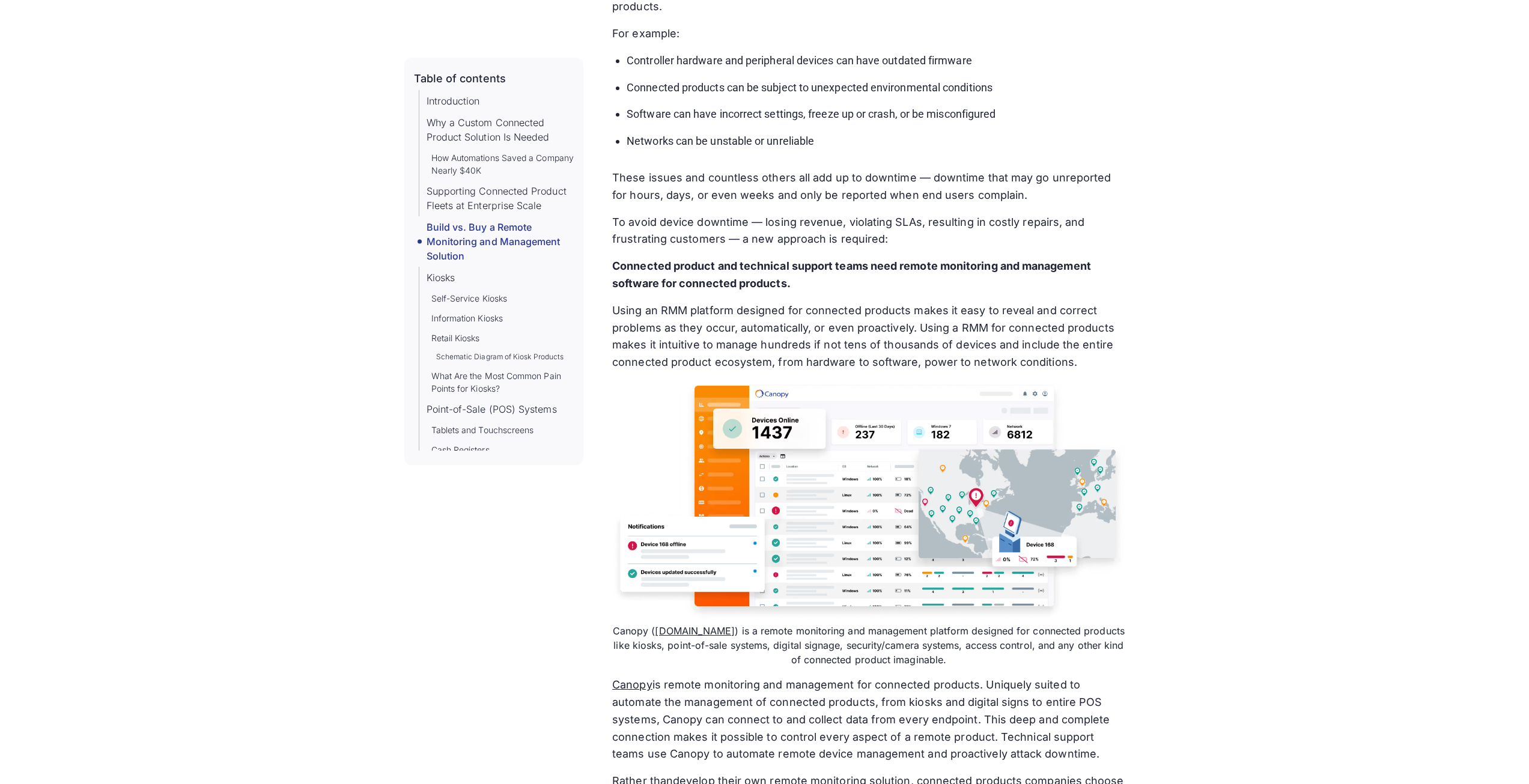
click at [874, 514] on img at bounding box center [868, 500] width 512 height 240
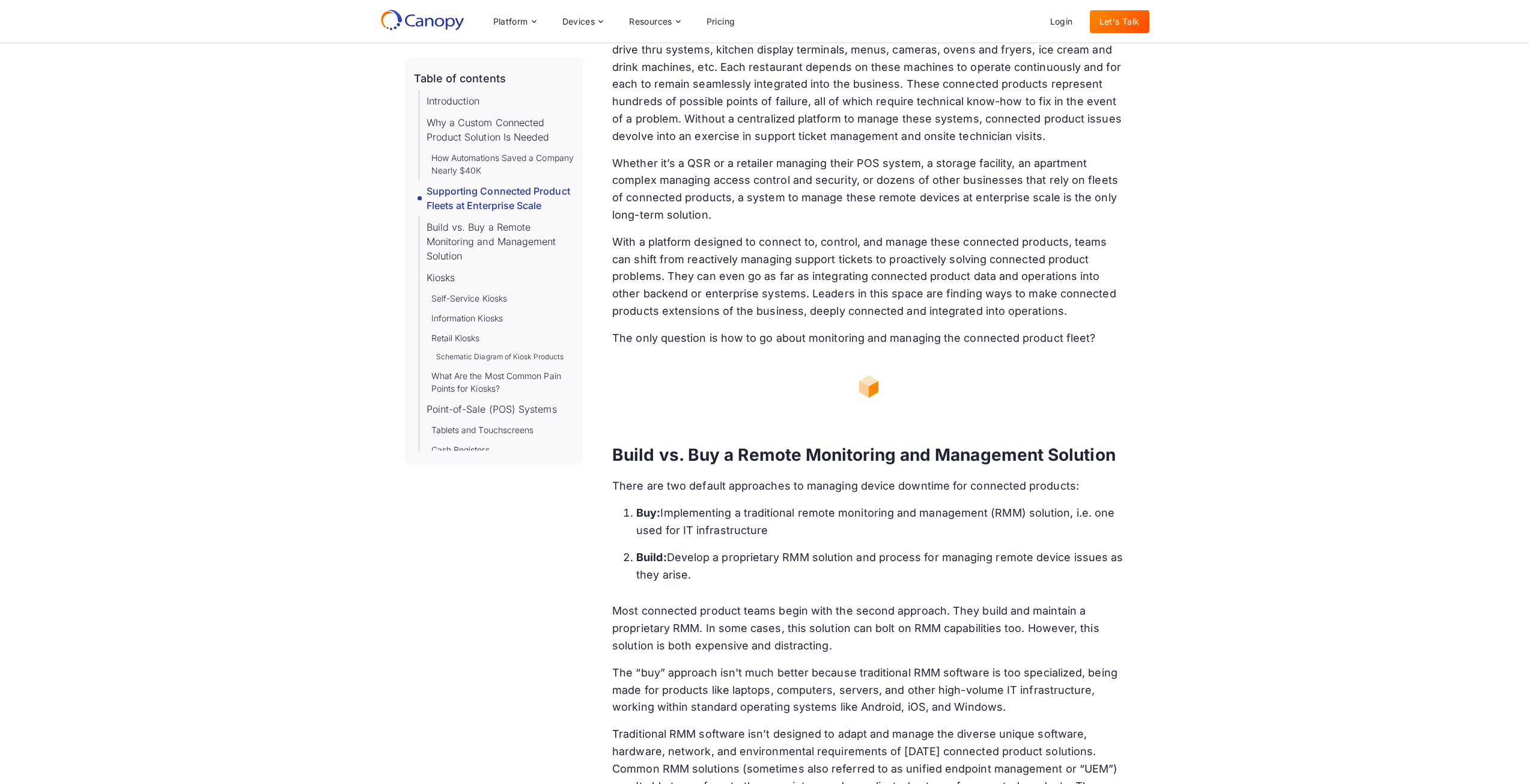
scroll to position [2291, 0]
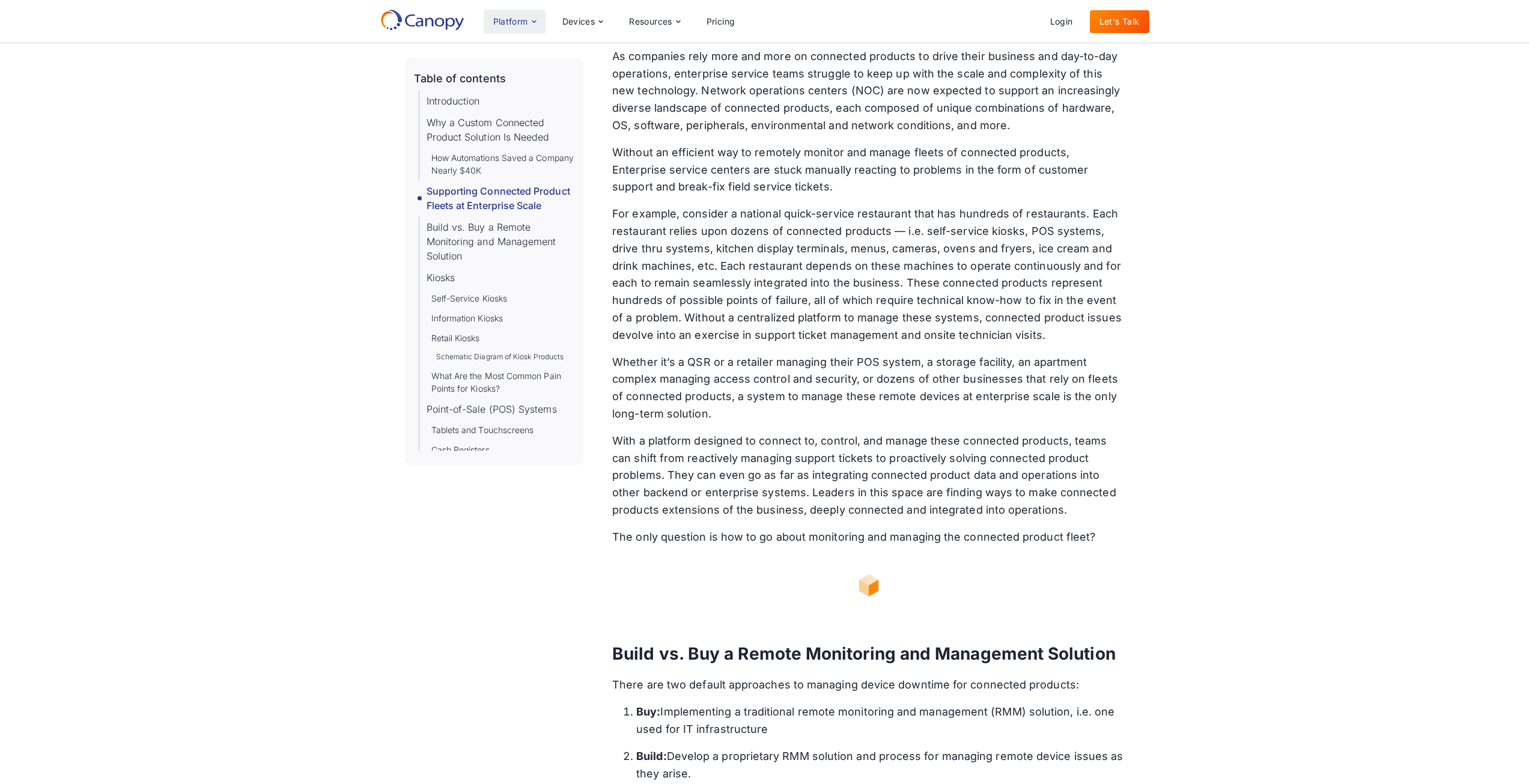
click at [507, 28] on div "Platform" at bounding box center [514, 22] width 62 height 24
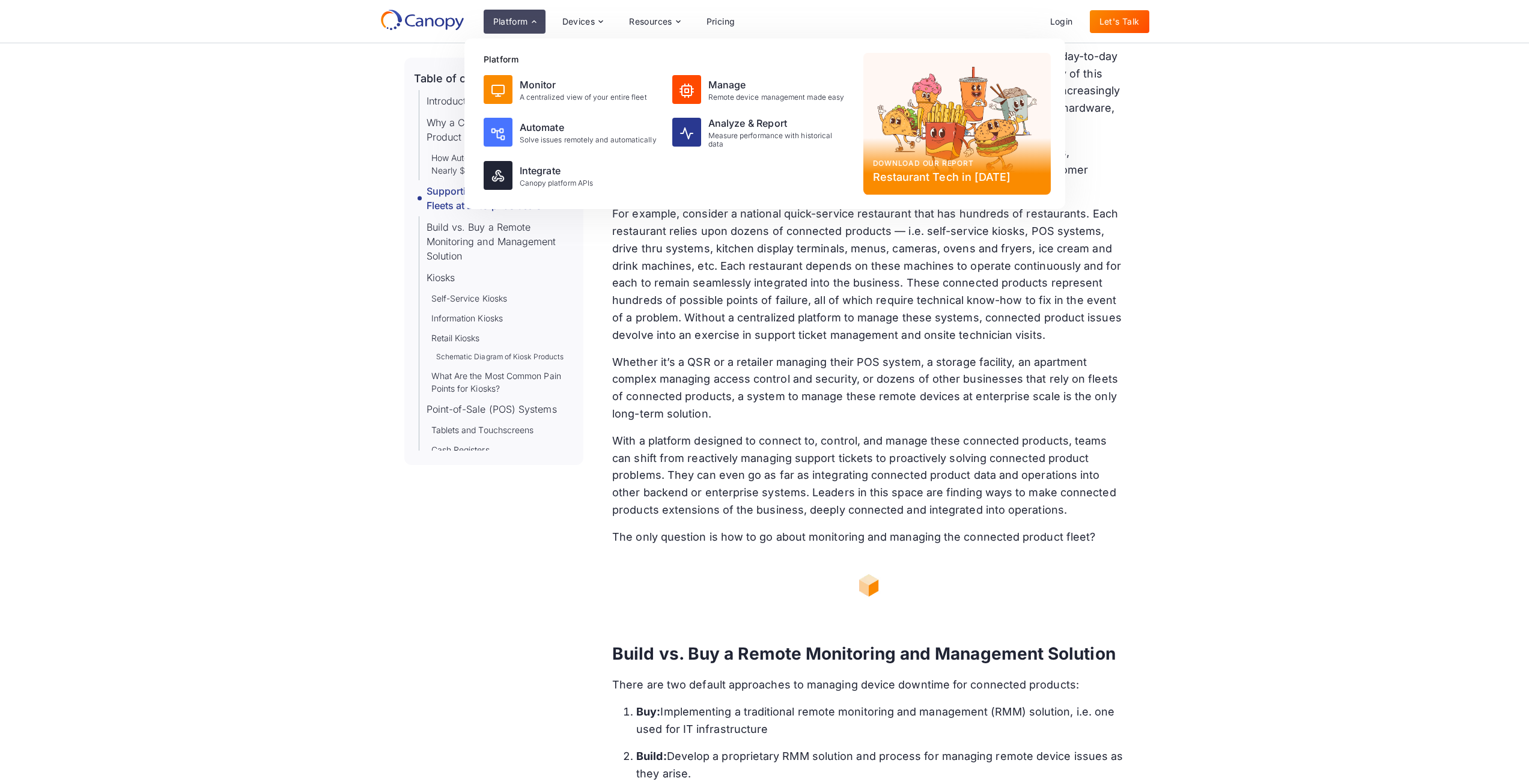
click at [409, 18] on icon at bounding box center [422, 20] width 84 height 22
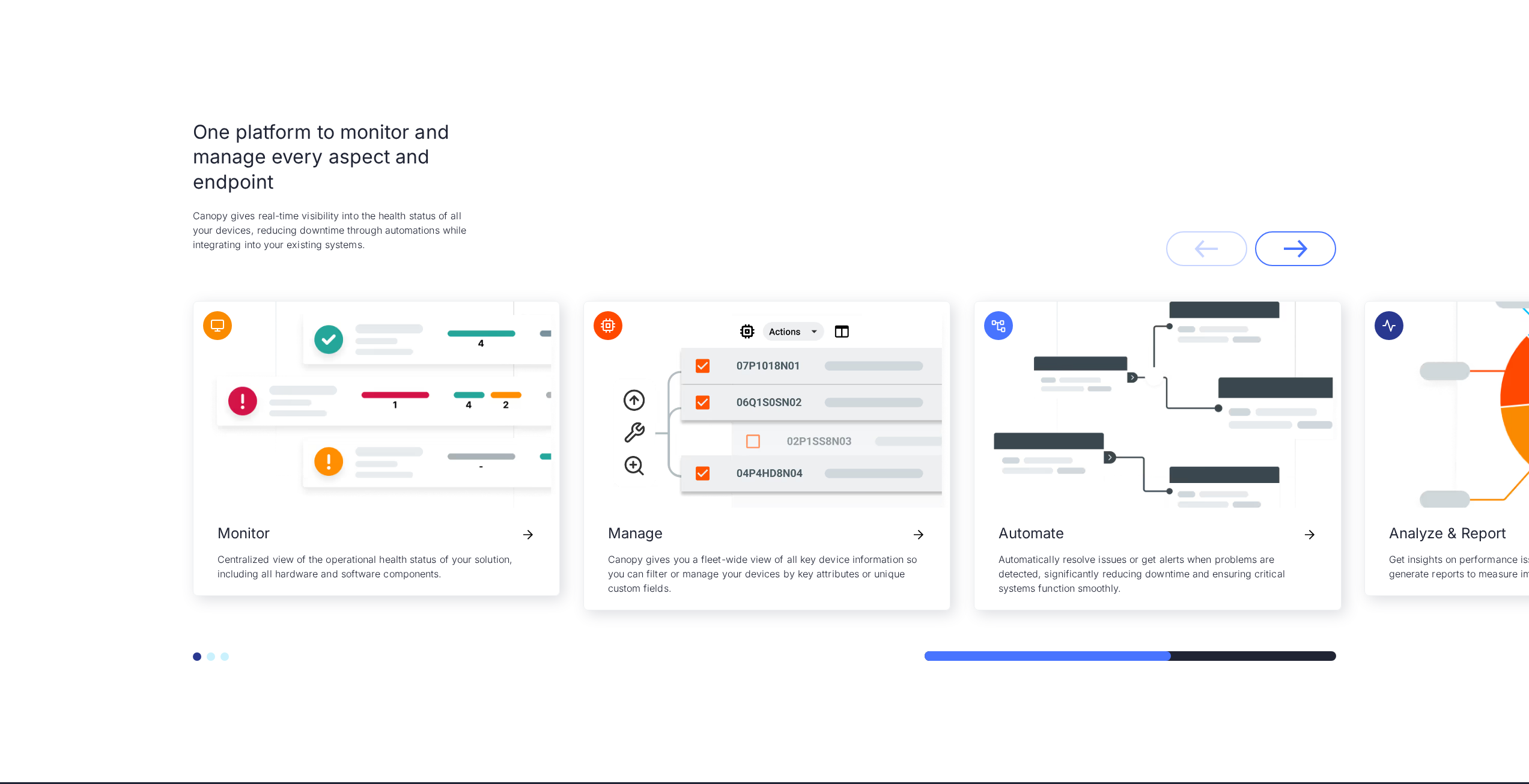
scroll to position [2523, 0]
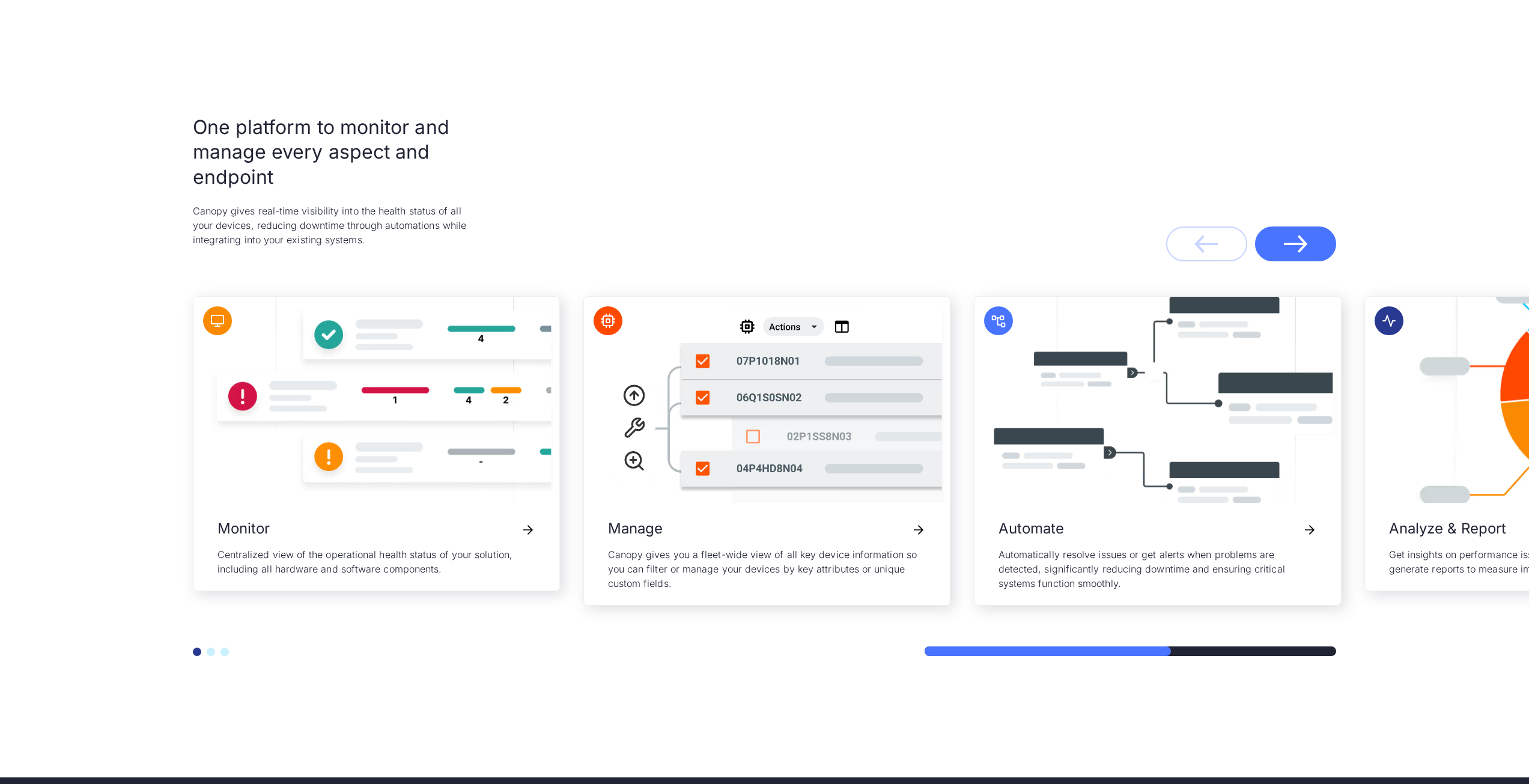
click at [1281, 250] on link "Next" at bounding box center [1295, 244] width 81 height 35
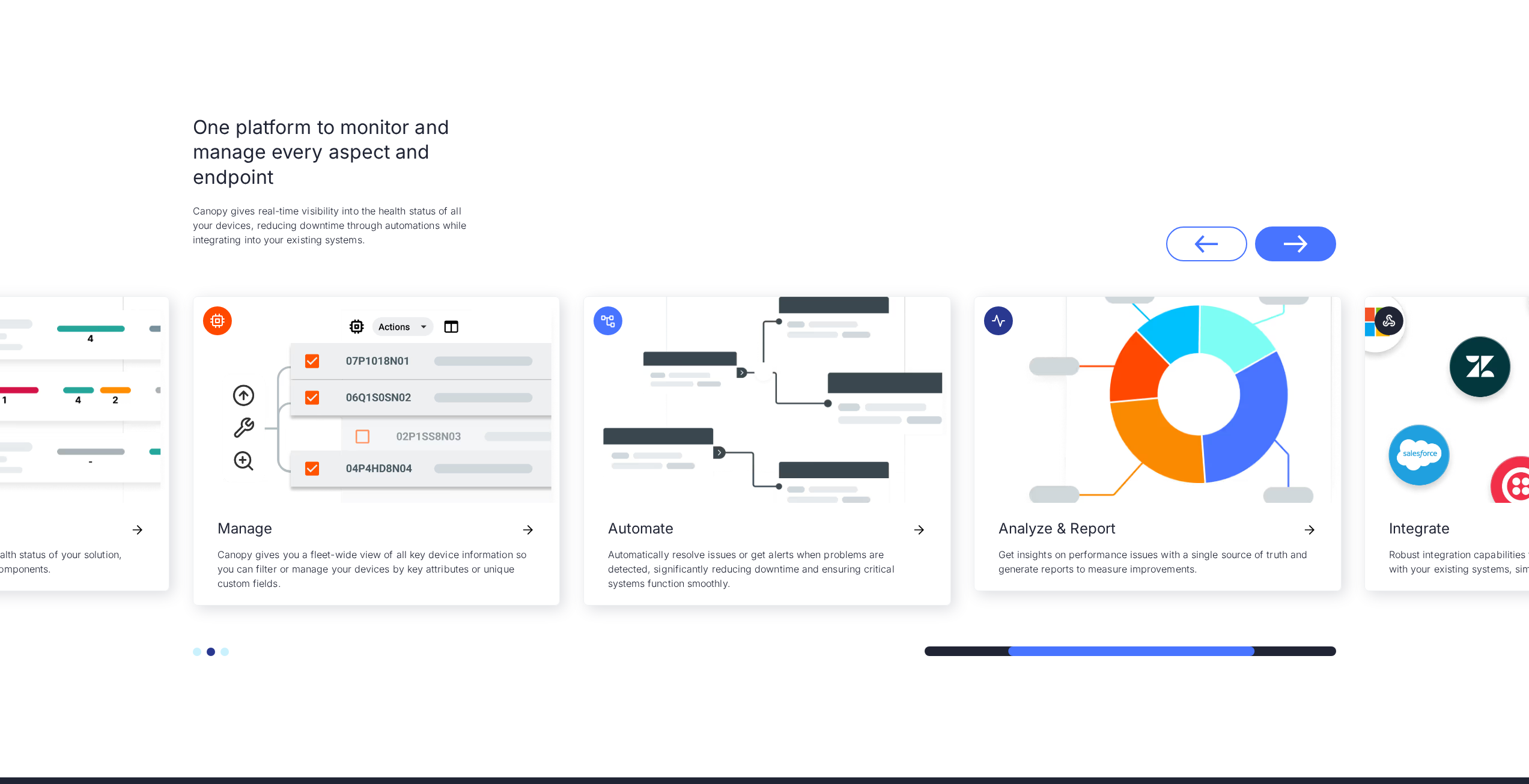
click at [1281, 250] on link "Next" at bounding box center [1295, 244] width 81 height 35
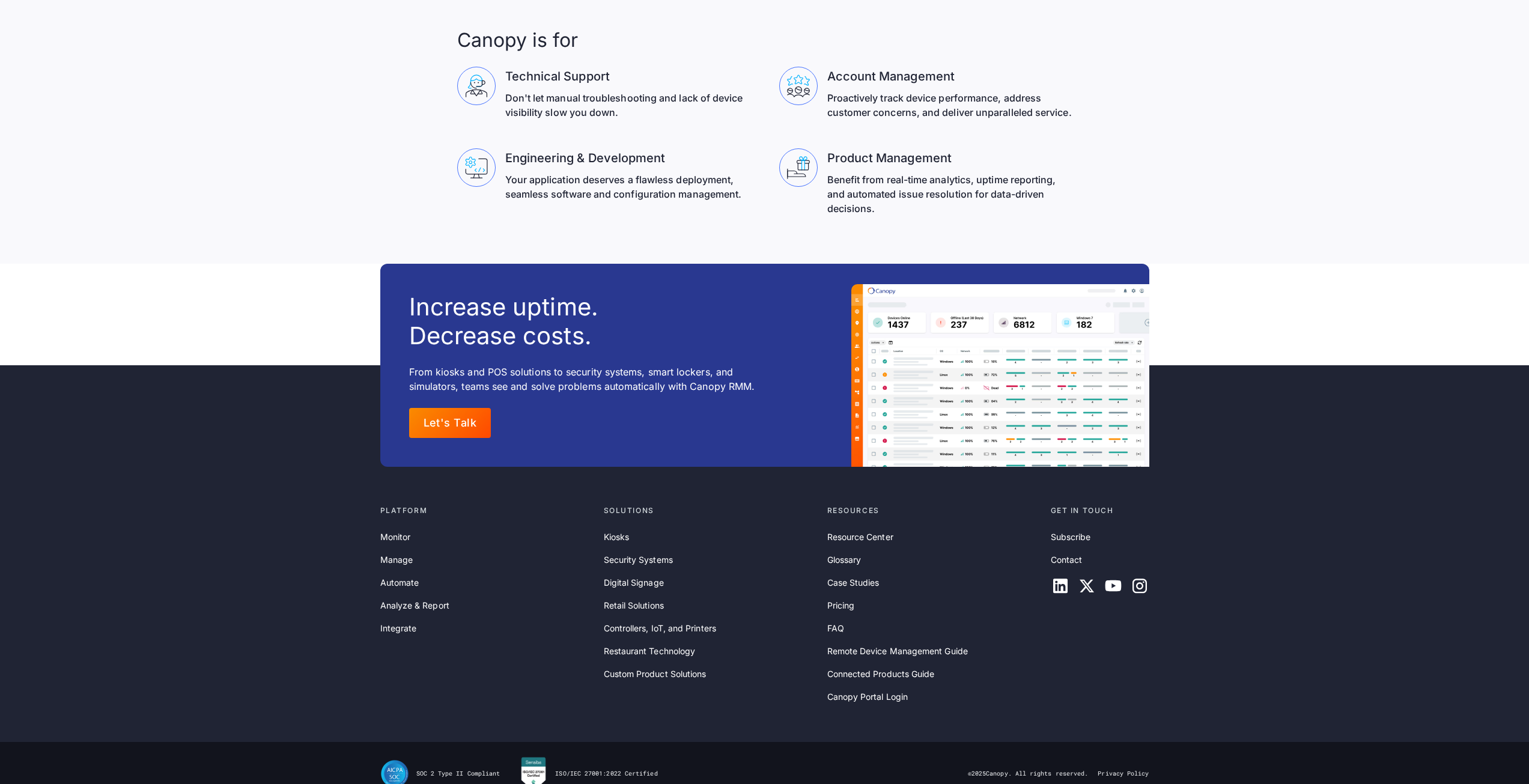
scroll to position [3861, 0]
